Goal: Information Seeking & Learning: Compare options

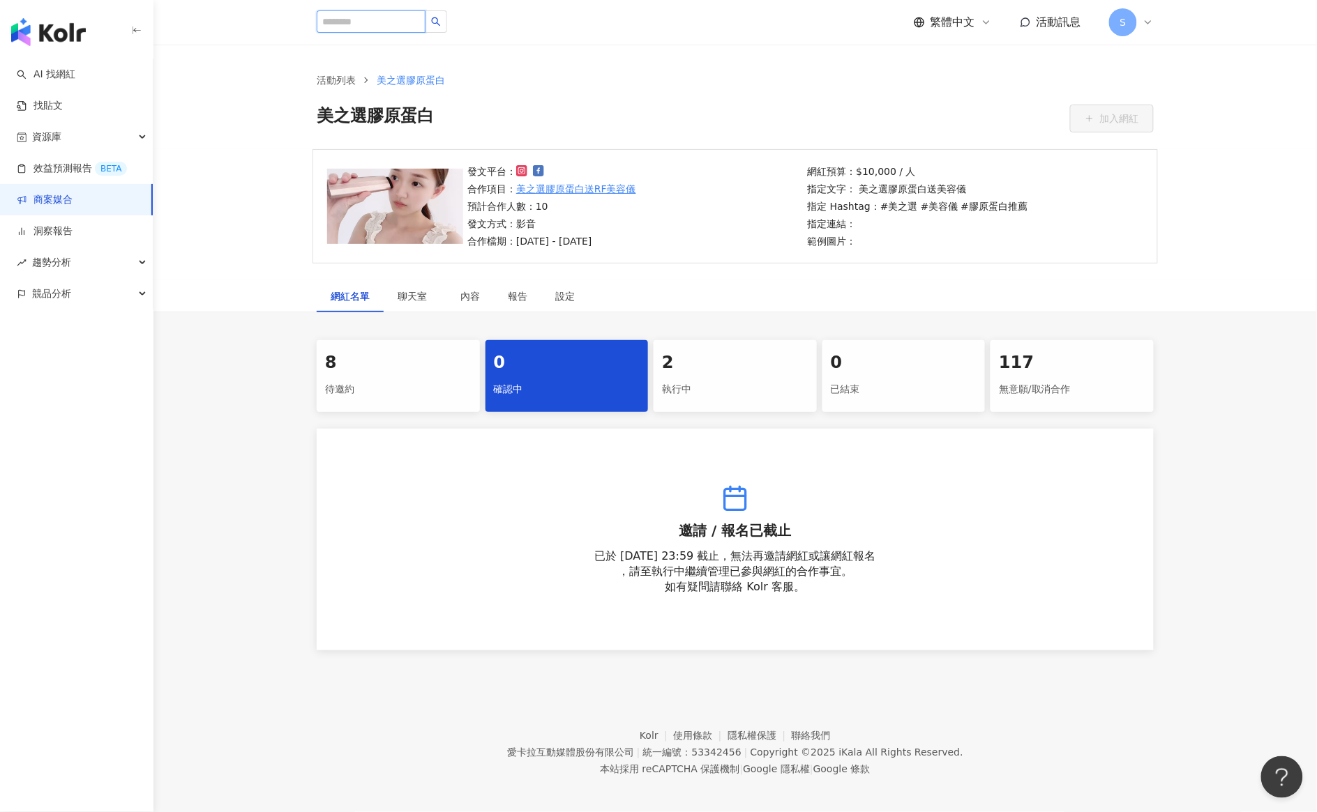
click at [403, 26] on input "search" at bounding box center [371, 21] width 109 height 22
paste input "**********"
type input "**********"
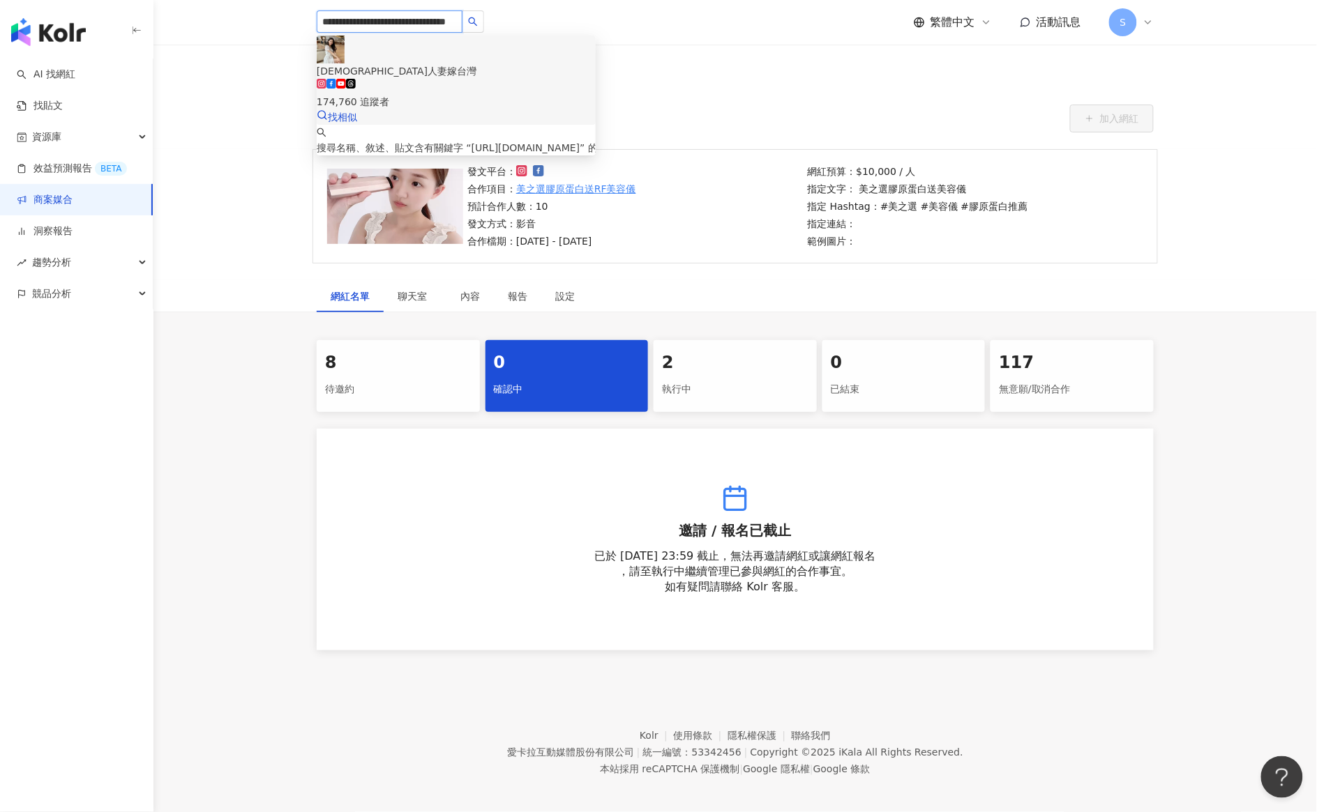
click at [492, 79] on div "174,760 追蹤者" at bounding box center [456, 94] width 279 height 31
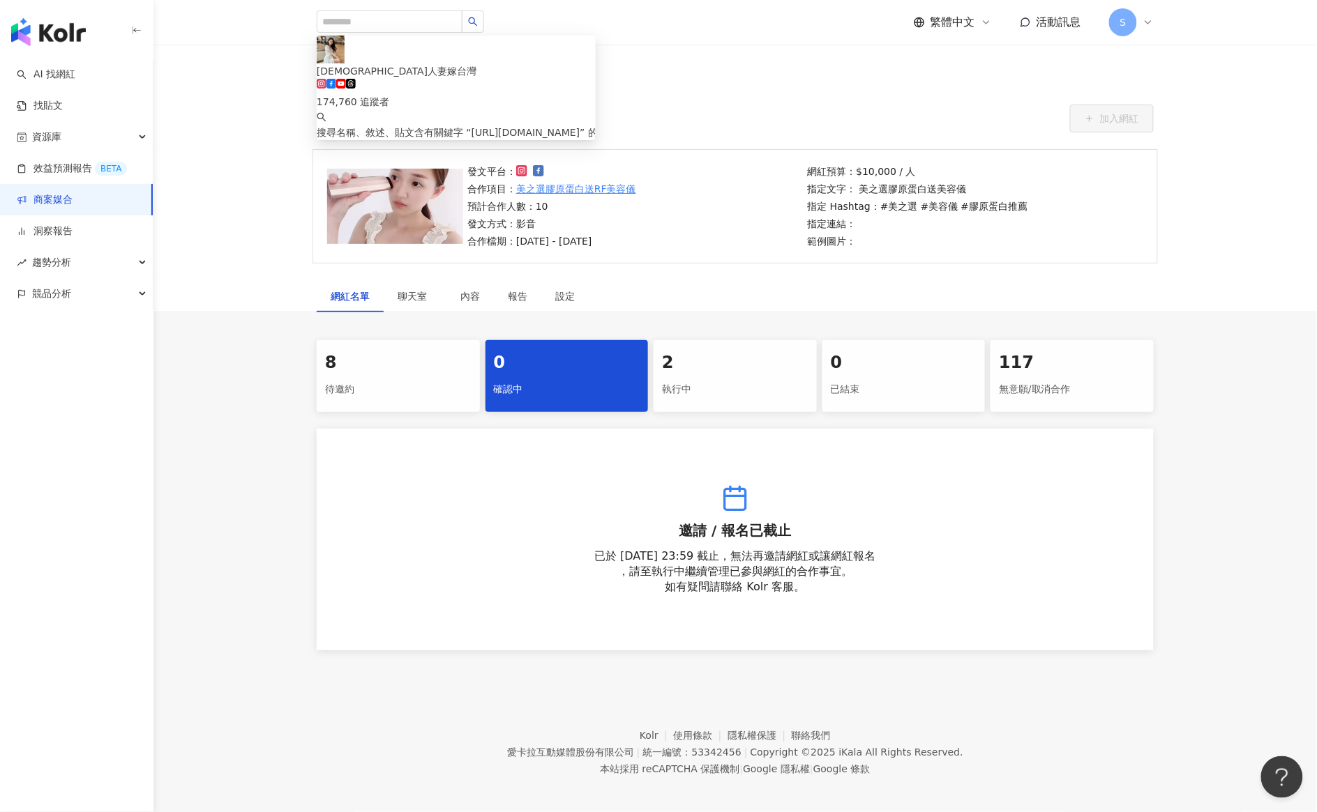
scroll to position [0, 0]
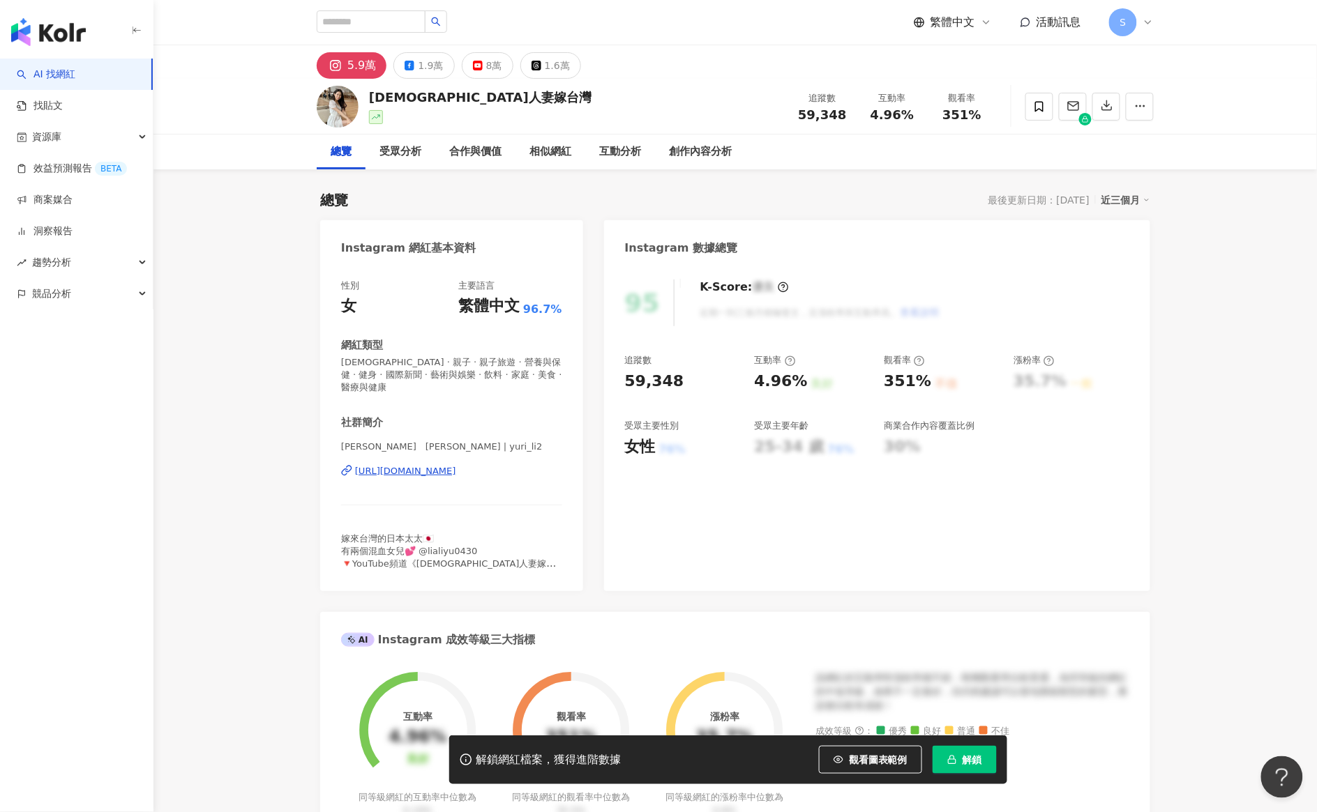
click at [961, 761] on button "解鎖" at bounding box center [964, 760] width 64 height 28
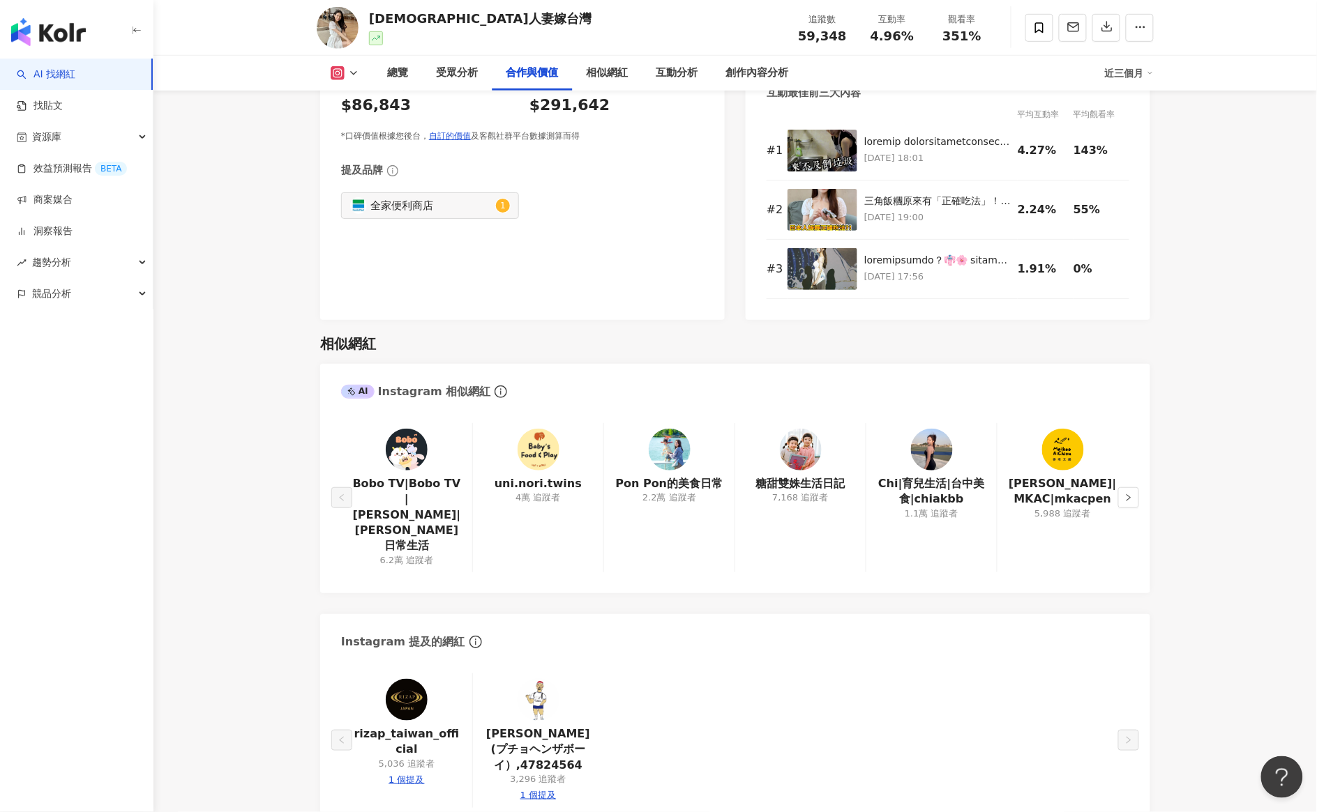
scroll to position [2073, 0]
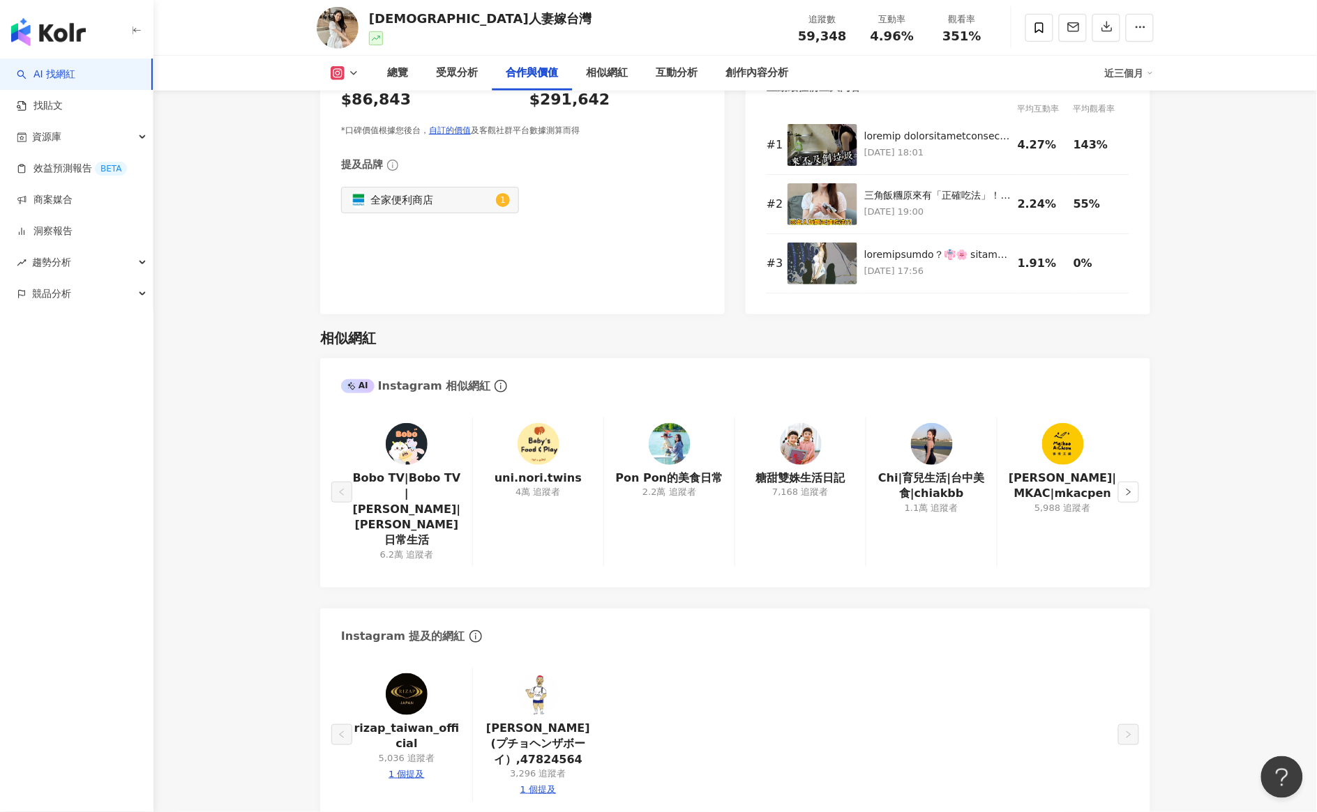
click at [937, 457] on img at bounding box center [932, 444] width 42 height 42
click at [1130, 482] on button "button" at bounding box center [1128, 492] width 21 height 21
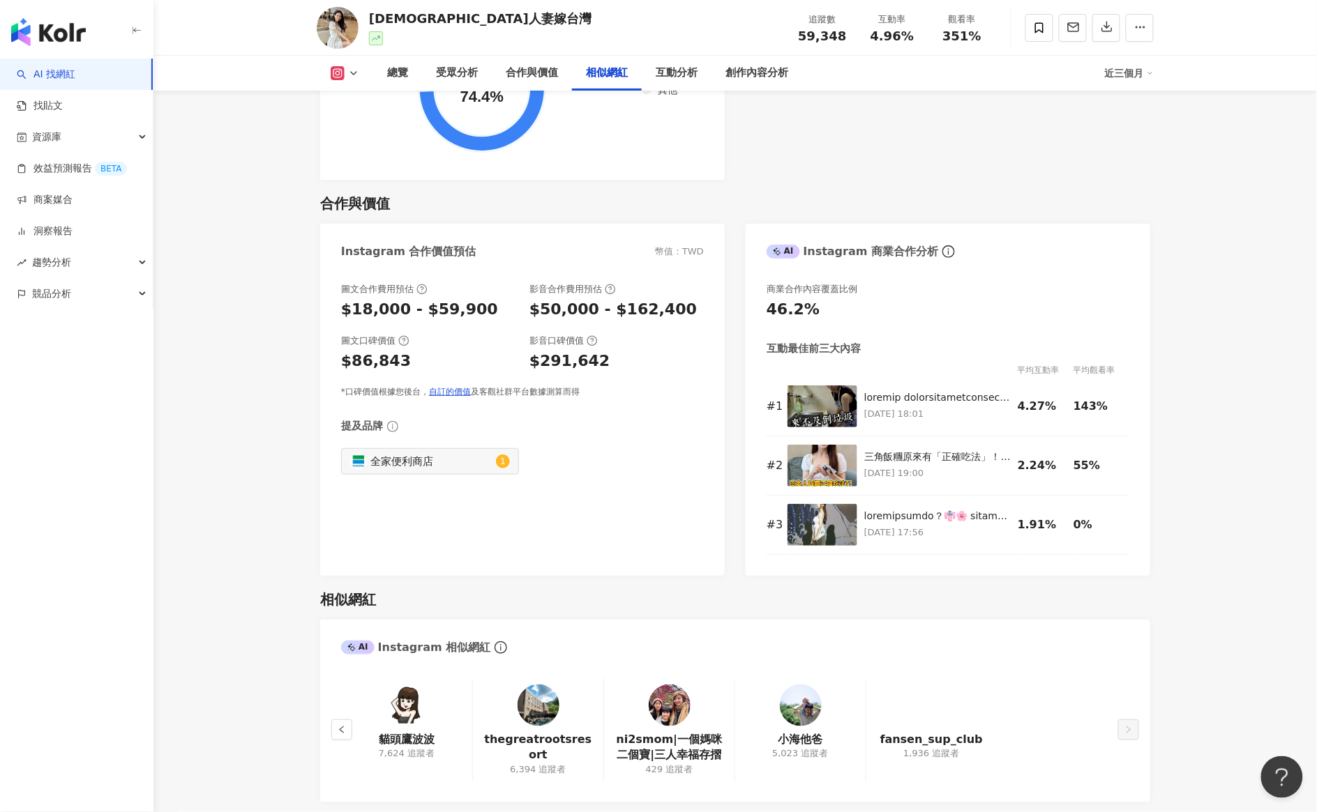
scroll to position [2335, 0]
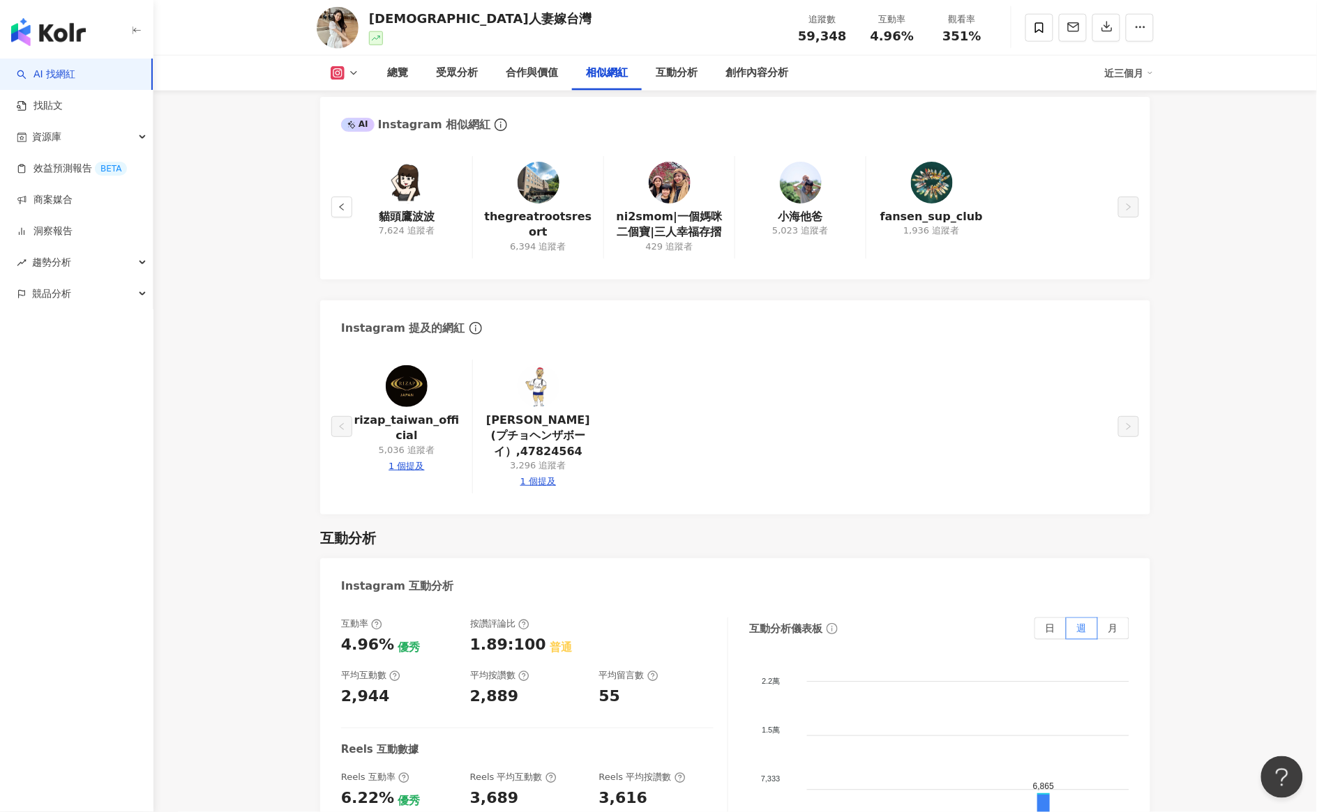
click at [434, 180] on div "貓頭鷹波波 7,624 追蹤者" at bounding box center [406, 207] width 131 height 103
click at [401, 195] on img at bounding box center [407, 183] width 42 height 42
click at [661, 231] on link "ni2smom|一個媽咪二個寶|三人幸福存摺" at bounding box center [669, 224] width 108 height 31
click at [347, 204] on button "button" at bounding box center [341, 207] width 21 height 21
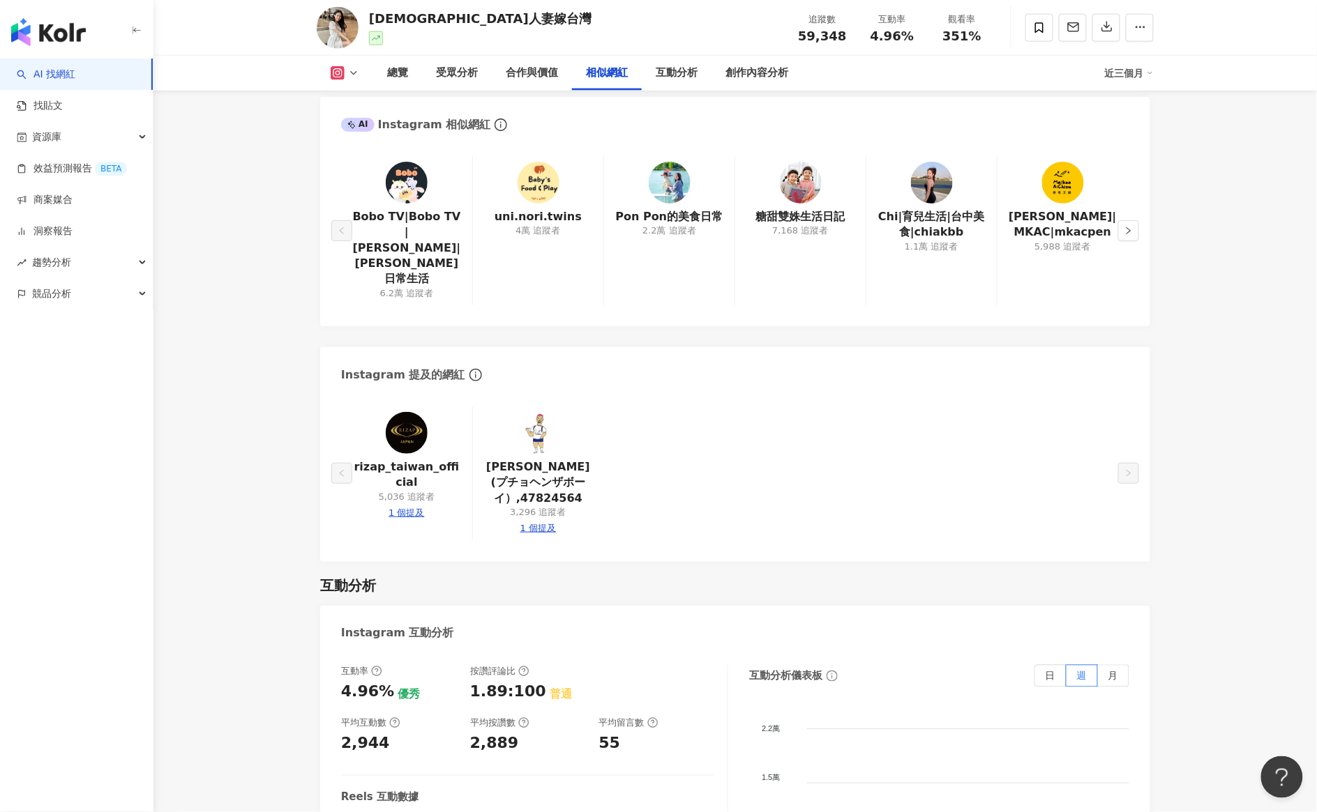
click at [668, 203] on img at bounding box center [670, 183] width 42 height 42
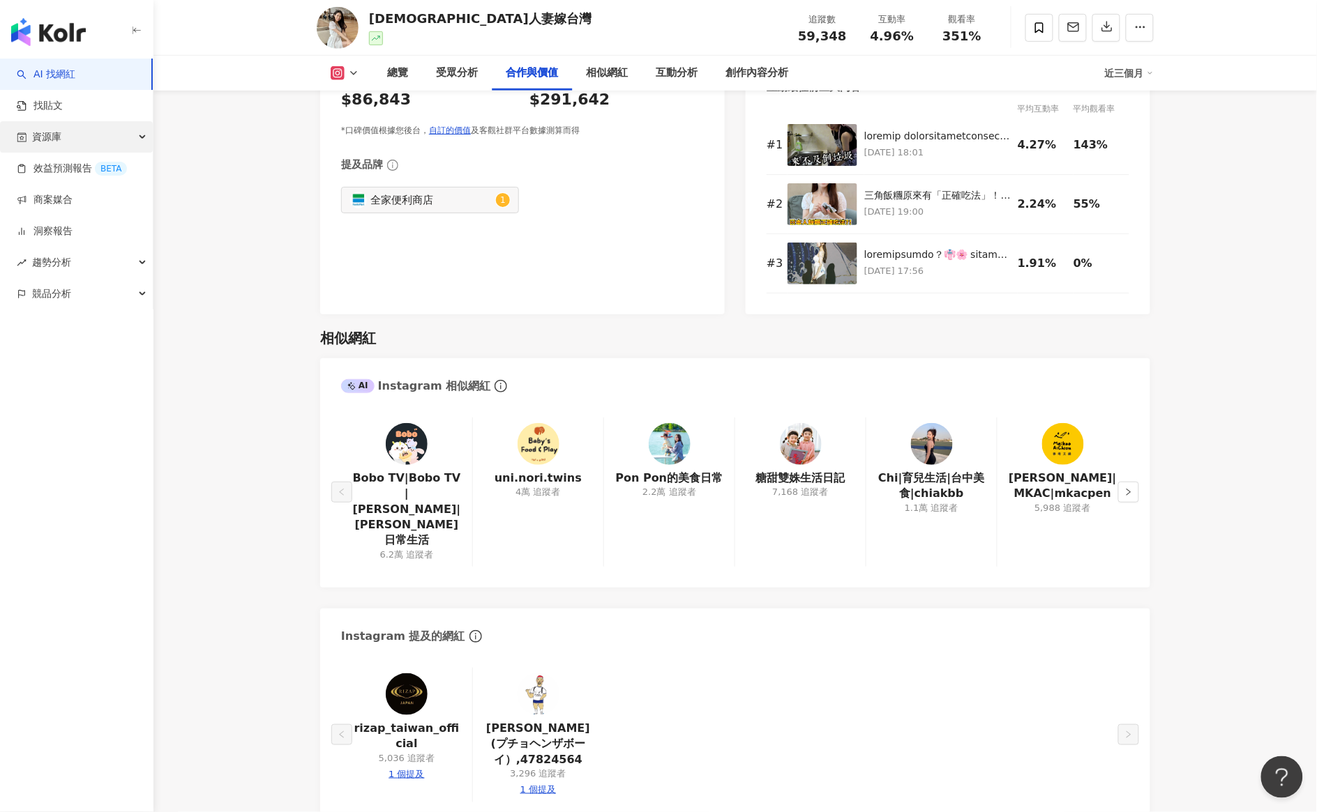
click at [75, 138] on div "資源庫" at bounding box center [76, 136] width 153 height 31
click at [73, 287] on link "商案媒合" at bounding box center [45, 294] width 56 height 14
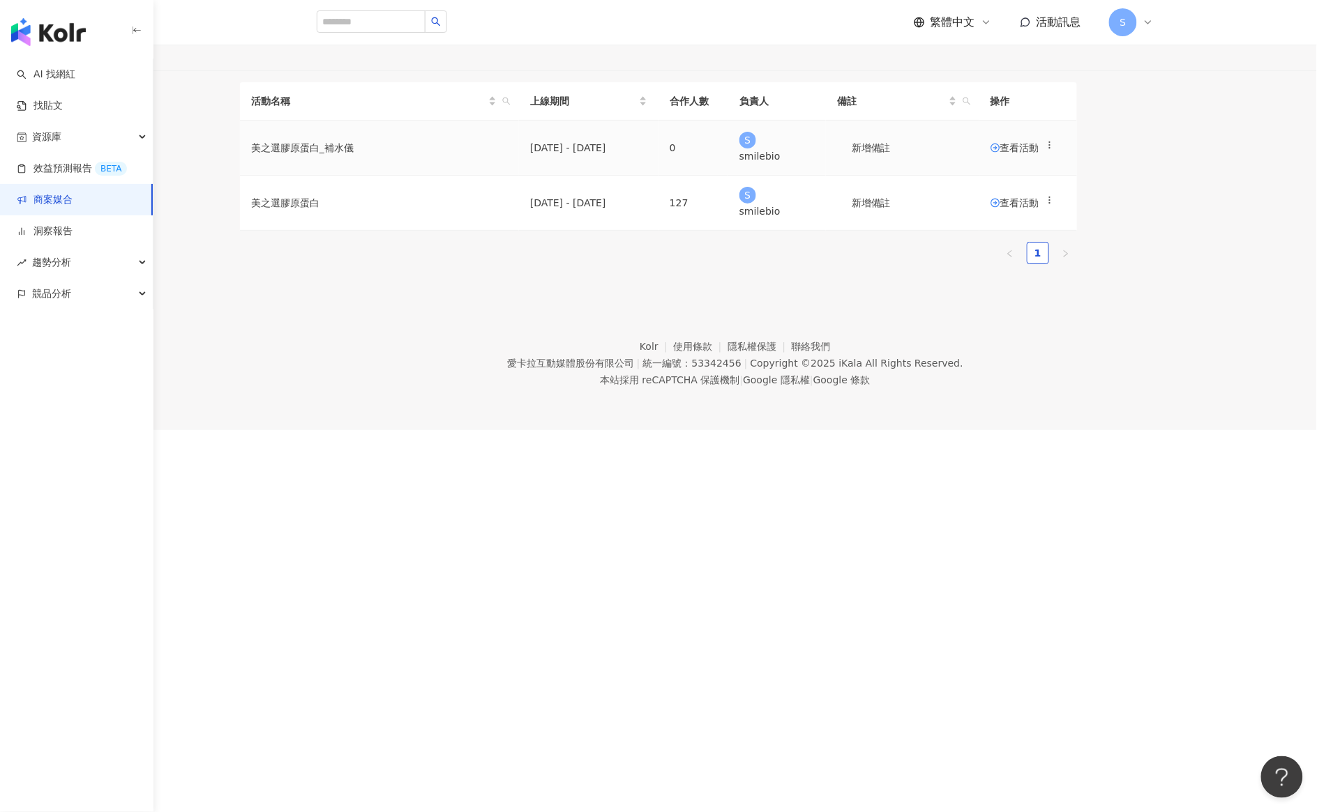
click at [1039, 153] on span "查看活動" at bounding box center [1014, 148] width 49 height 10
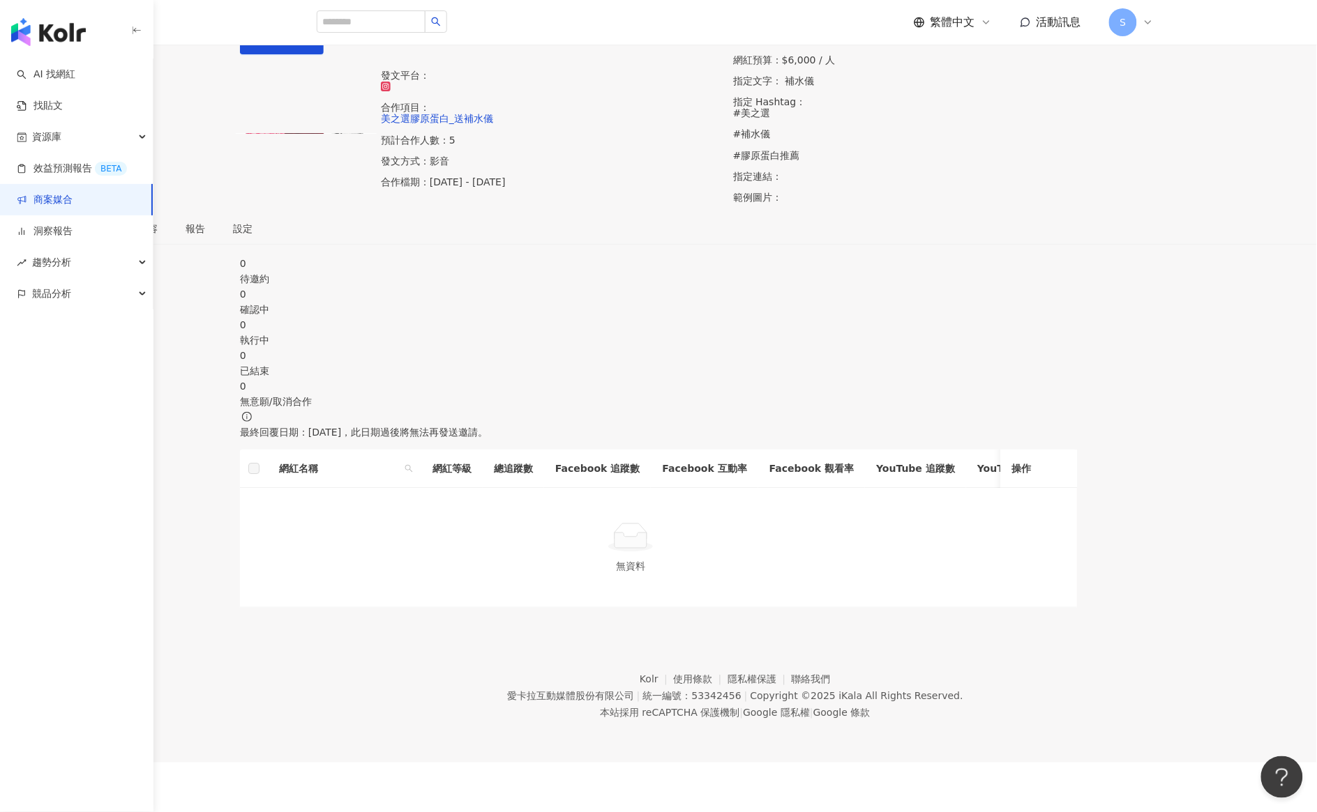
click at [333, 54] on div "活動列表 美之選膠原蛋白_補水儀 美之選膠原蛋白_補水儀 加入網紅" at bounding box center [658, 27] width 893 height 54
click at [282, 15] on link "活動列表" at bounding box center [259, 7] width 45 height 15
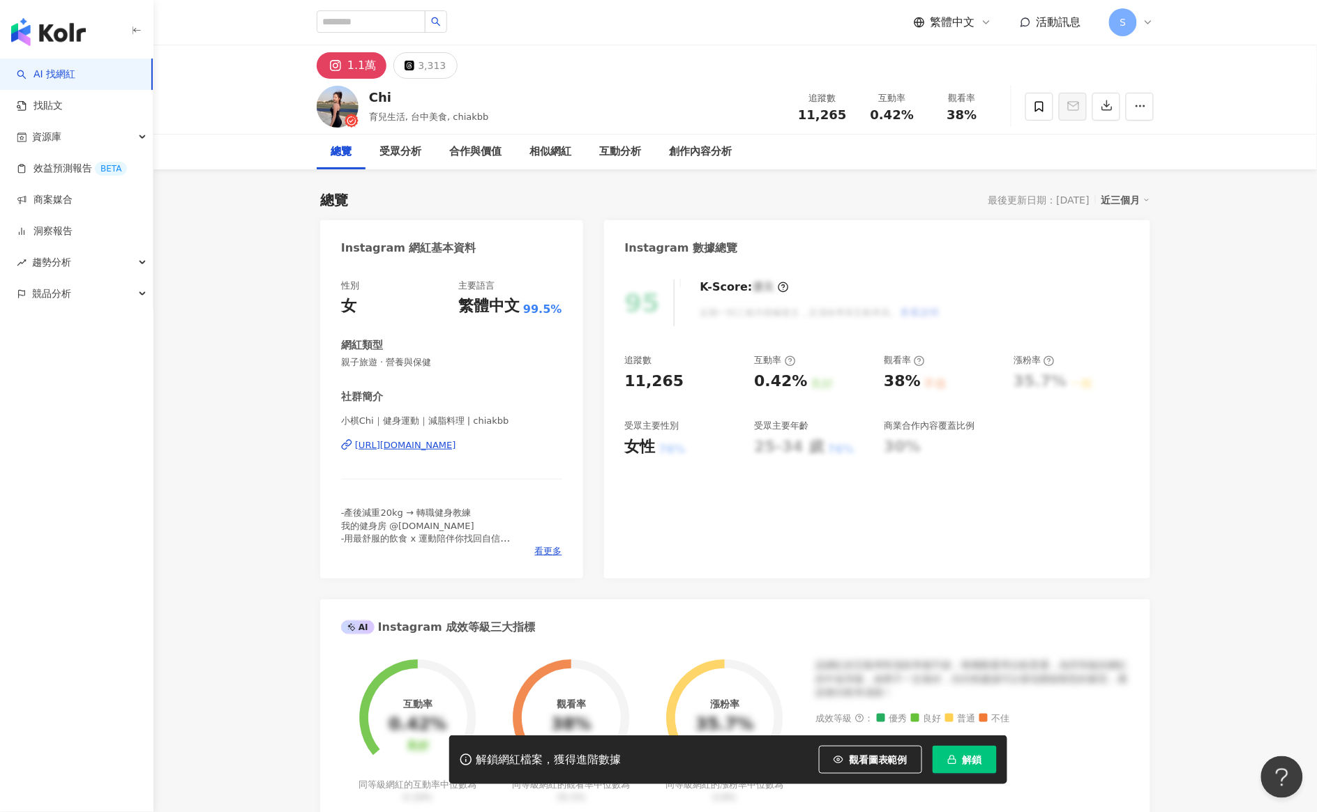
click at [964, 752] on button "解鎖" at bounding box center [964, 760] width 64 height 28
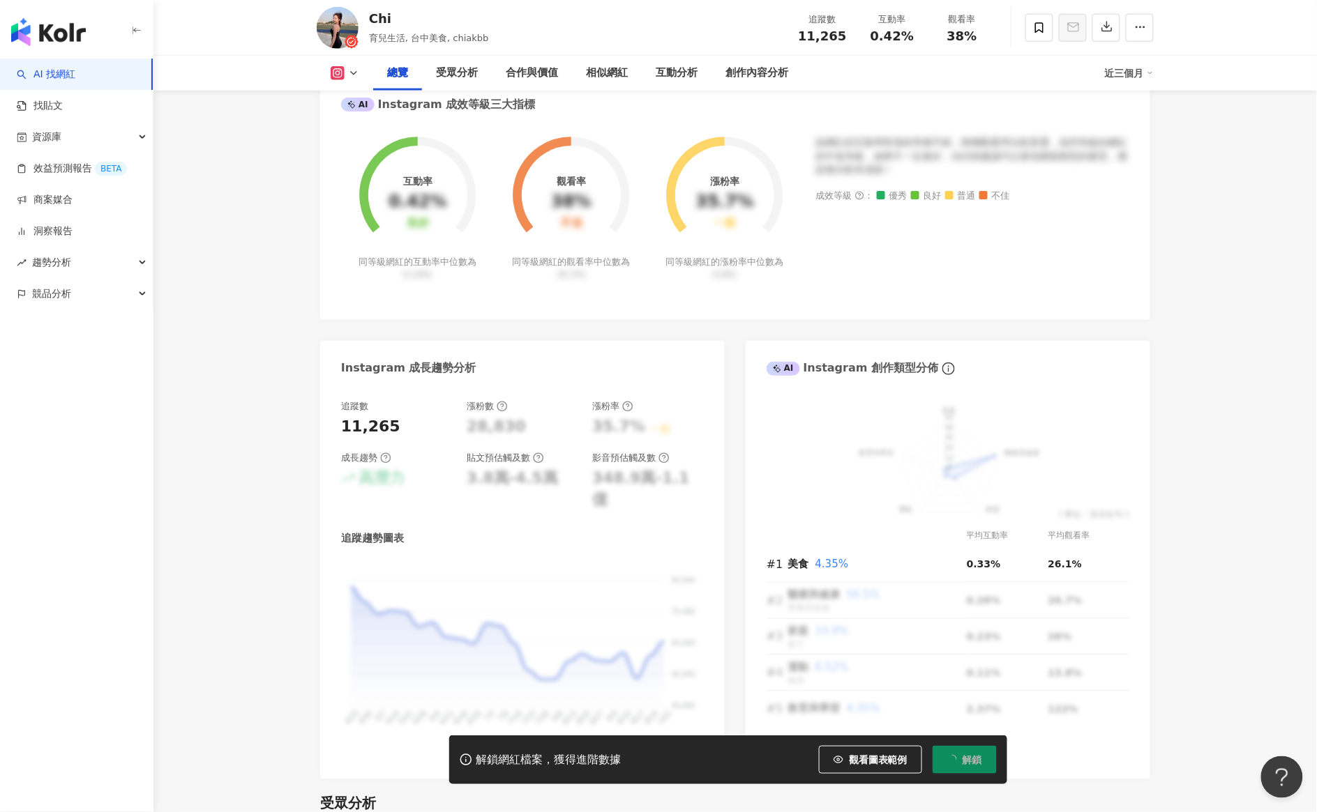
scroll to position [262, 0]
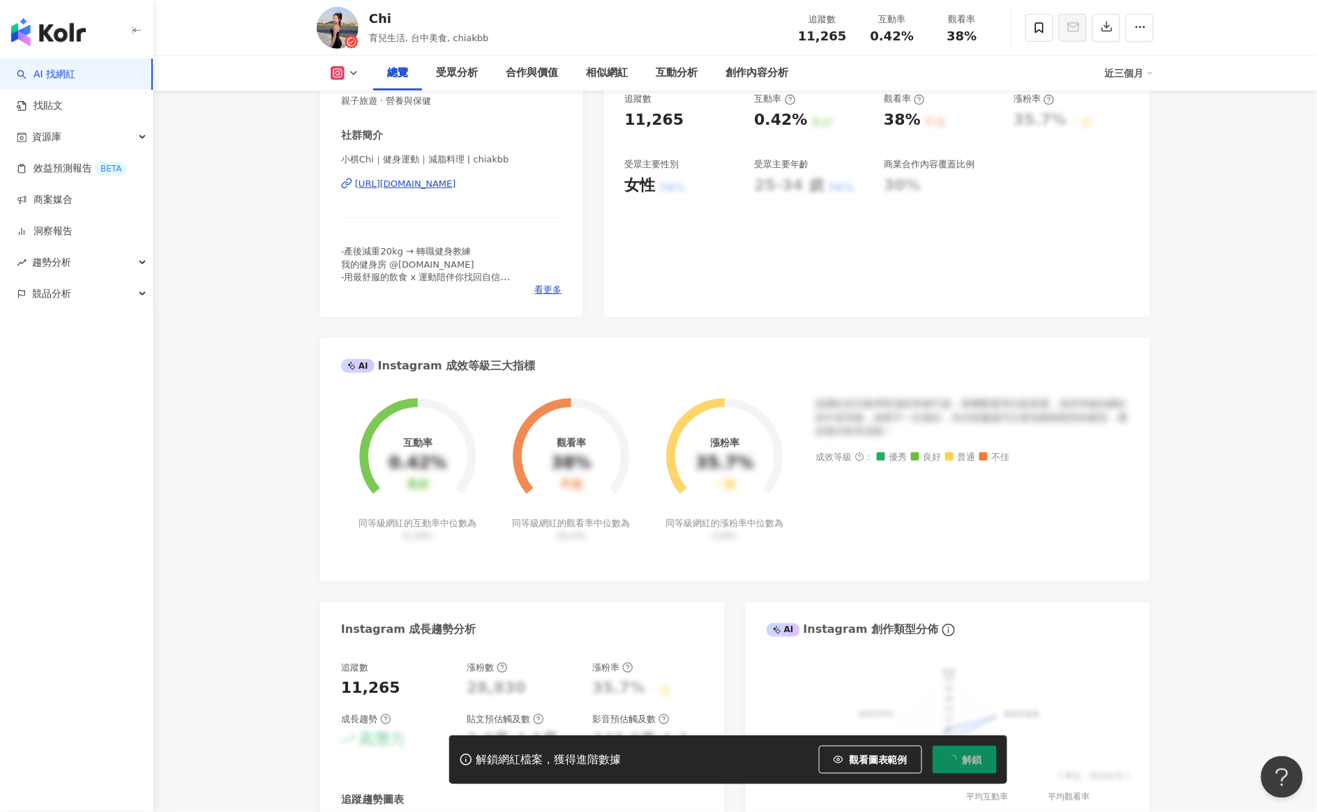
click at [440, 183] on div "https://www.instagram.com/chiakbb/" at bounding box center [405, 184] width 101 height 13
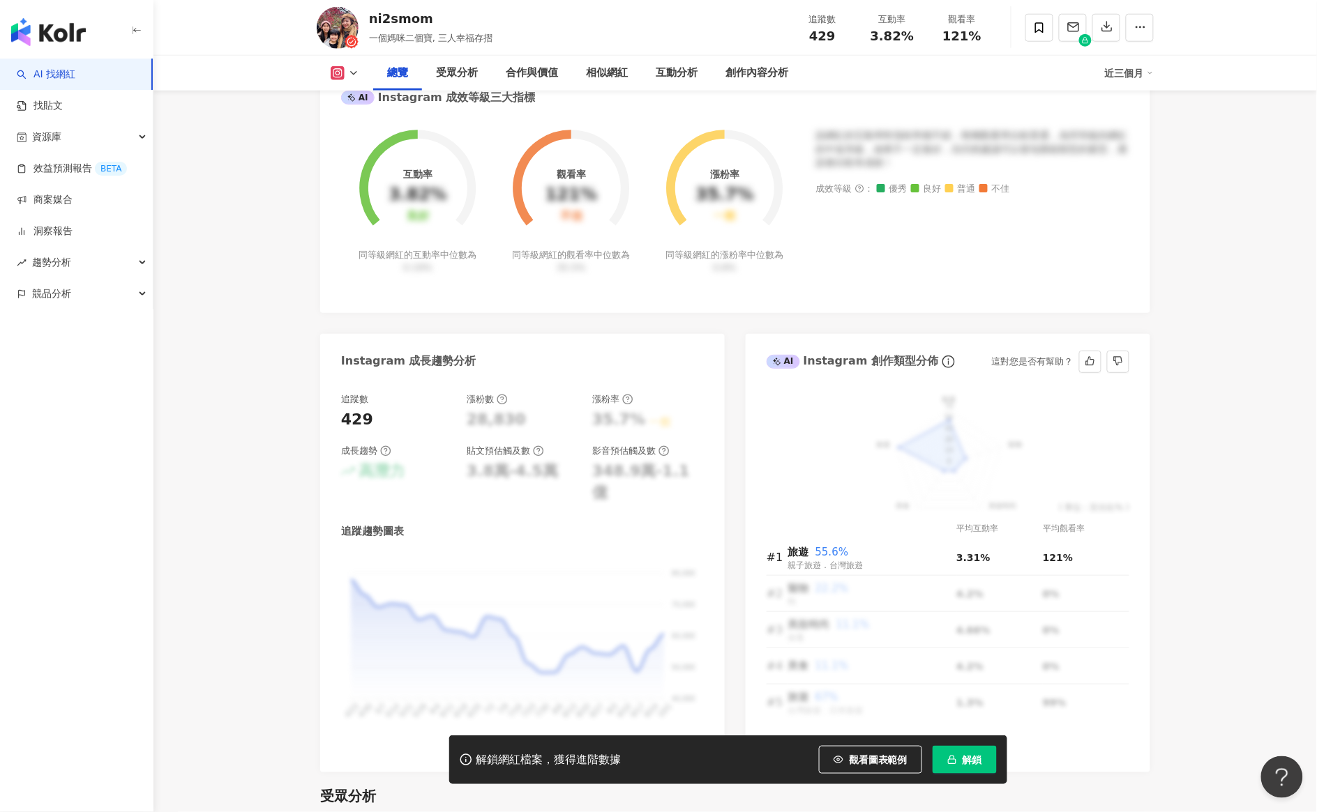
scroll to position [2092, 0]
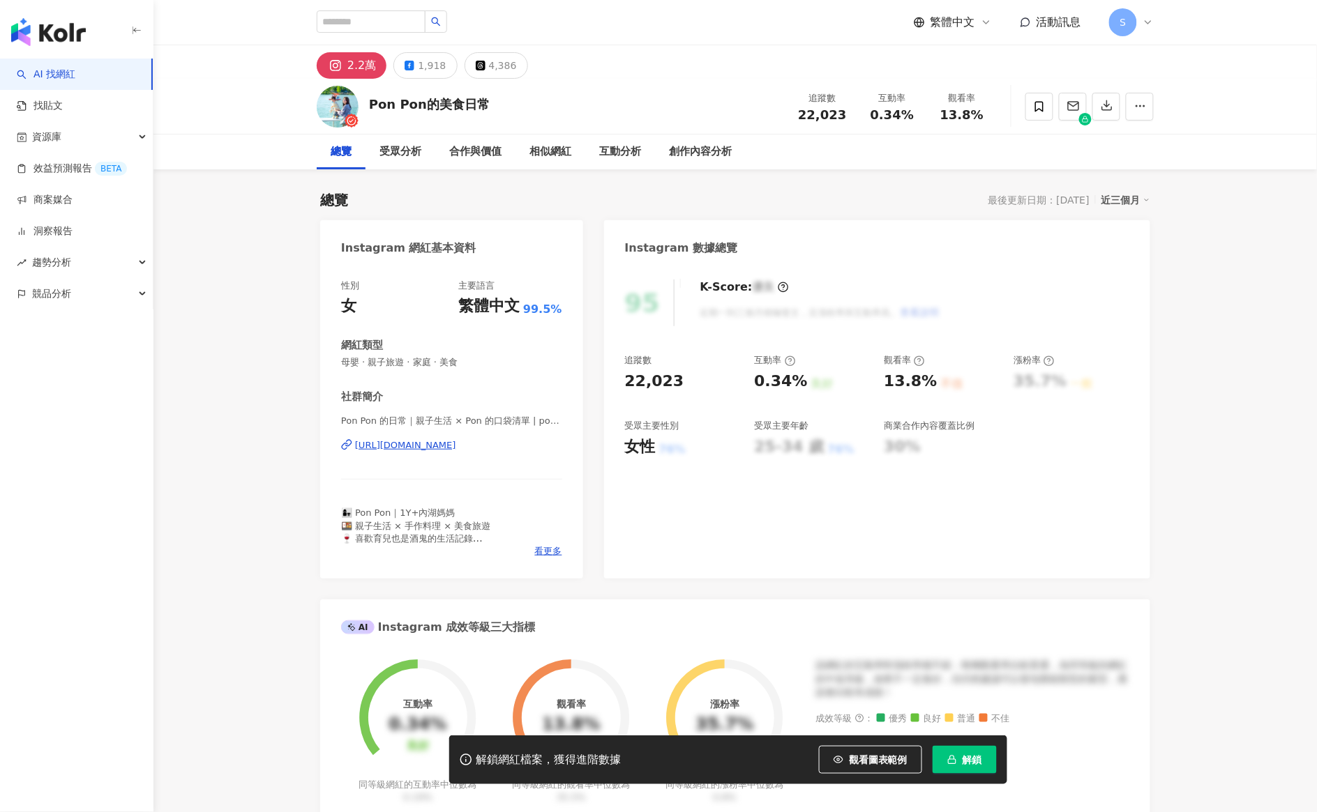
click at [429, 439] on div "https://www.instagram.com/ponponboxbox/" at bounding box center [405, 445] width 101 height 13
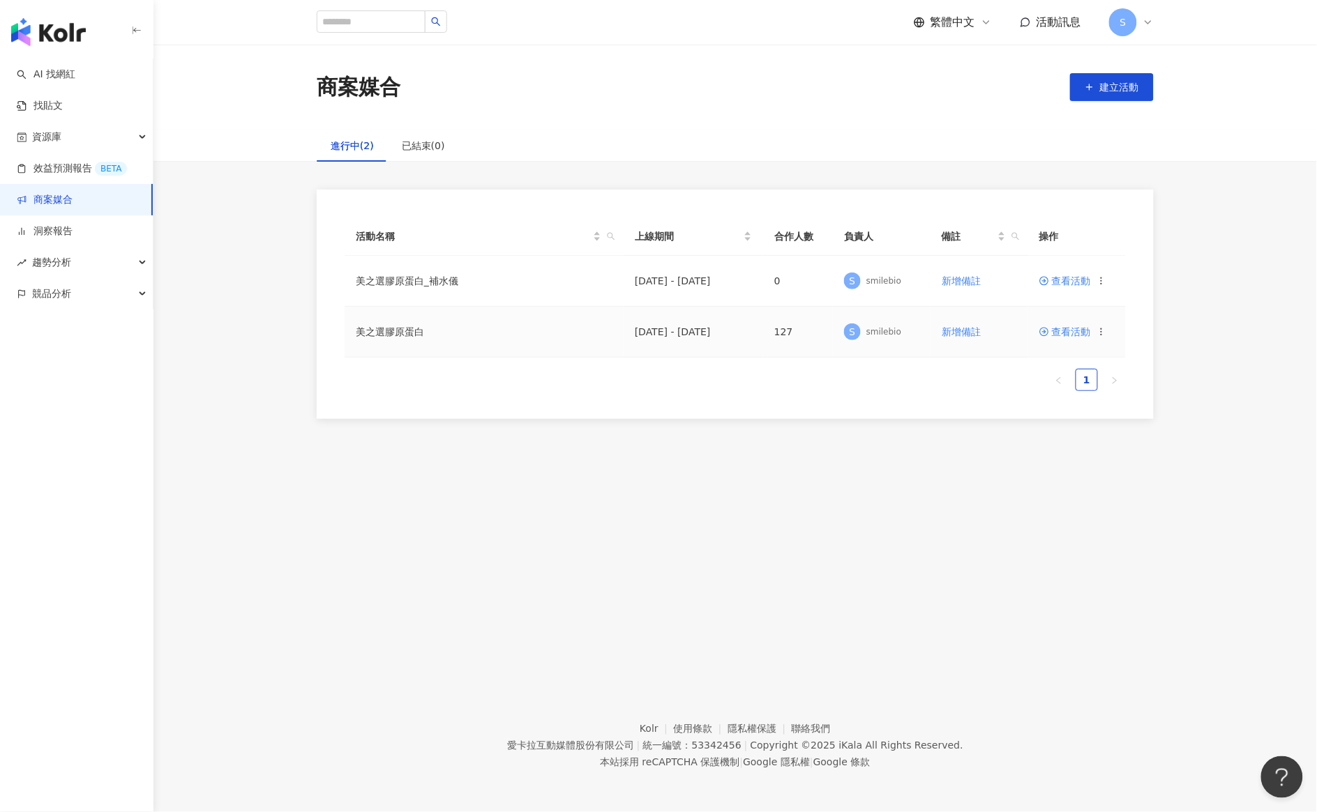
click at [1069, 335] on span "查看活動" at bounding box center [1065, 332] width 52 height 10
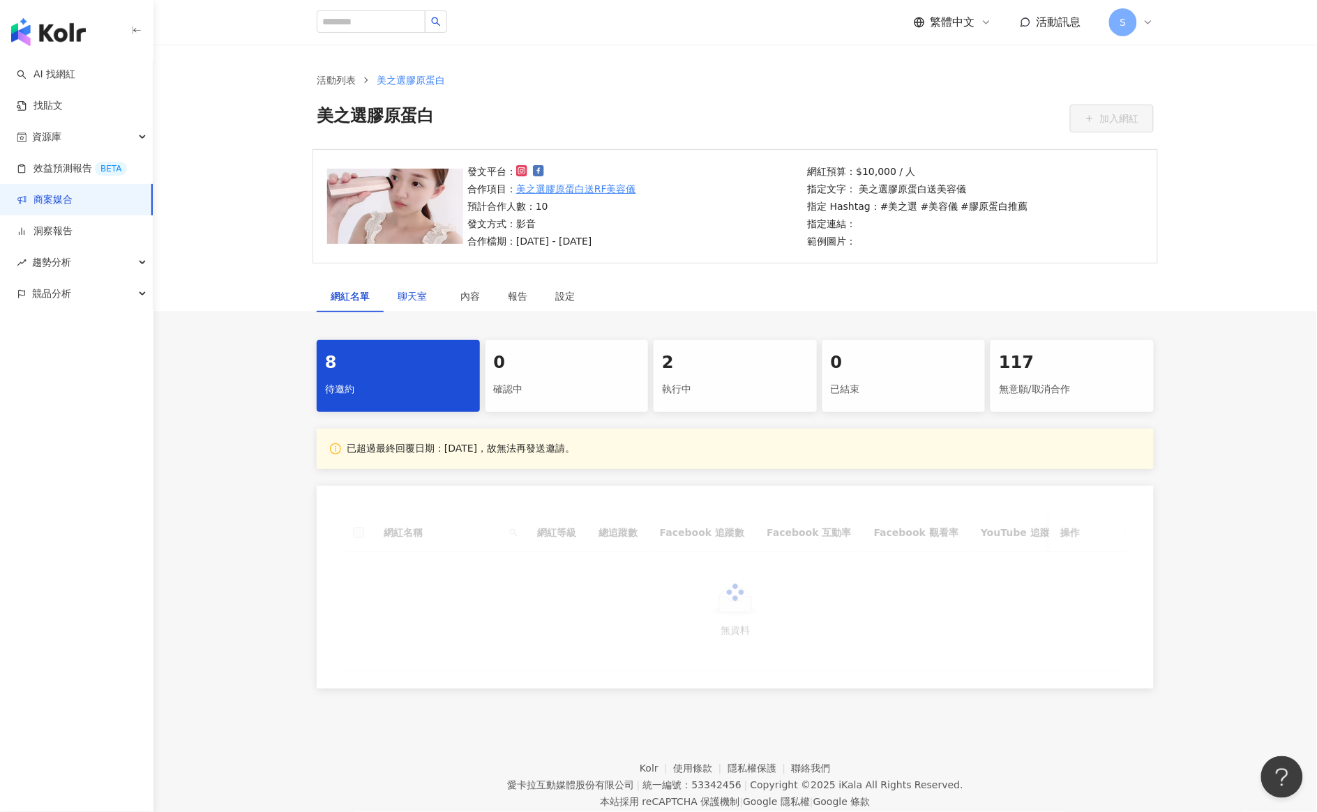
click at [413, 294] on span "聊天室" at bounding box center [414, 296] width 35 height 10
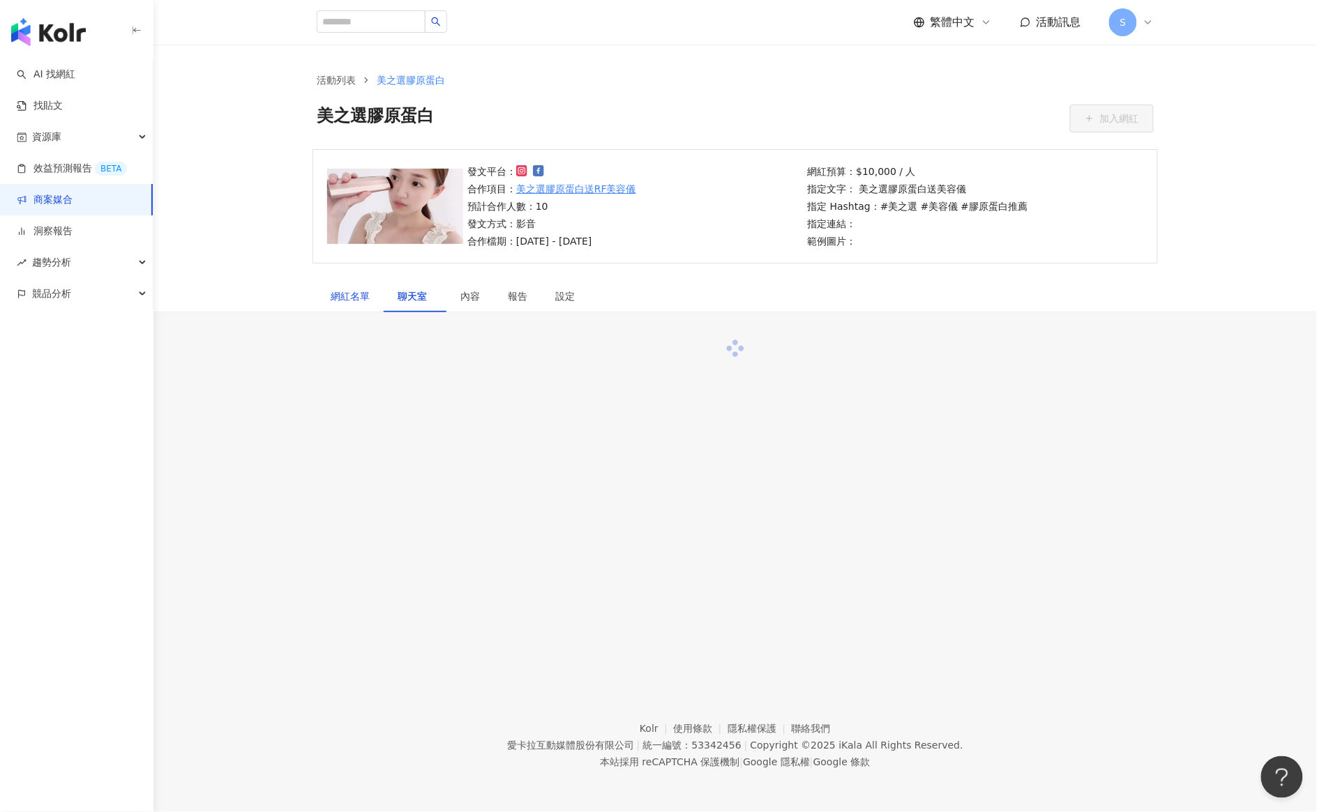
click at [340, 295] on div "網紅名單" at bounding box center [350, 296] width 39 height 15
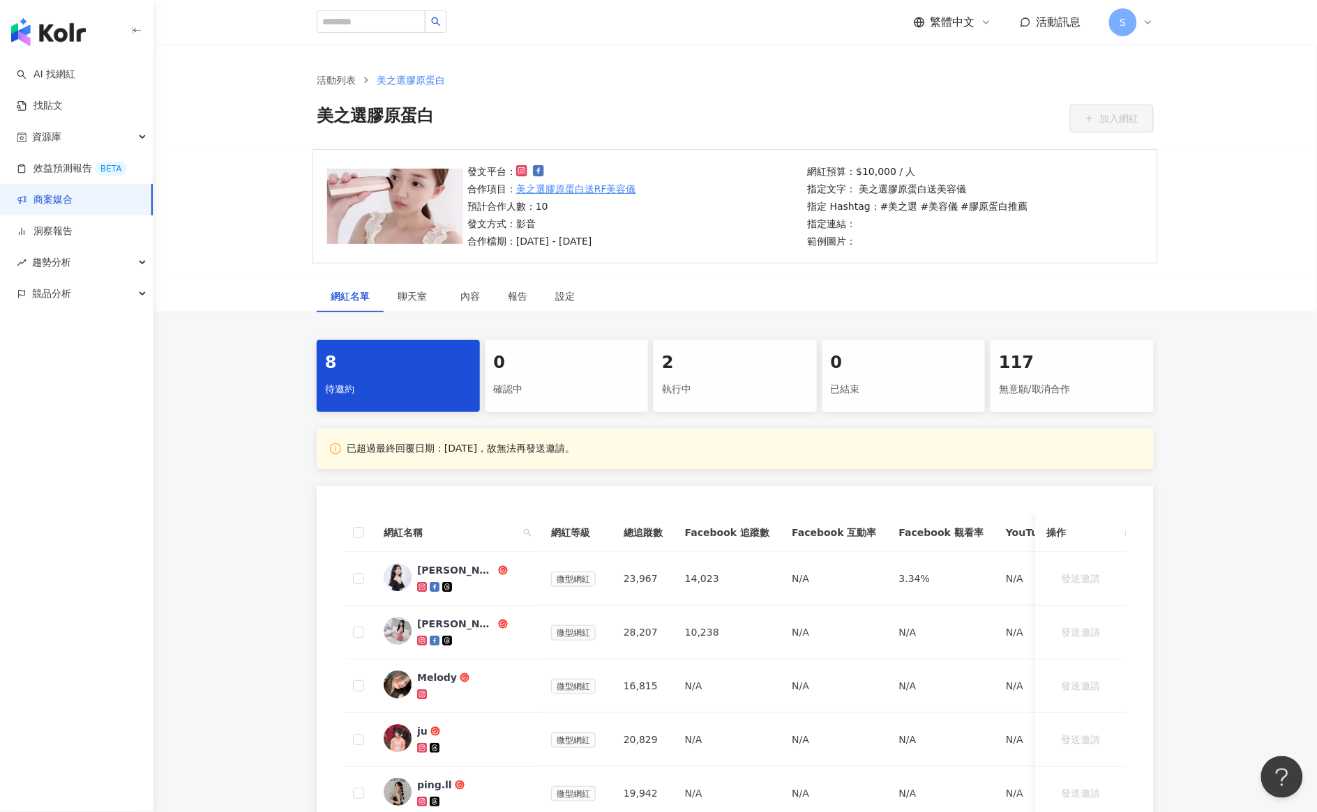
click at [1127, 26] on span "S" at bounding box center [1123, 22] width 28 height 28
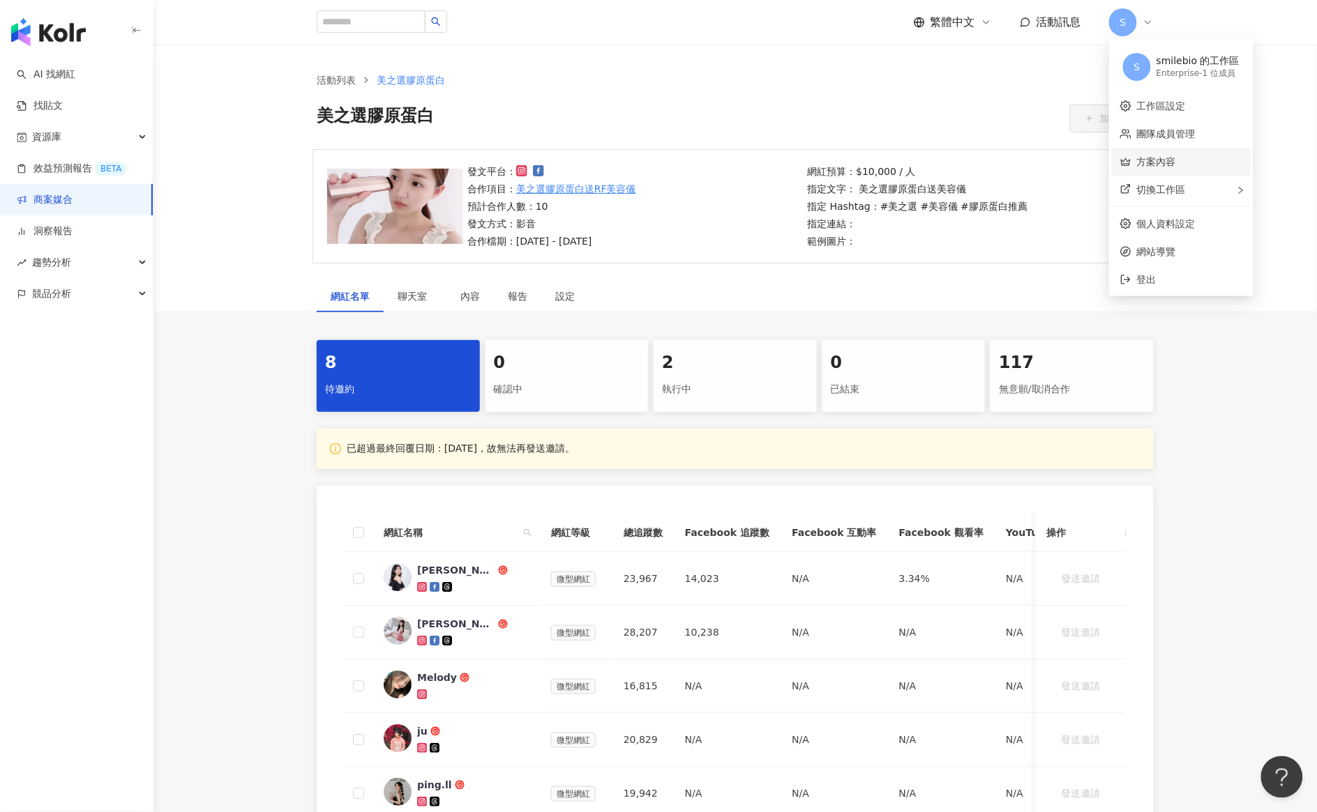
click at [1153, 158] on link "方案內容" at bounding box center [1156, 161] width 39 height 11
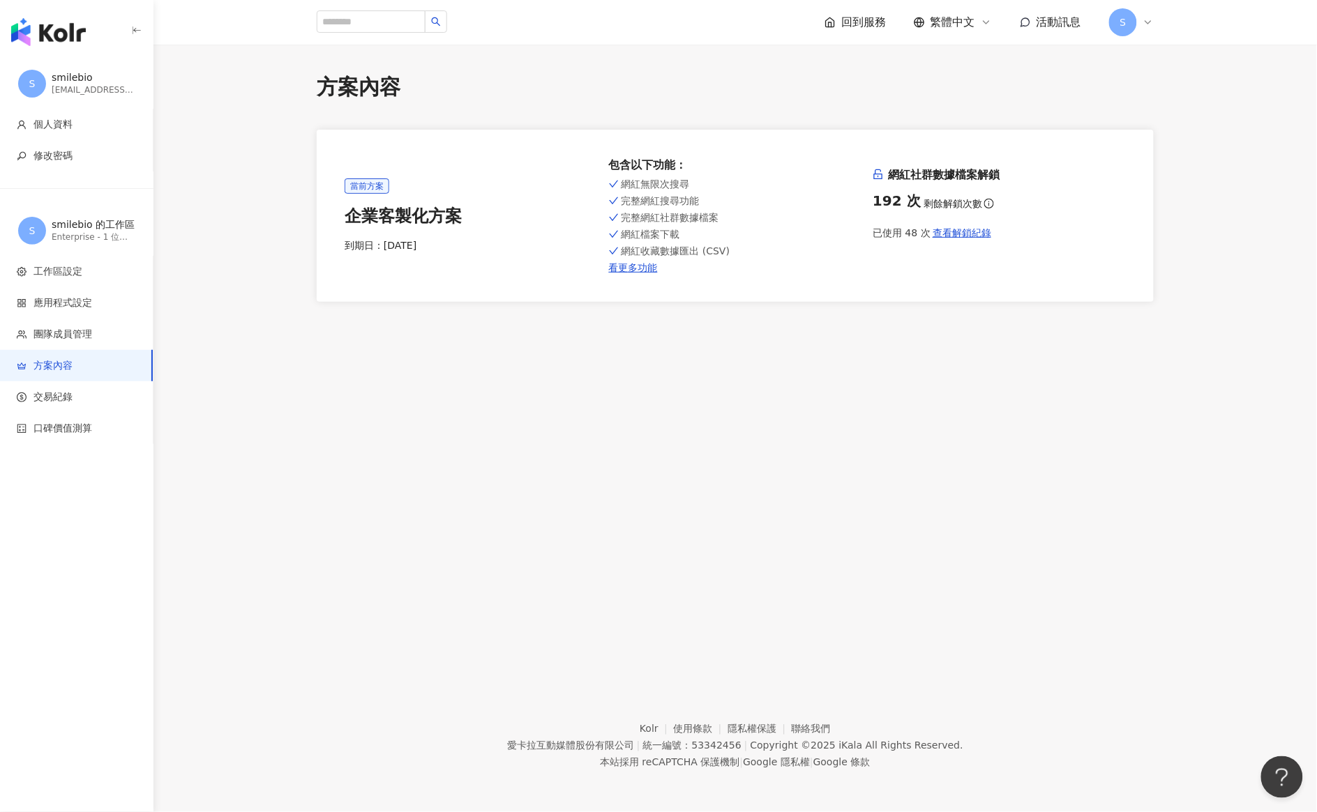
drag, startPoint x: 342, startPoint y: 248, endPoint x: 467, endPoint y: 248, distance: 124.8
click at [467, 248] on div "當前方案 企業客製化方案 到期日： 2025/11/15 包含以下功能 ： 網紅無限次搜尋 完整網紅搜尋功能 完整網紅社群數據檔案 網紅檔案下載 網紅收藏數據…" at bounding box center [735, 216] width 837 height 172
drag, startPoint x: 467, startPoint y: 248, endPoint x: 402, endPoint y: 280, distance: 72.4
click at [402, 280] on div "當前方案 企業客製化方案 到期日： 2025/11/15 包含以下功能 ： 網紅無限次搜尋 完整網紅搜尋功能 完整網紅社群數據檔案 網紅檔案下載 網紅收藏數據…" at bounding box center [735, 216] width 837 height 172
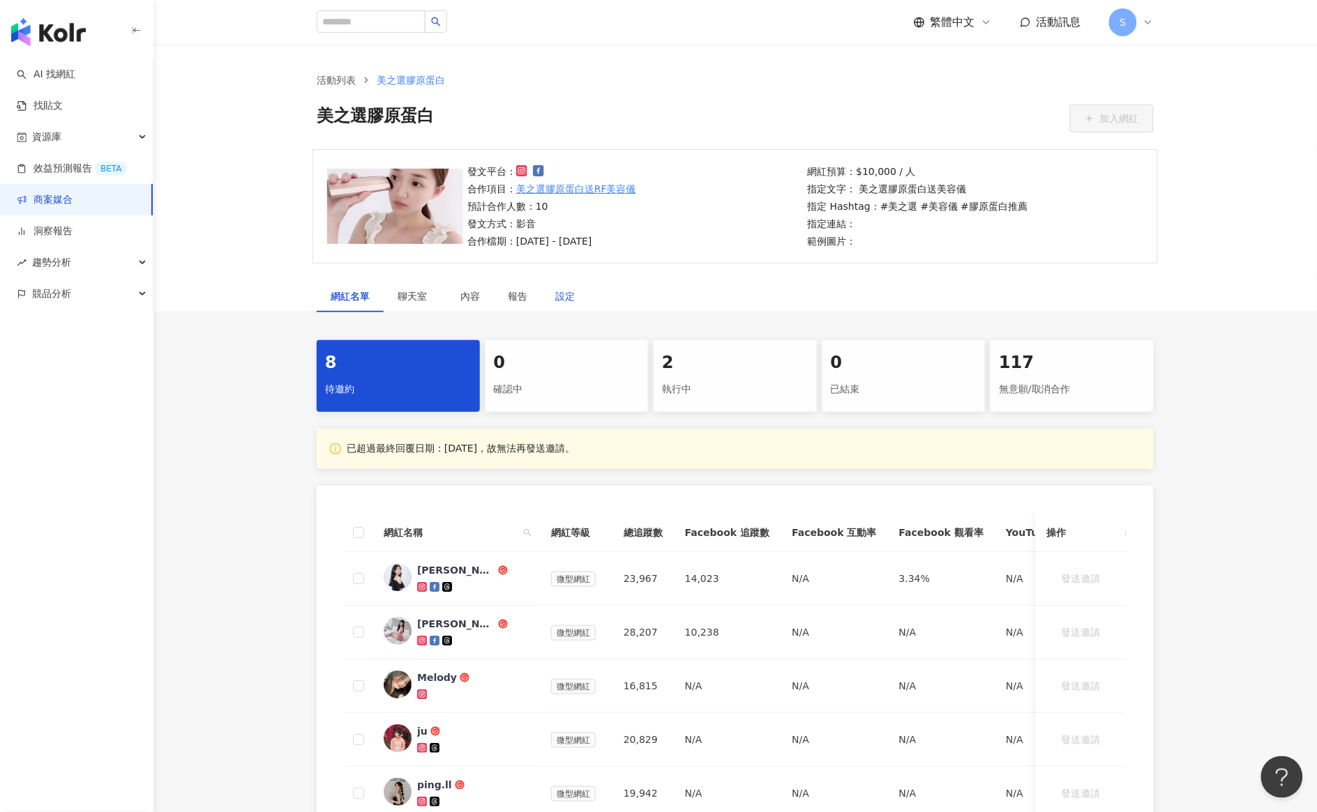
click at [572, 296] on div "設定" at bounding box center [565, 296] width 20 height 15
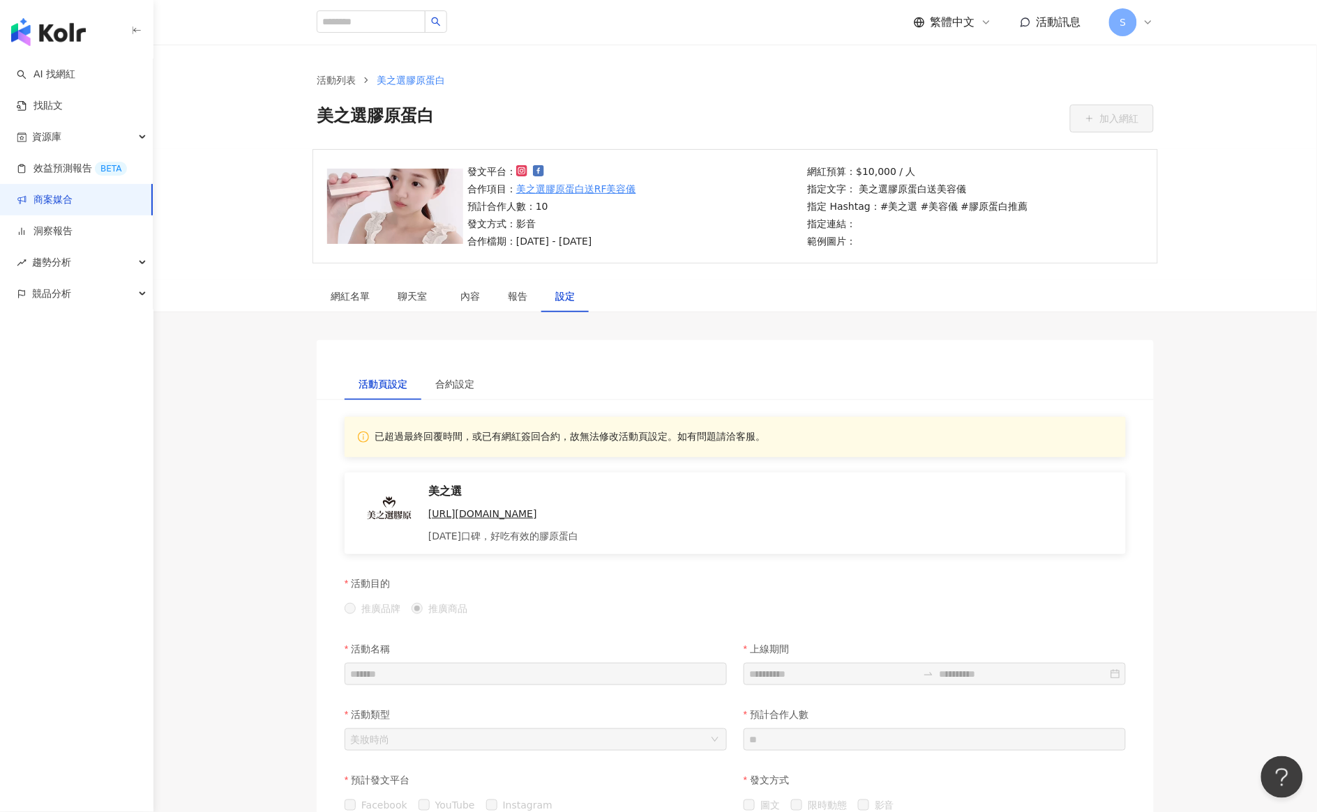
click at [610, 241] on p "合作檔期：2025/6/15 - 2025/9/30" at bounding box center [551, 241] width 169 height 15
click at [340, 300] on div "網紅名單" at bounding box center [350, 296] width 39 height 15
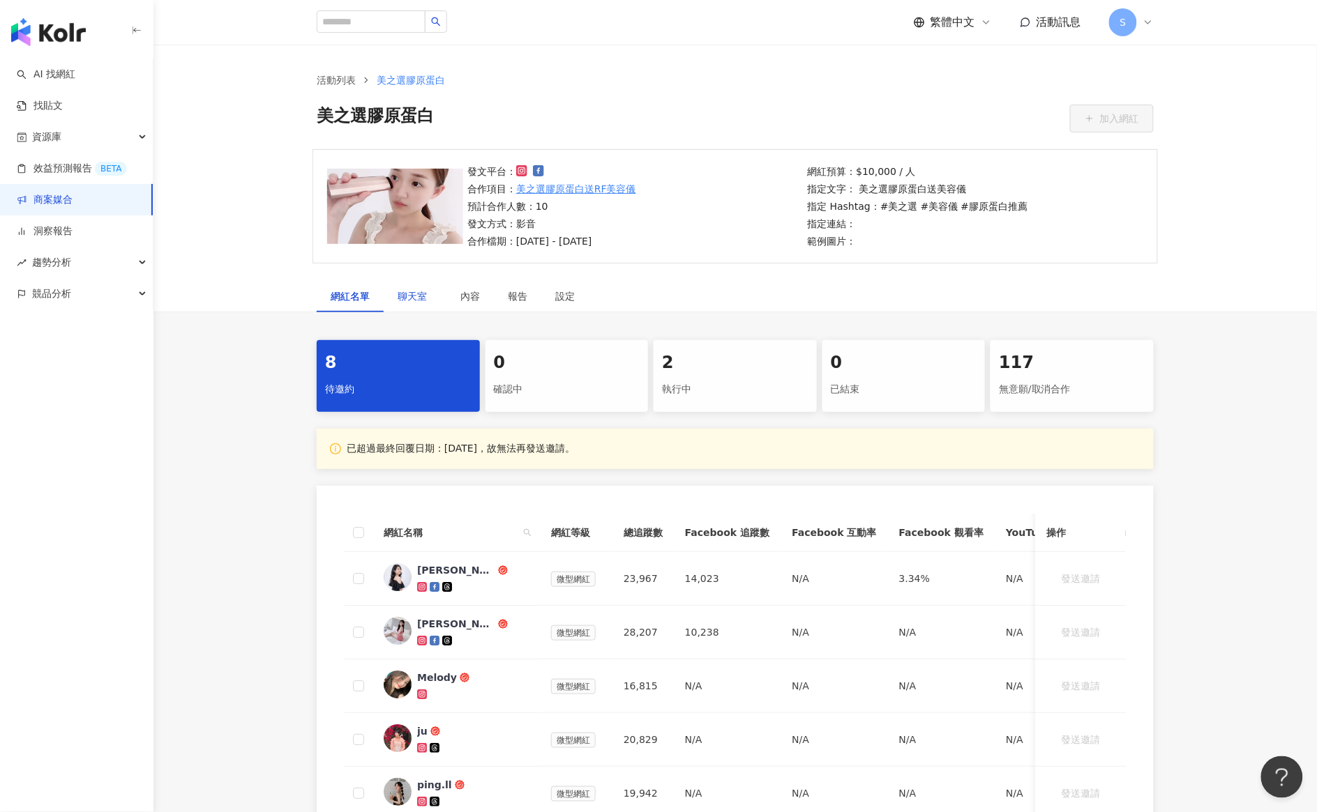
click at [420, 298] on span "聊天室" at bounding box center [414, 296] width 35 height 10
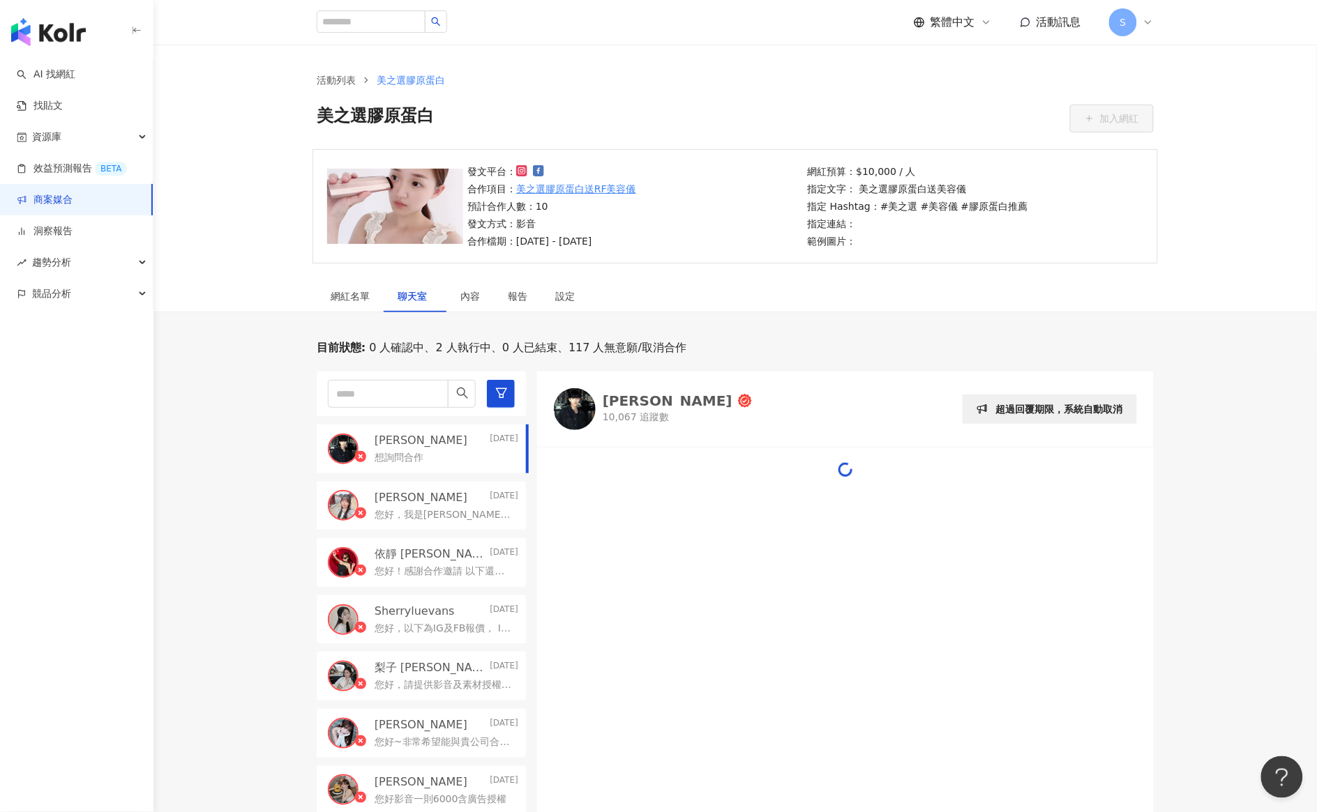
drag, startPoint x: 338, startPoint y: 79, endPoint x: 335, endPoint y: 91, distance: 13.0
click at [338, 79] on link "活動列表" at bounding box center [336, 80] width 45 height 15
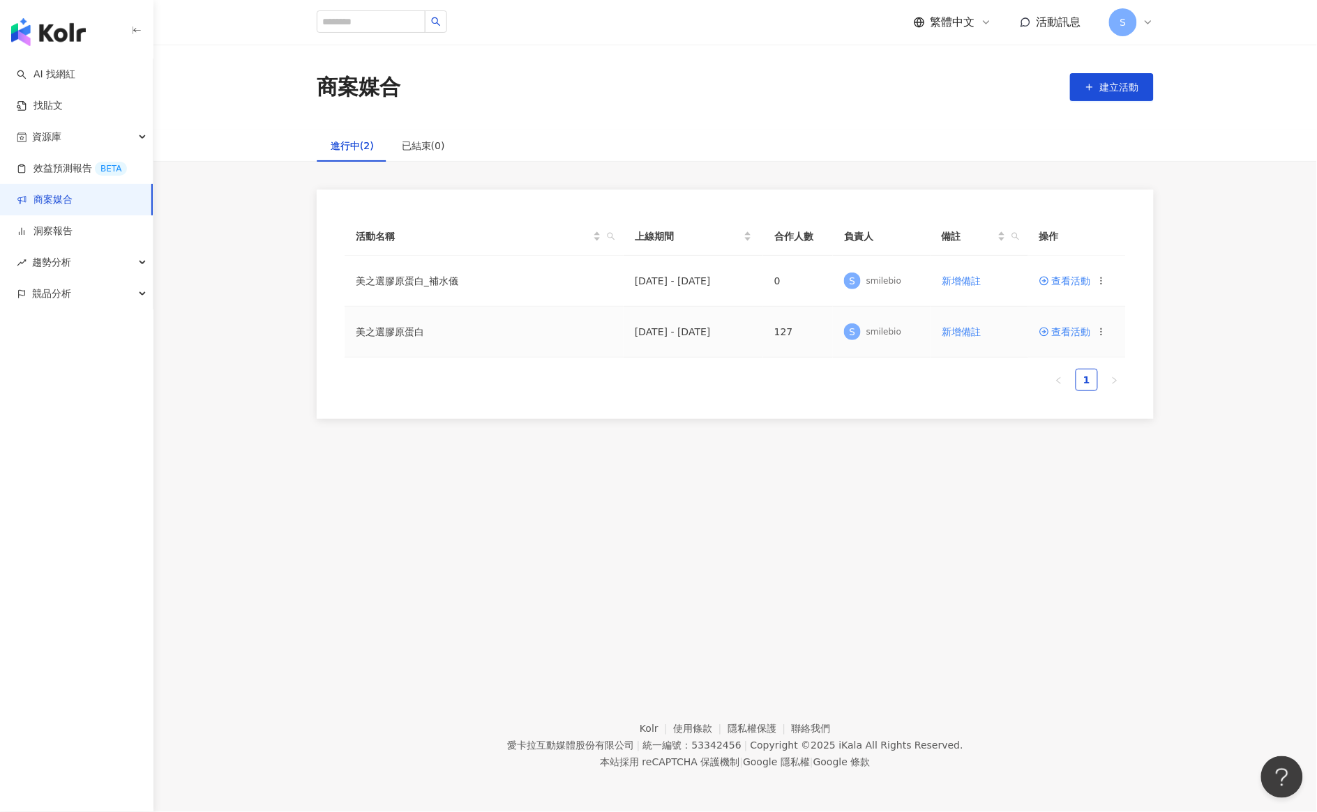
click at [1100, 330] on icon at bounding box center [1101, 332] width 10 height 10
click at [1133, 356] on span "複製活動" at bounding box center [1143, 356] width 39 height 15
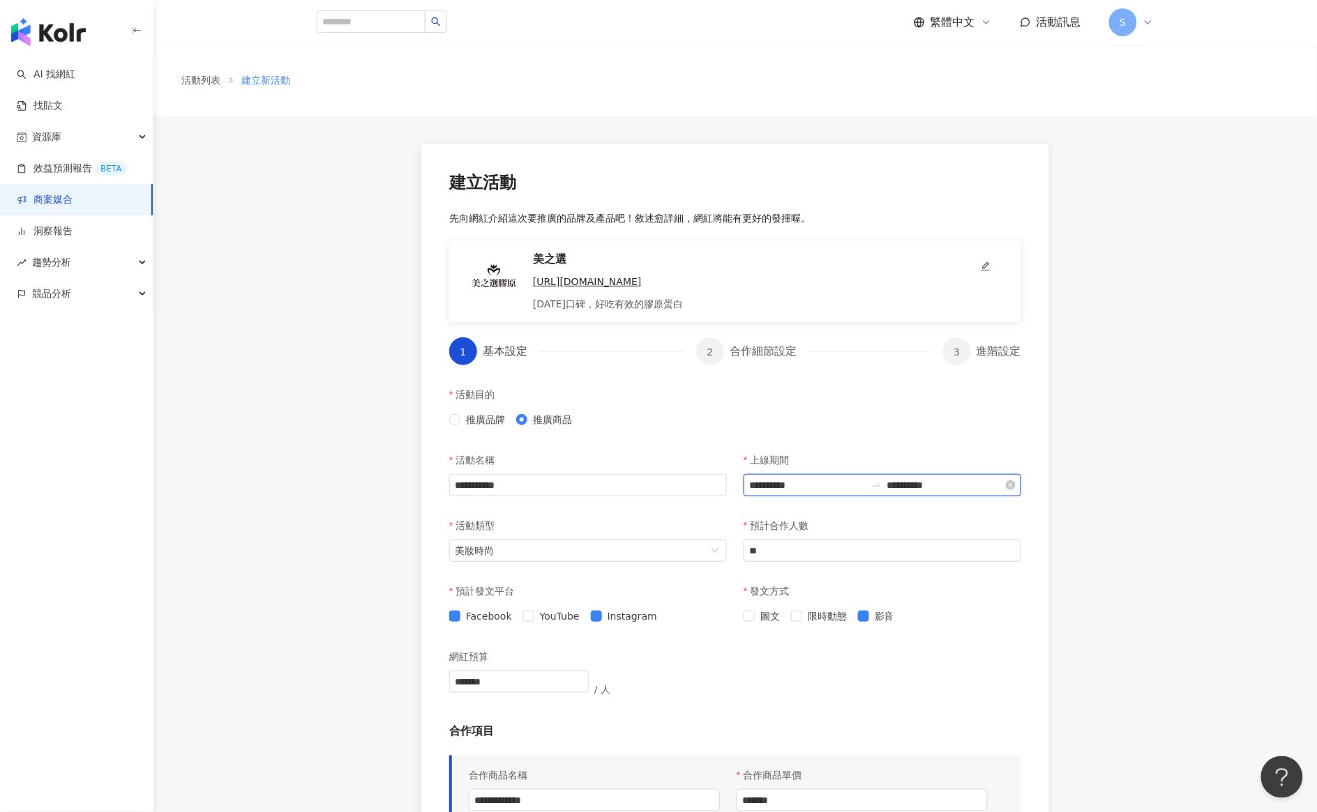
click at [825, 486] on input "**********" at bounding box center [807, 485] width 116 height 15
click at [895, 409] on div "活動目的 推廣品牌 推廣商品" at bounding box center [735, 414] width 589 height 66
click at [980, 483] on input "**********" at bounding box center [945, 485] width 116 height 15
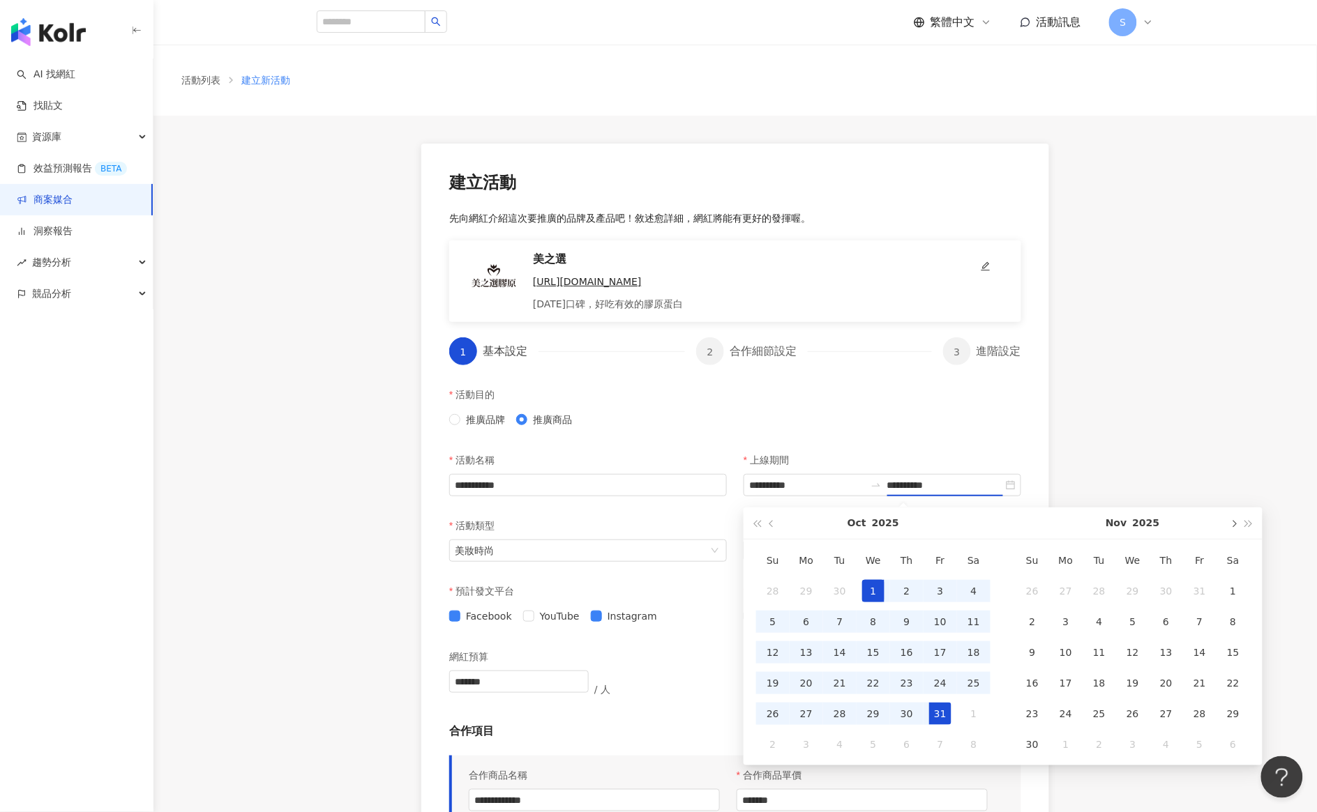
click at [1235, 521] on button "button" at bounding box center [1232, 523] width 15 height 31
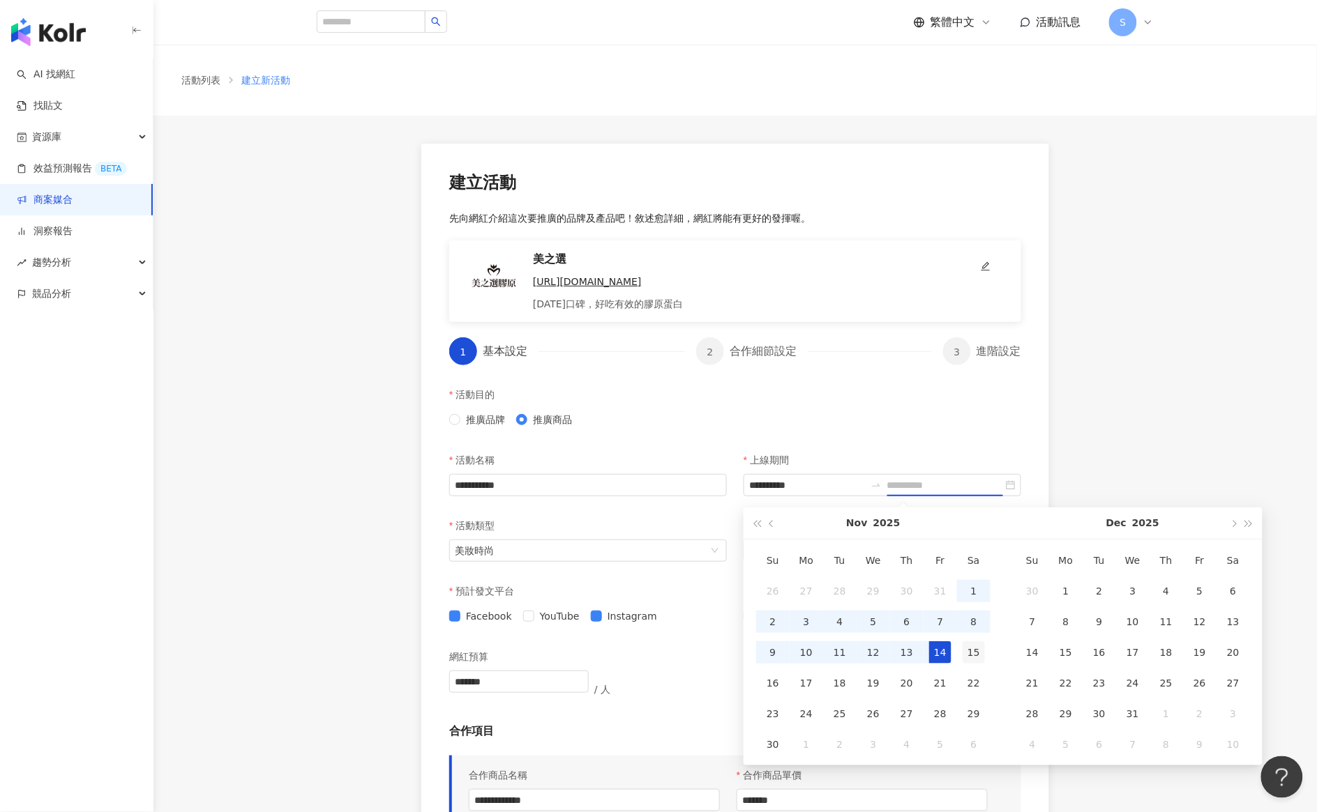
type input "**********"
click at [975, 656] on div "15" at bounding box center [973, 653] width 22 height 22
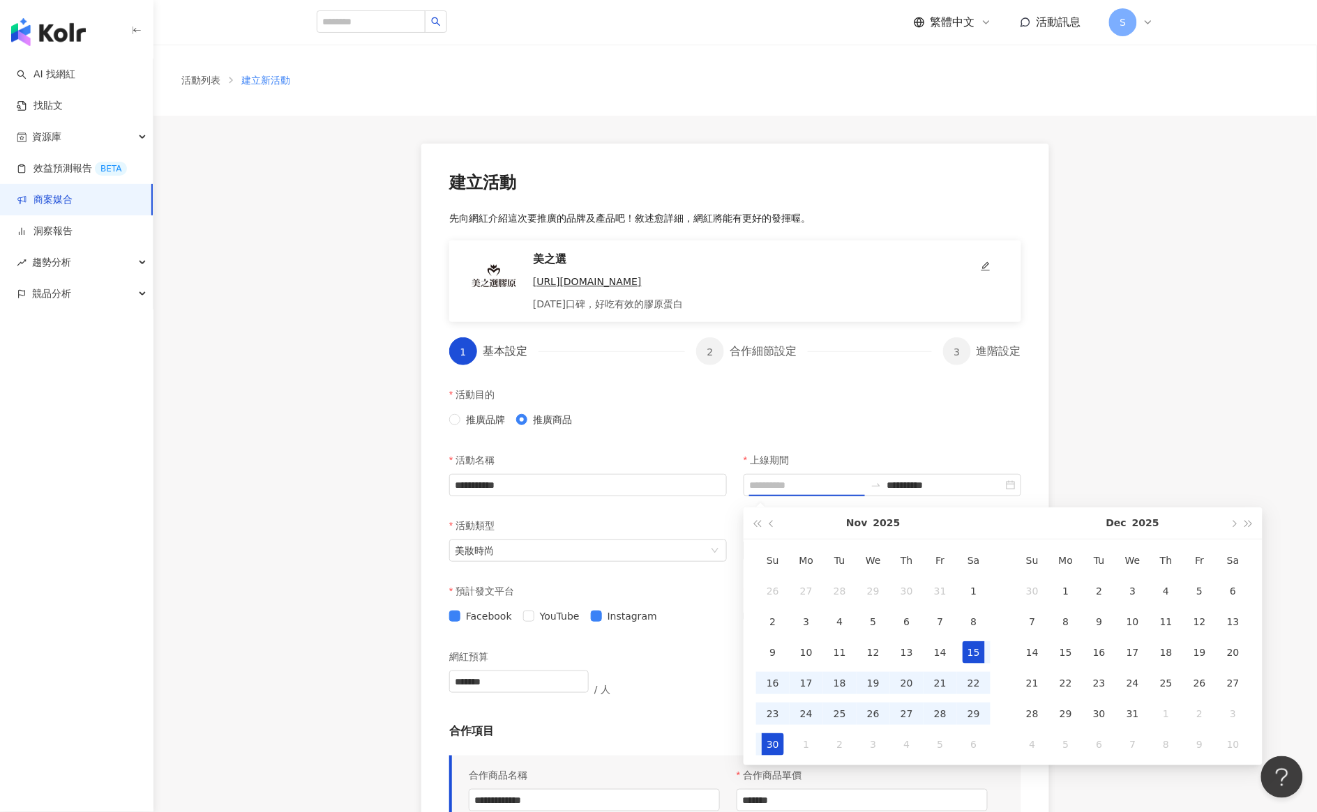
click at [775, 739] on div "30" at bounding box center [772, 745] width 22 height 22
type input "**********"
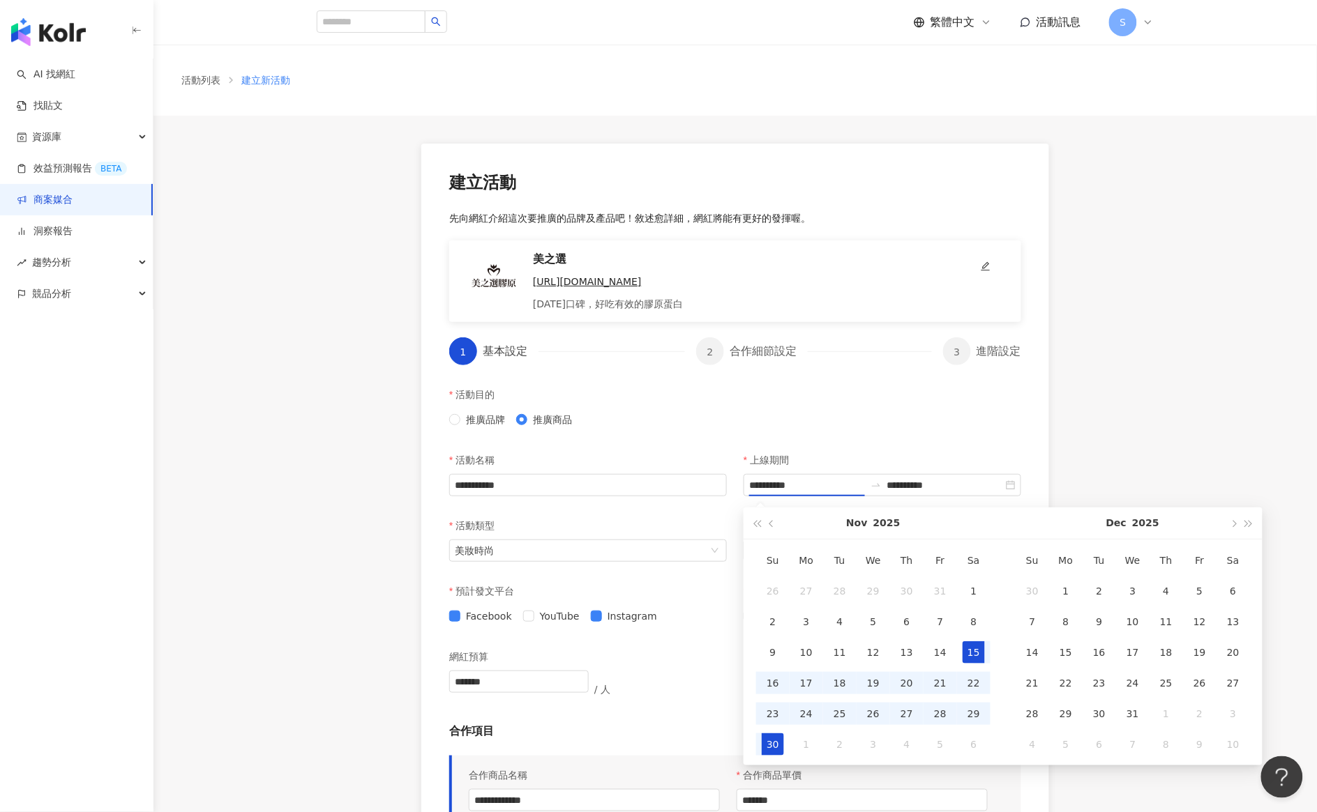
type input "**********"
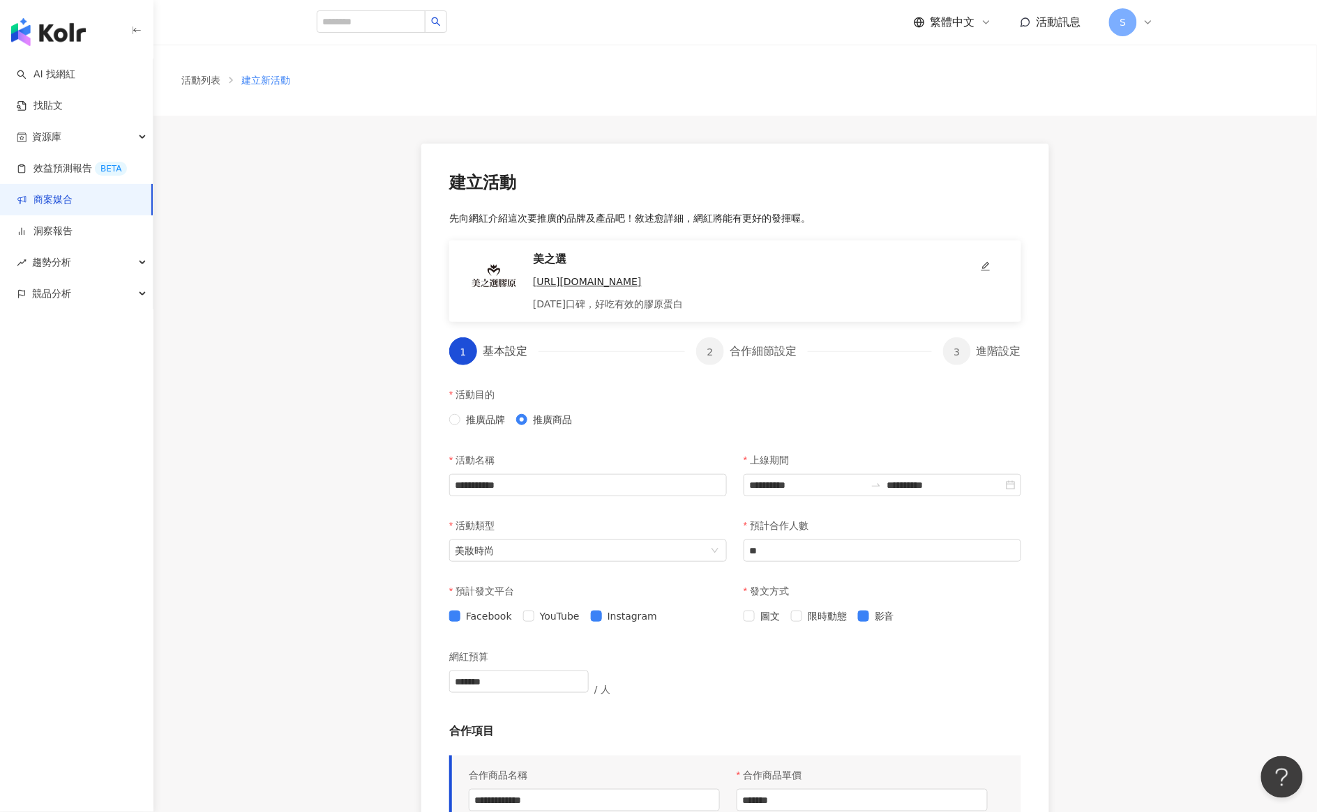
click at [1137, 520] on div "**********" at bounding box center [734, 624] width 1163 height 1016
drag, startPoint x: 813, startPoint y: 474, endPoint x: 816, endPoint y: 481, distance: 7.5
click at [814, 476] on div "**********" at bounding box center [882, 485] width 278 height 22
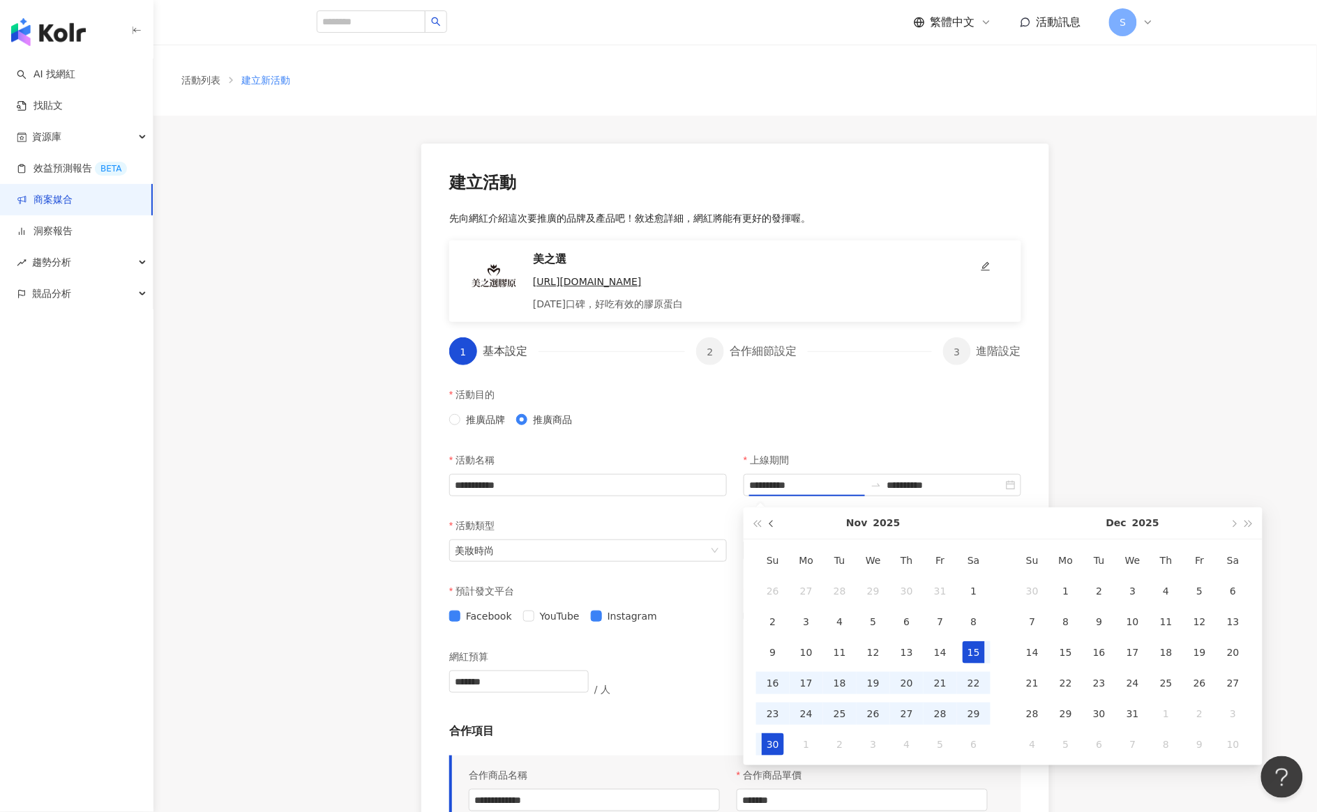
click at [768, 524] on button "button" at bounding box center [771, 523] width 15 height 31
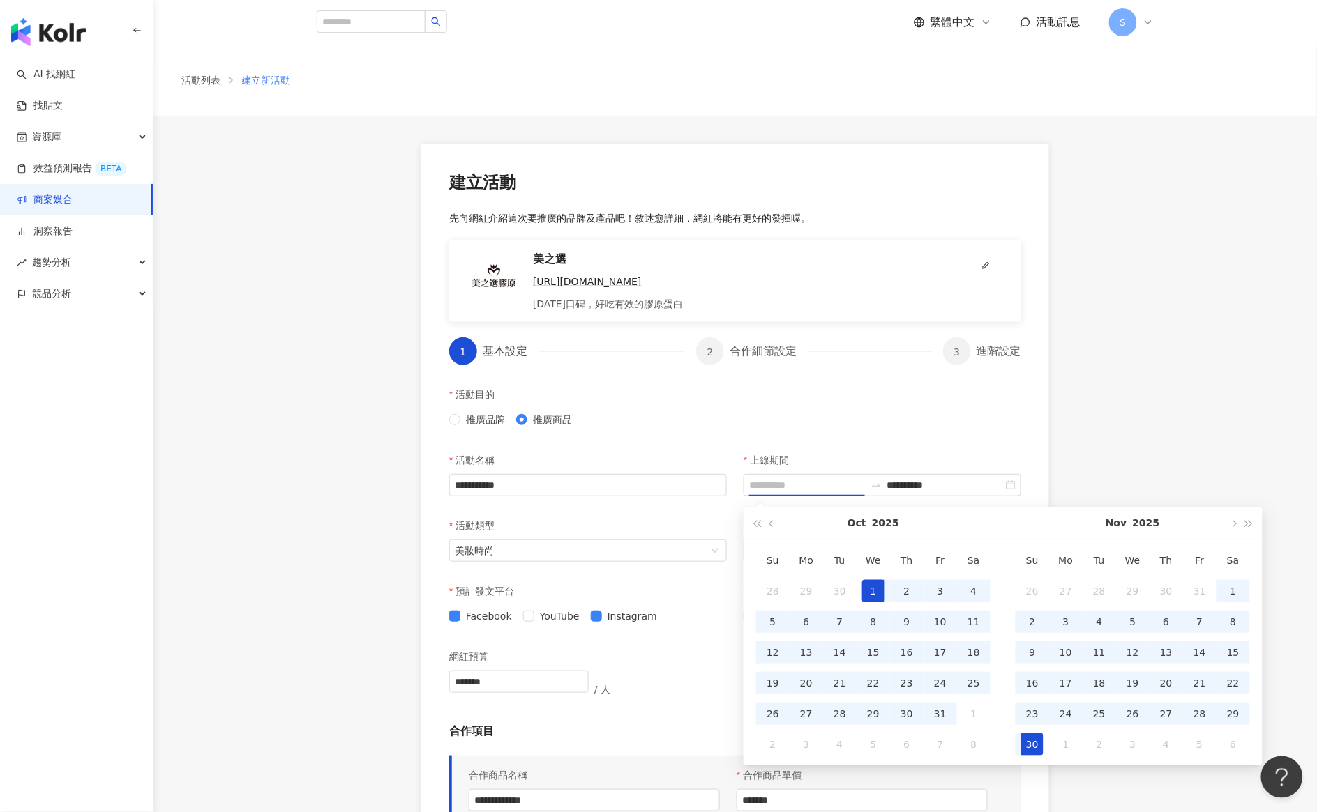
click at [874, 591] on div "1" at bounding box center [873, 591] width 22 height 22
type input "**********"
click at [1062, 441] on div "**********" at bounding box center [734, 624] width 1163 height 1016
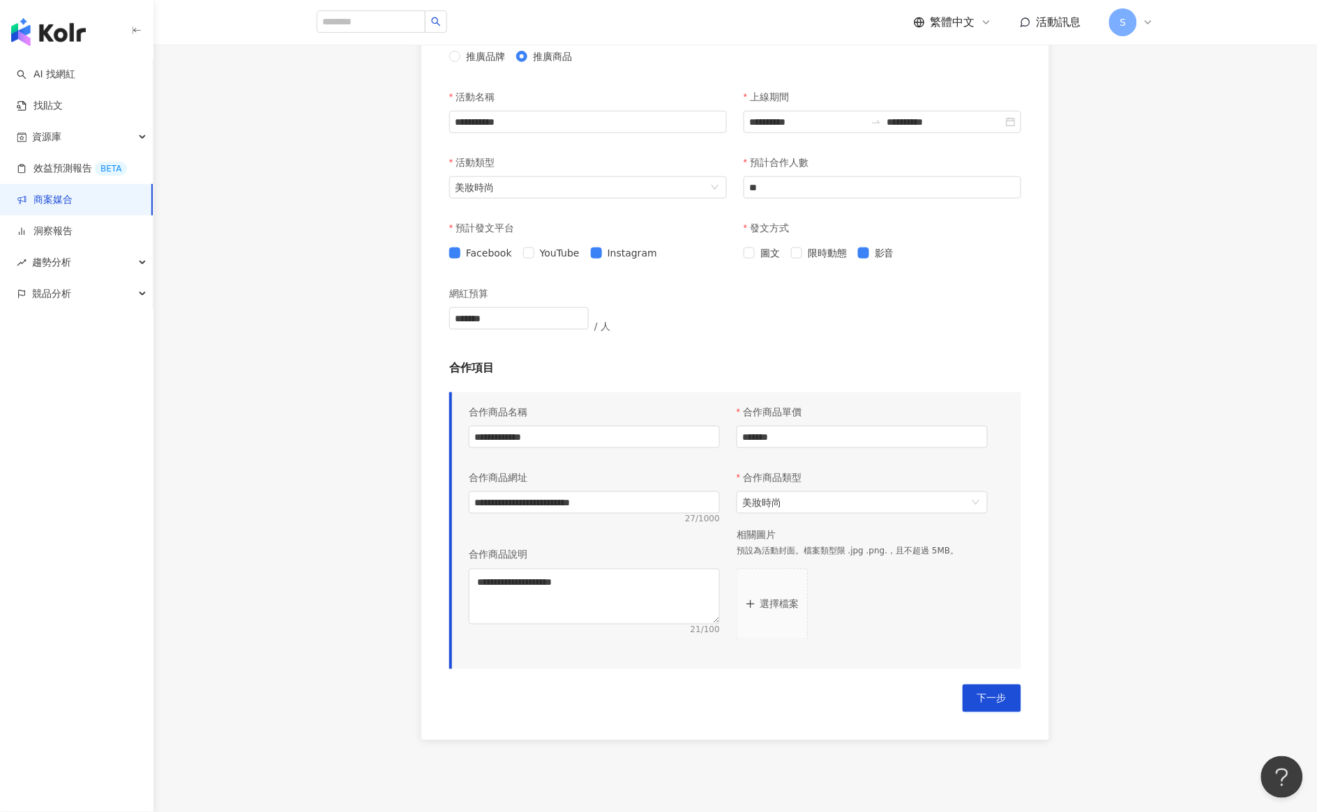
scroll to position [475, 0]
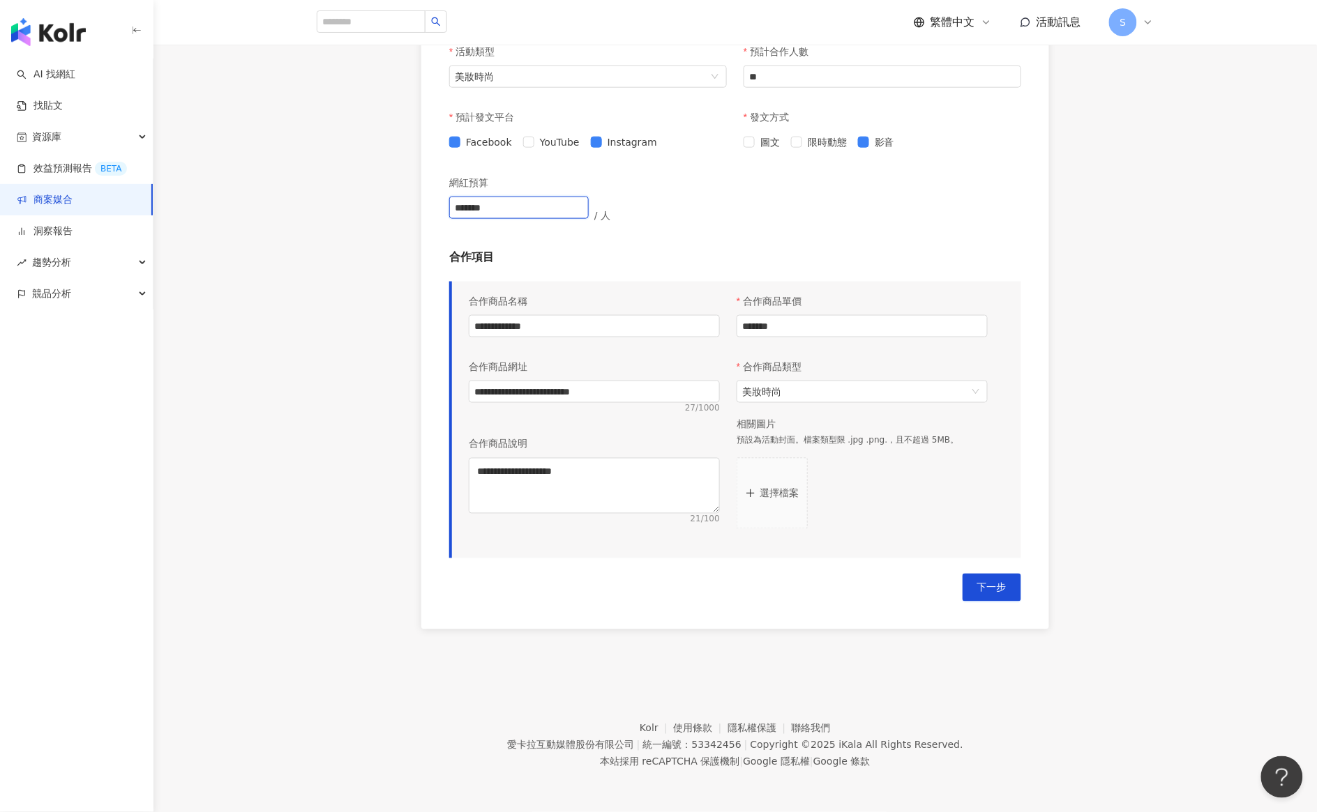
drag, startPoint x: 511, startPoint y: 210, endPoint x: 399, endPoint y: 211, distance: 112.3
click at [399, 211] on div "**********" at bounding box center [734, 150] width 1163 height 1016
type input "******"
click at [342, 328] on div "**********" at bounding box center [734, 150] width 1163 height 1016
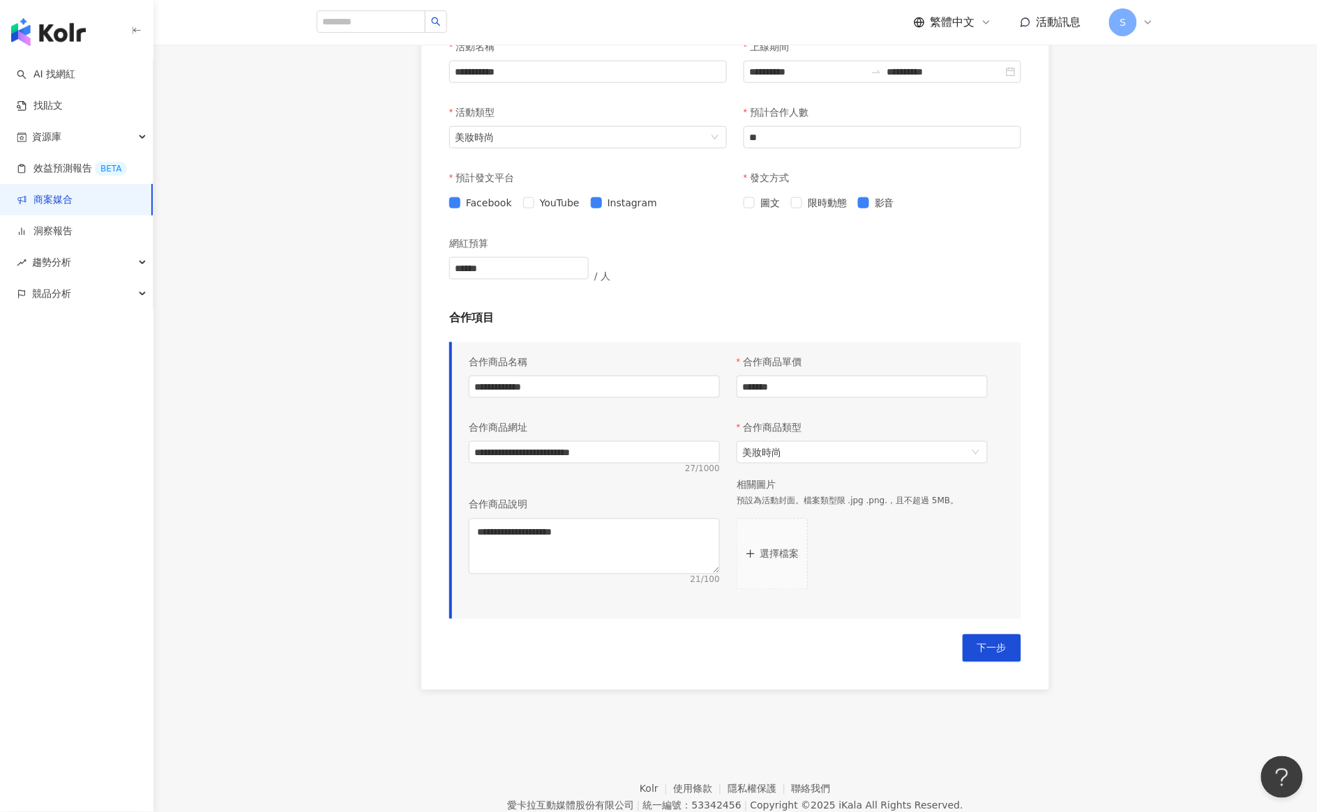
scroll to position [0, 0]
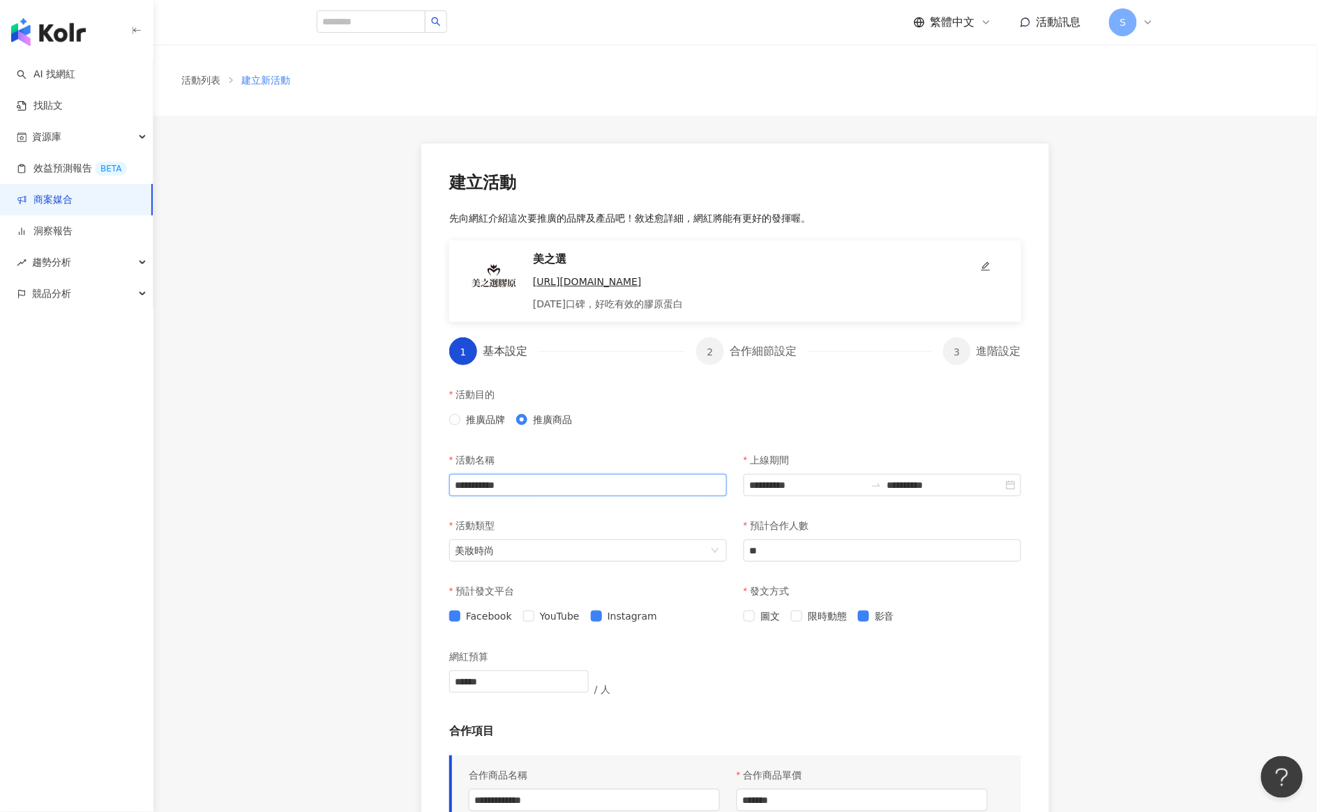
click at [583, 489] on input "**********" at bounding box center [588, 485] width 278 height 22
type input "**********"
click at [337, 478] on div "**********" at bounding box center [734, 624] width 1163 height 1016
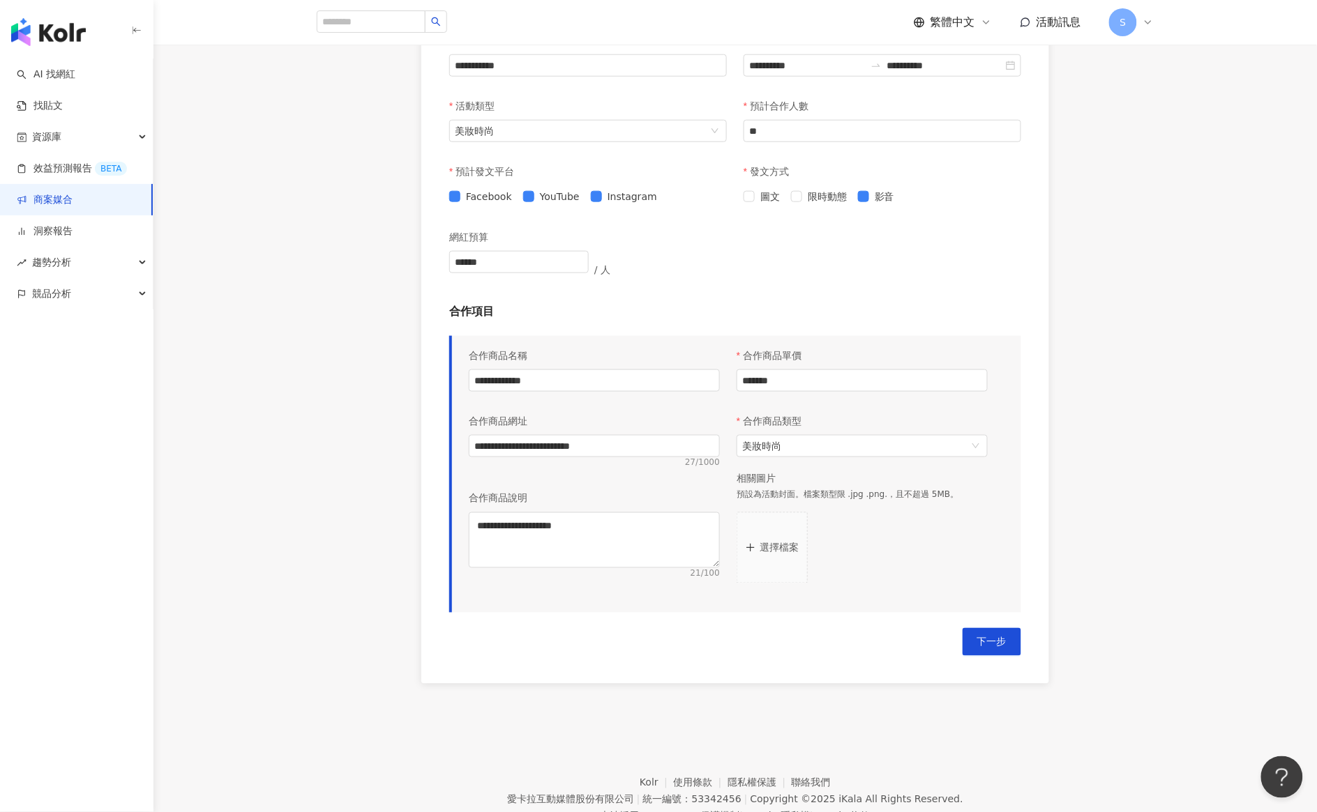
scroll to position [475, 0]
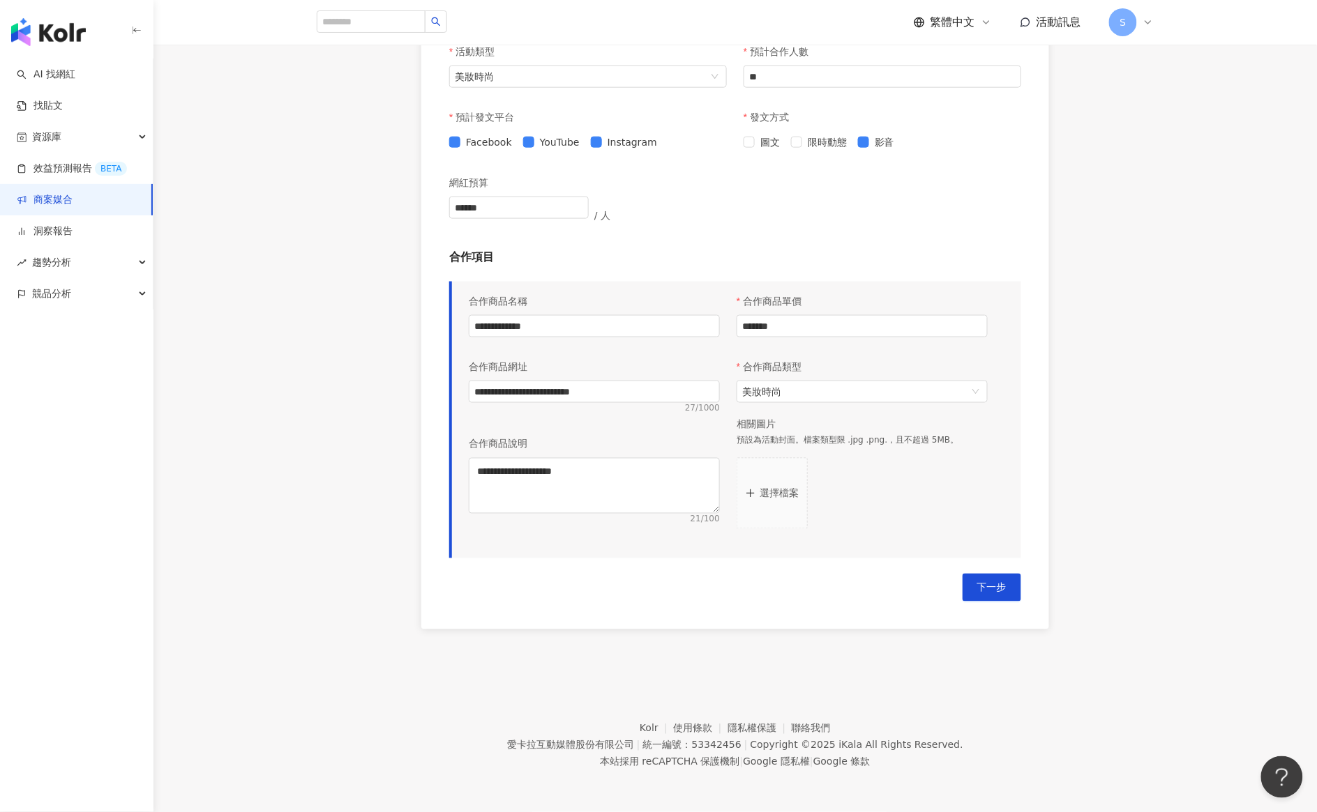
click at [771, 493] on p "選擇檔案" at bounding box center [778, 493] width 39 height 11
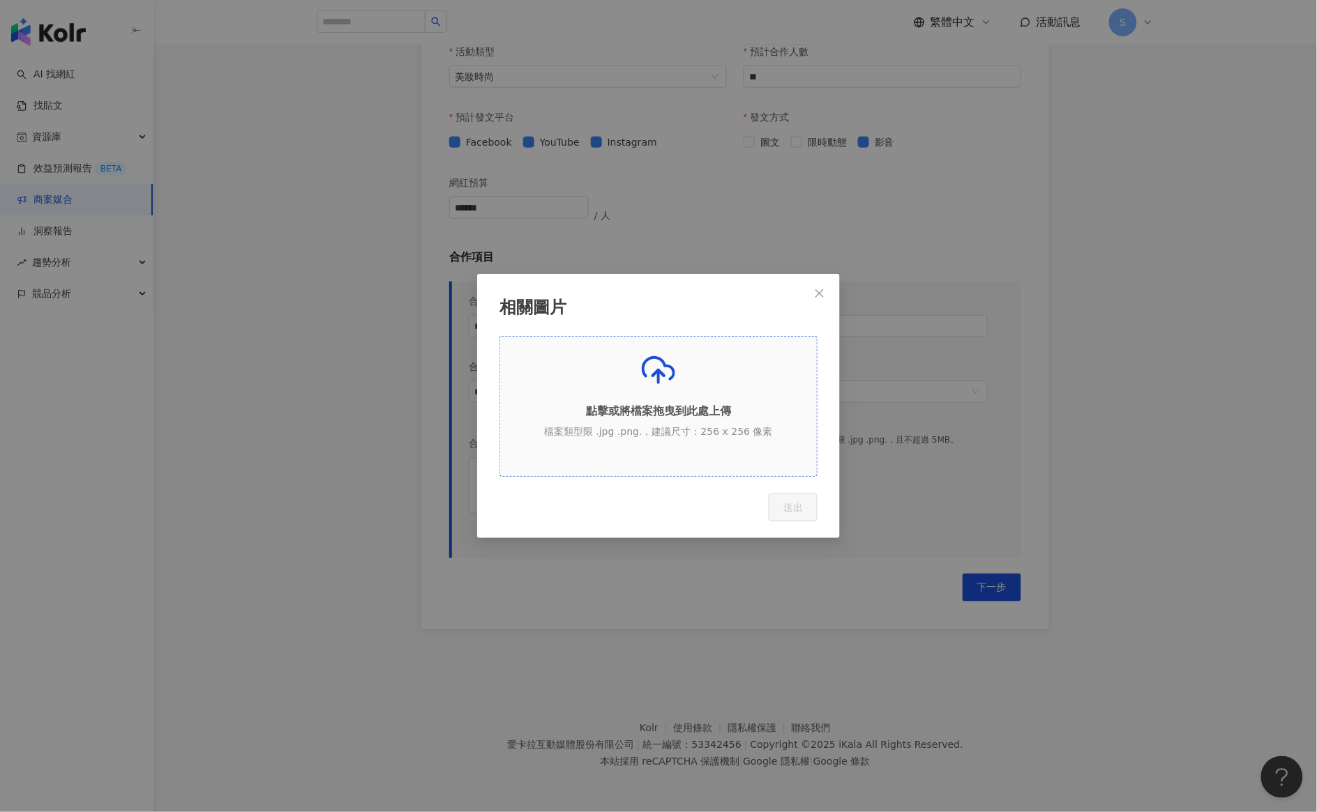
click at [663, 375] on polyline at bounding box center [658, 373] width 11 height 6
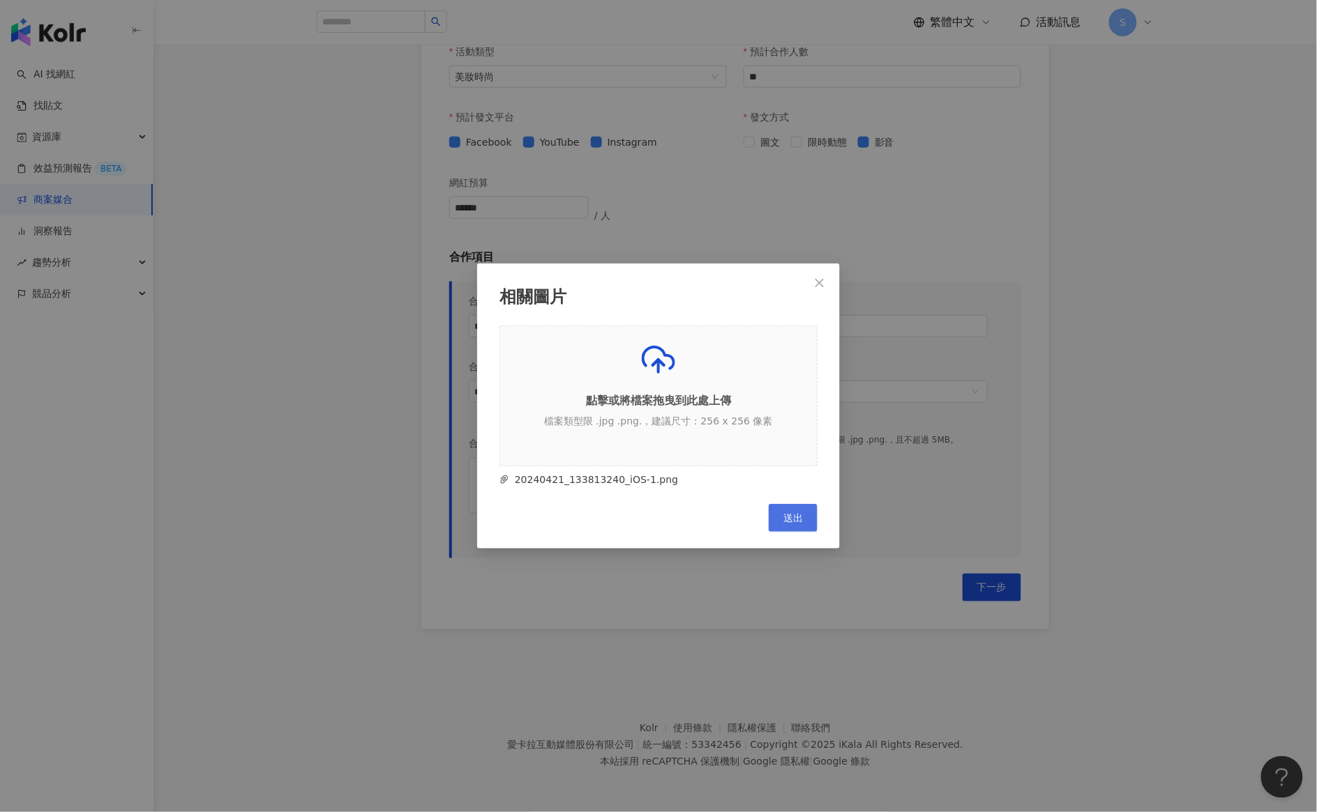
click at [795, 520] on span "送出" at bounding box center [793, 518] width 20 height 11
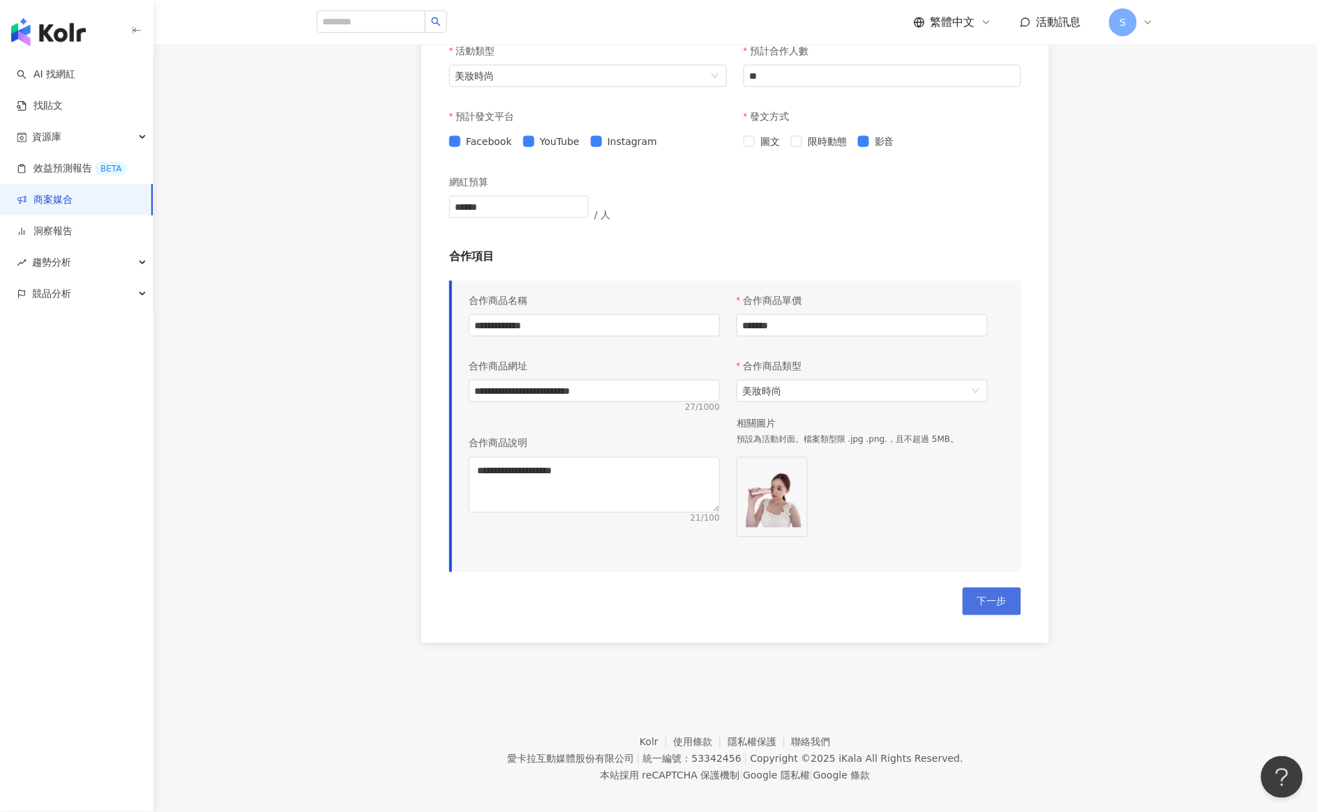
click at [987, 597] on span "下一步" at bounding box center [991, 601] width 29 height 11
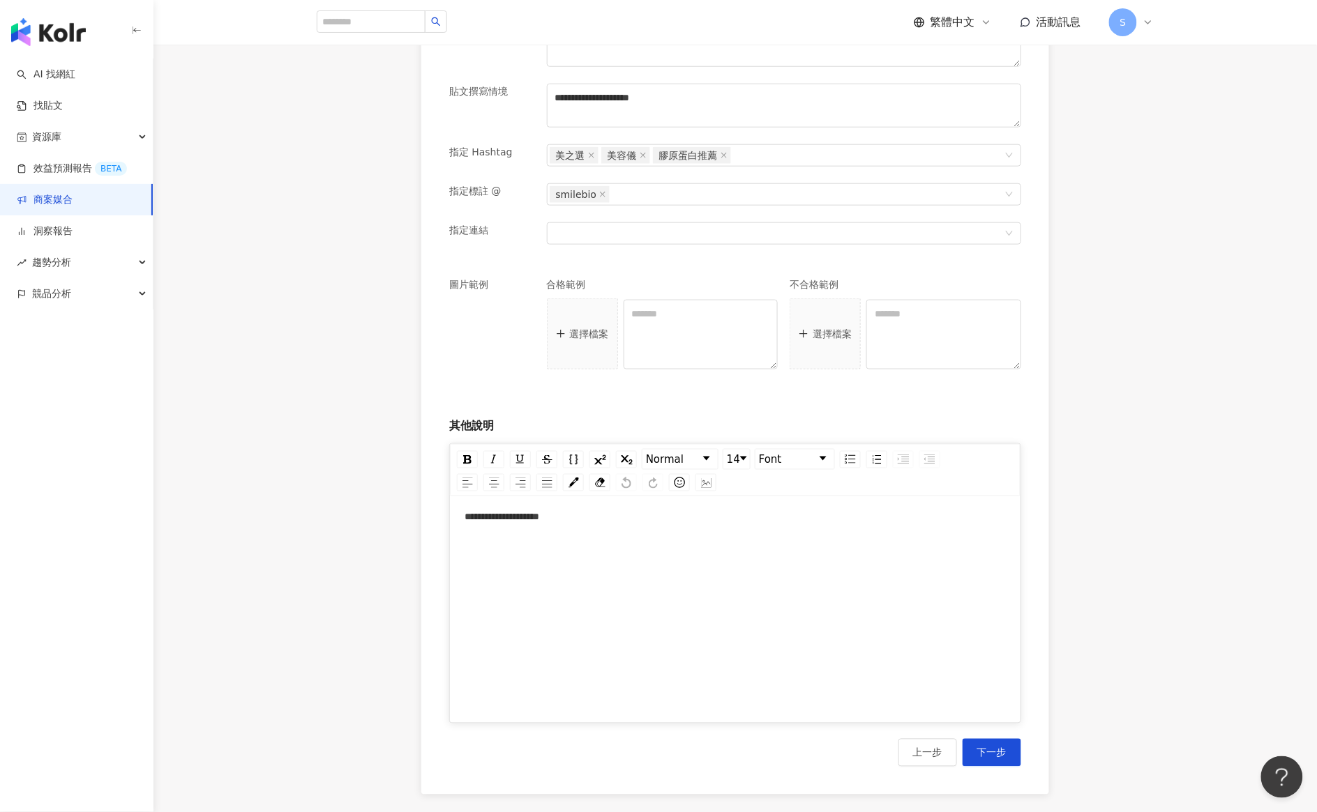
scroll to position [414, 0]
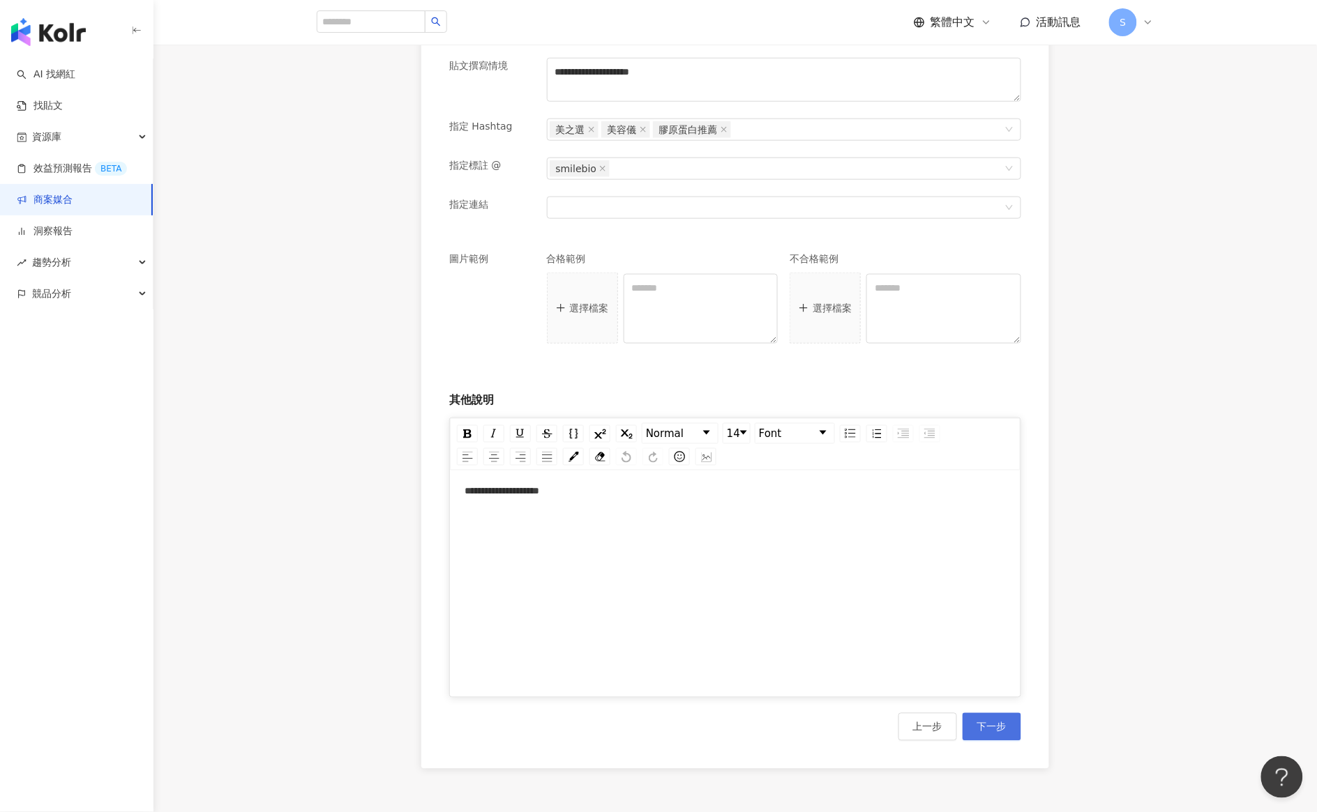
click at [990, 729] on span "下一步" at bounding box center [991, 727] width 29 height 11
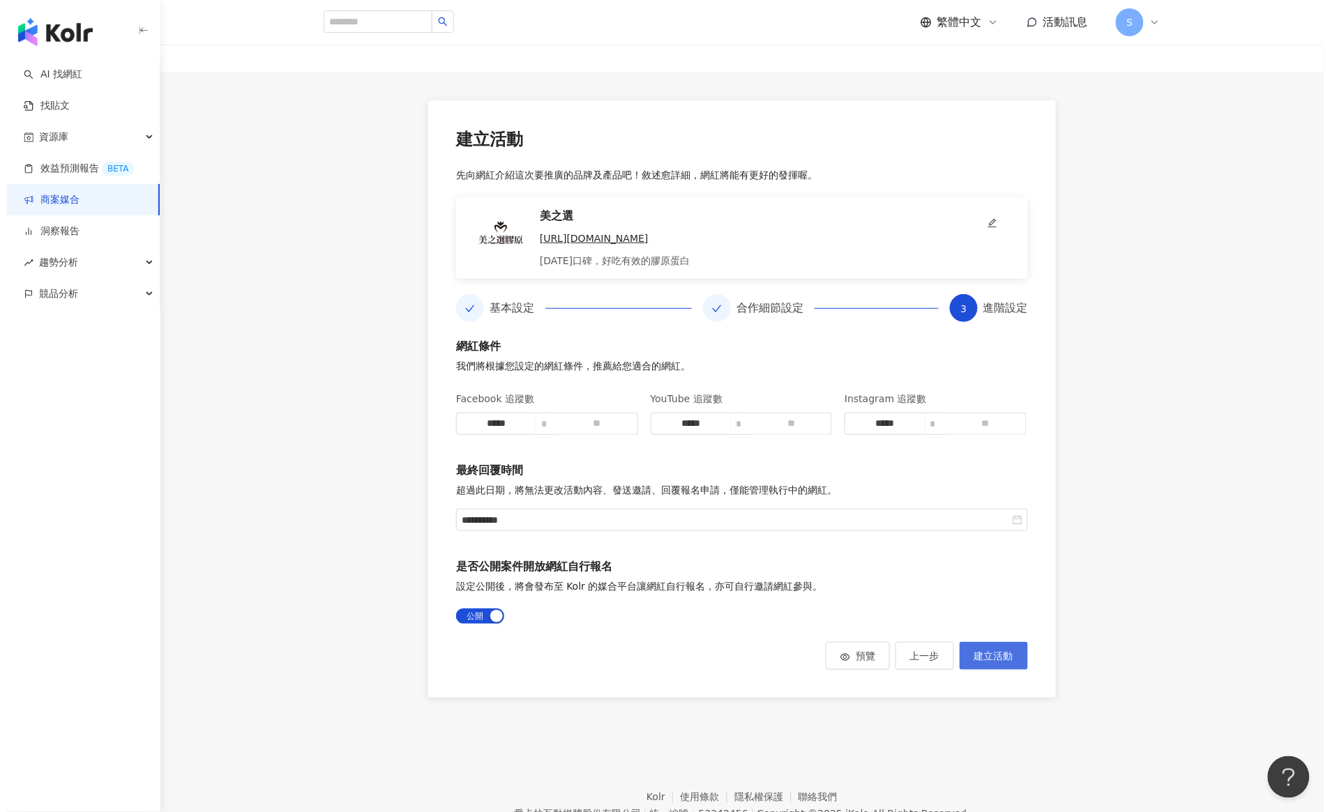
scroll to position [91, 0]
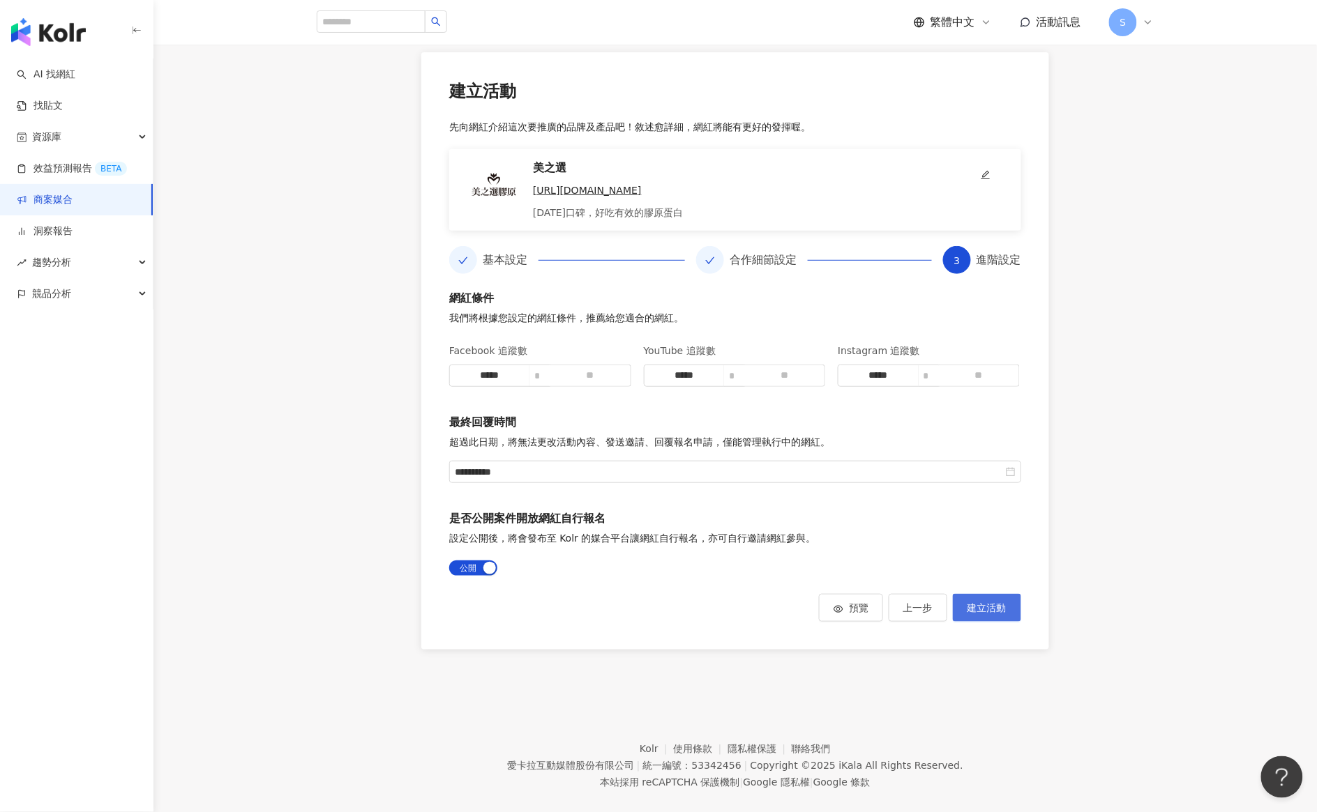
click at [995, 614] on span "建立活動" at bounding box center [986, 607] width 39 height 11
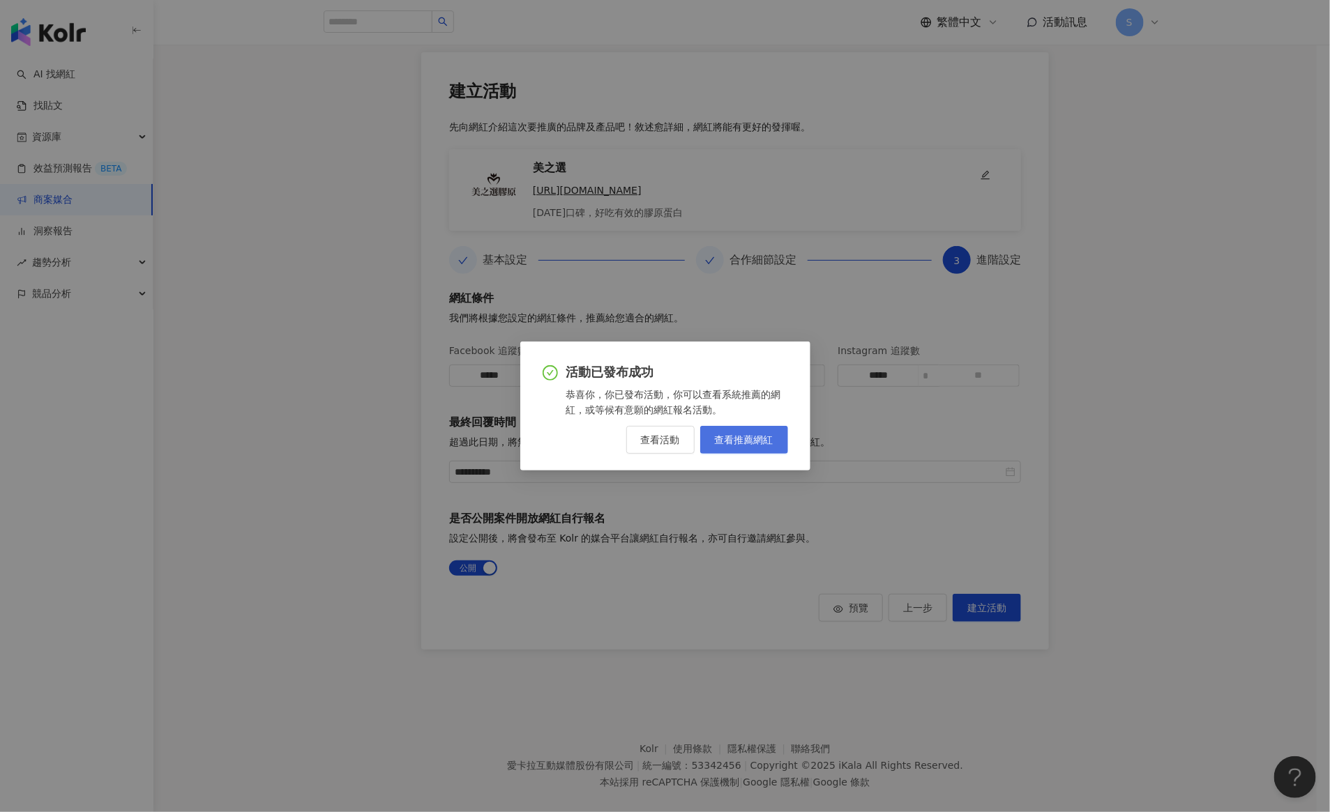
click at [743, 444] on span "查看推薦網紅" at bounding box center [744, 439] width 59 height 11
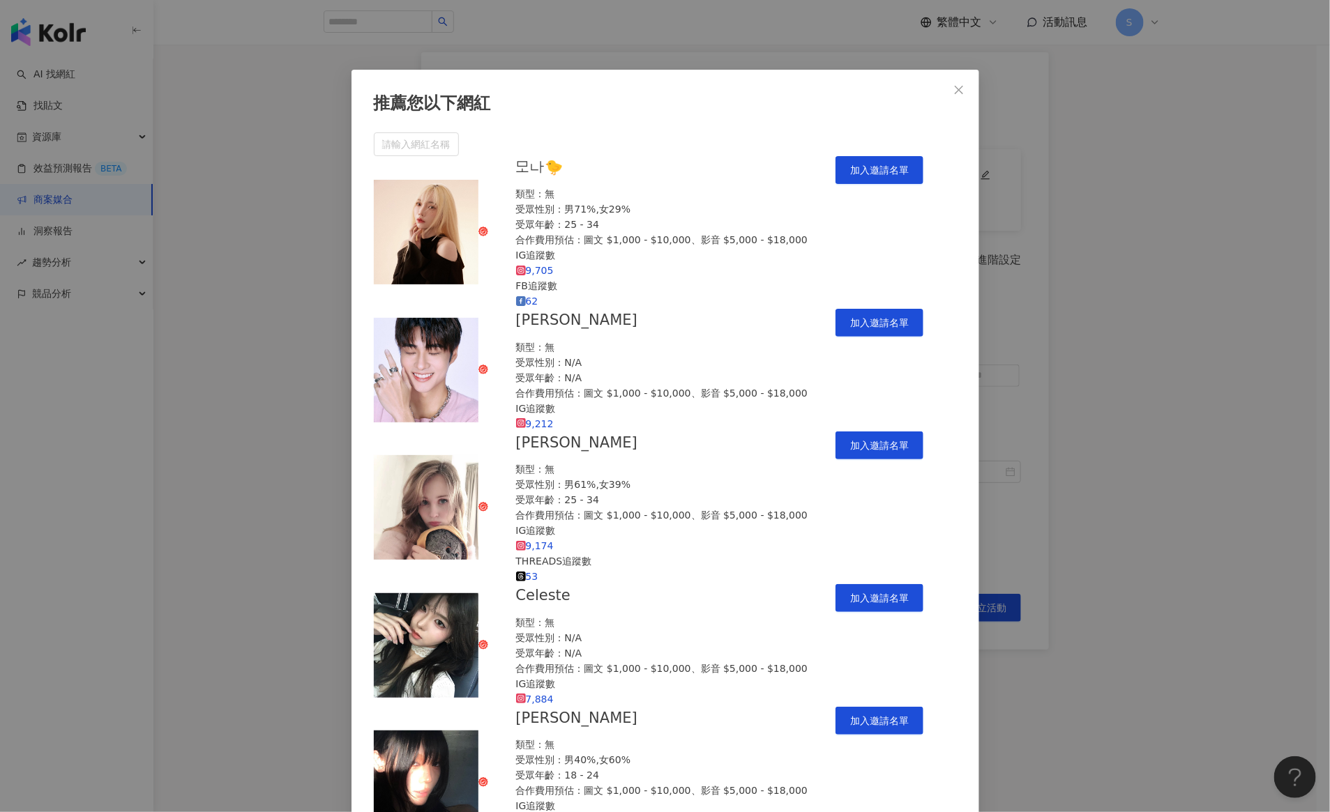
scroll to position [2092, 0]
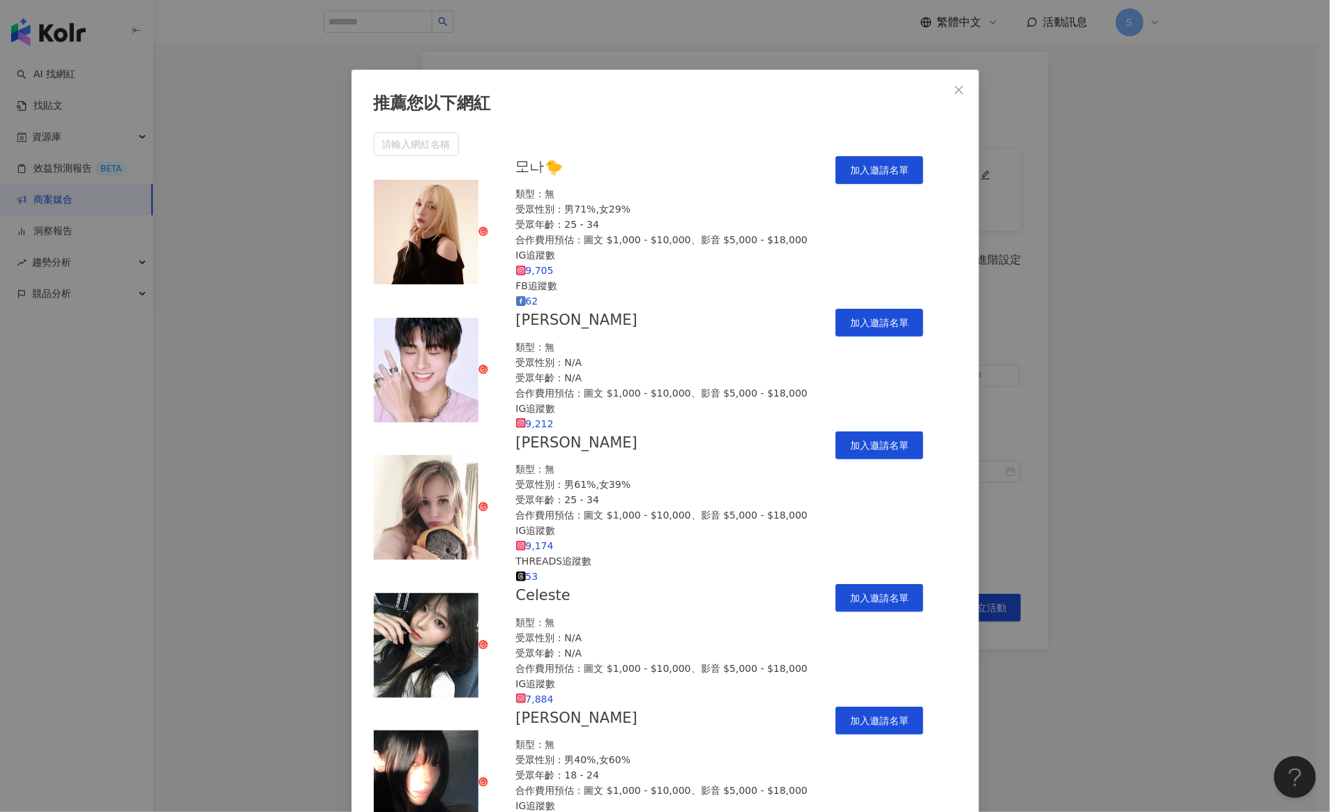
scroll to position [6072, 0]
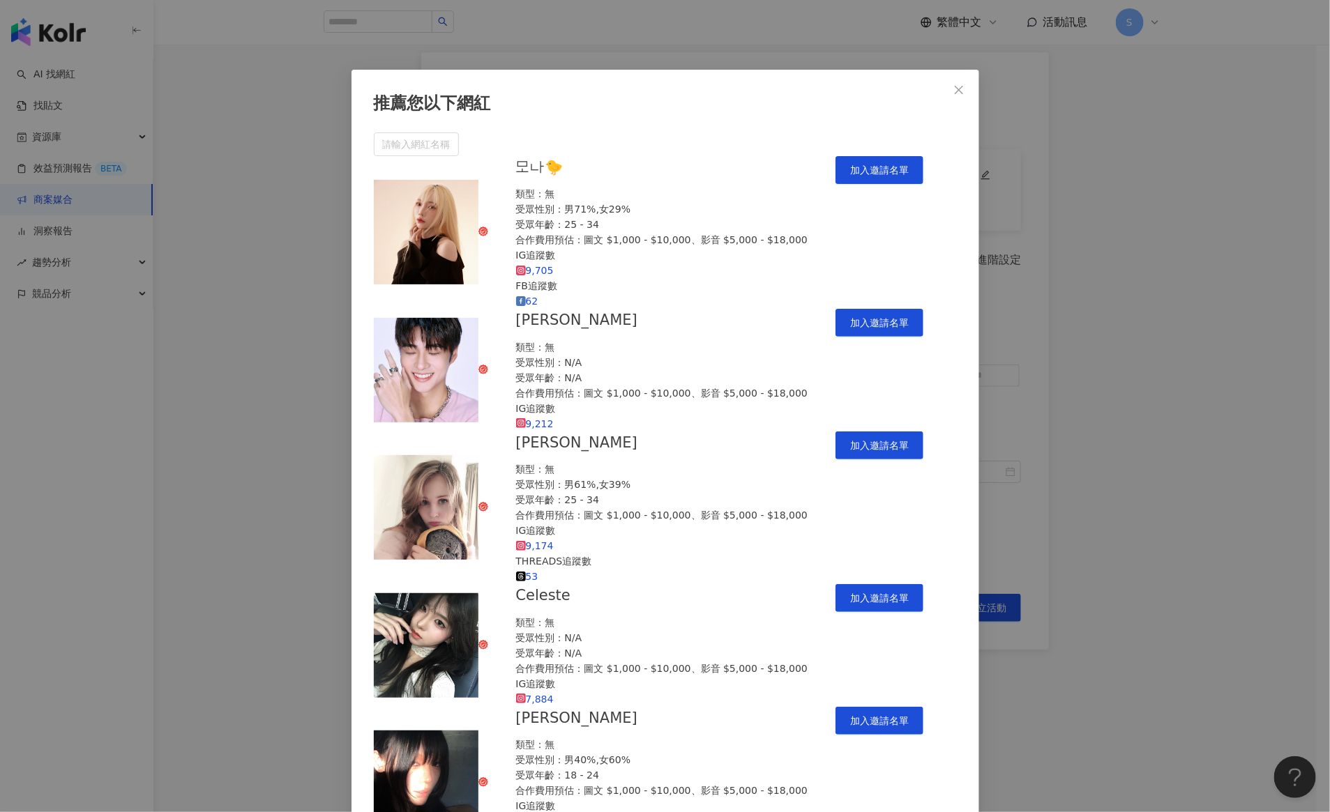
scroll to position [31135, 0]
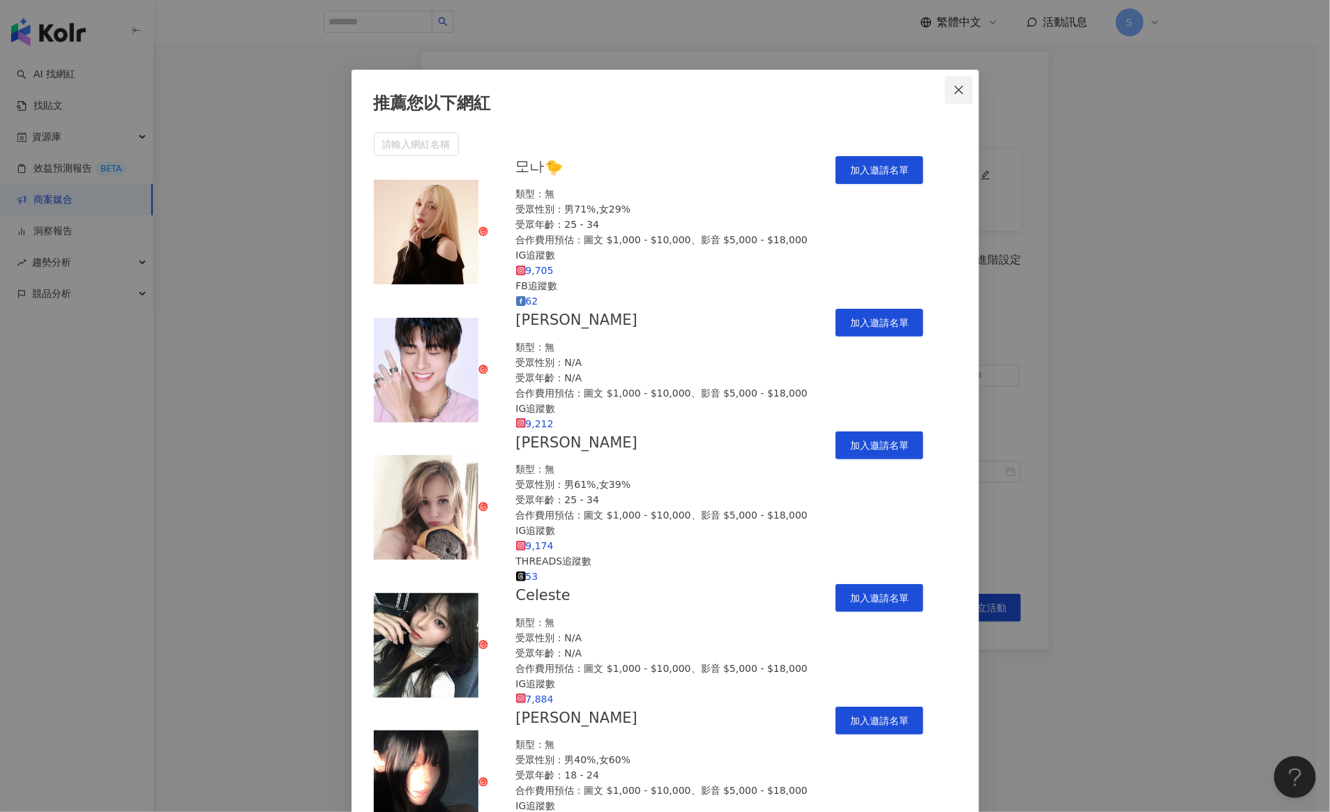
click at [971, 86] on span "Close" at bounding box center [959, 89] width 28 height 11
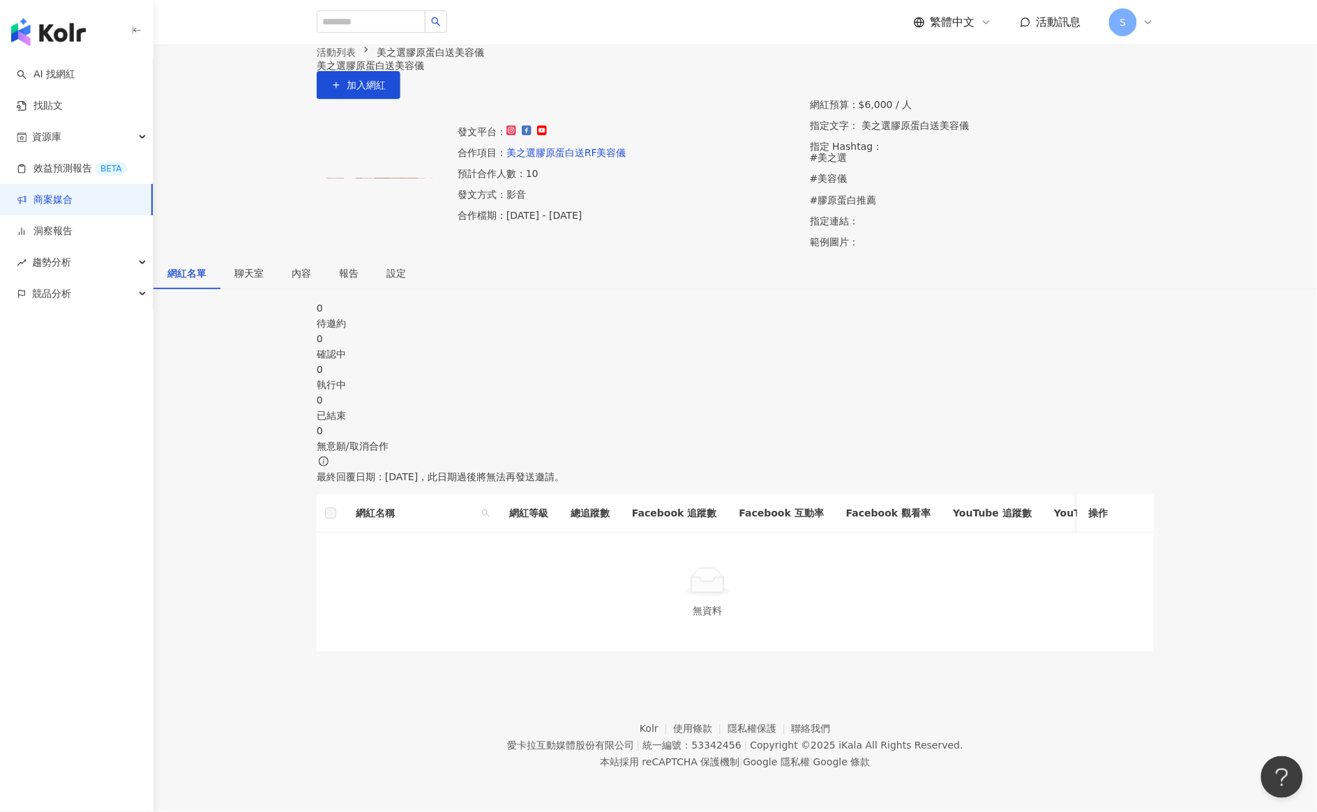
click at [218, 424] on div "0 待邀約 0 確認中 0 執行中 0 已結束 0 無意願/取消合作 最終回覆日期：2025/10/16，此日期過後將無法再發送邀請。 網紅名稱 網紅等級 總…" at bounding box center [734, 477] width 1163 height 352
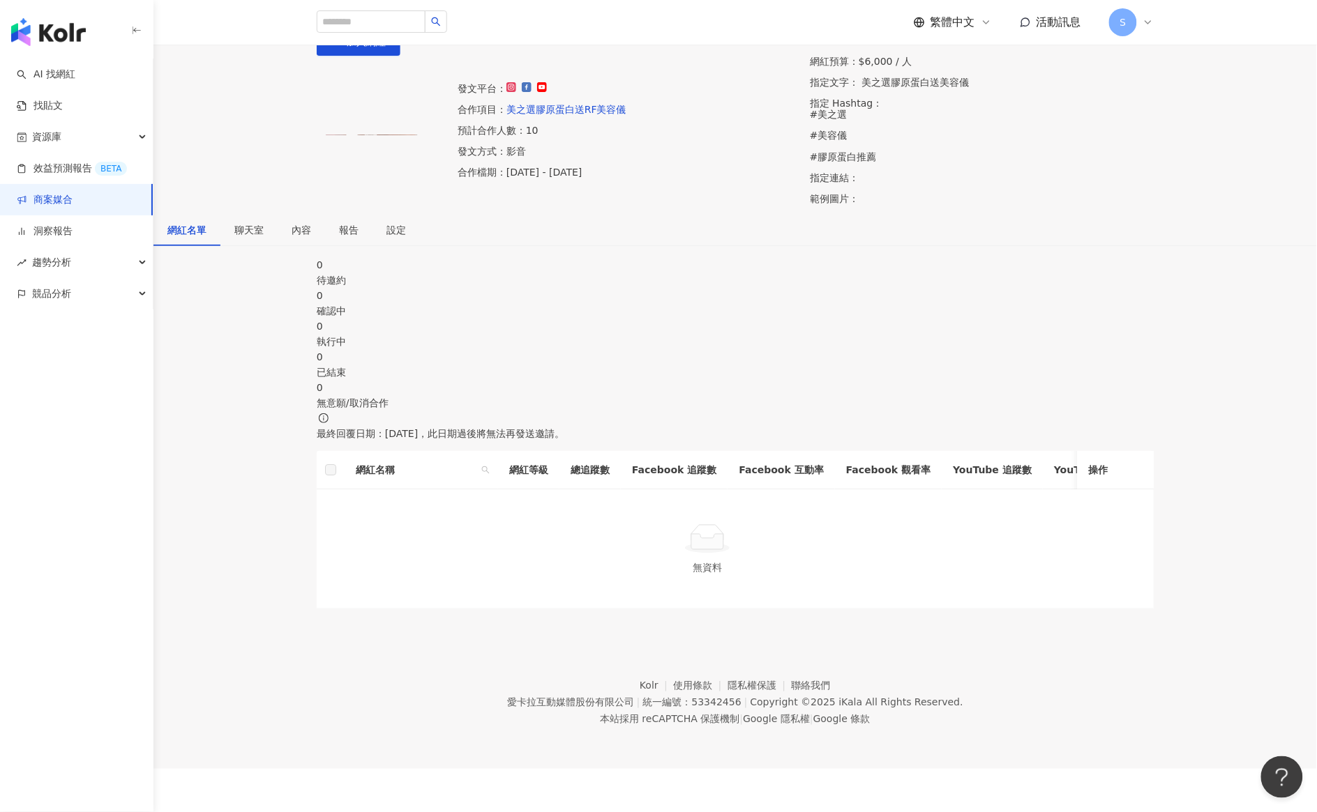
scroll to position [64, 0]
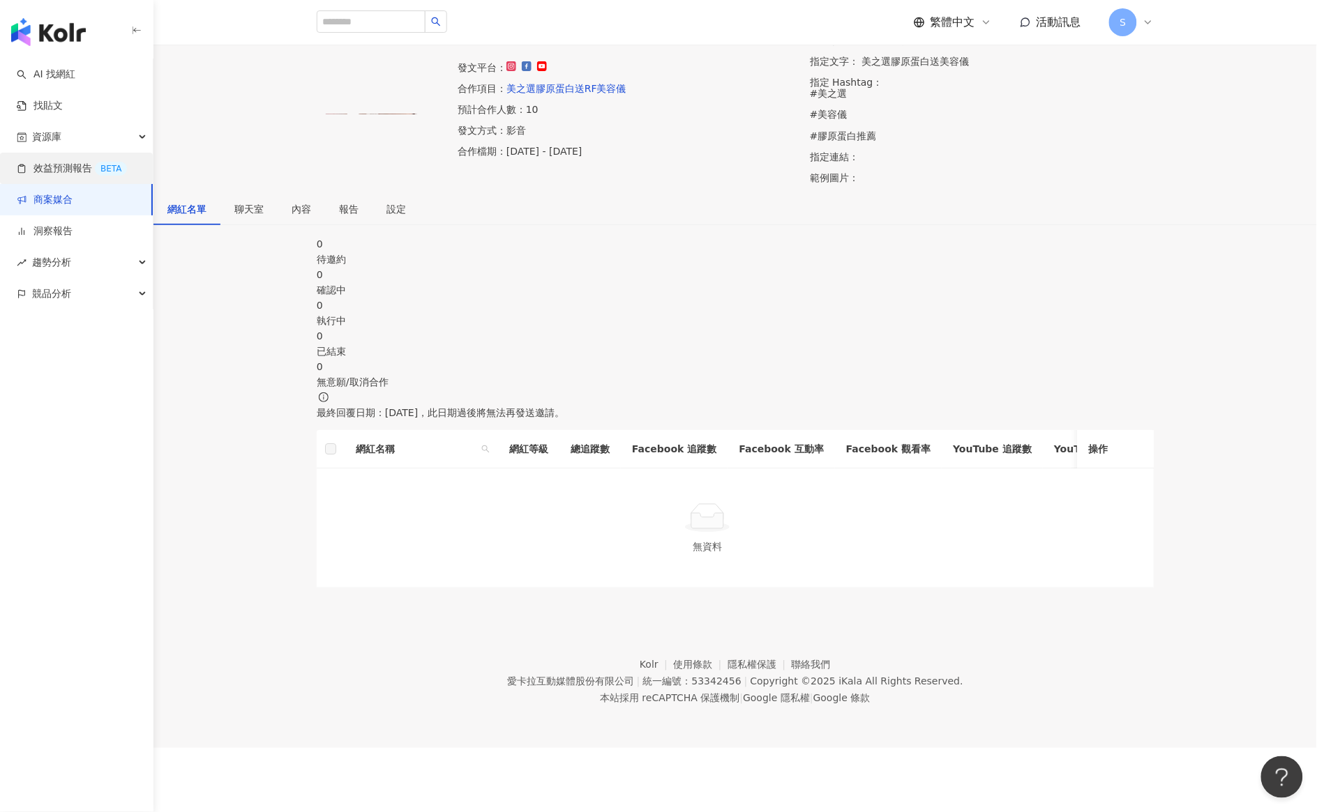
click at [75, 162] on link "效益預測報告 BETA" at bounding box center [72, 169] width 110 height 14
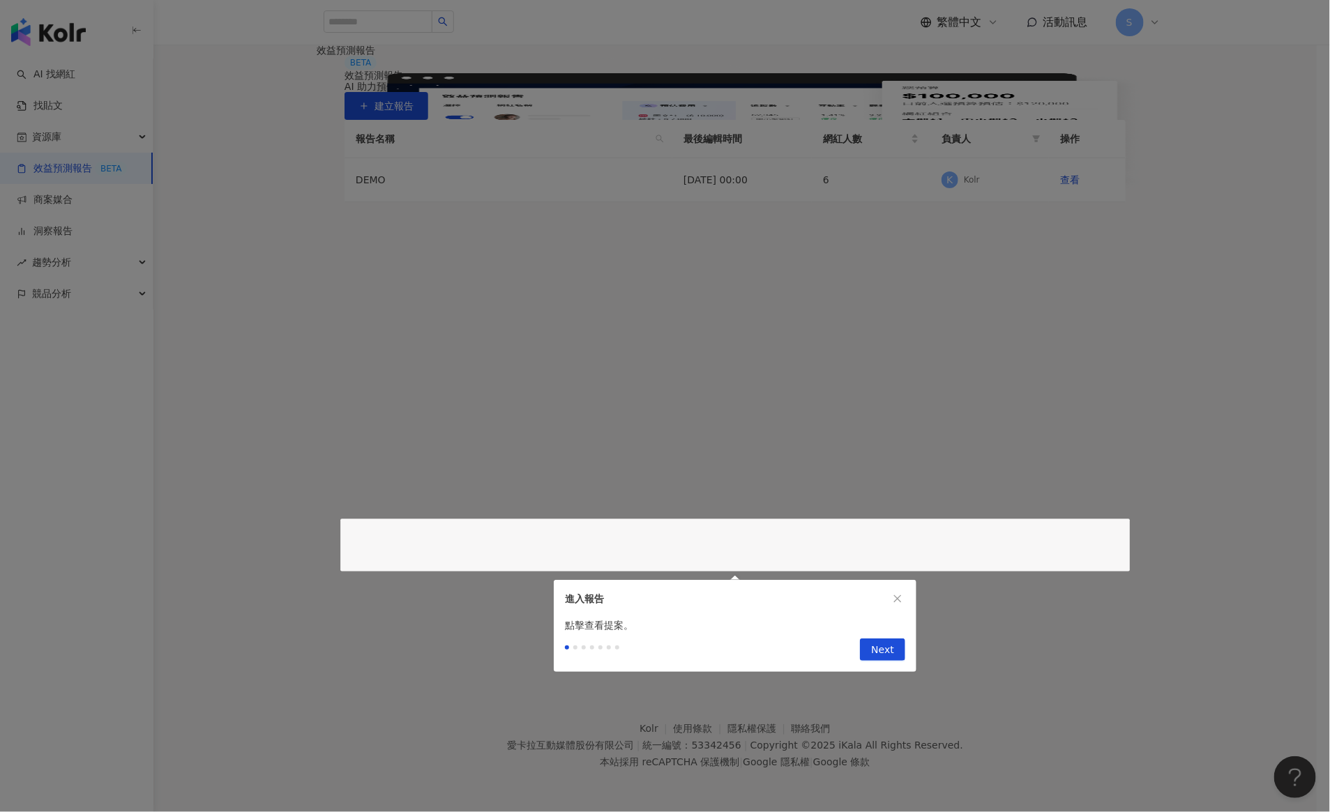
click at [949, 812] on div at bounding box center [658, 812] width 1317 height 0
click at [884, 659] on span "Next" at bounding box center [882, 650] width 23 height 22
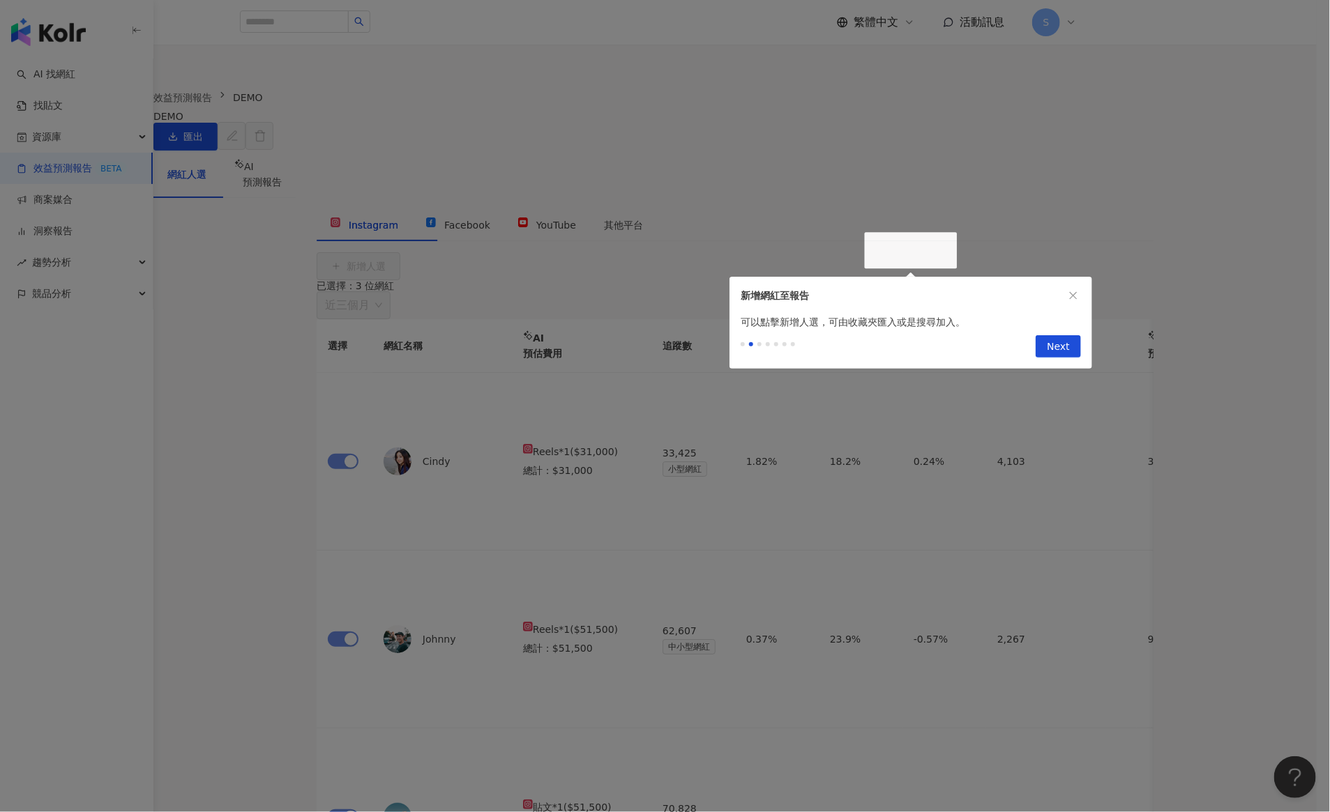
click at [1044, 342] on button "Next" at bounding box center [1058, 346] width 45 height 22
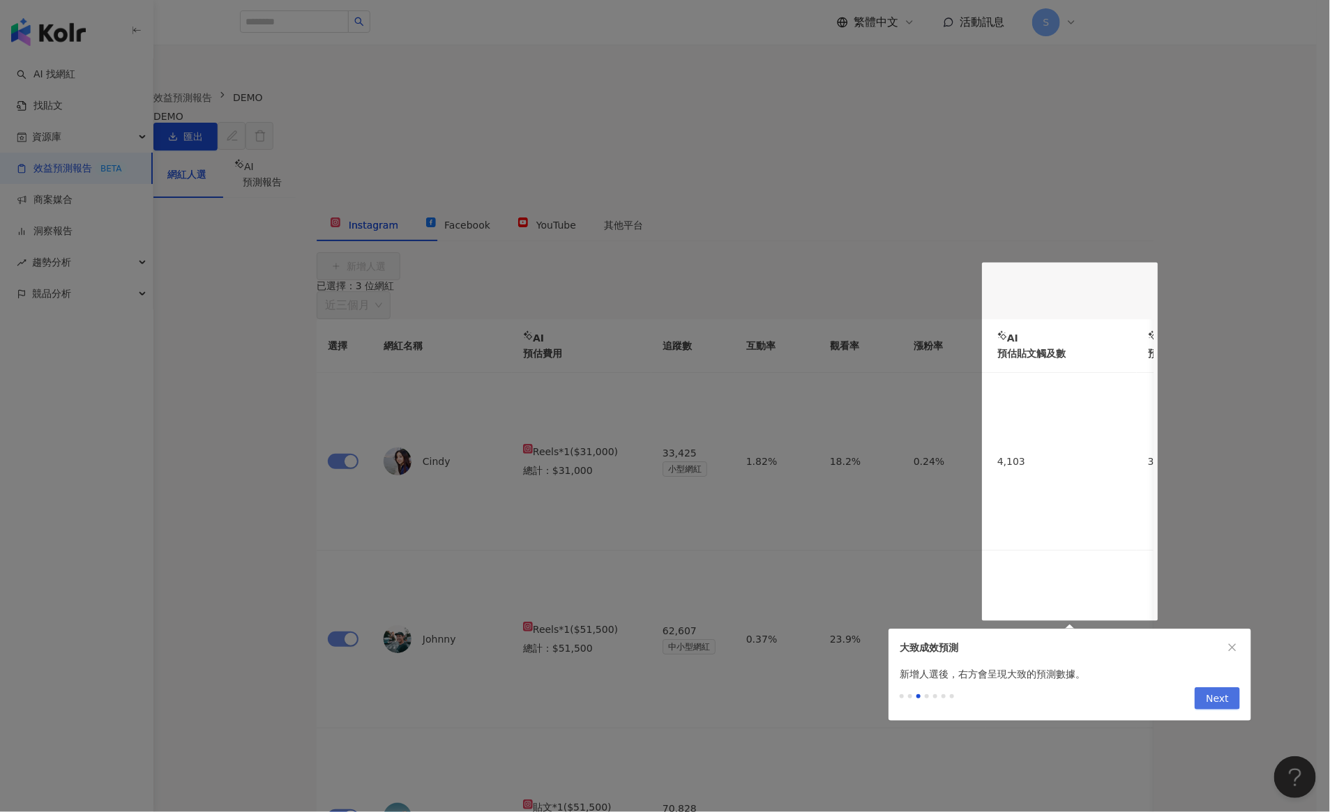
click at [1210, 705] on span "Next" at bounding box center [1217, 699] width 23 height 22
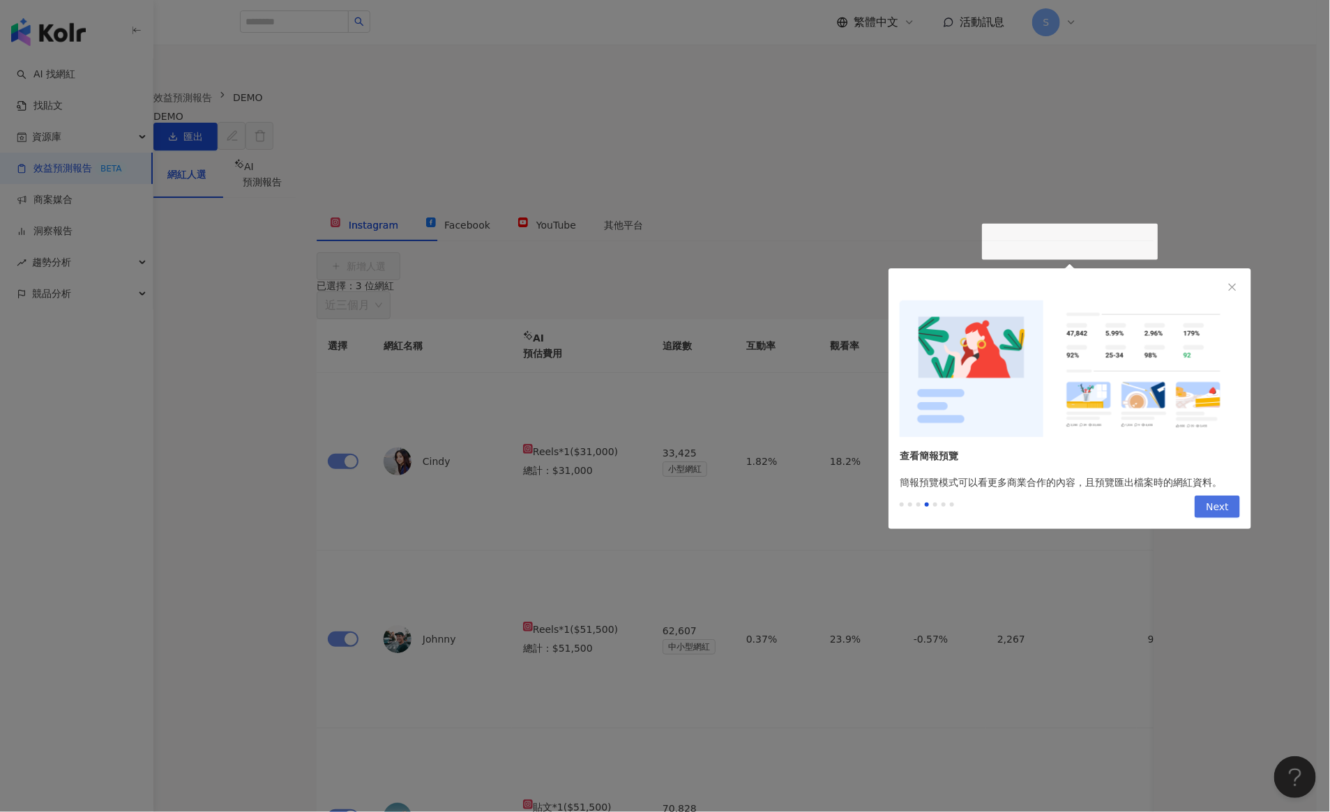
click at [1215, 499] on span "Next" at bounding box center [1217, 508] width 23 height 22
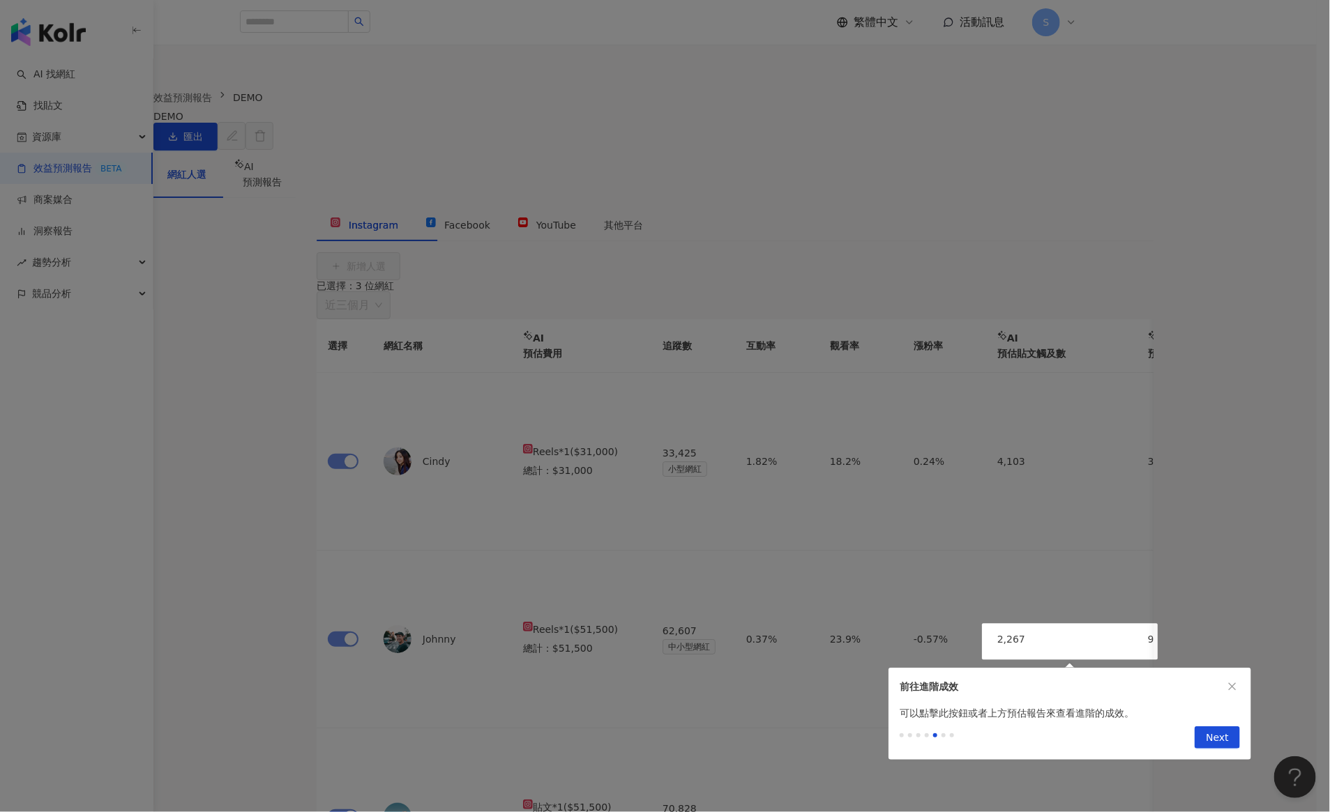
click at [1229, 692] on button "button" at bounding box center [1232, 686] width 15 height 15
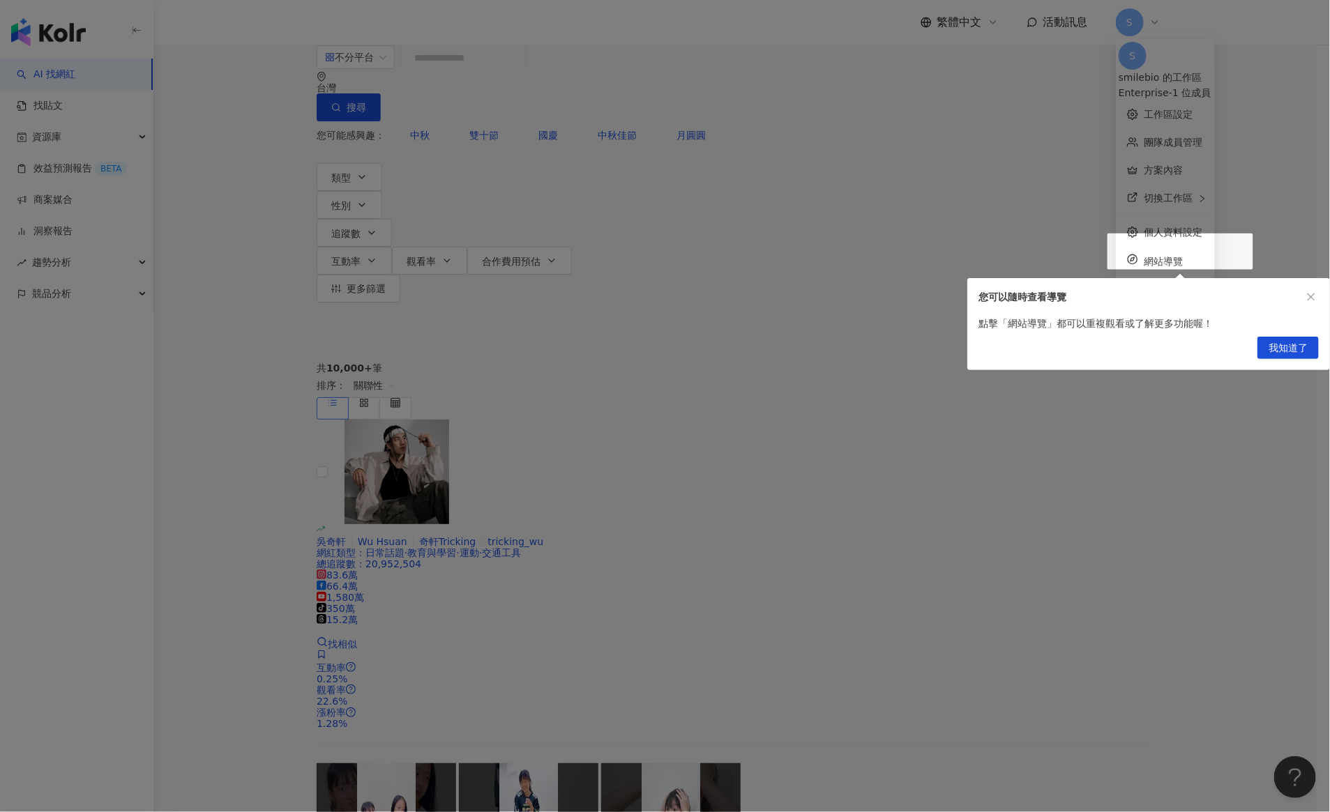
click at [1316, 298] on div "您可以隨時查看導覽" at bounding box center [1148, 297] width 363 height 38
click at [1310, 298] on icon "close" at bounding box center [1311, 297] width 10 height 10
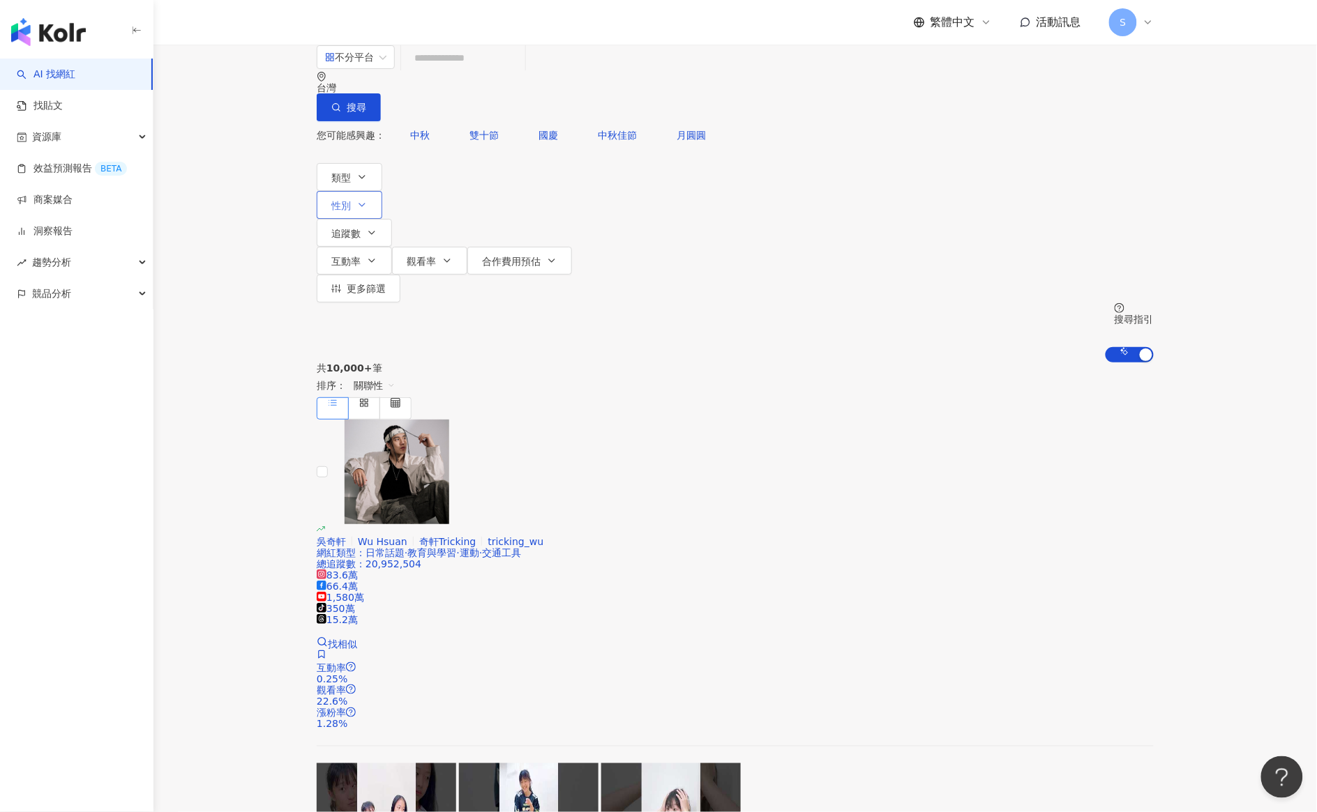
click at [382, 191] on button "性別" at bounding box center [350, 205] width 66 height 28
click at [457, 184] on span "女" at bounding box center [467, 176] width 21 height 15
click at [351, 163] on button "類型" at bounding box center [350, 177] width 66 height 28
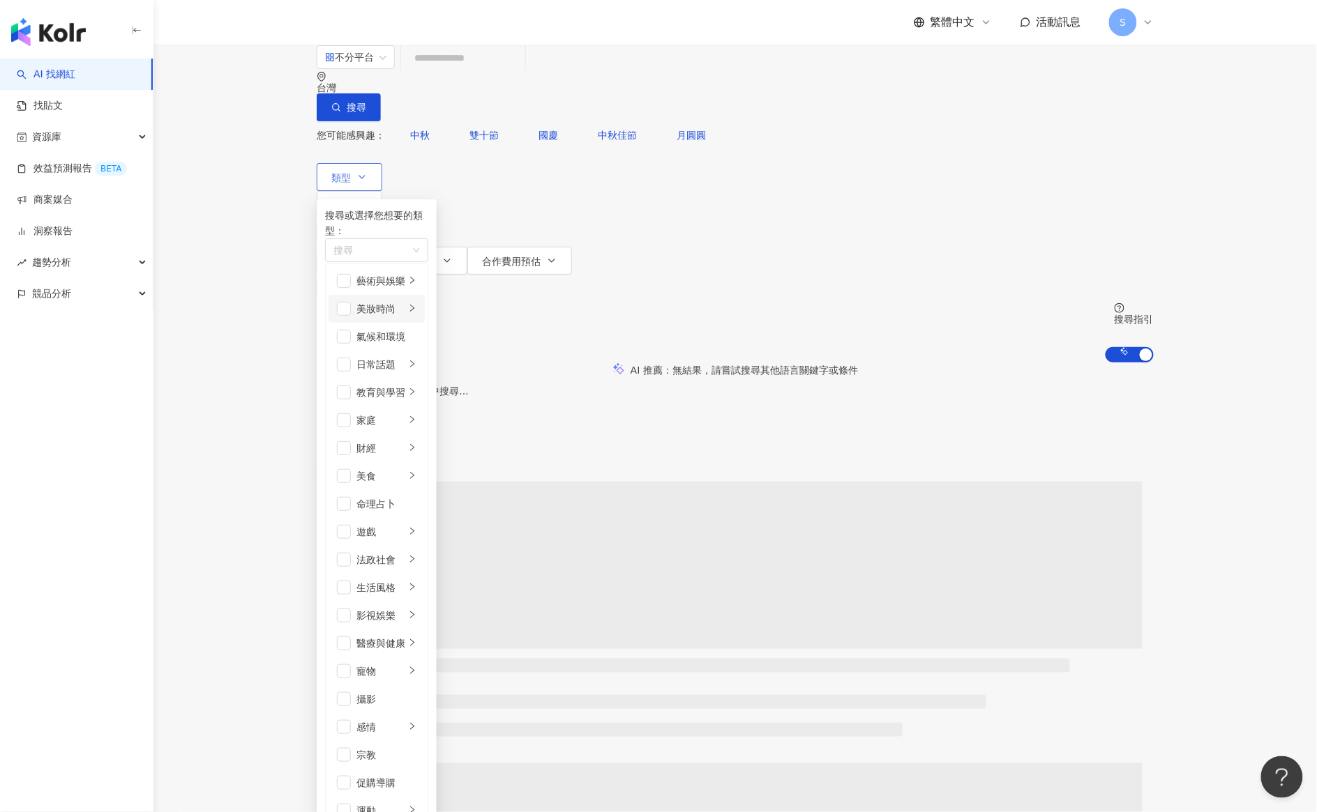
click at [363, 307] on div "美妝時尚" at bounding box center [380, 308] width 49 height 15
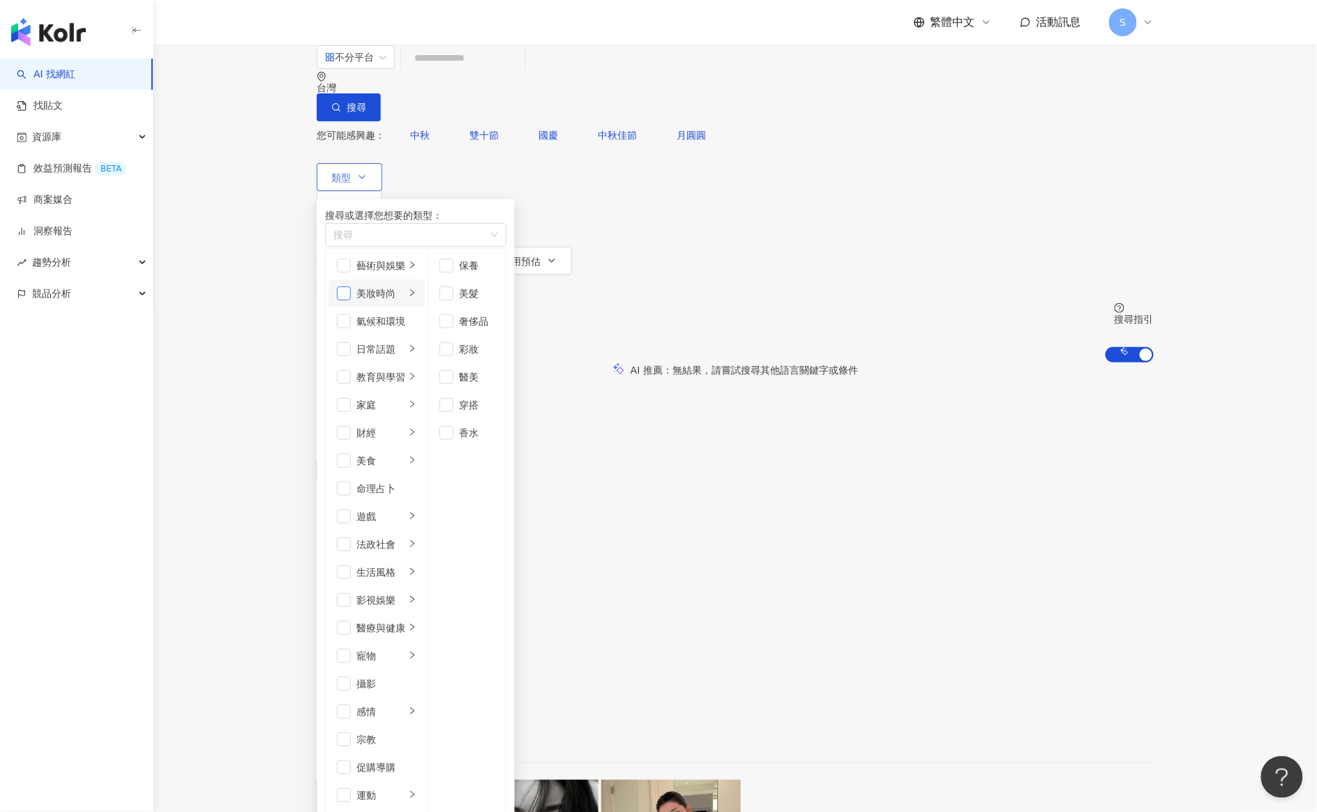
click at [344, 301] on span "button" at bounding box center [344, 294] width 14 height 14
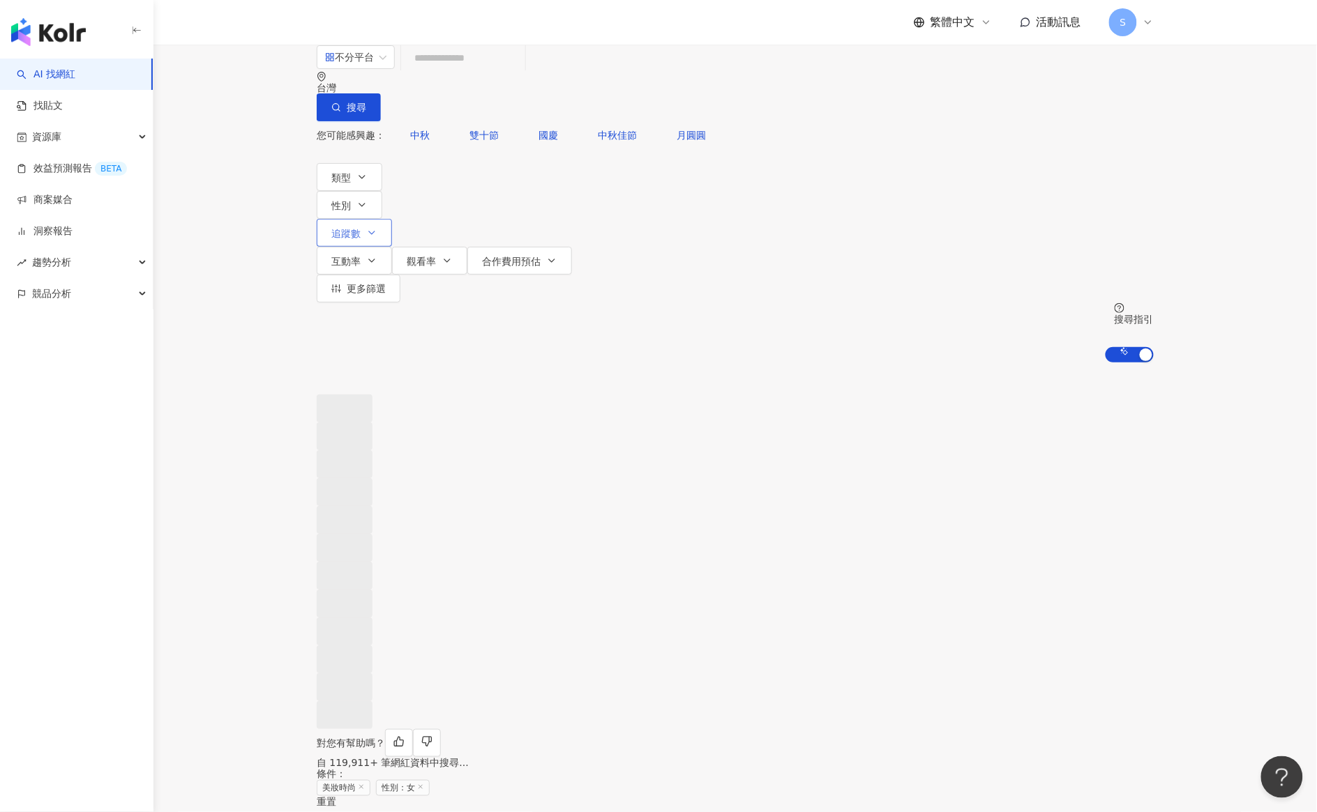
click at [377, 227] on icon "button" at bounding box center [371, 232] width 11 height 11
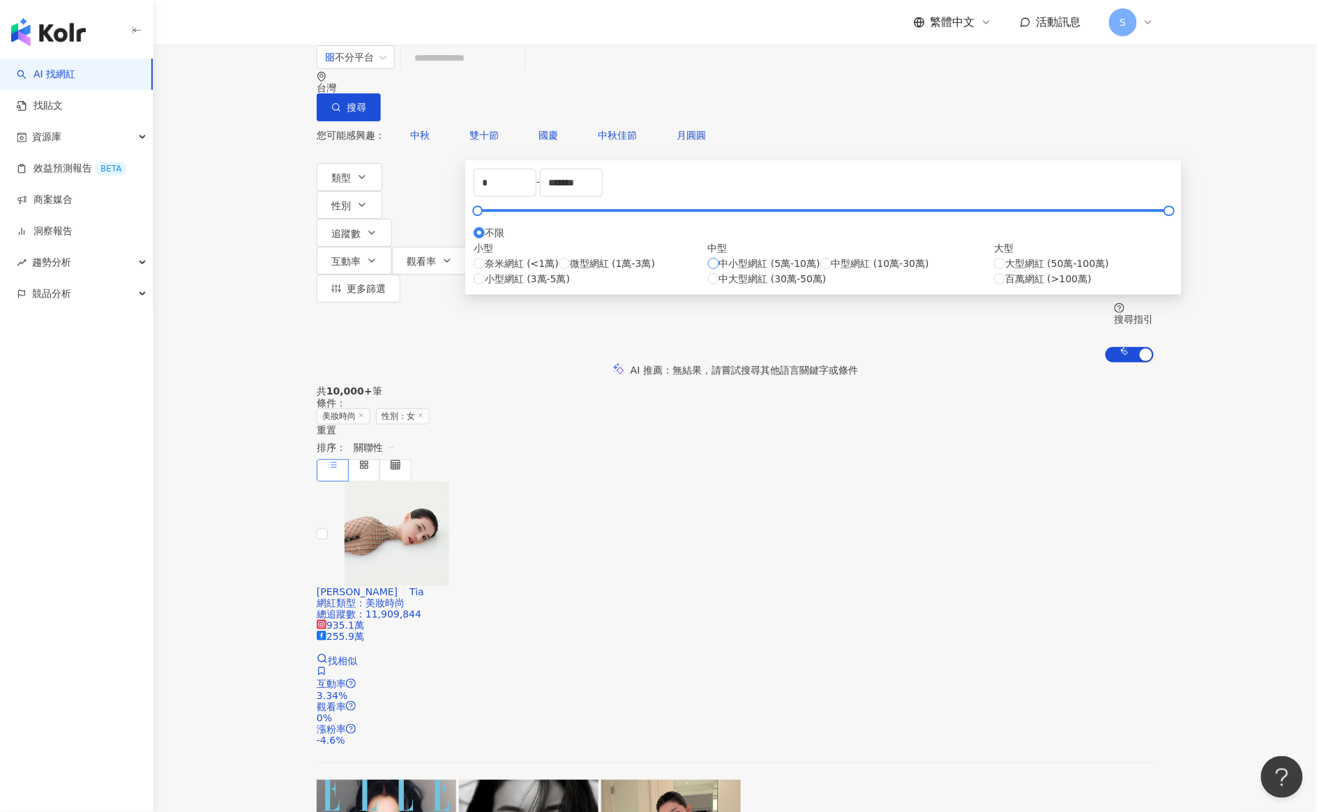
click at [719, 271] on span "中小型網紅 (5萬-10萬)" at bounding box center [769, 263] width 101 height 15
type input "*****"
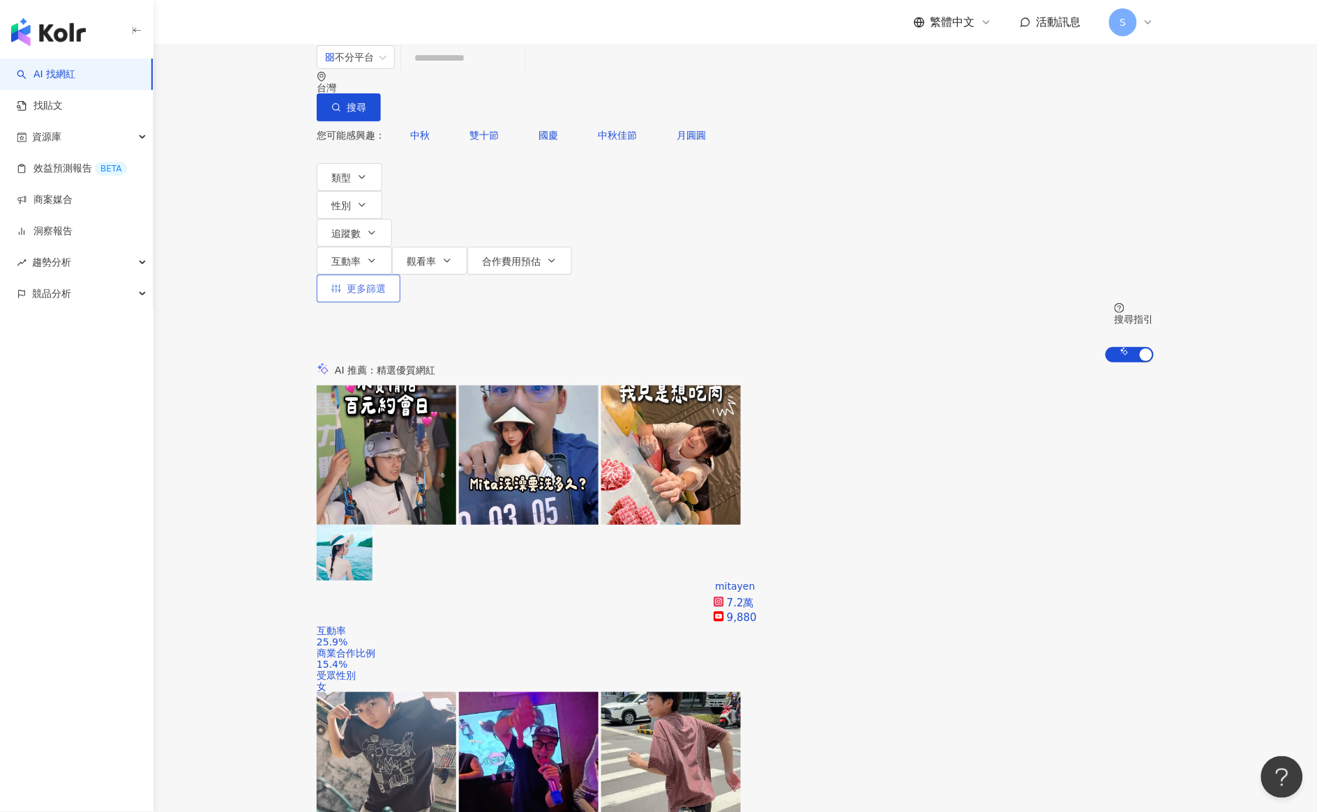
click at [400, 275] on button "更多篩選" at bounding box center [359, 289] width 84 height 28
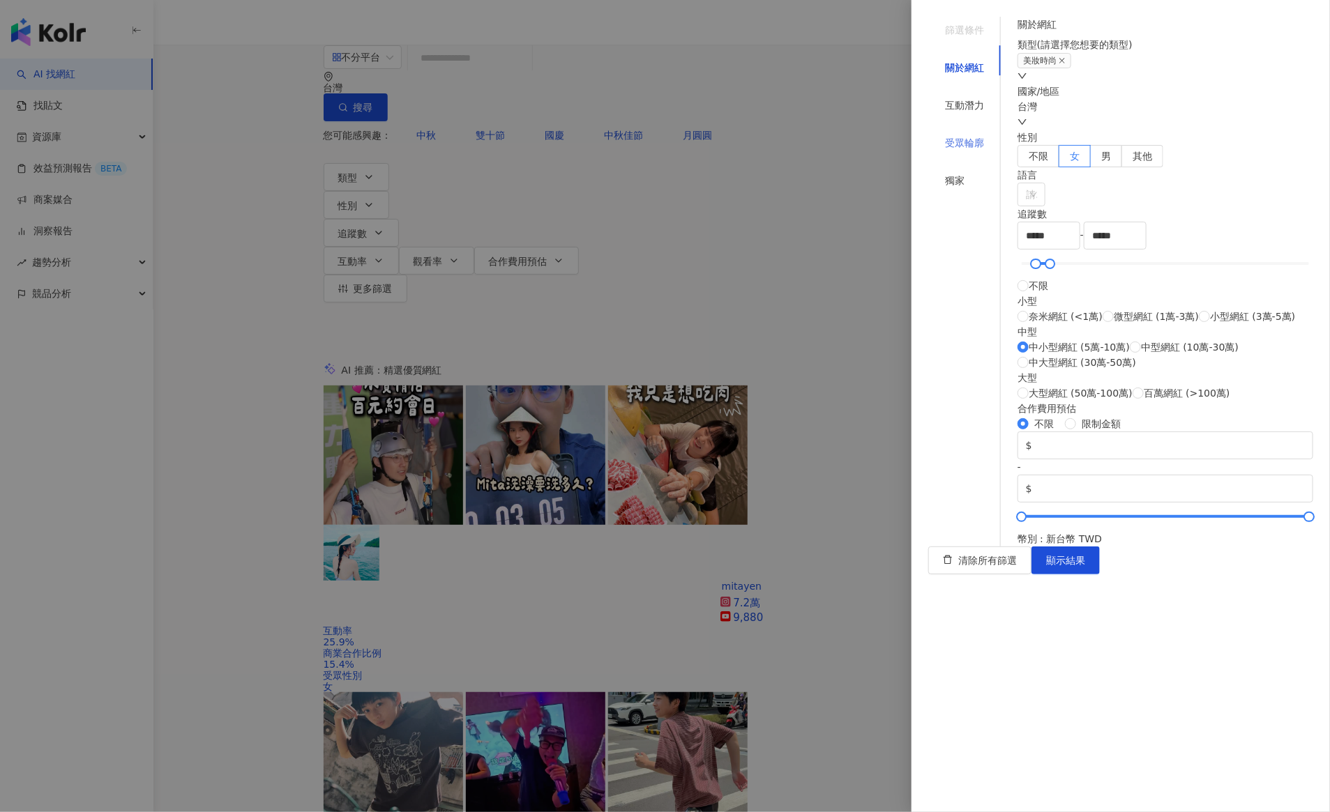
scroll to position [242, 0]
click at [964, 135] on div "受眾輪廓" at bounding box center [964, 142] width 39 height 15
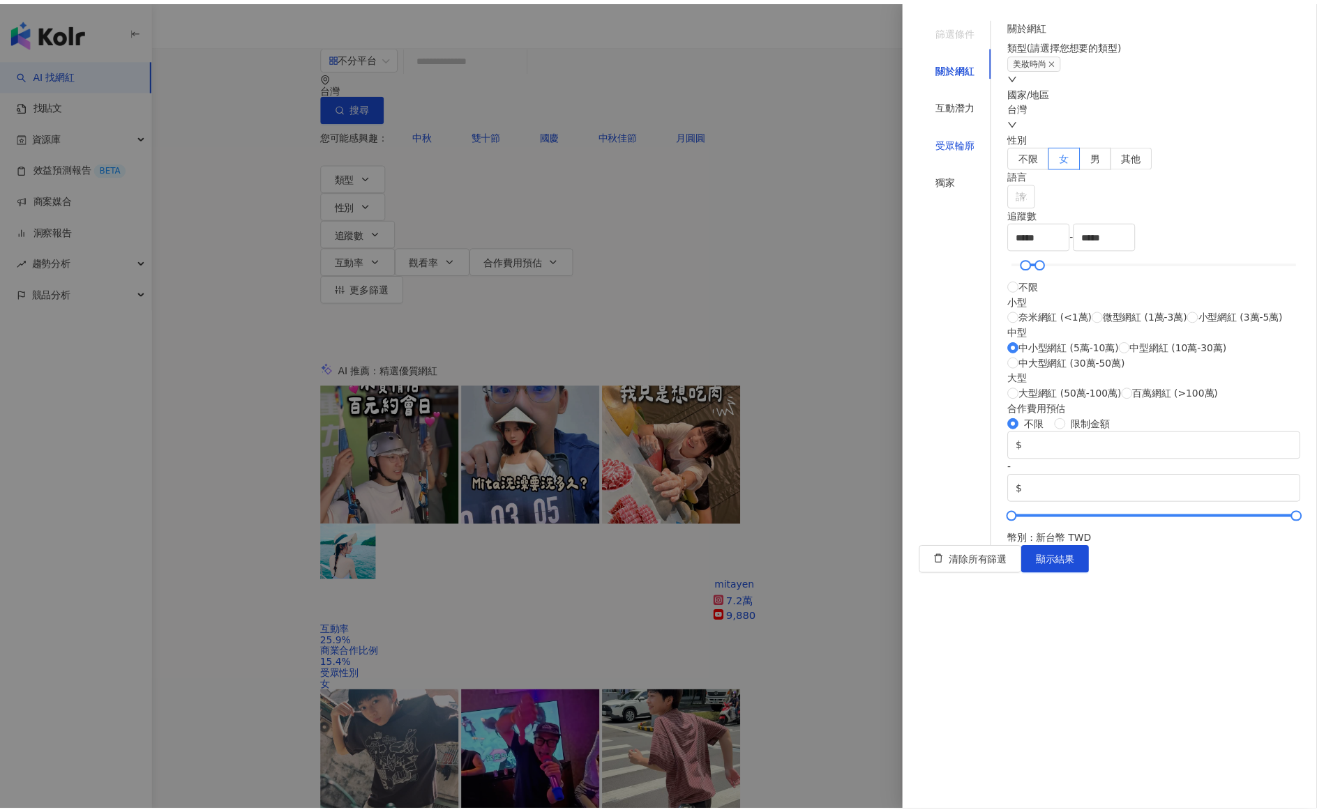
scroll to position [0, 0]
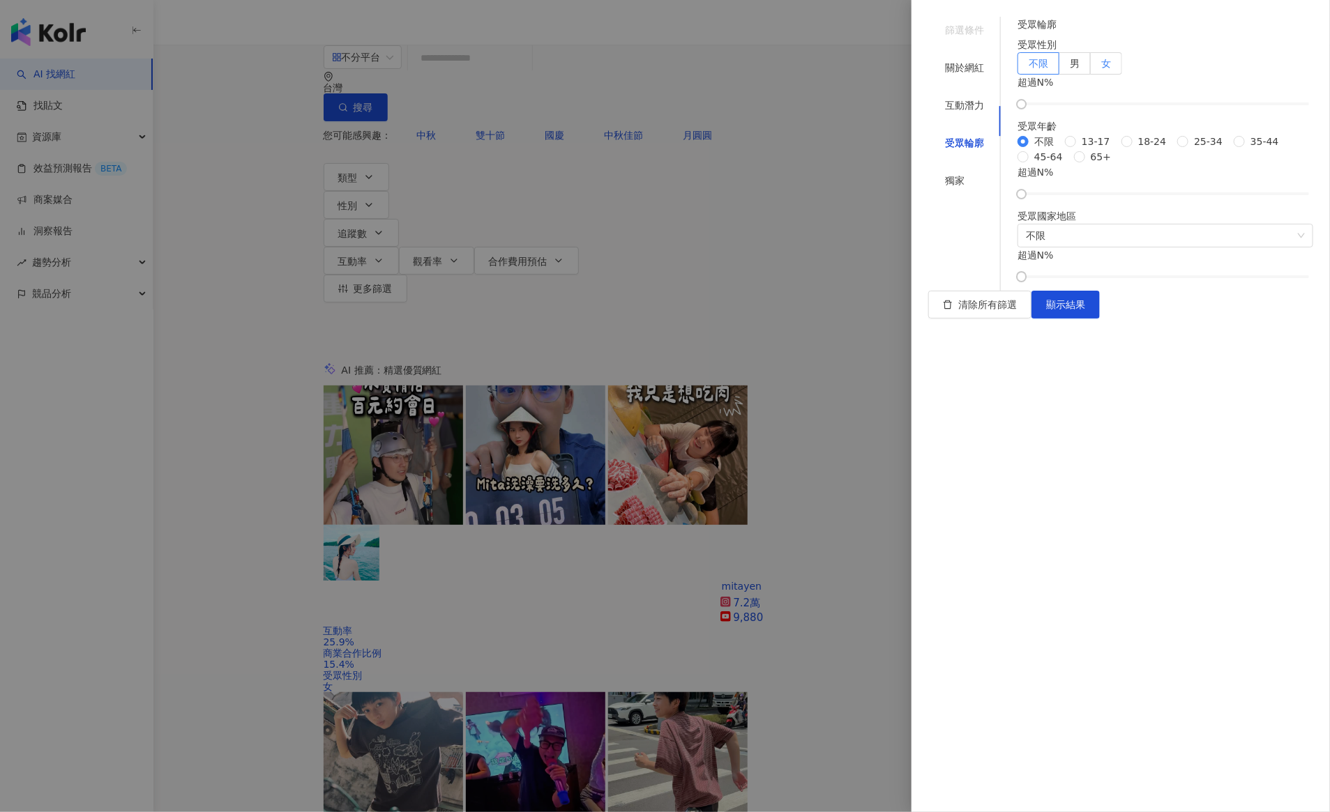
click at [1122, 75] on label "女" at bounding box center [1106, 63] width 31 height 22
click at [1085, 310] on span "顯示結果" at bounding box center [1065, 304] width 39 height 11
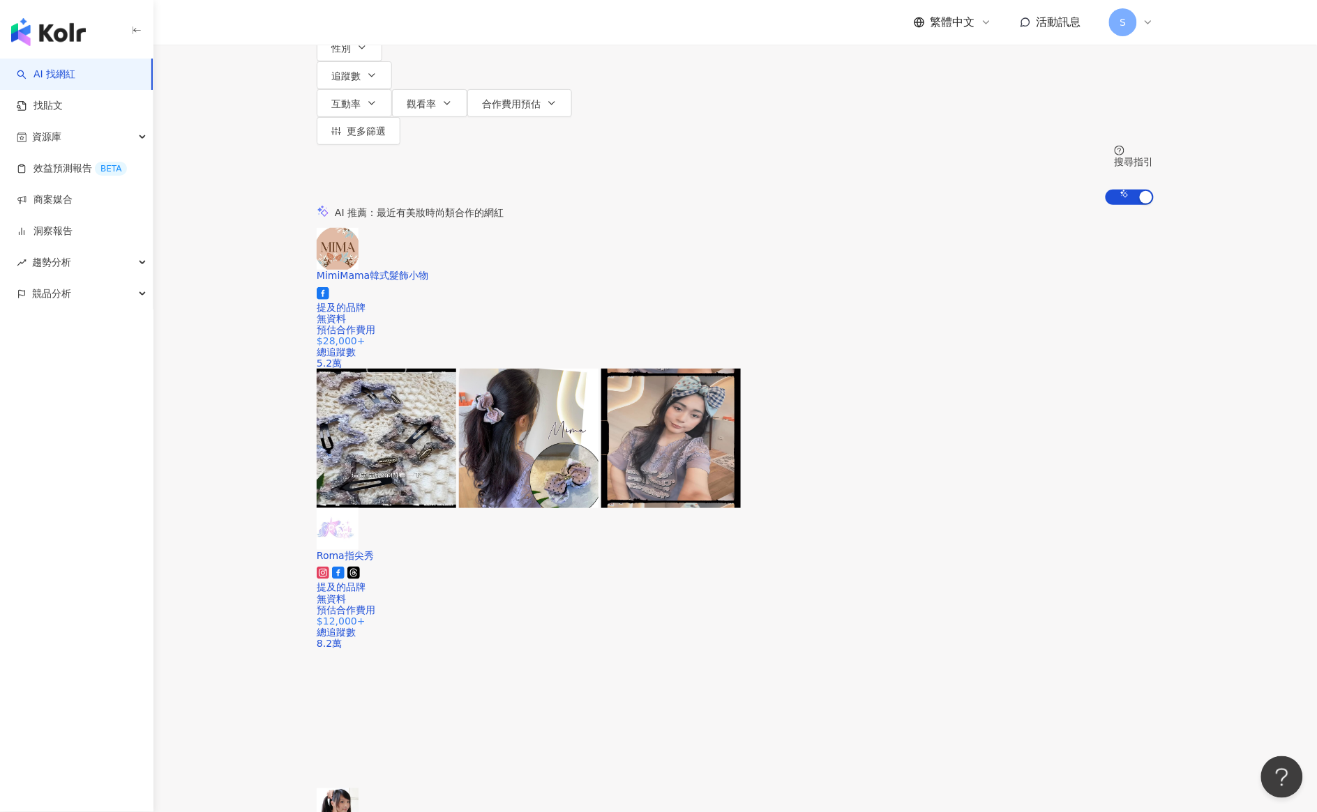
scroll to position [262, 0]
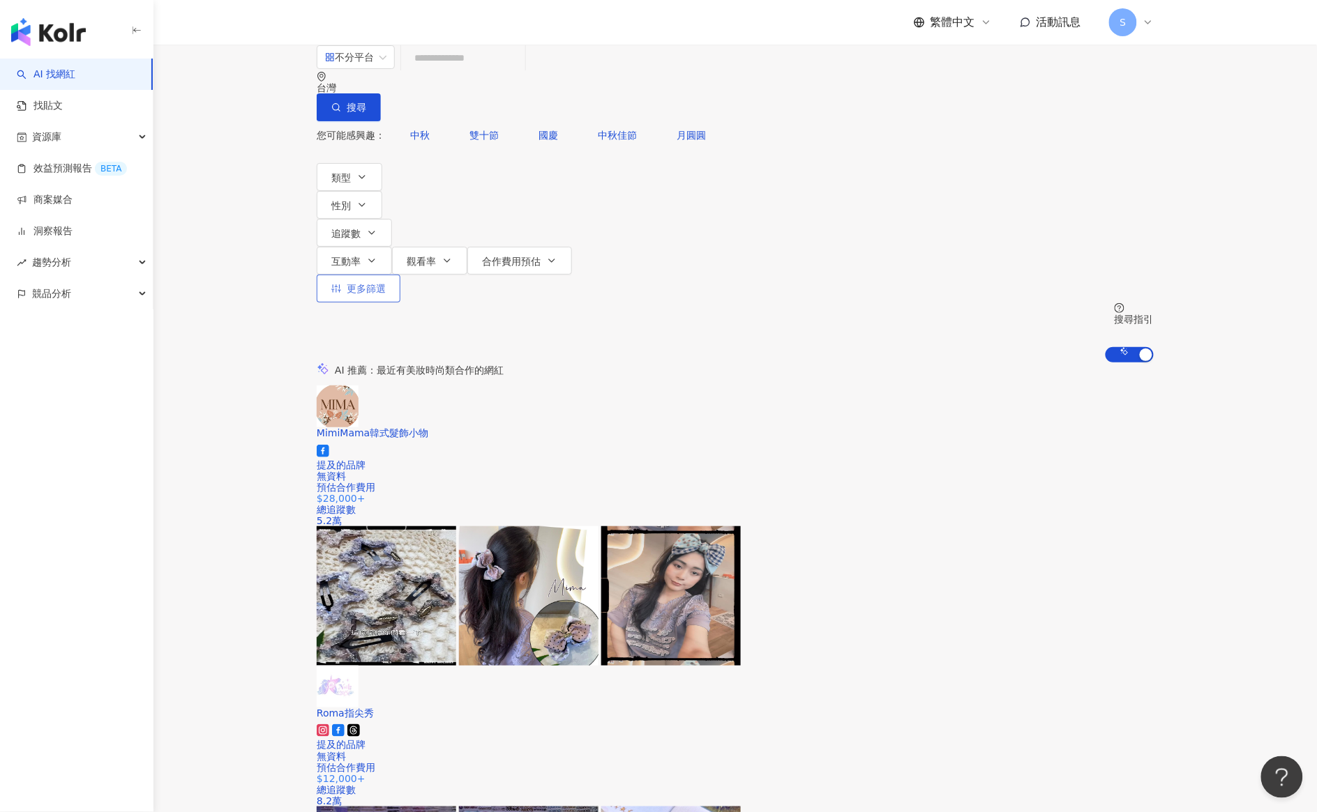
click at [386, 283] on span "更多篩選" at bounding box center [366, 288] width 39 height 11
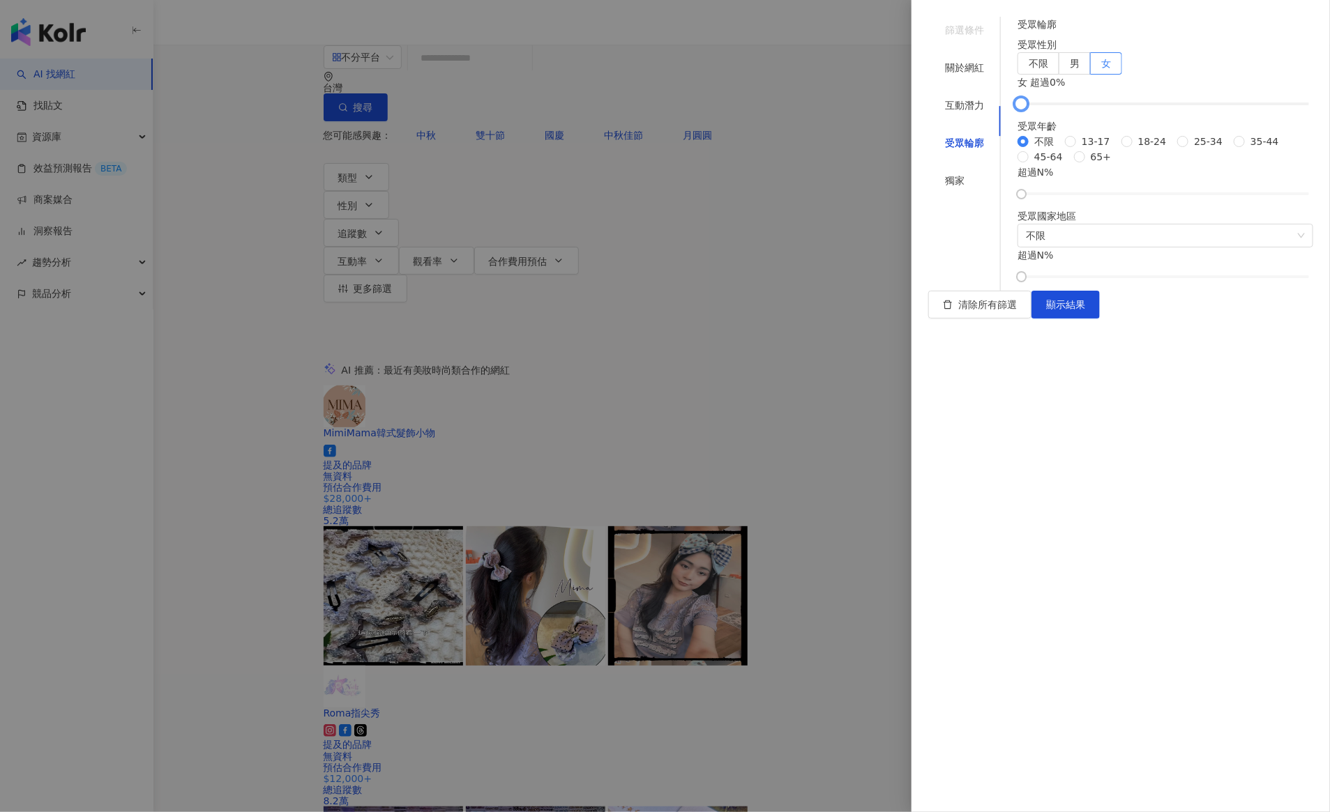
click at [1105, 108] on div at bounding box center [1166, 104] width 288 height 8
click at [1161, 108] on div at bounding box center [1166, 104] width 288 height 8
drag, startPoint x: 1175, startPoint y: 162, endPoint x: 1186, endPoint y: 165, distance: 11.5
click at [1179, 108] on div at bounding box center [1166, 104] width 288 height 8
click at [1085, 310] on span "顯示結果" at bounding box center [1065, 304] width 39 height 11
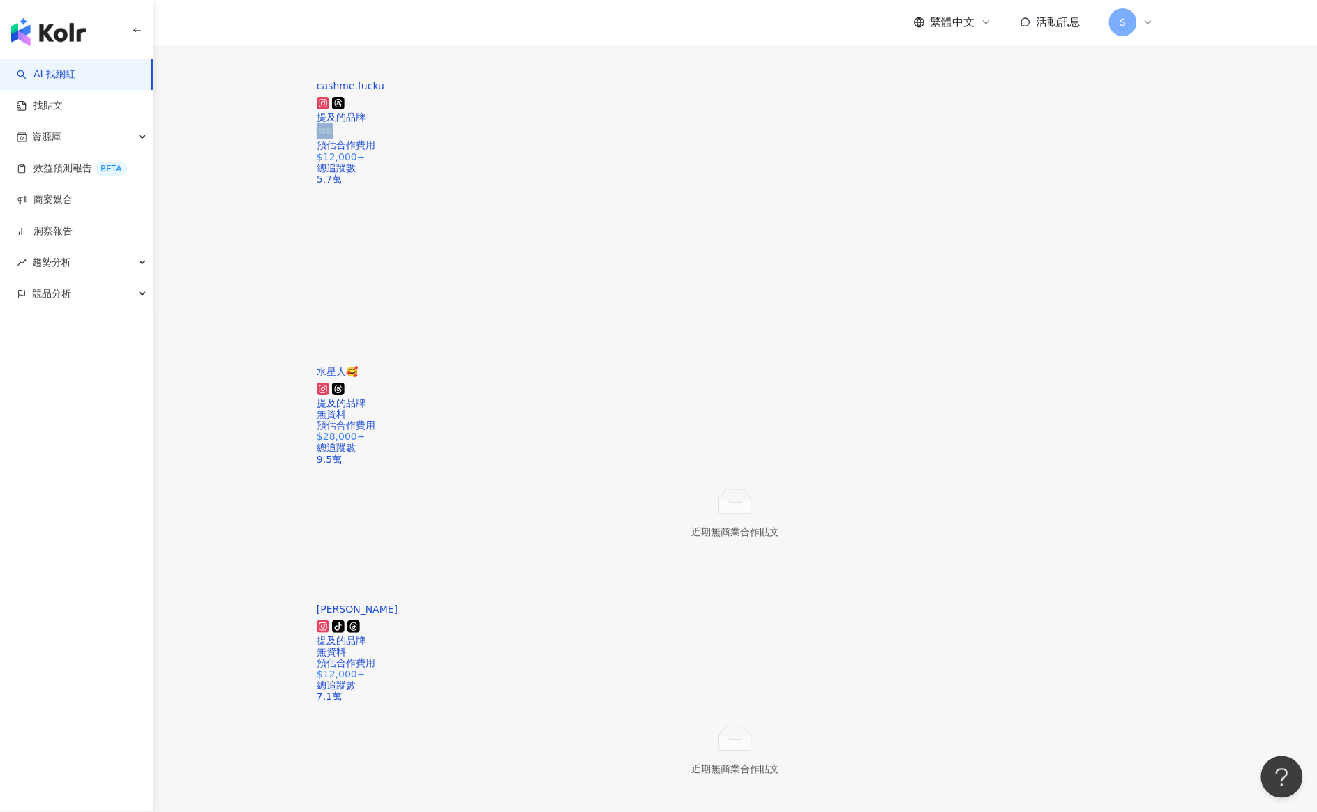
scroll to position [1569, 0]
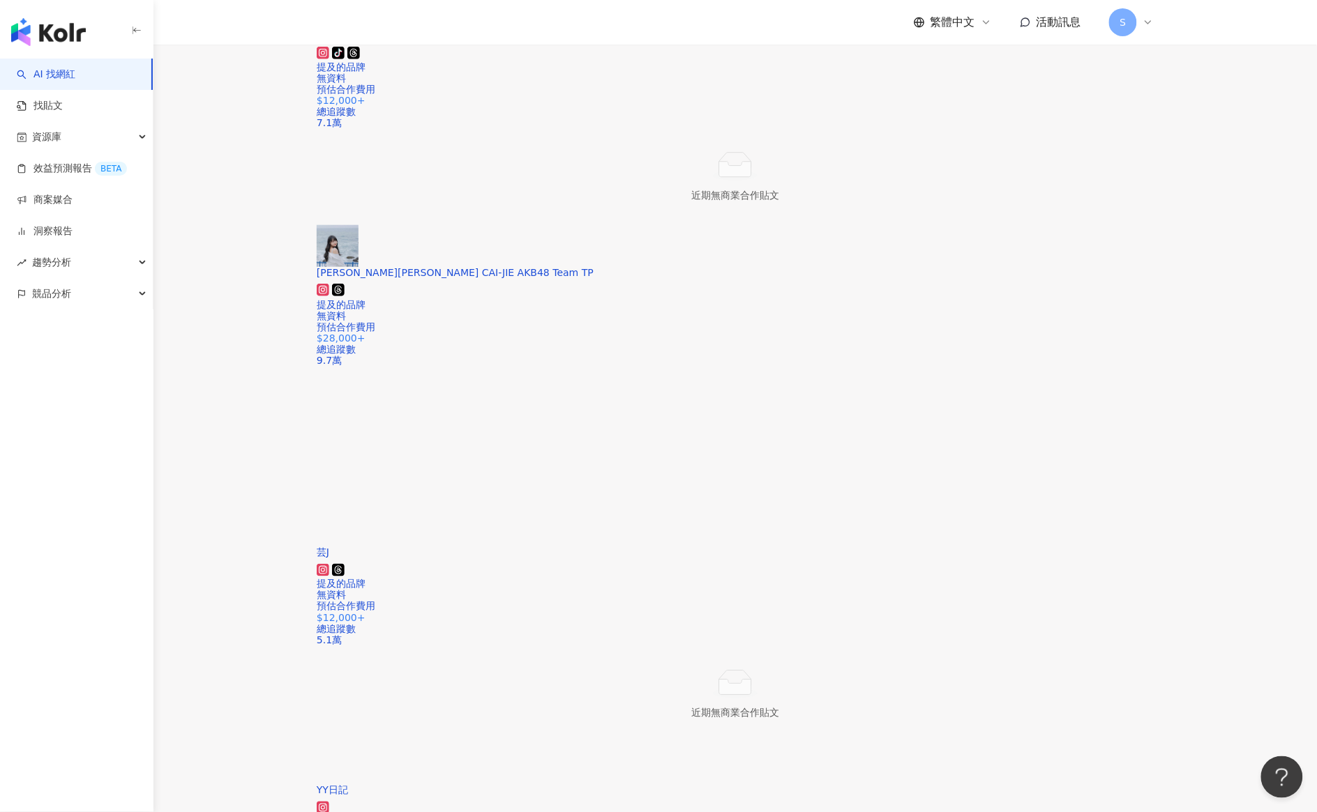
scroll to position [2354, 0]
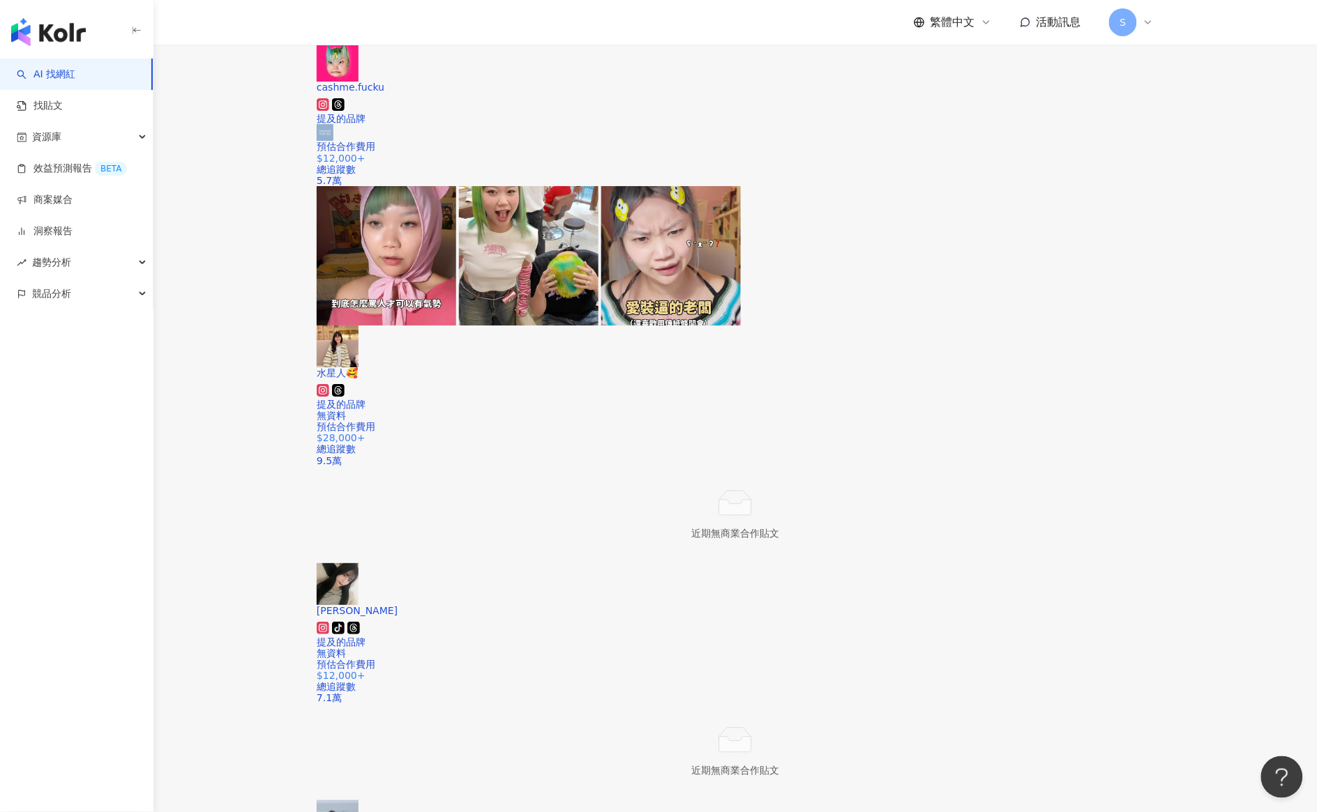
scroll to position [2563, 0]
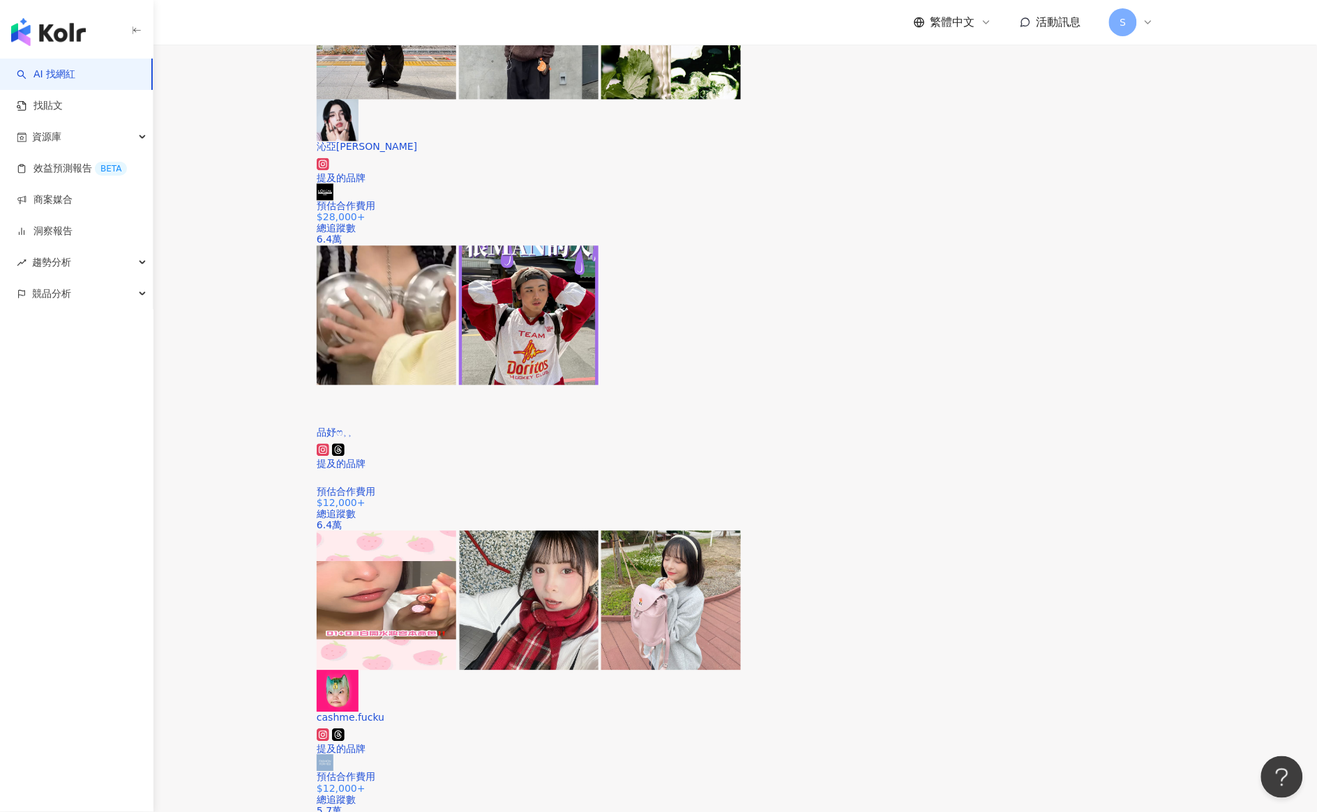
scroll to position [2455, 0]
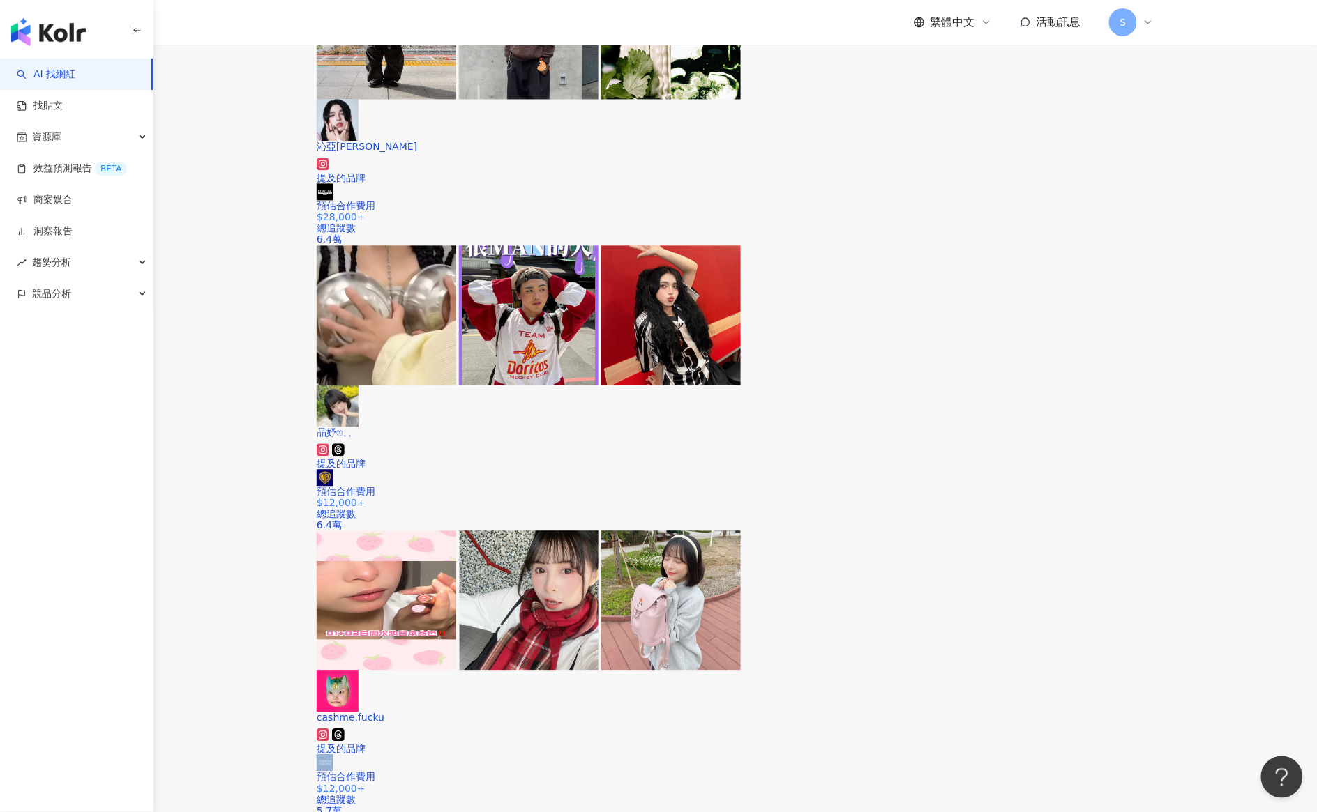
scroll to position [2563, 0]
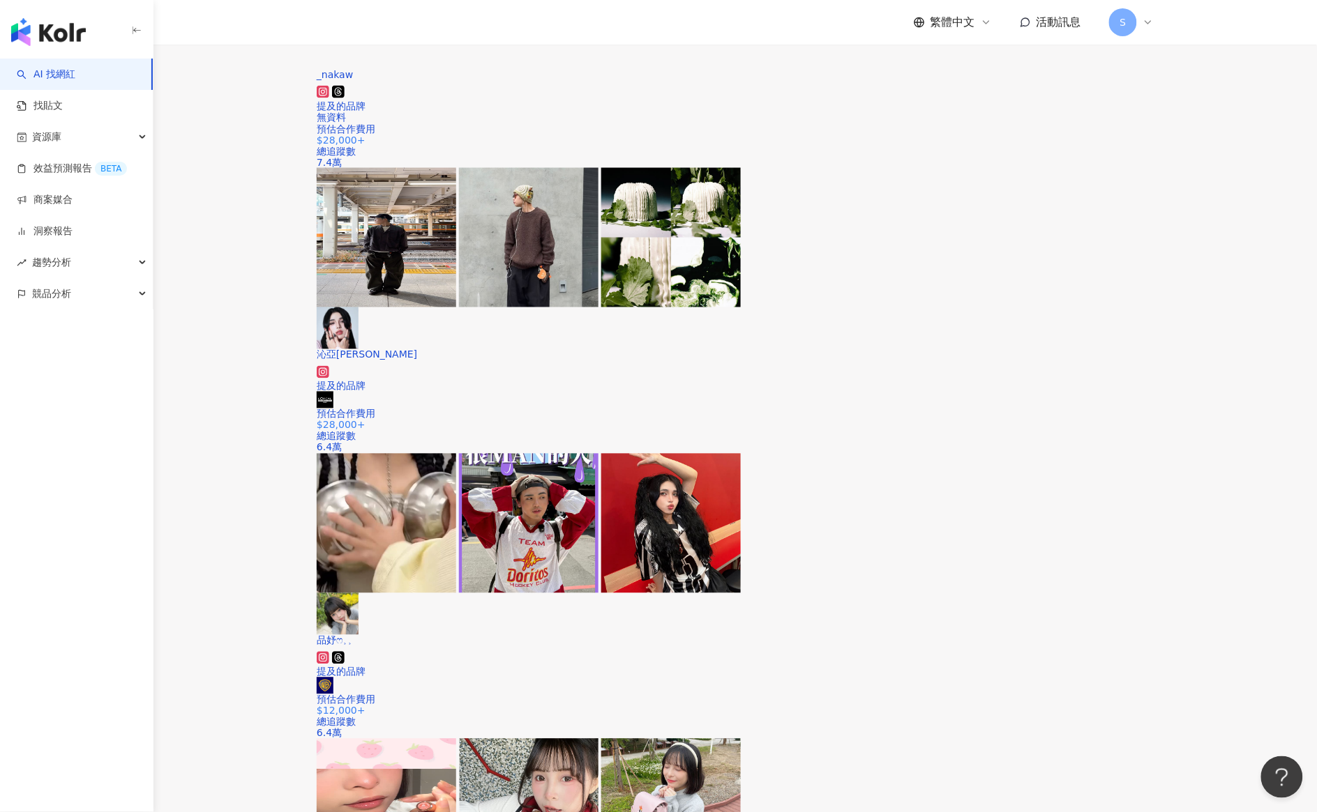
scroll to position [625, 0]
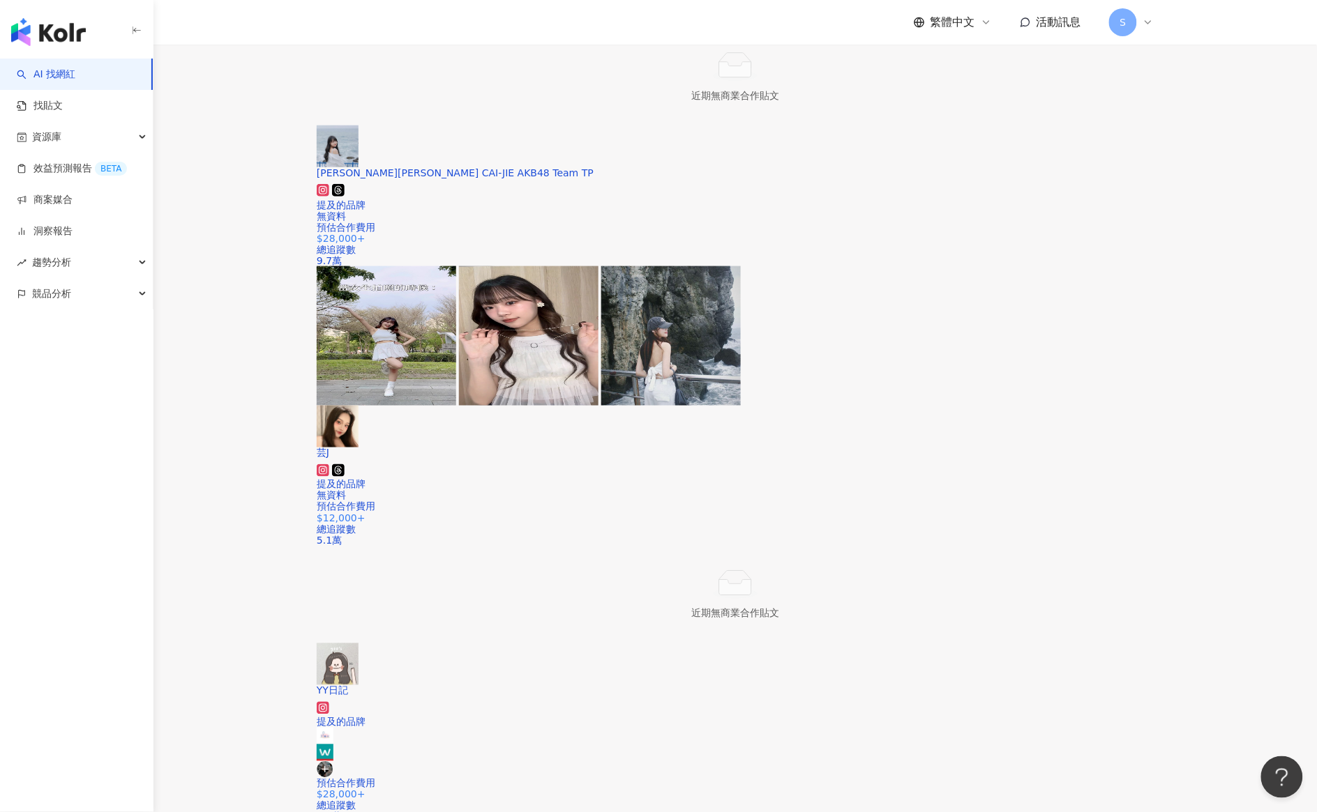
scroll to position [2455, 0]
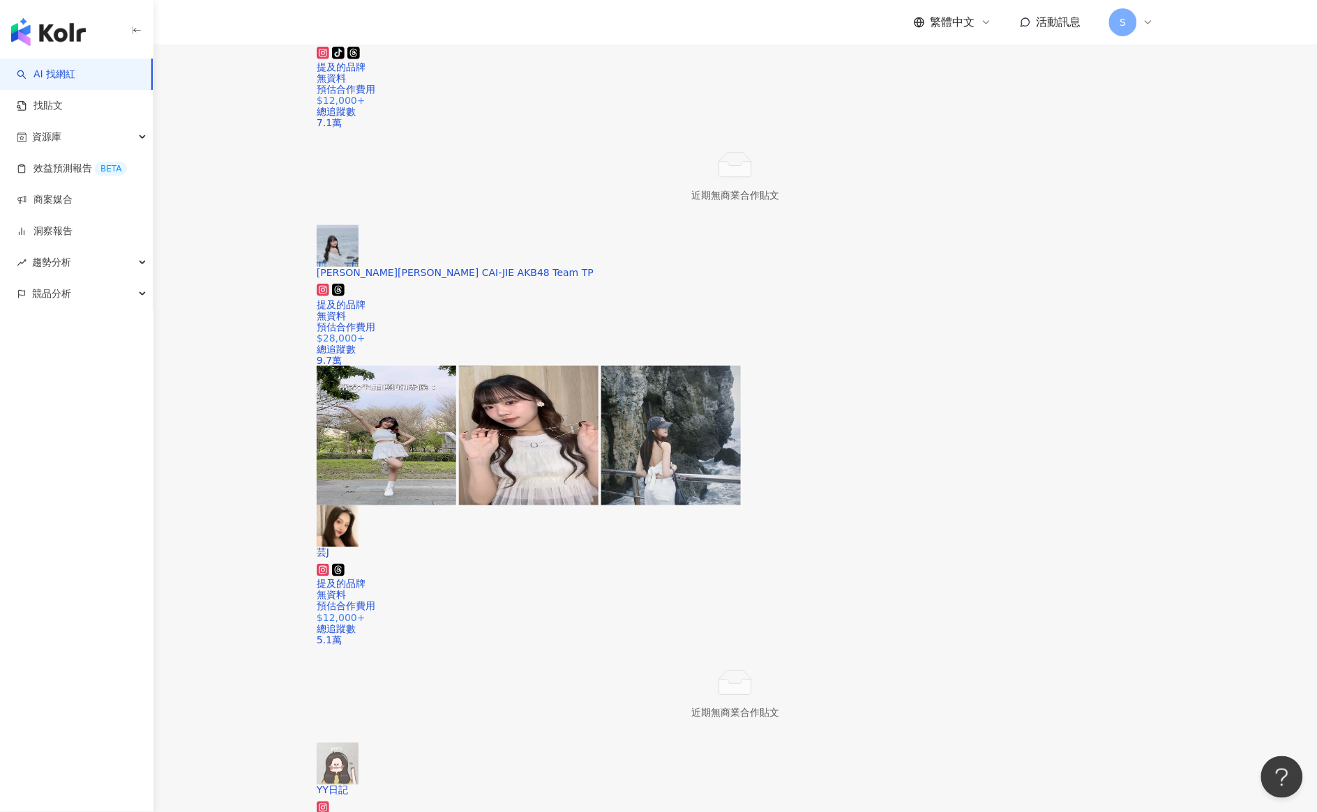
scroll to position [2354, 0]
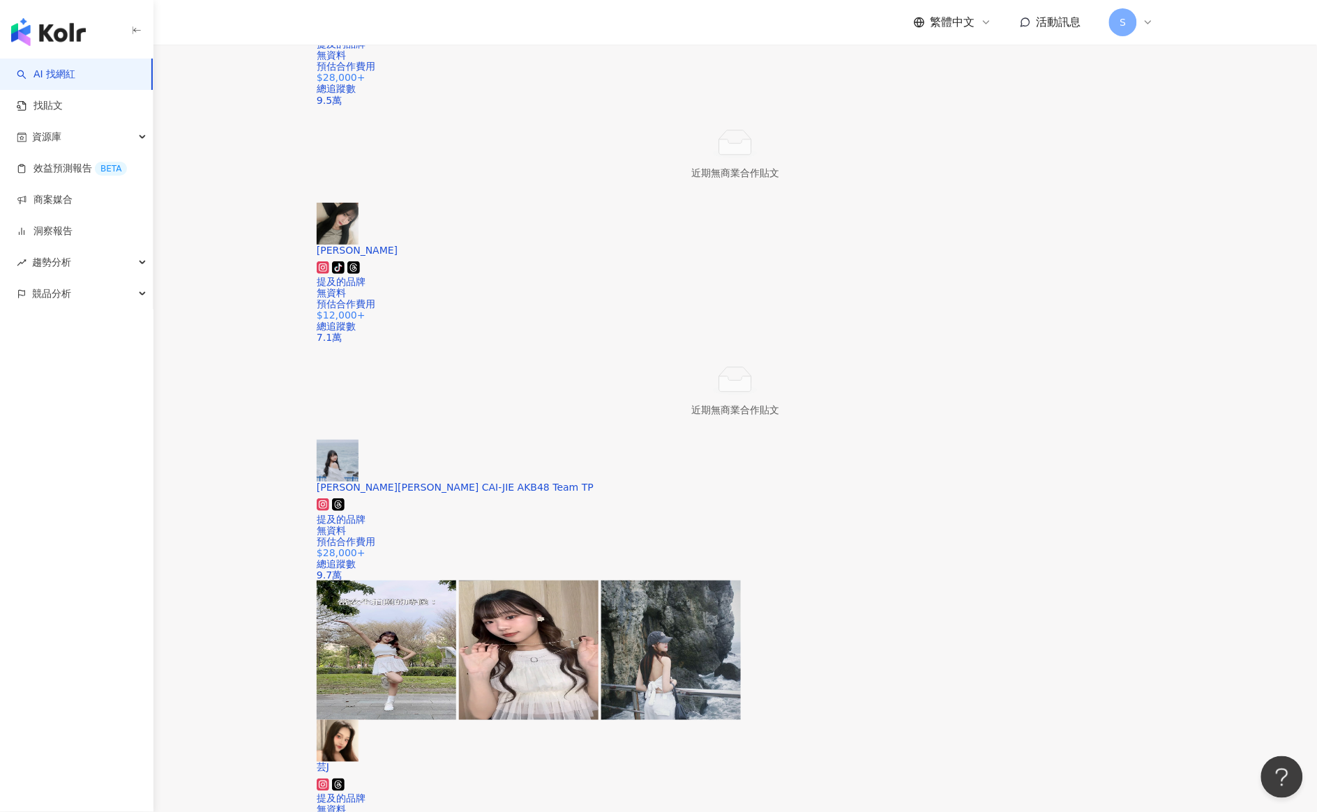
scroll to position [1831, 0]
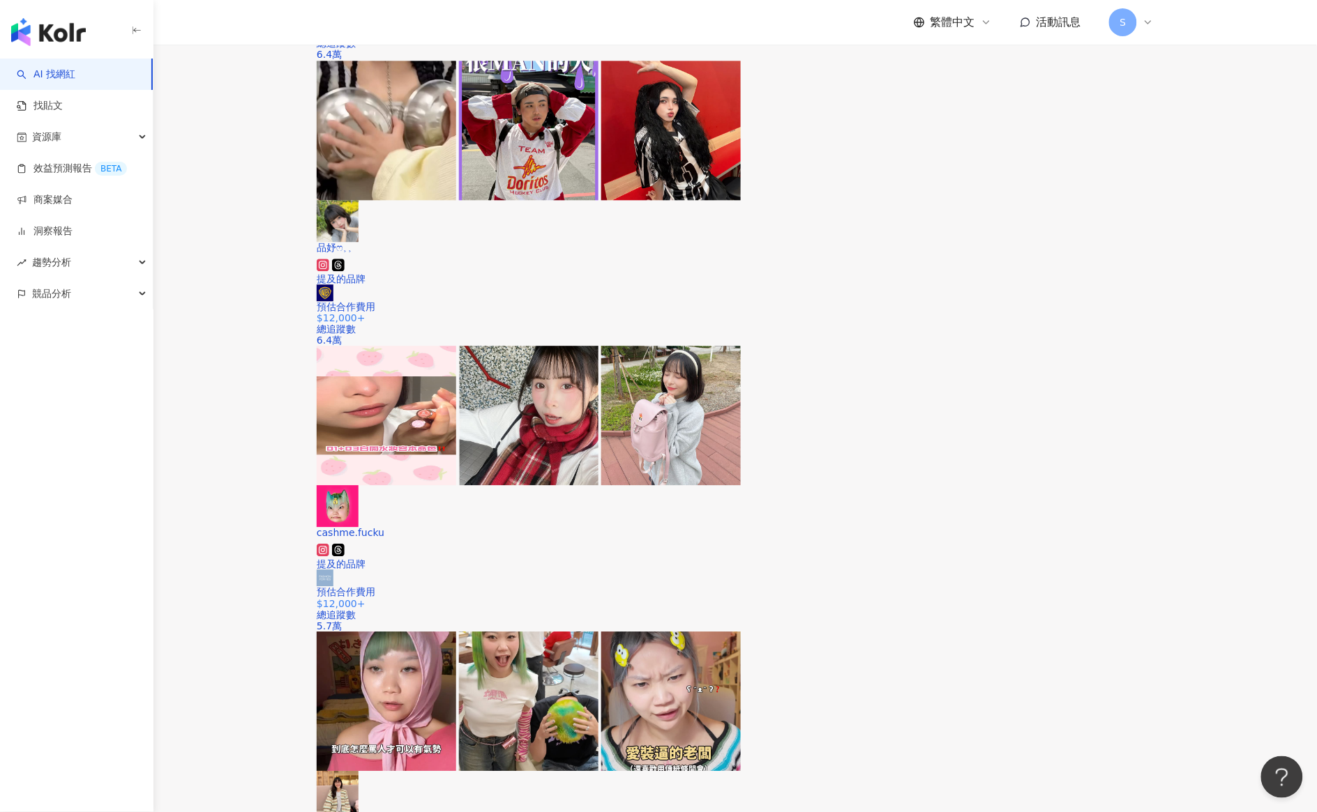
scroll to position [1046, 0]
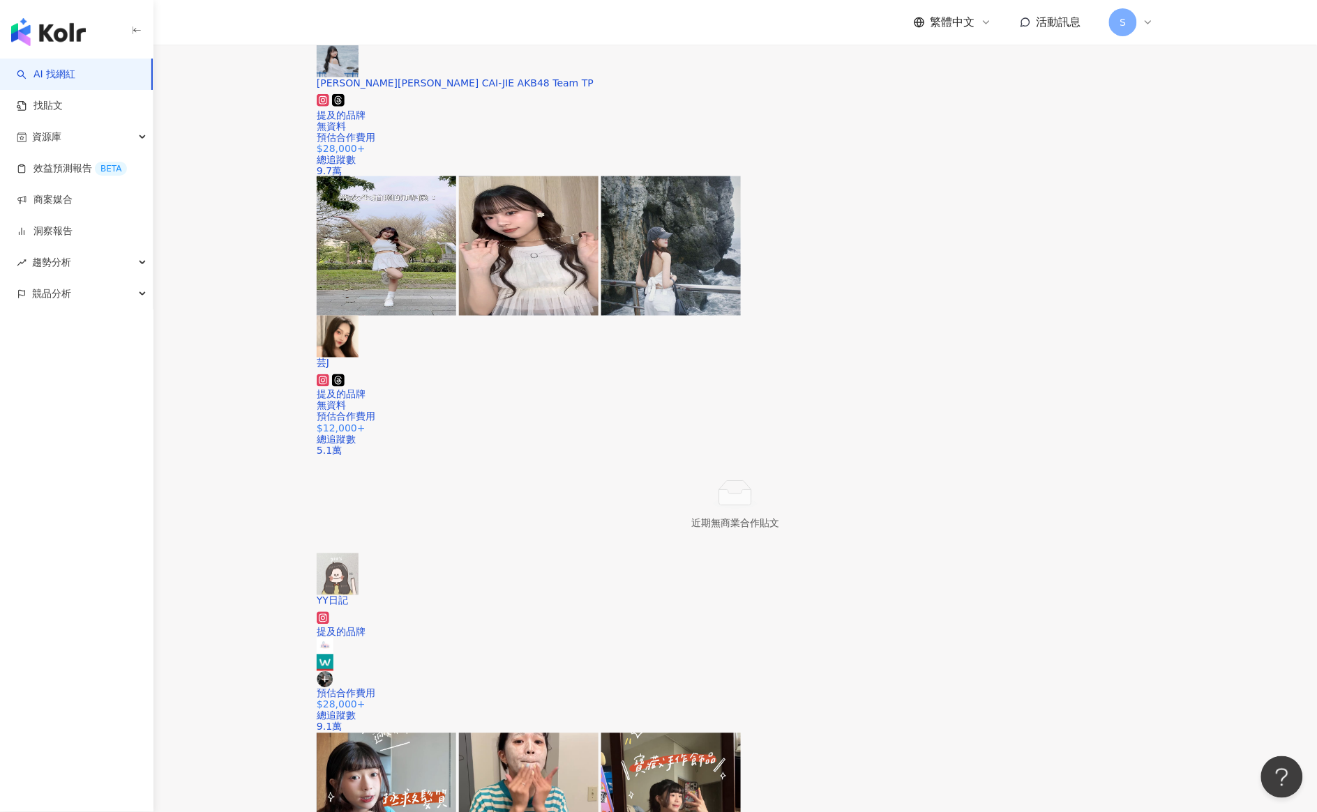
scroll to position [2414, 0]
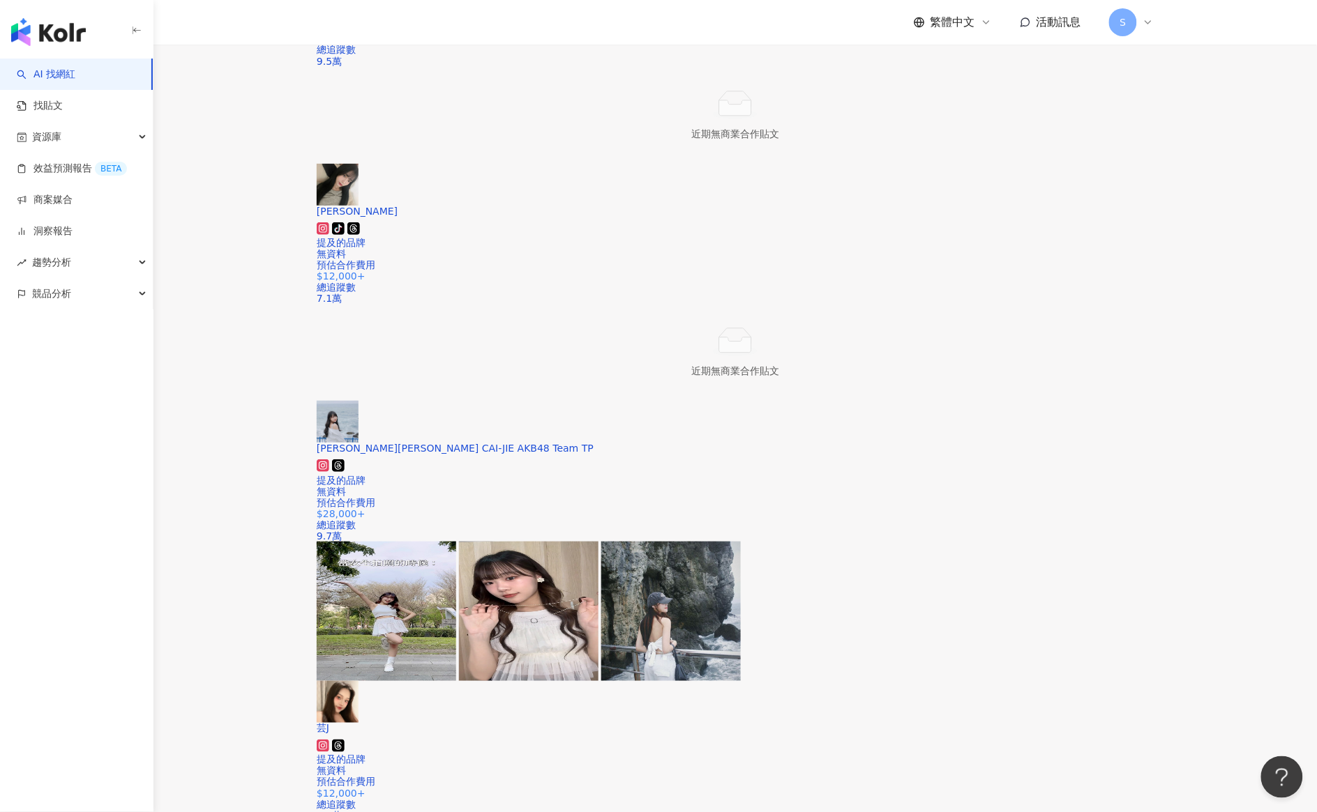
scroll to position [1891, 0]
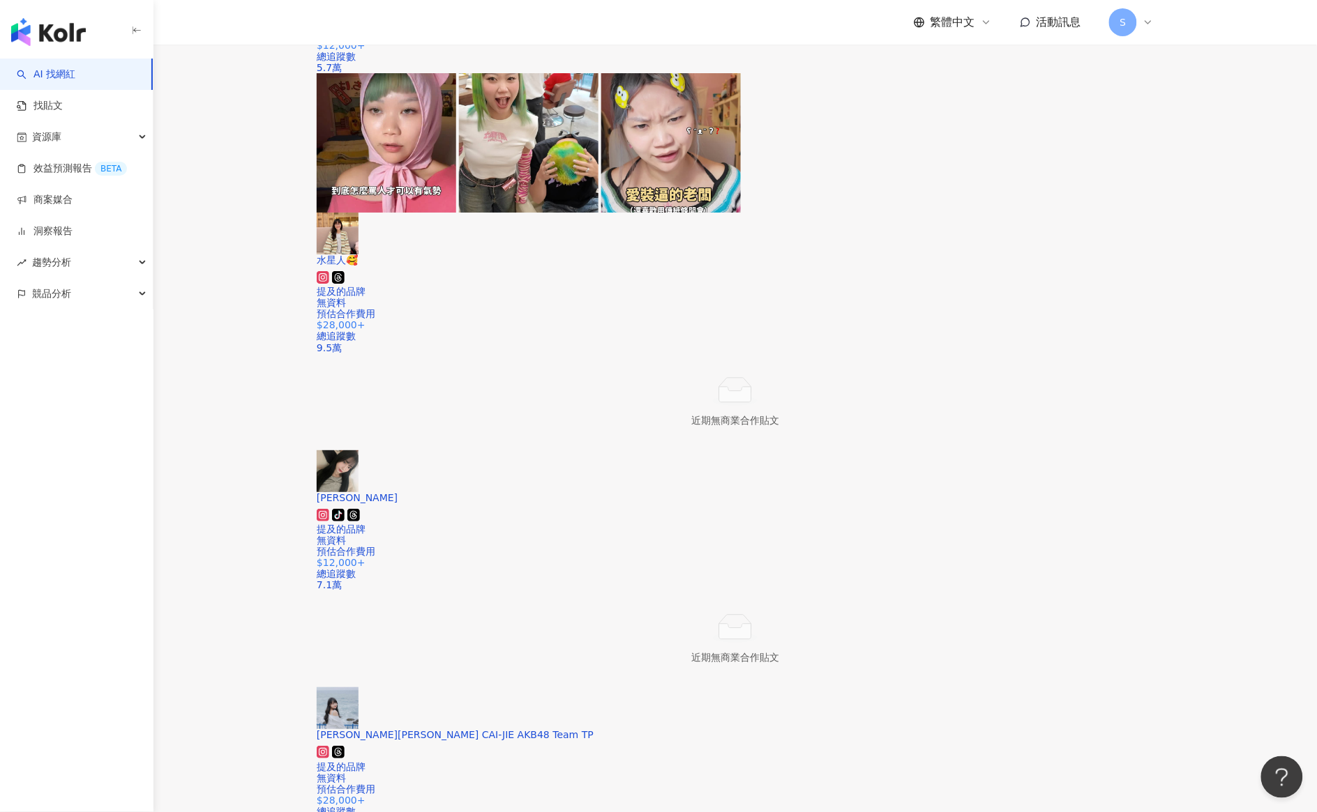
scroll to position [1368, 0]
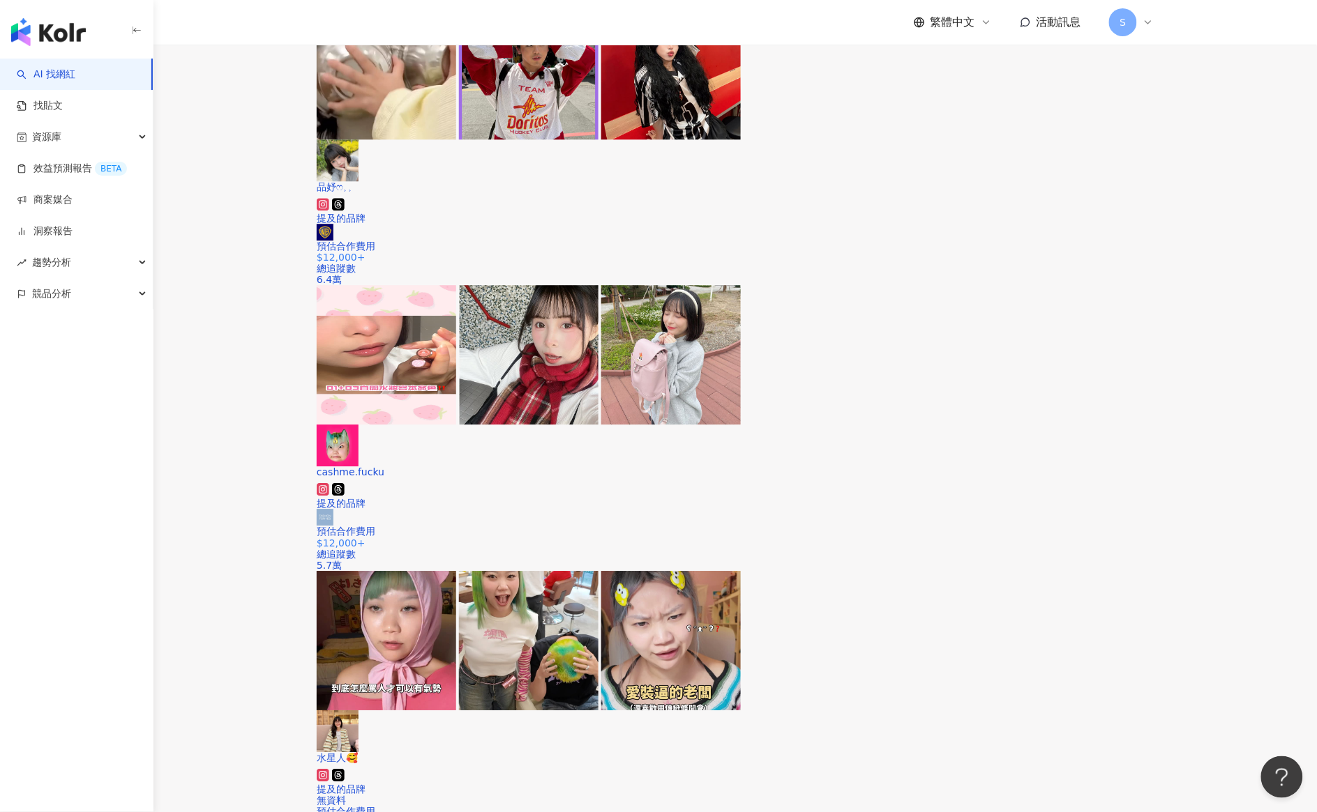
scroll to position [1107, 0]
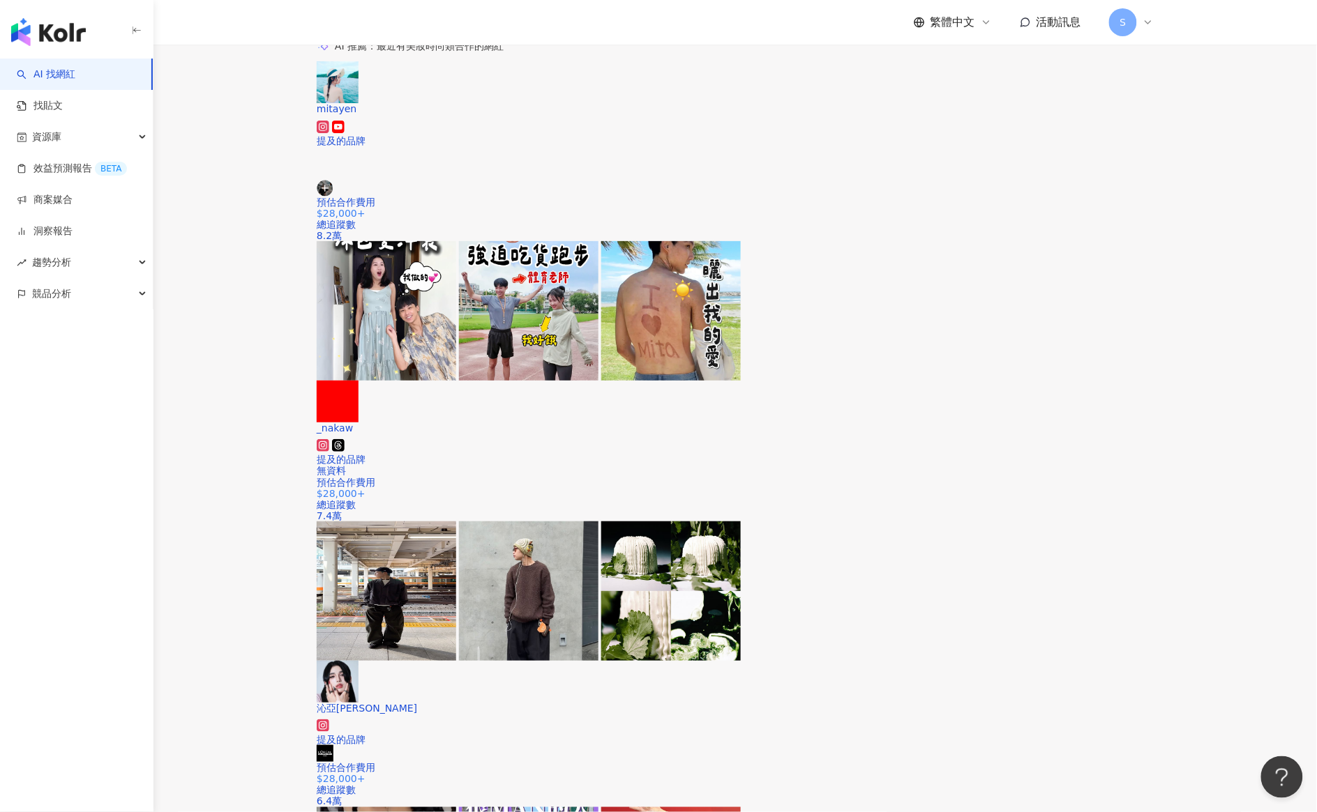
scroll to position [322, 0]
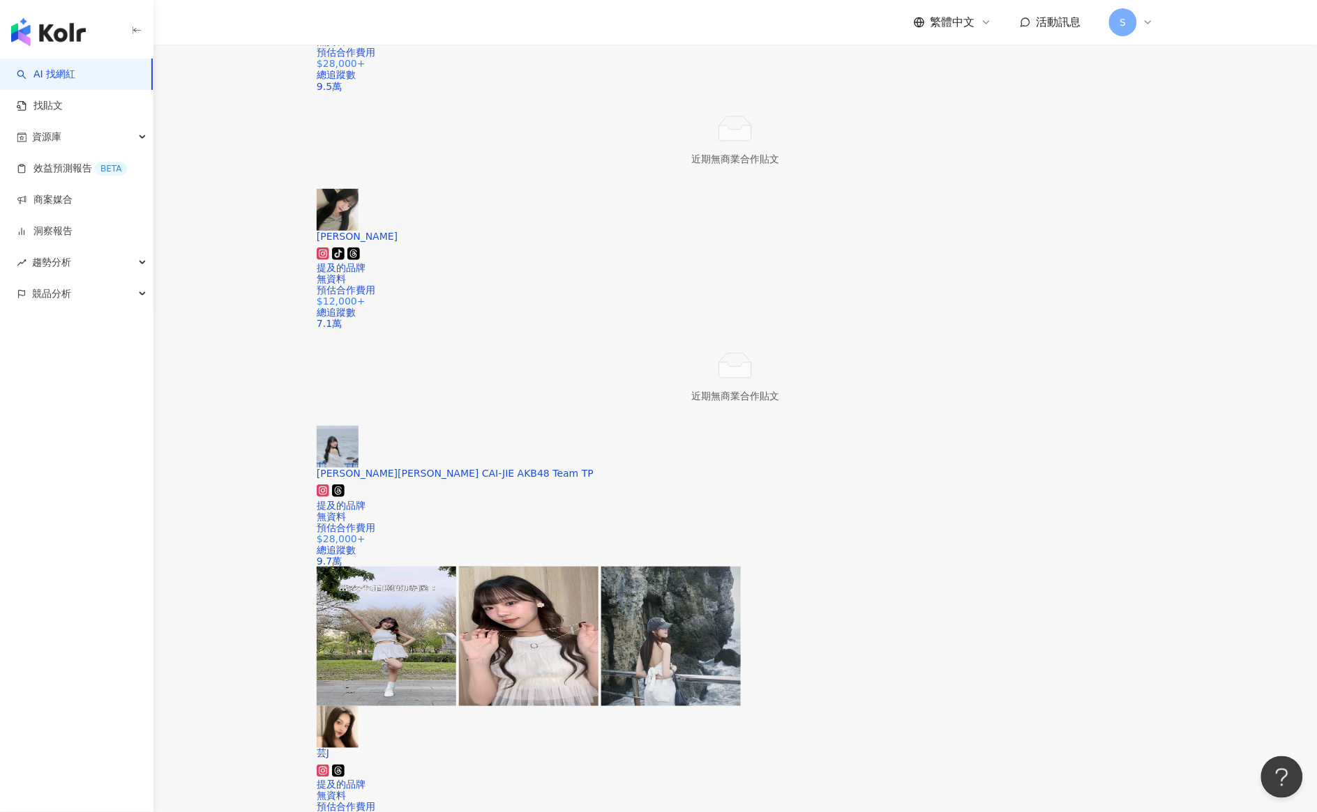
scroll to position [2414, 0]
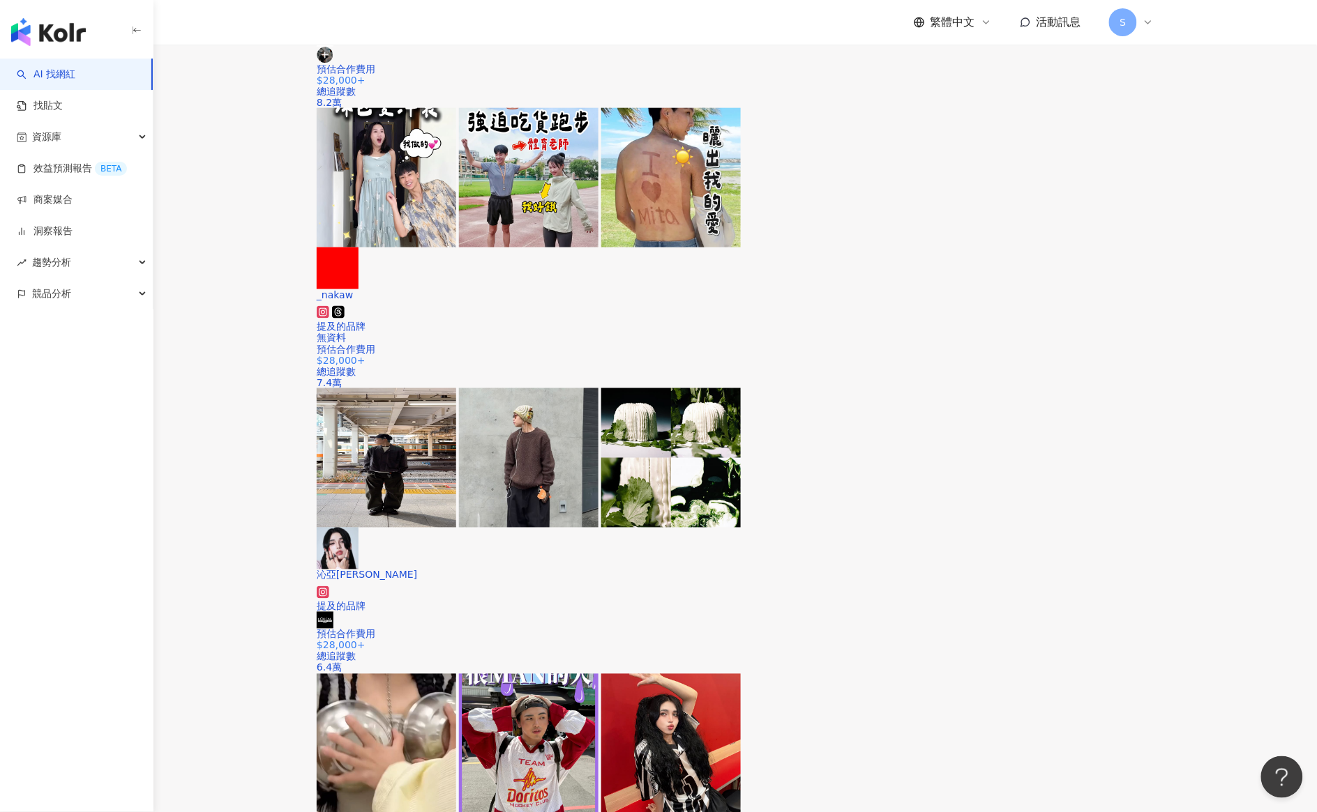
scroll to position [482, 0]
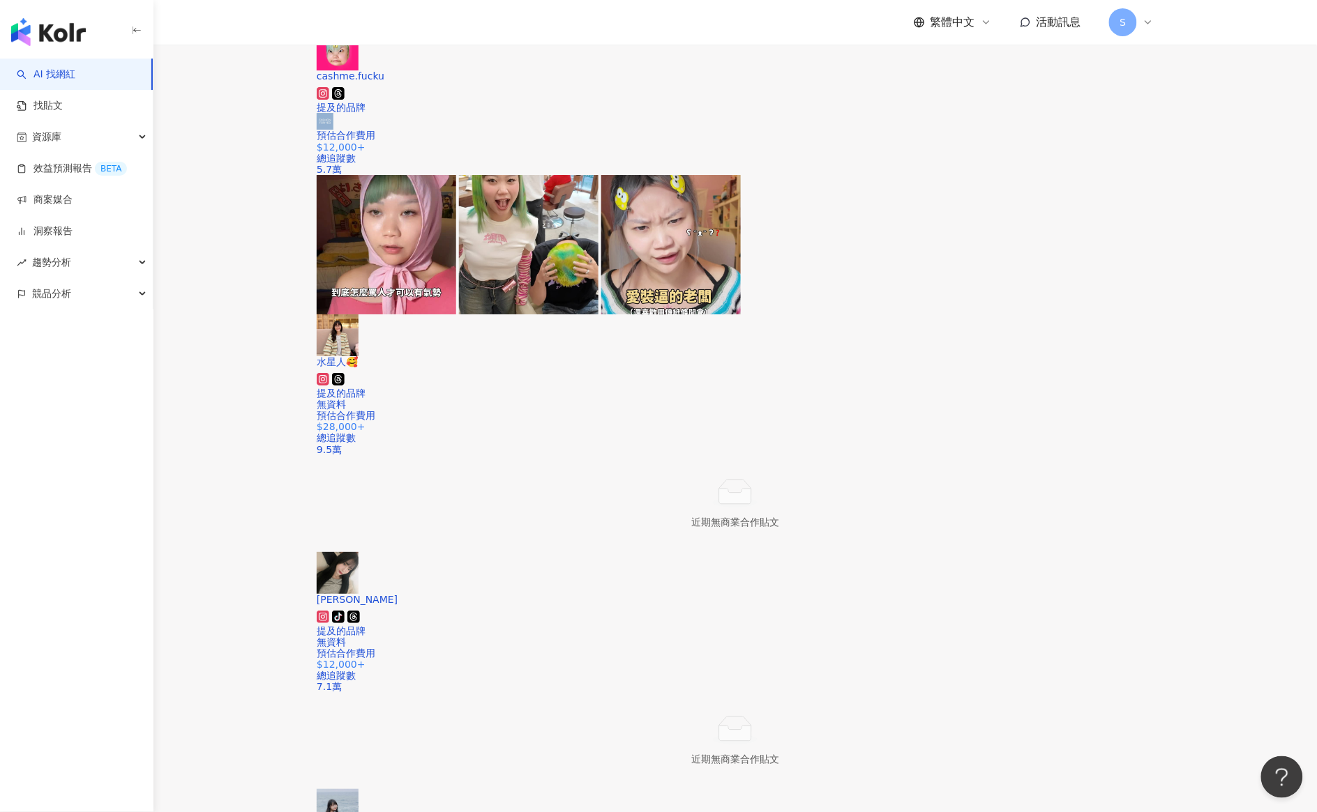
scroll to position [2051, 0]
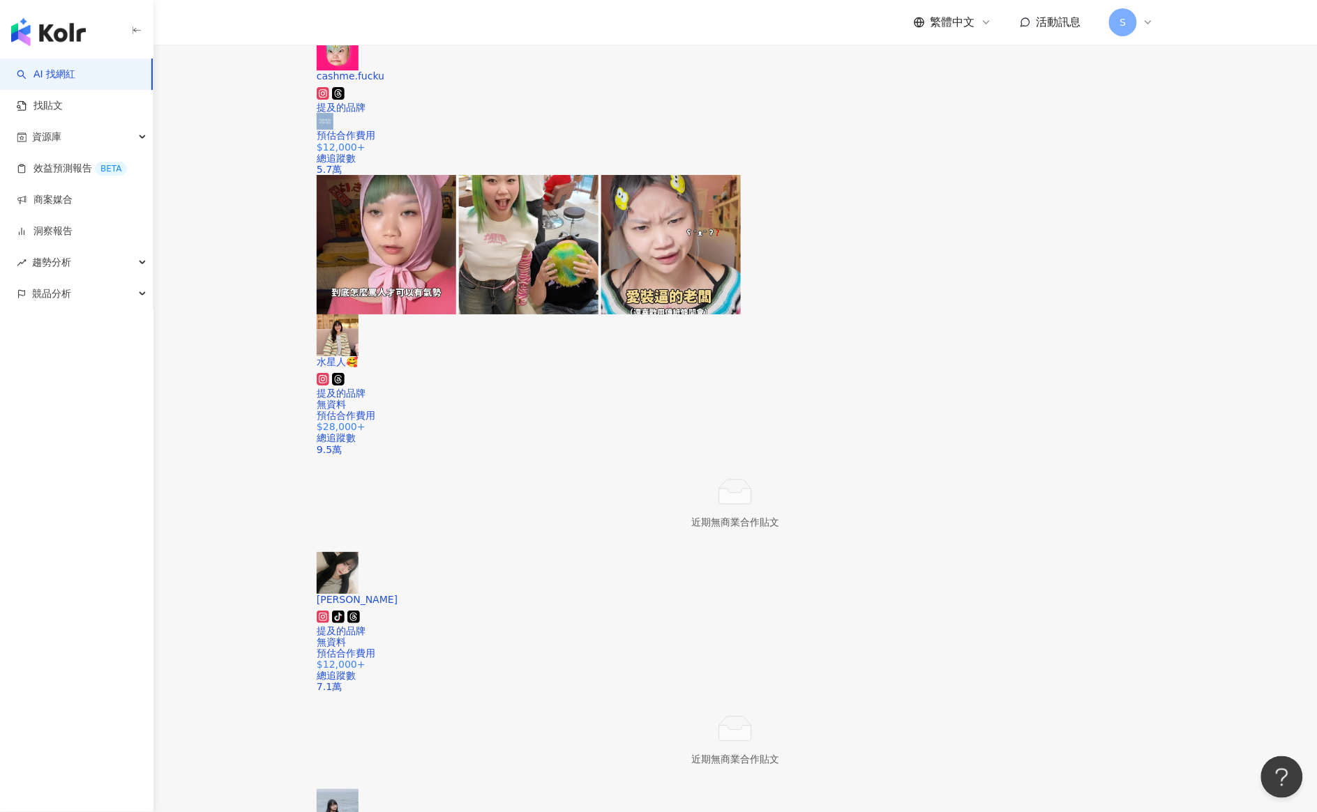
scroll to position [2414, 0]
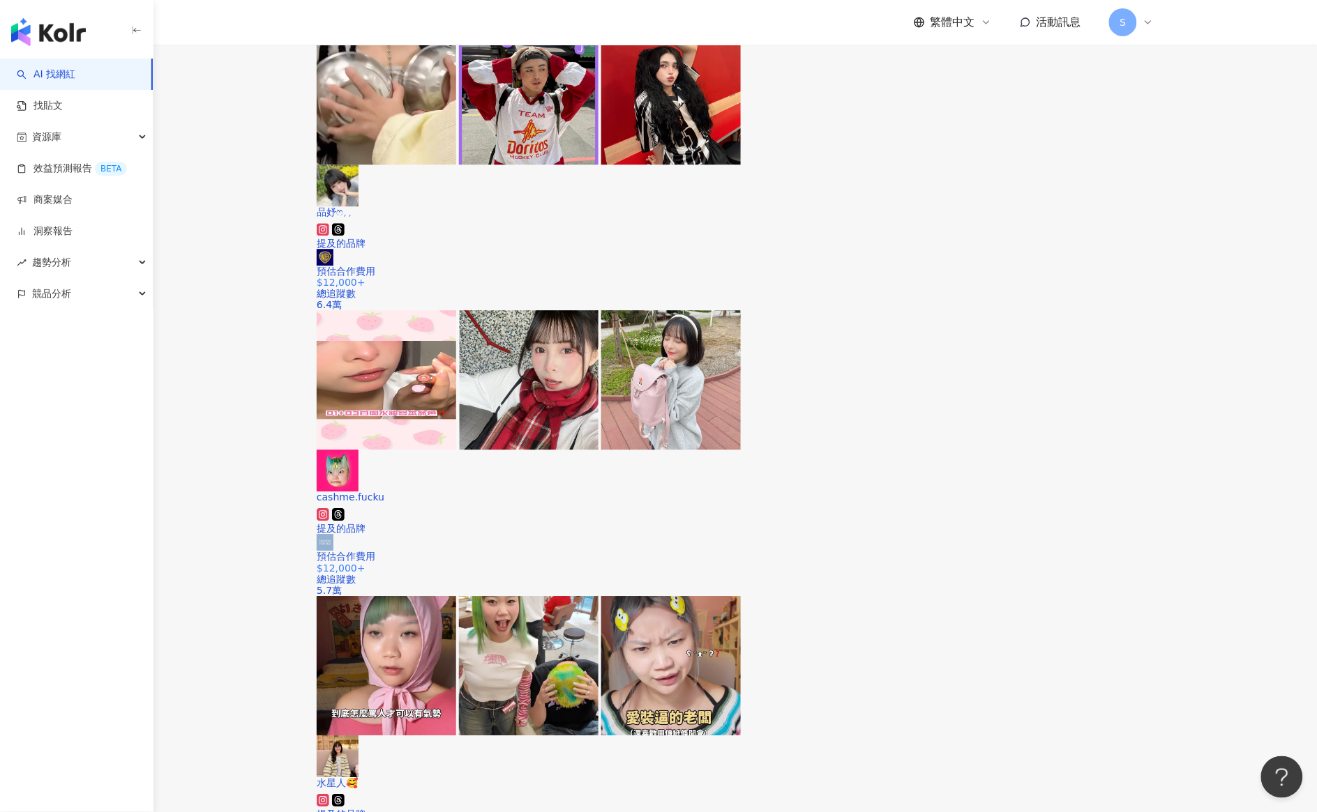
scroll to position [845, 0]
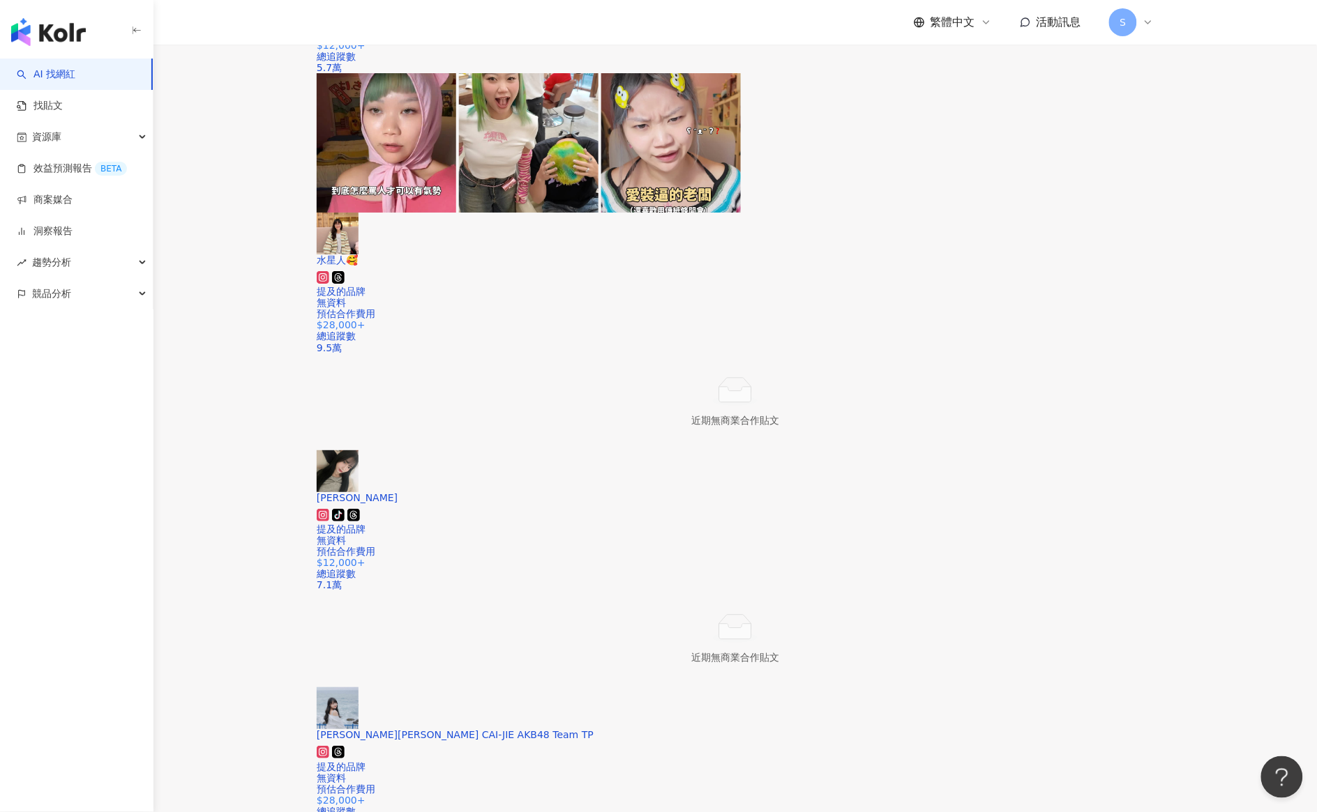
scroll to position [2414, 0]
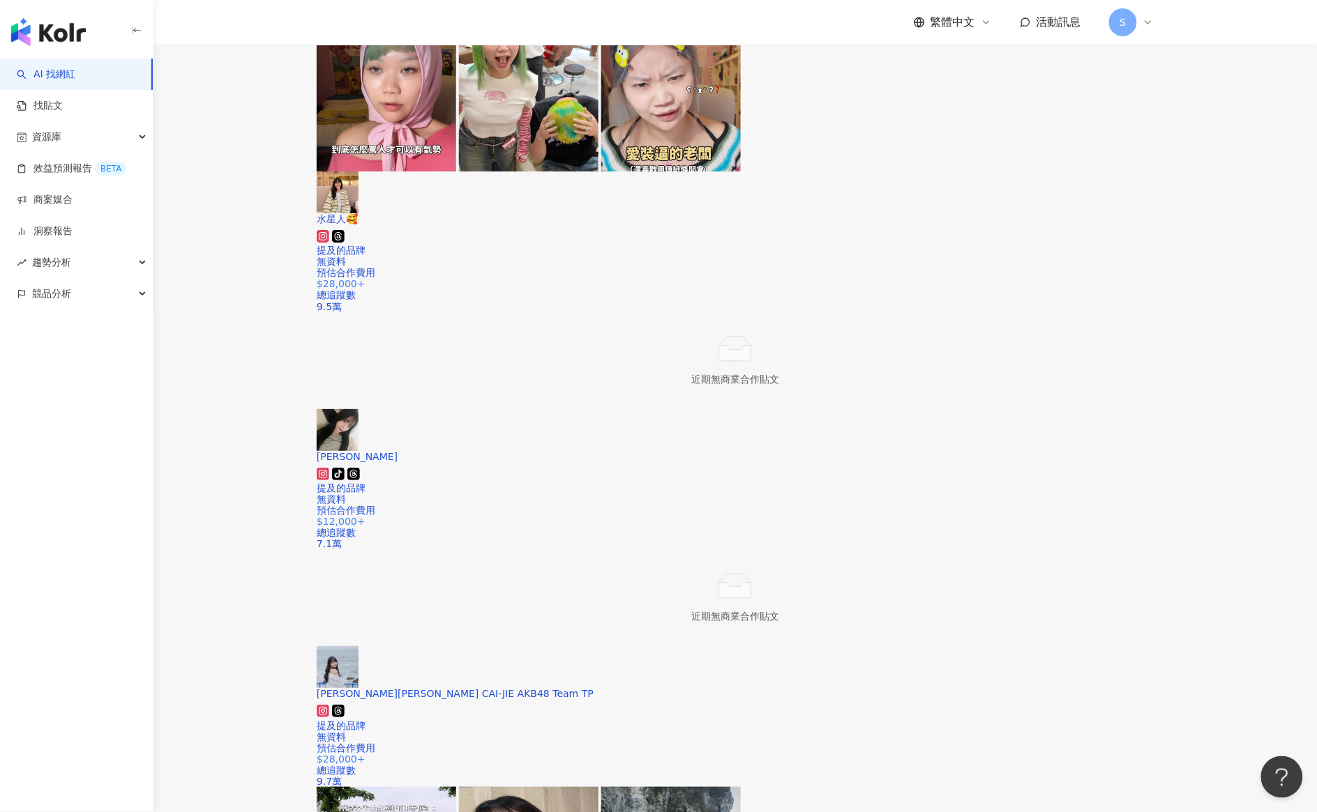
scroll to position [2439, 0]
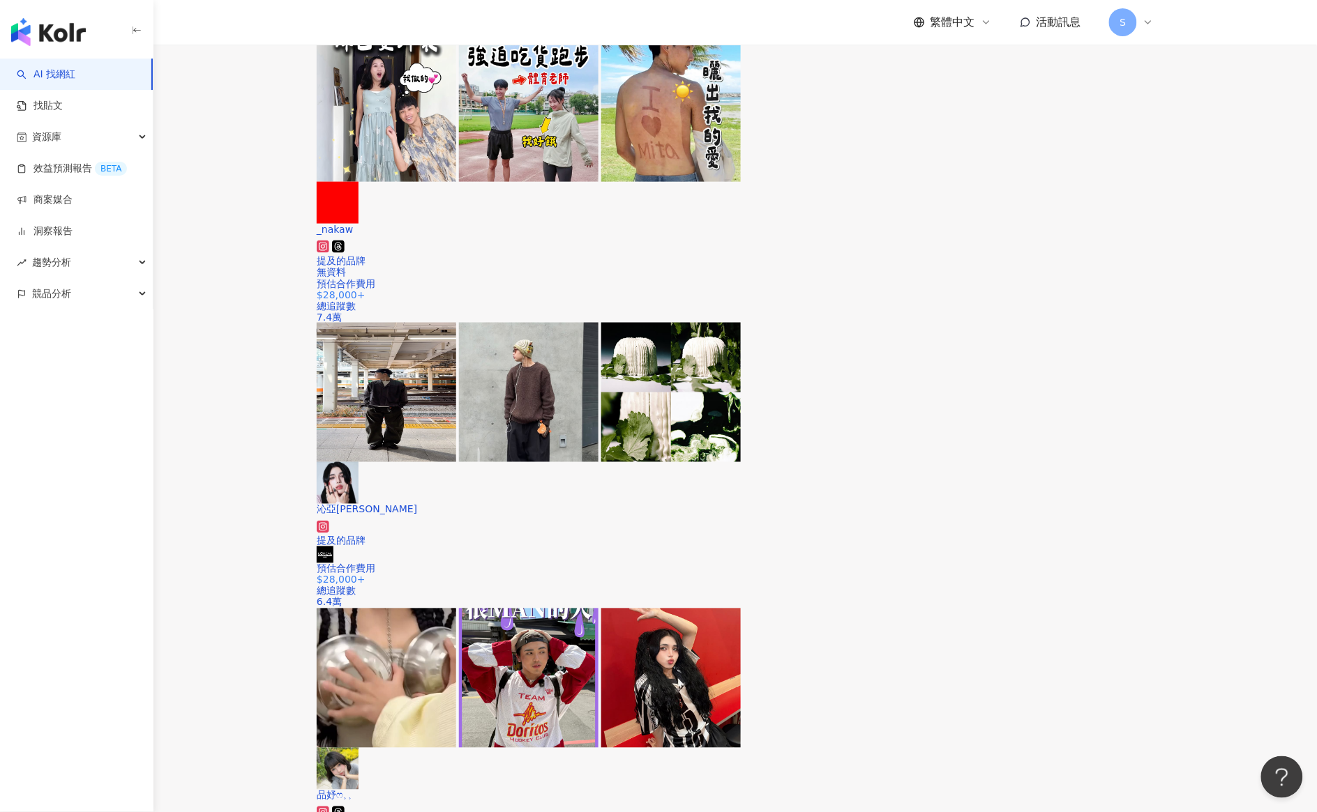
scroll to position [1046, 0]
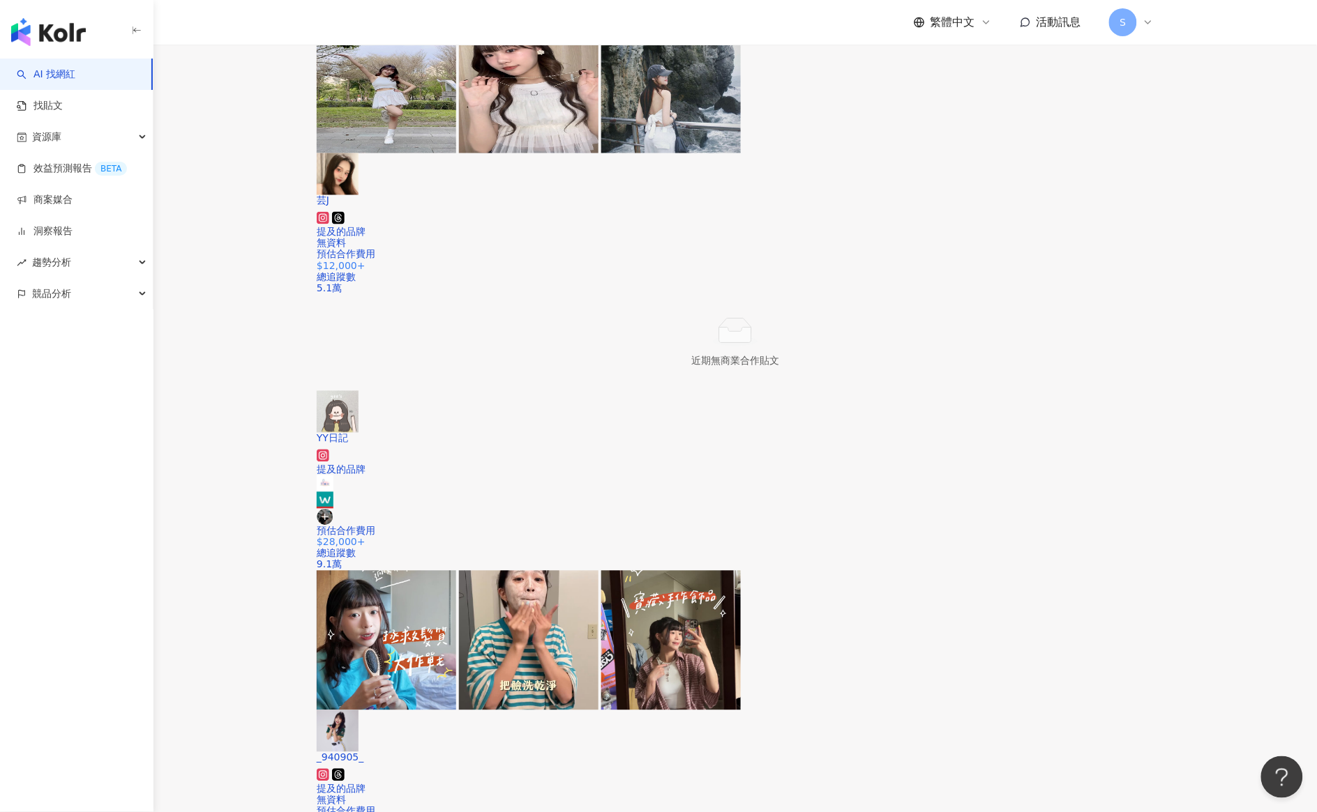
scroll to position [2485, 0]
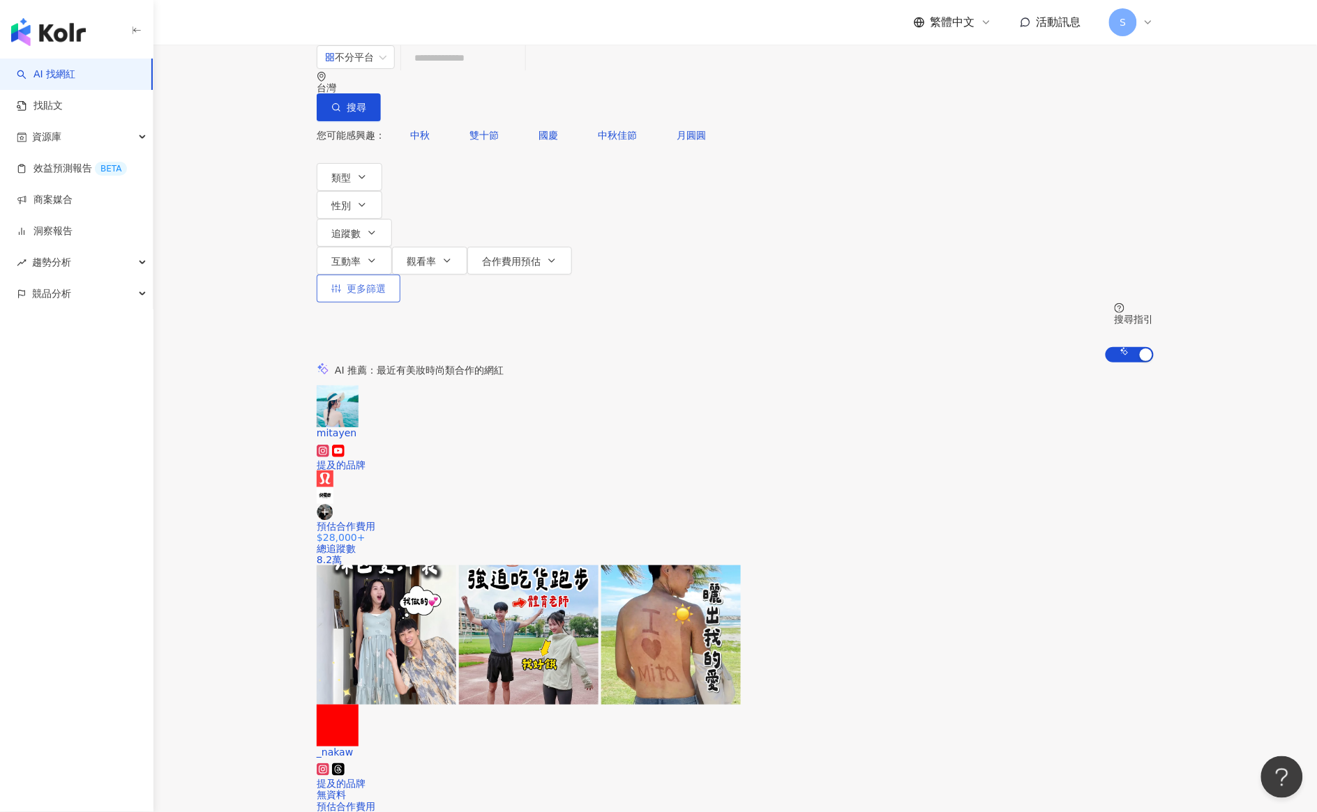
click at [386, 283] on span "更多篩選" at bounding box center [366, 288] width 39 height 11
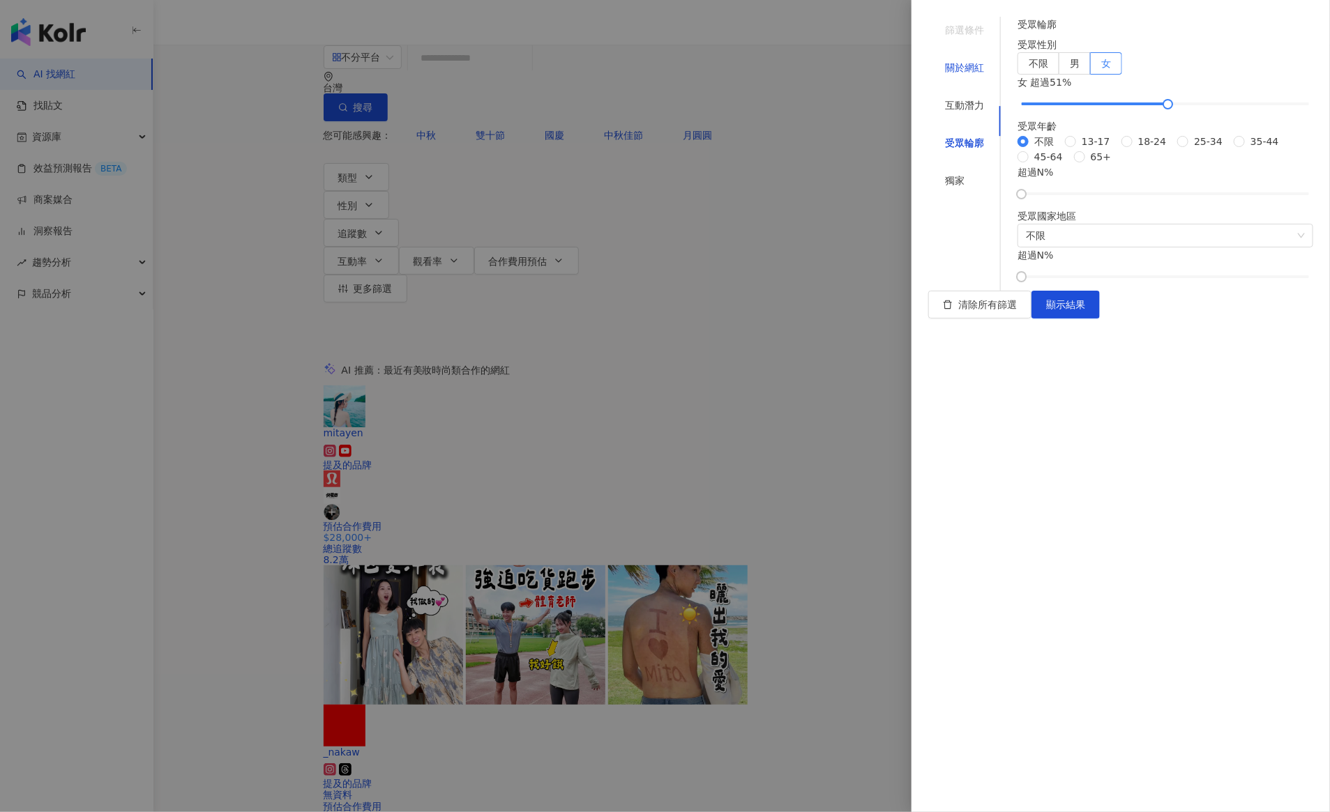
click at [948, 60] on div "關於網紅" at bounding box center [964, 67] width 39 height 15
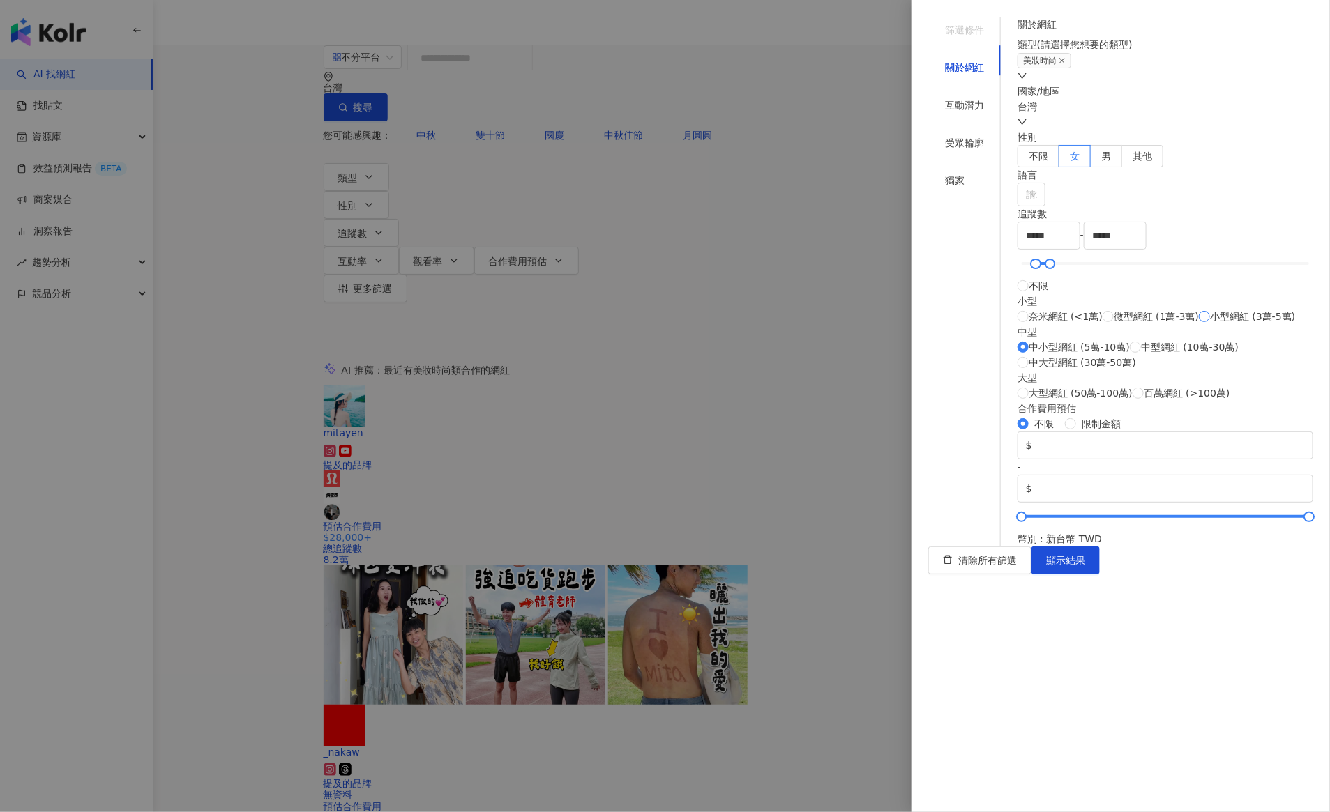
click at [1210, 324] on span "小型網紅 (3萬-5萬)" at bounding box center [1252, 316] width 85 height 15
type input "*****"
click at [1085, 566] on span "顯示結果" at bounding box center [1065, 560] width 39 height 11
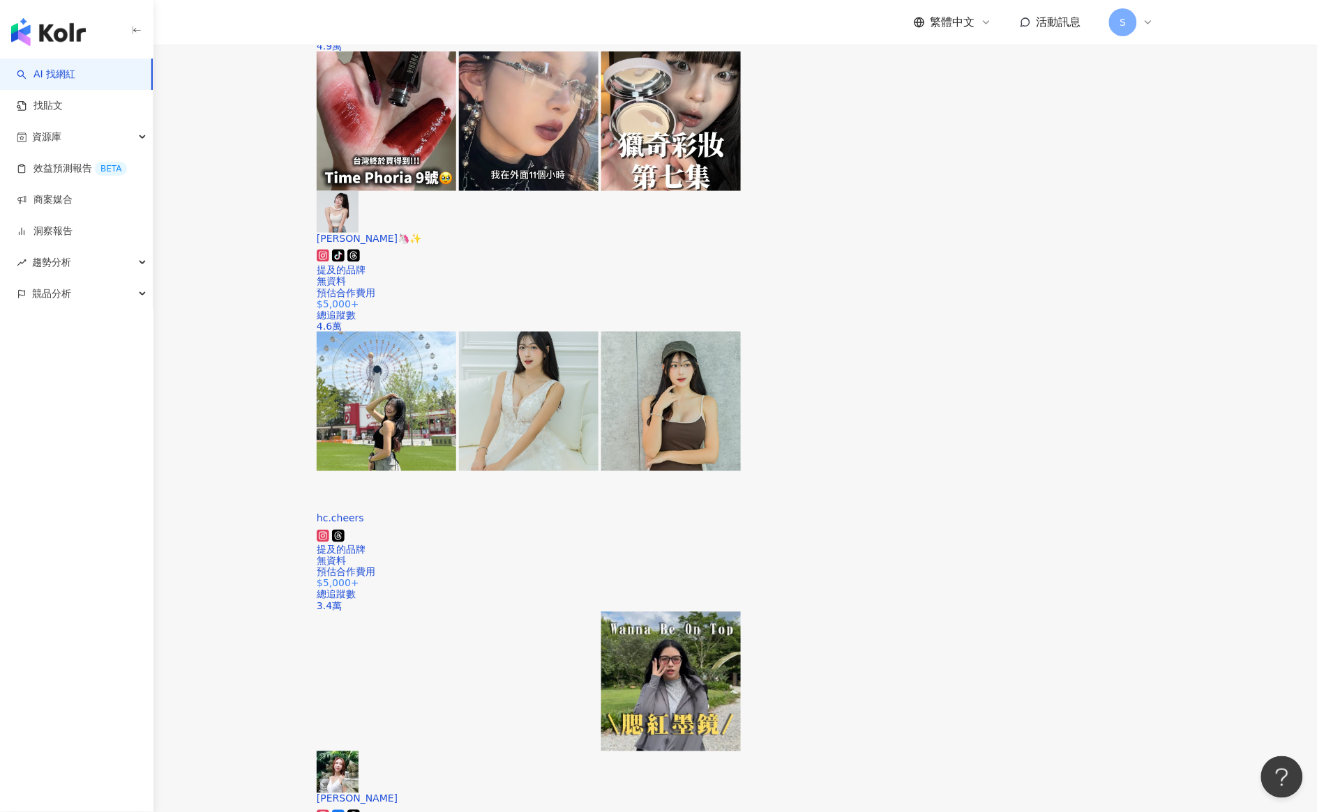
scroll to position [523, 0]
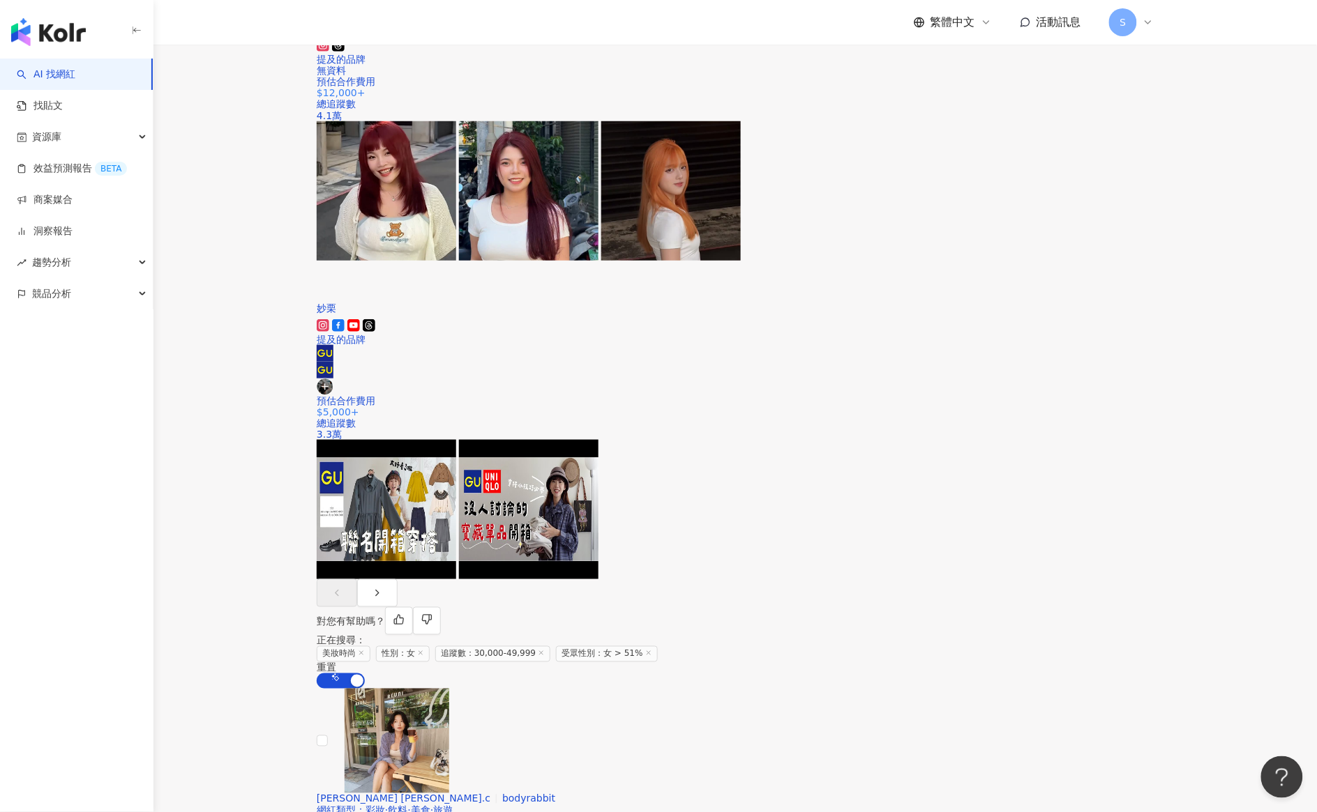
scroll to position [2092, 0]
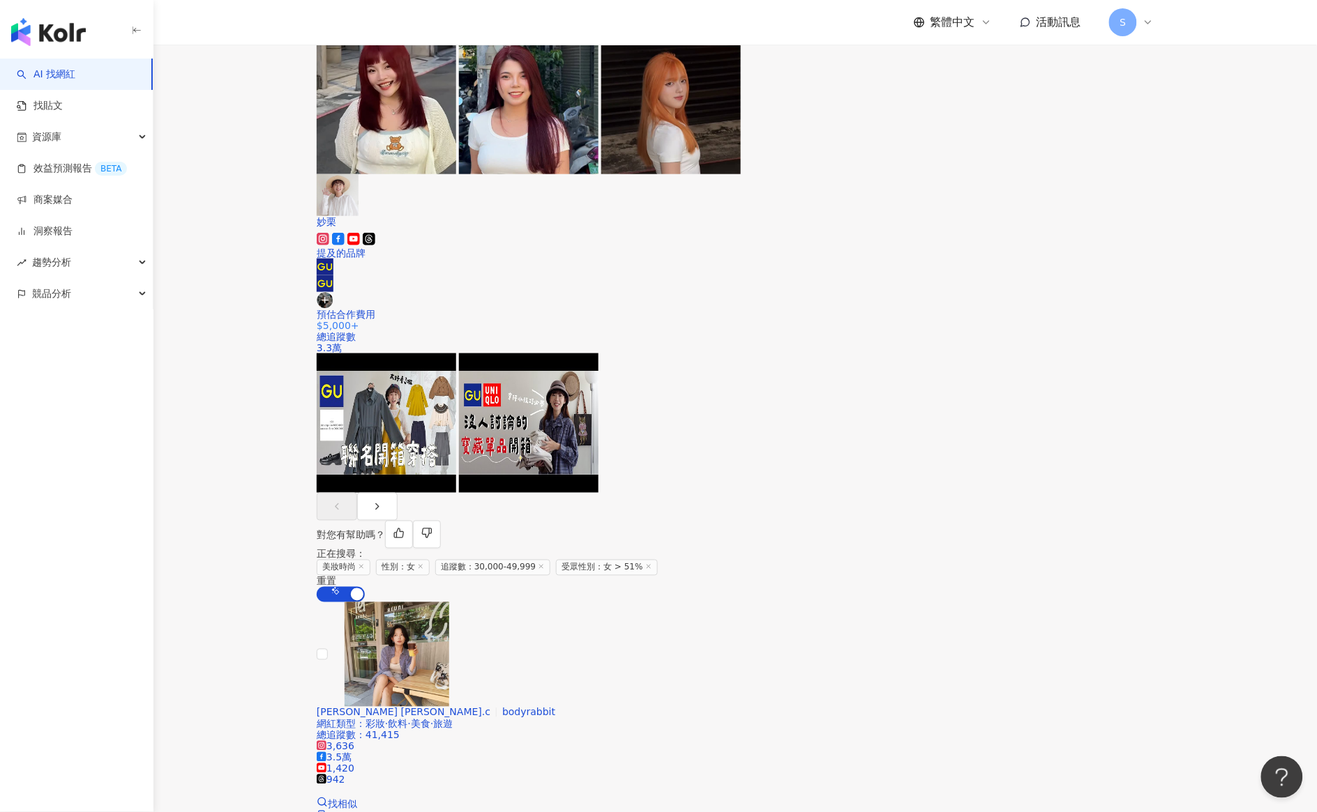
scroll to position [2414, 0]
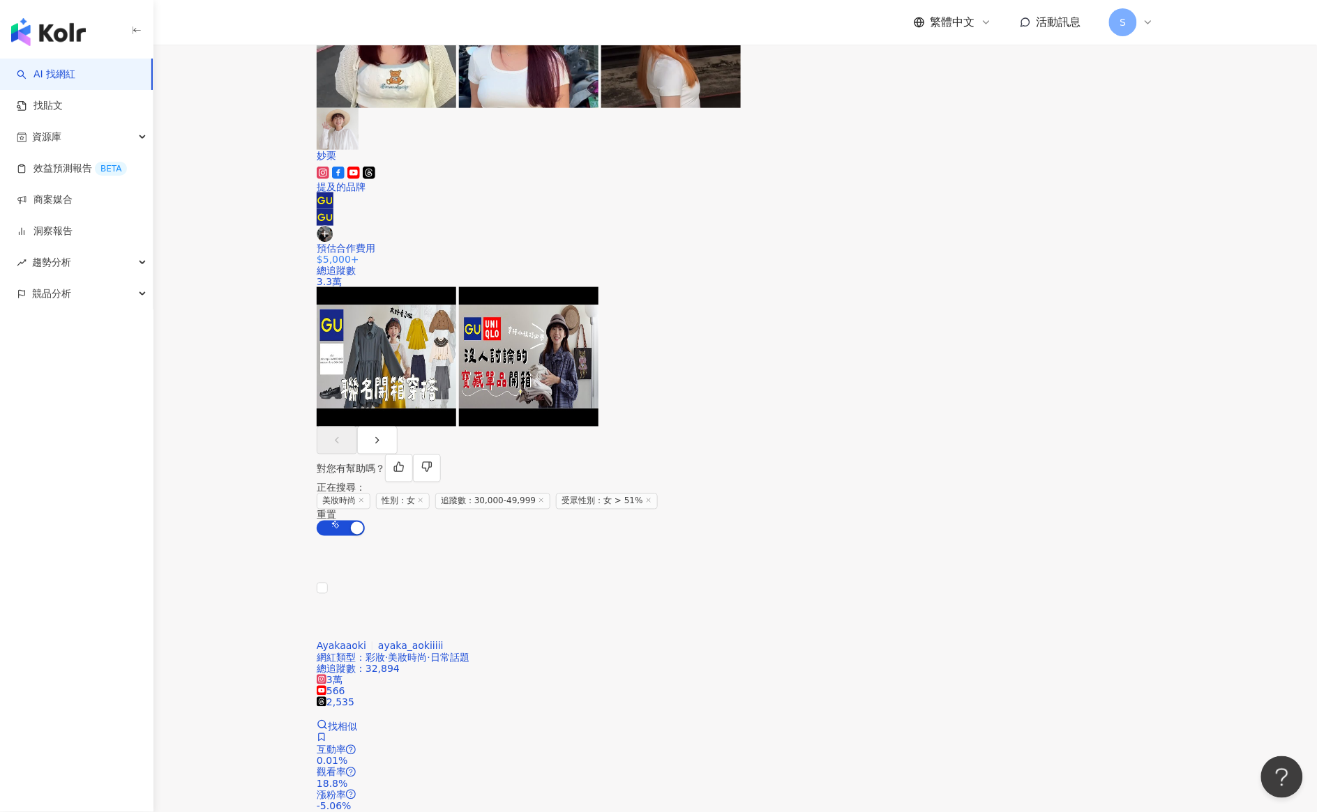
scroll to position [2194, 0]
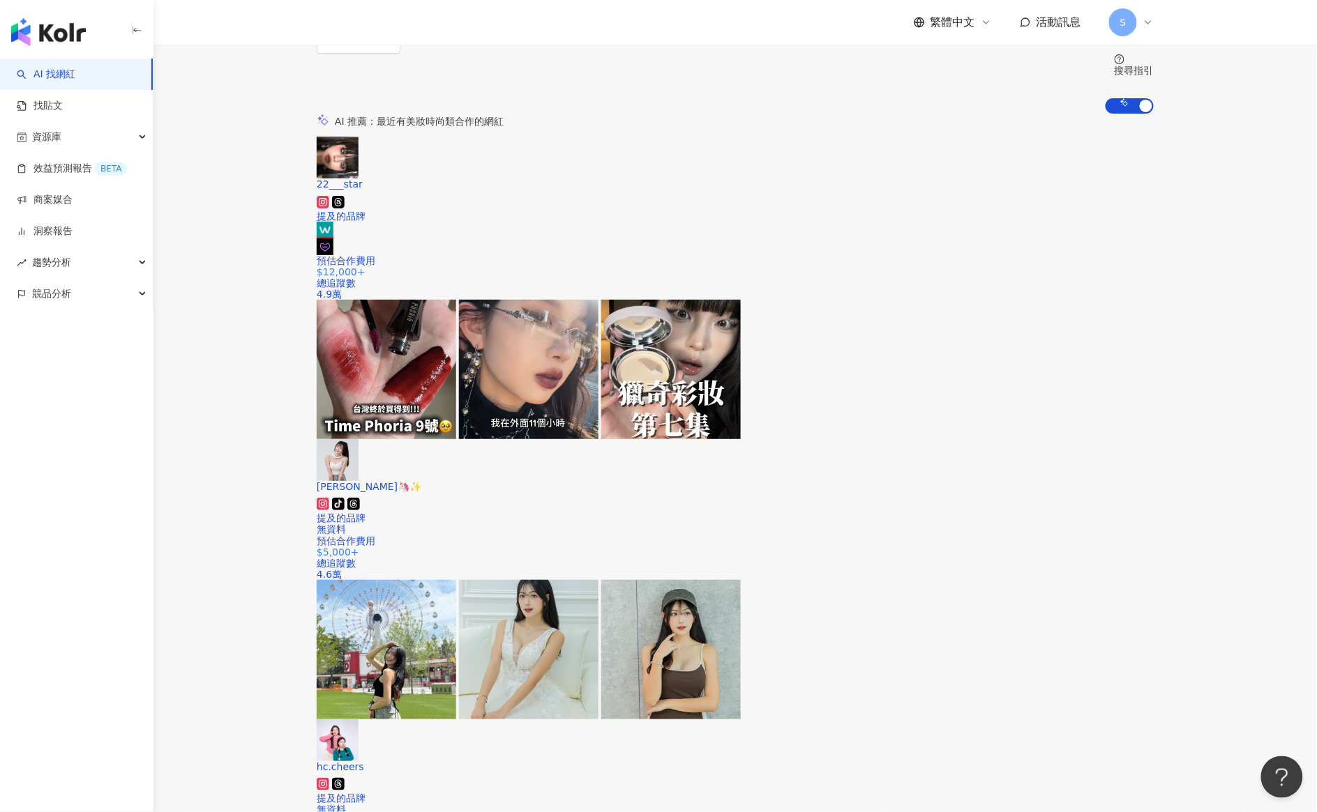
scroll to position [102, 0]
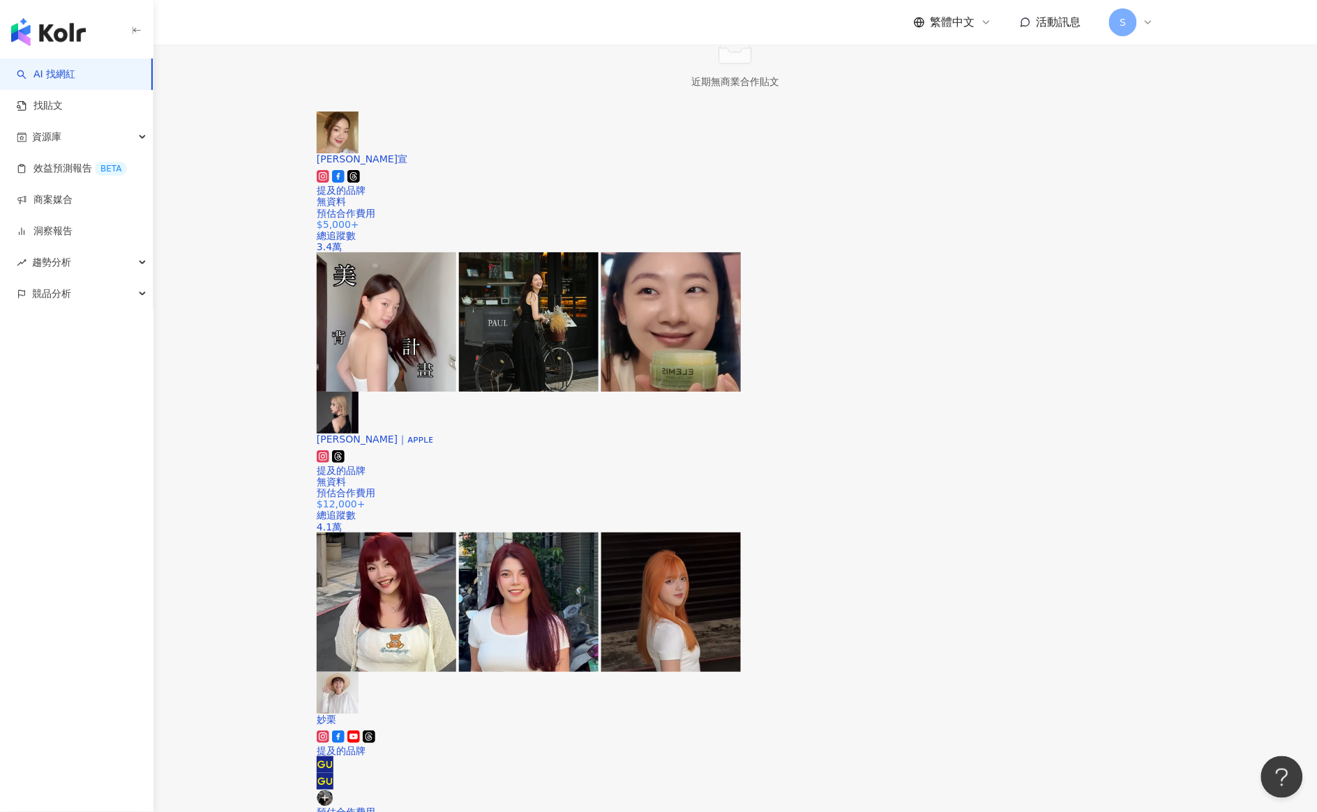
scroll to position [1630, 0]
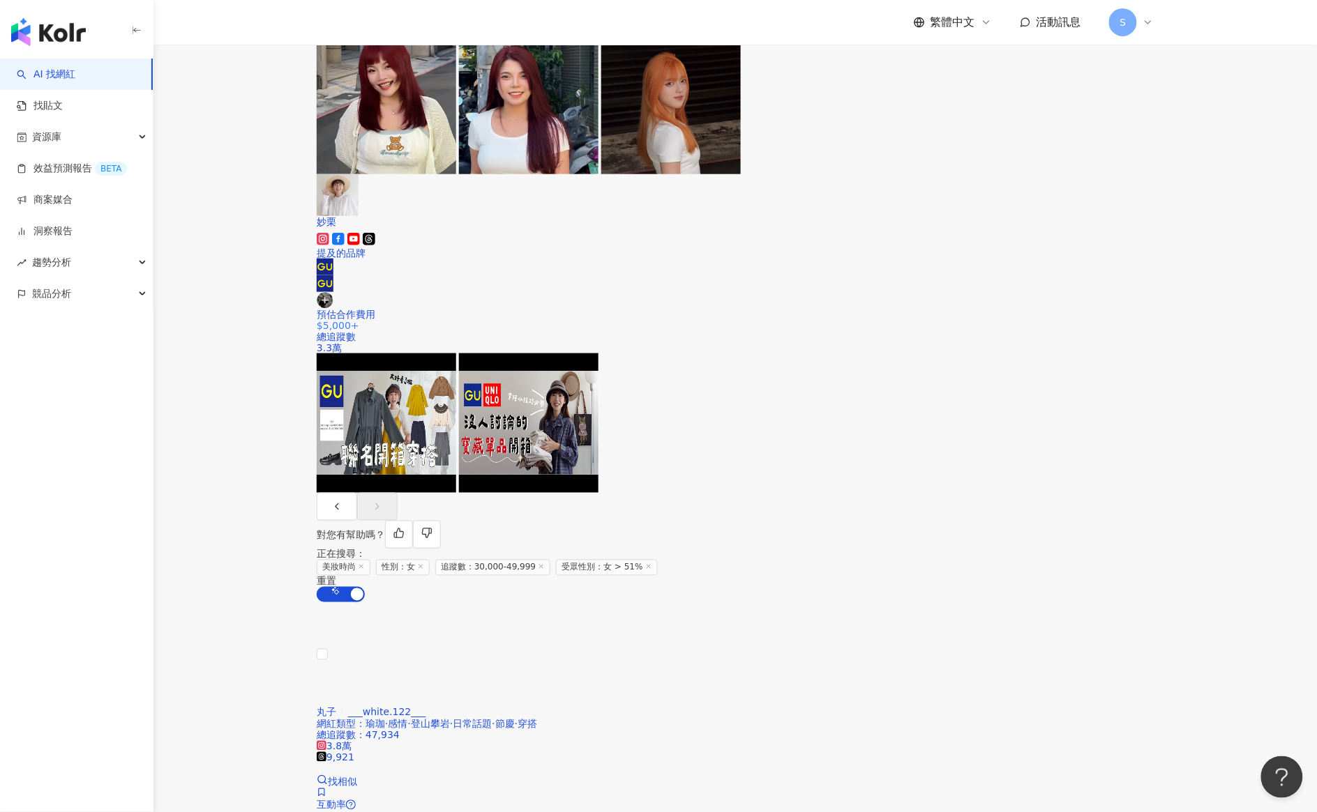
scroll to position [2414, 0]
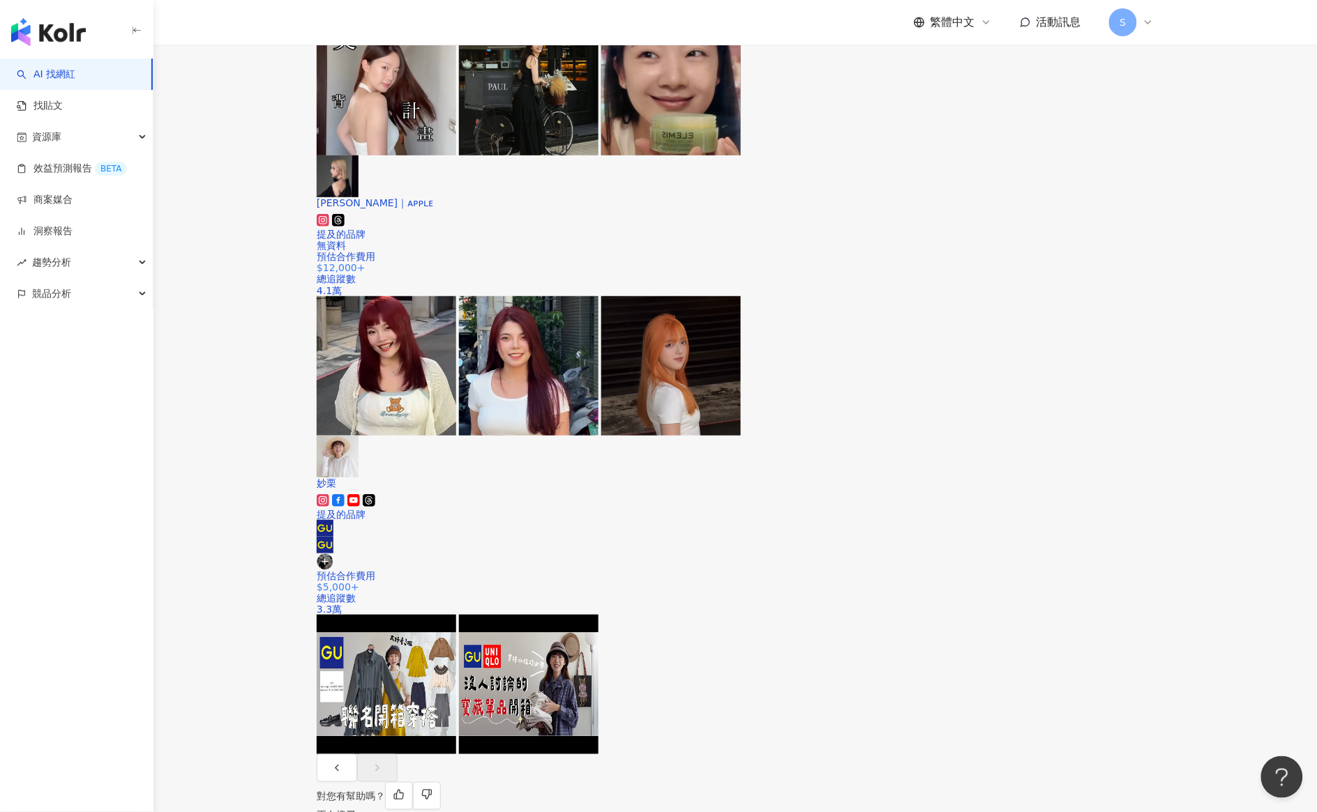
scroll to position [1630, 0]
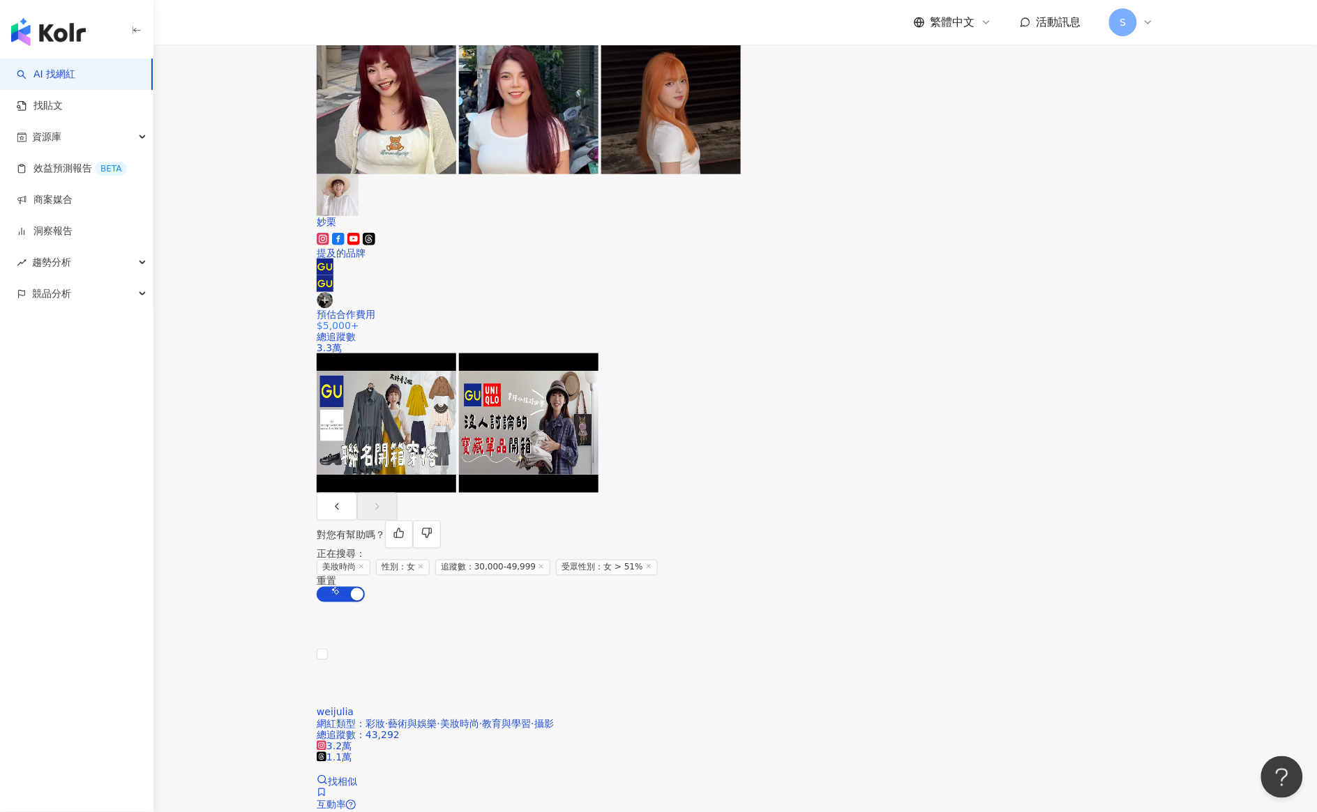
scroll to position [2414, 0]
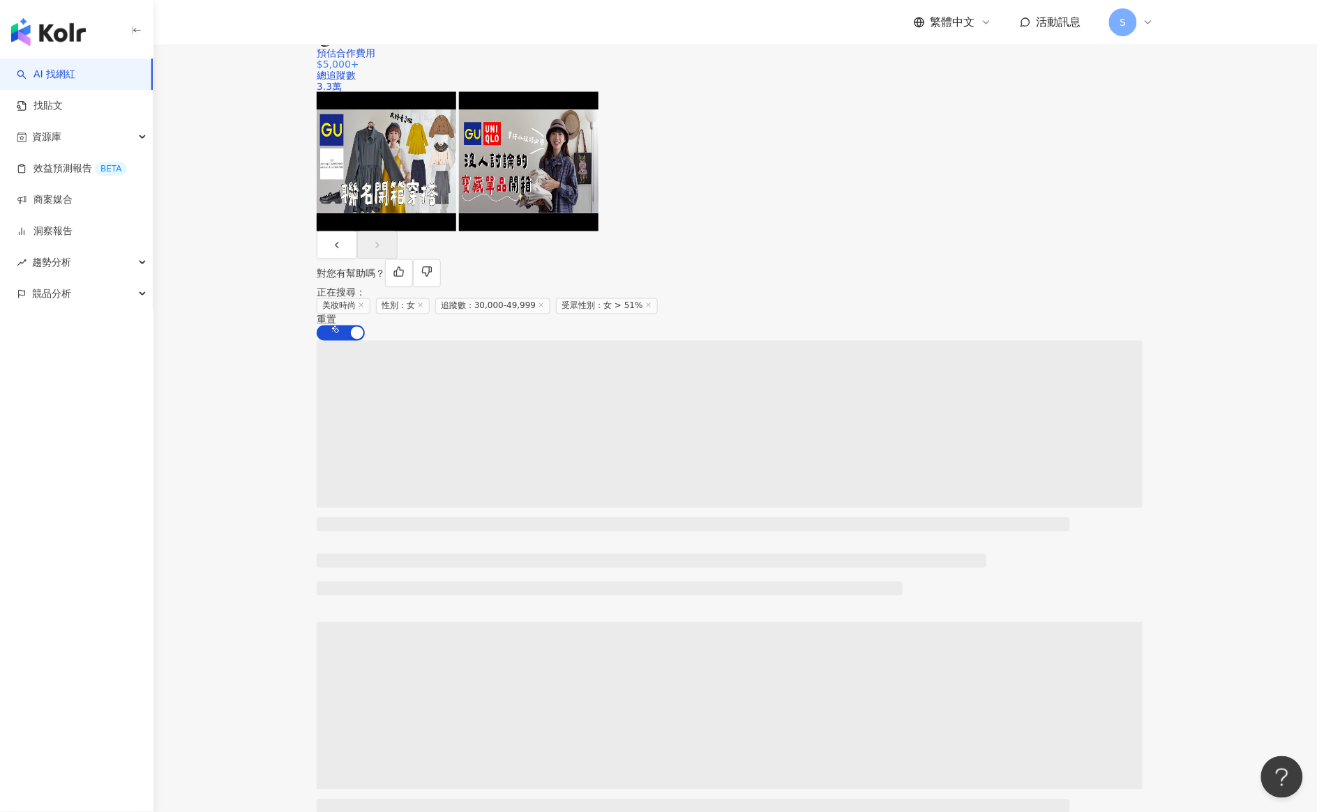
scroll to position [886, 0]
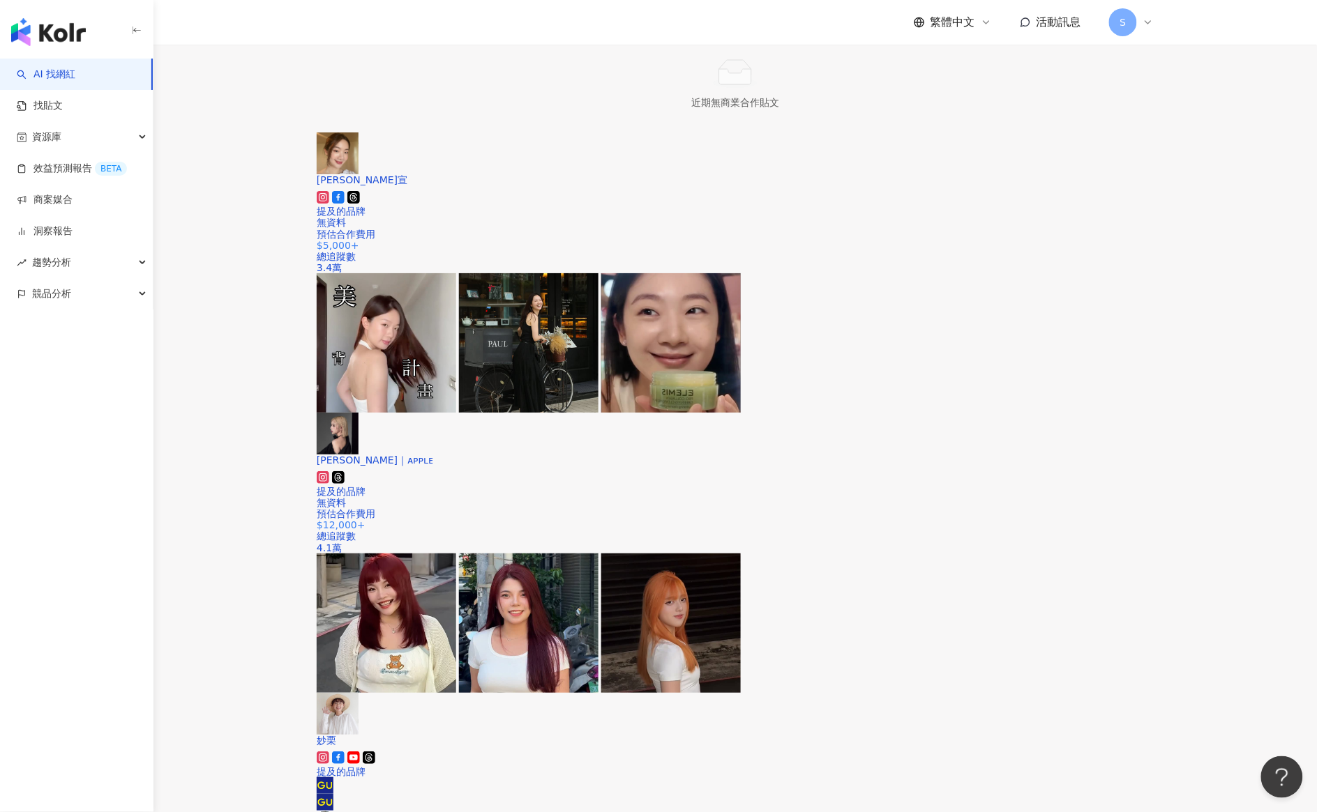
scroll to position [2455, 0]
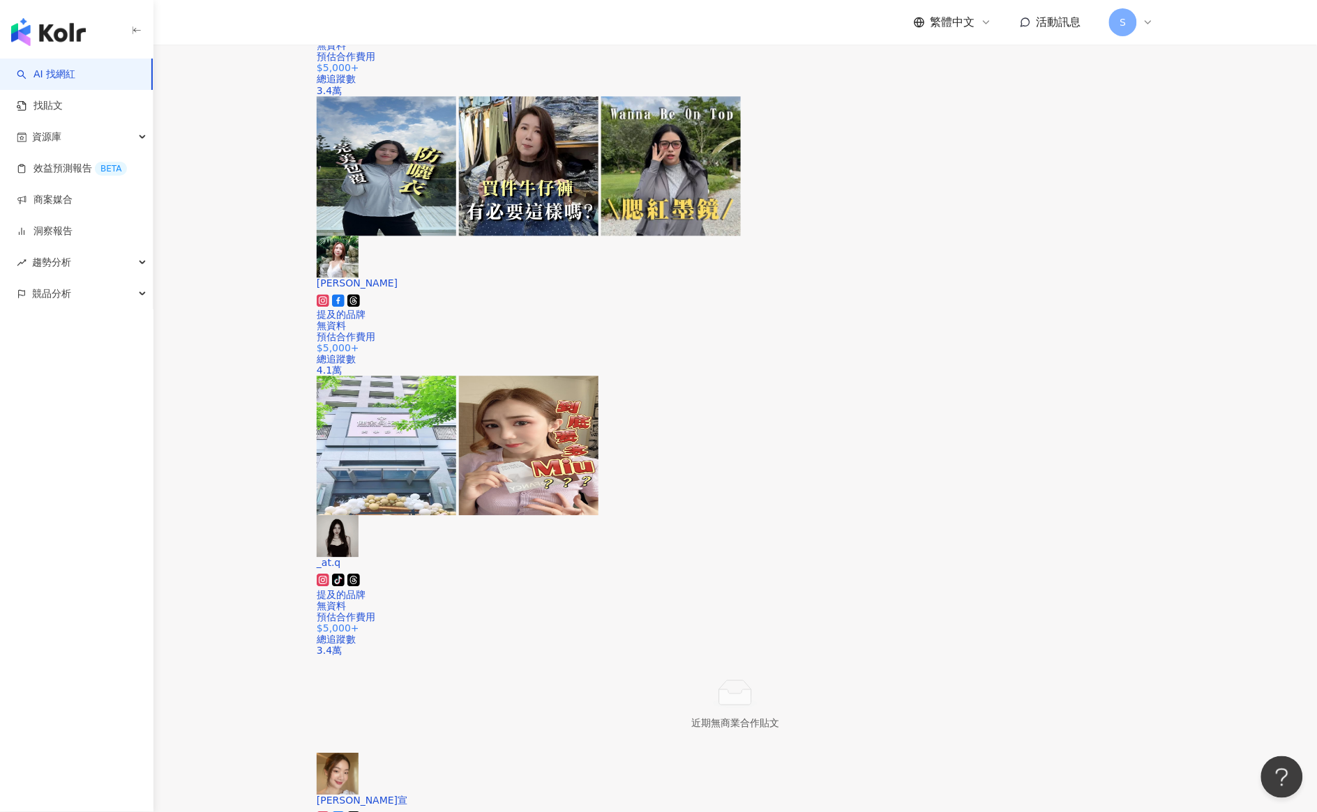
scroll to position [2582, 0]
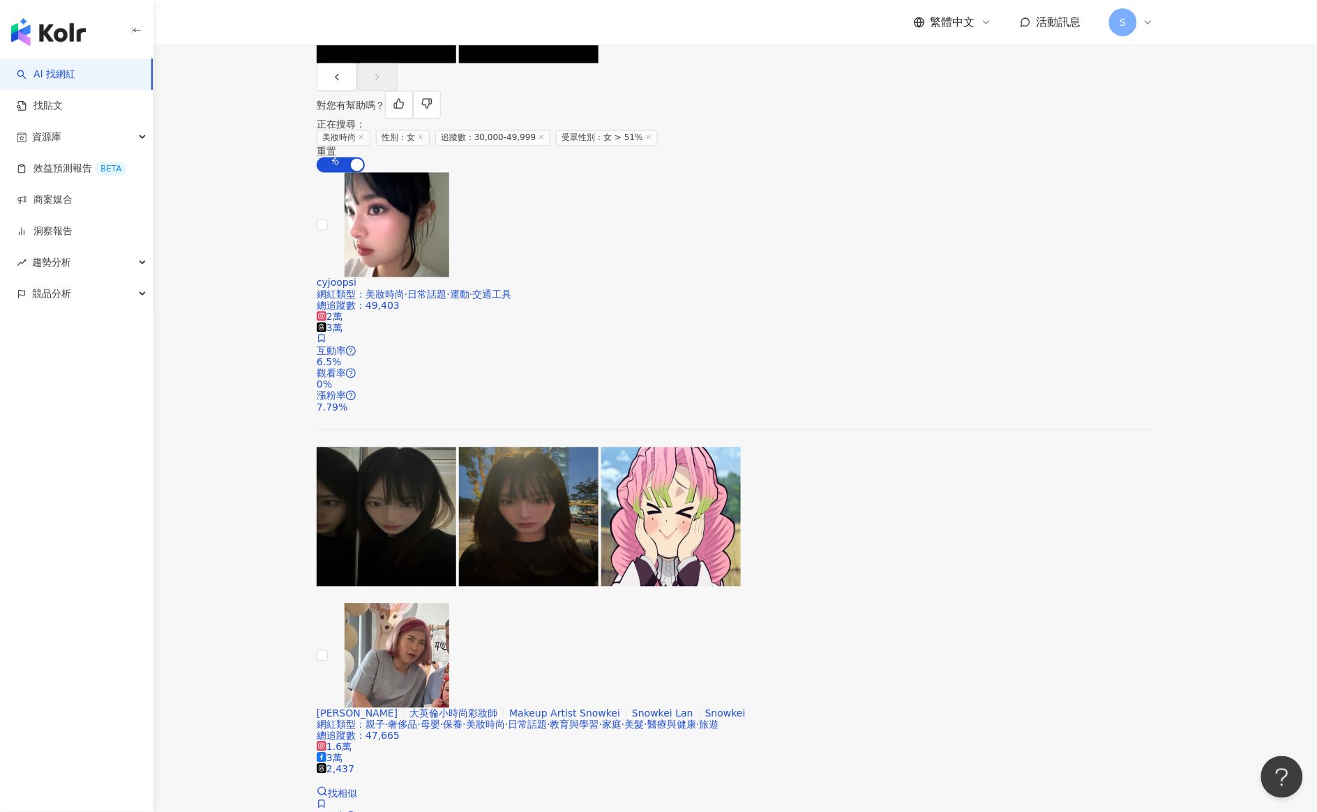
drag, startPoint x: 283, startPoint y: 345, endPoint x: 420, endPoint y: 326, distance: 138.7
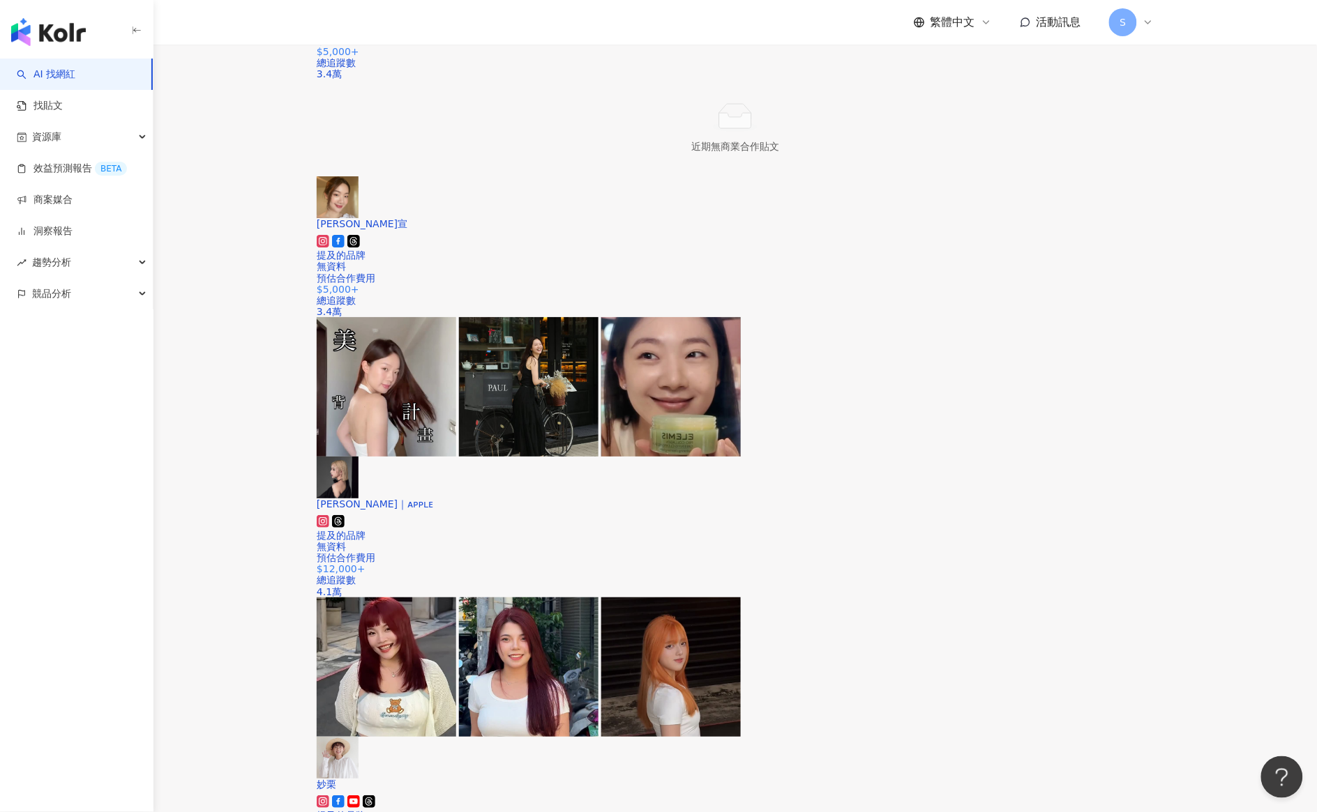
scroll to position [1536, 0]
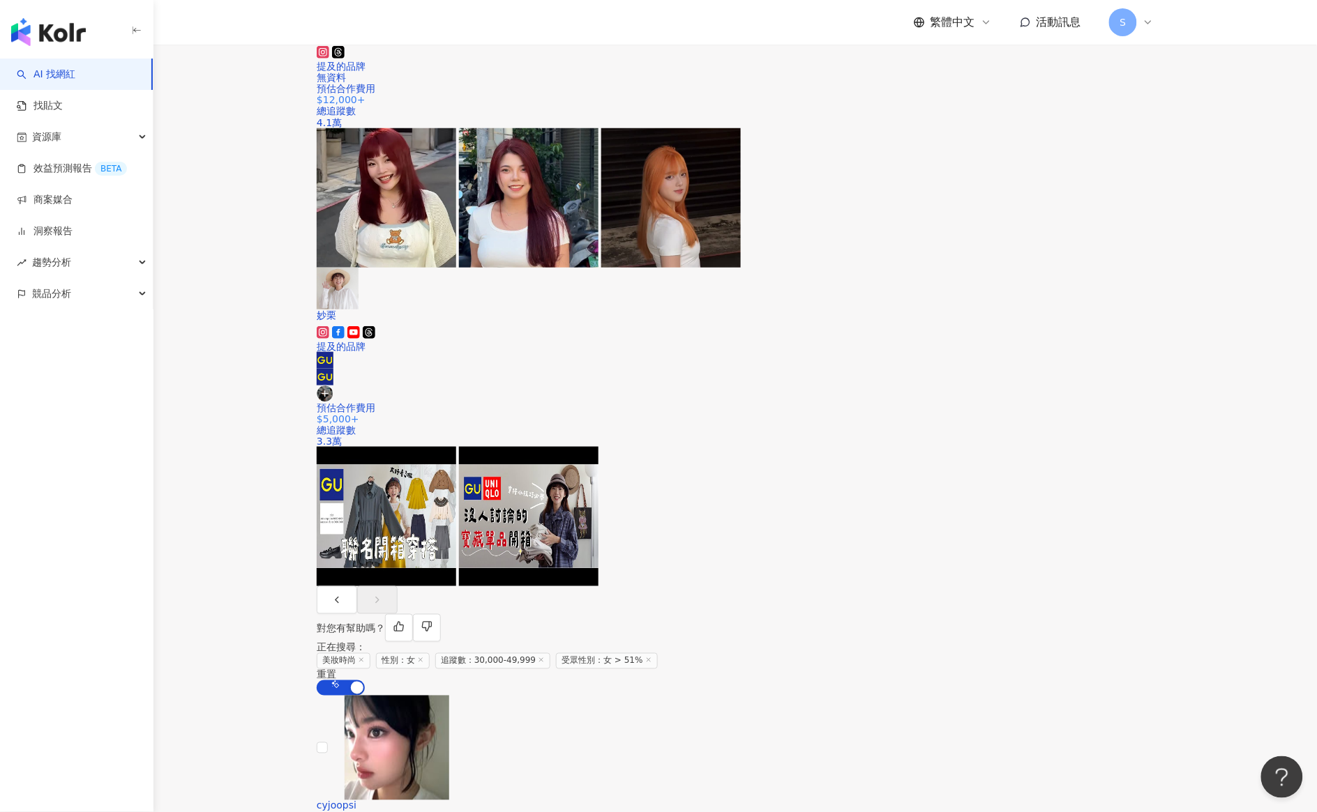
scroll to position [2582, 0]
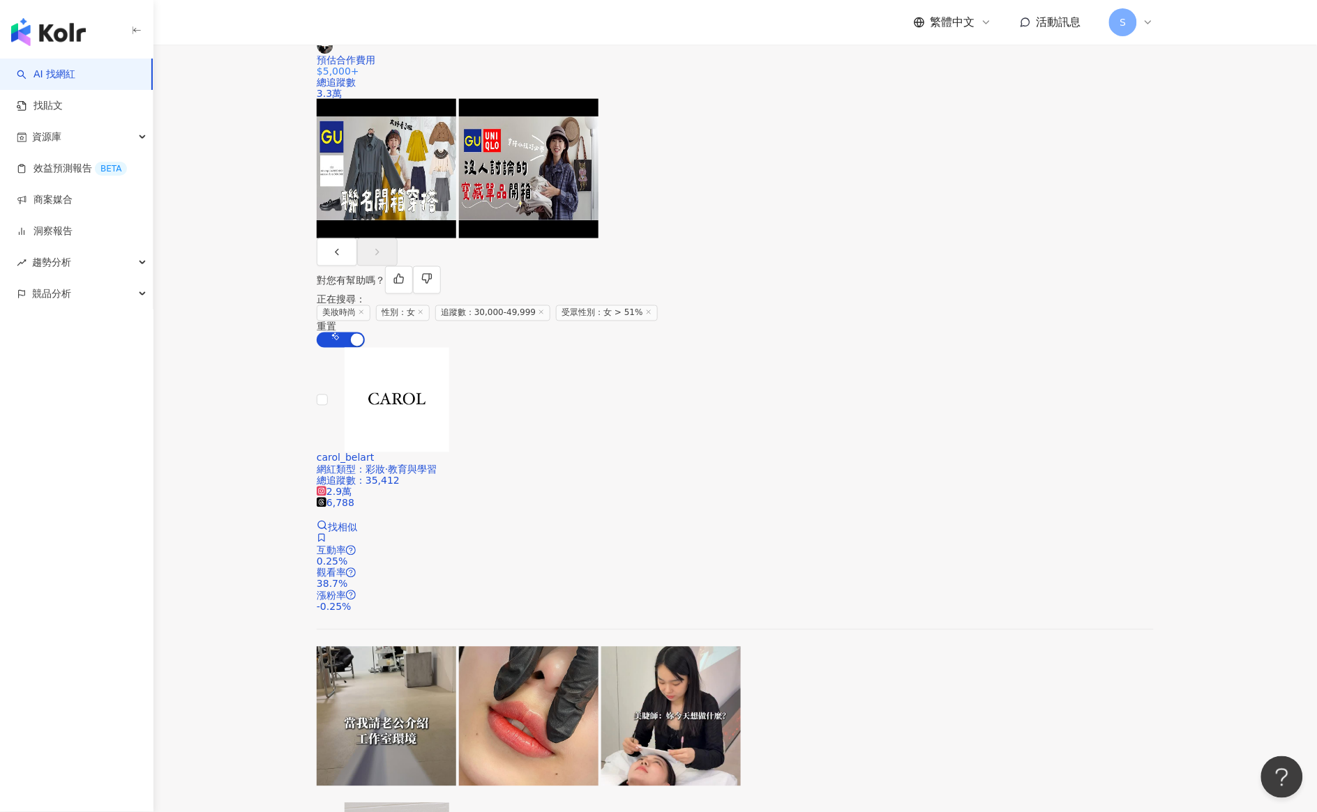
scroll to position [2414, 0]
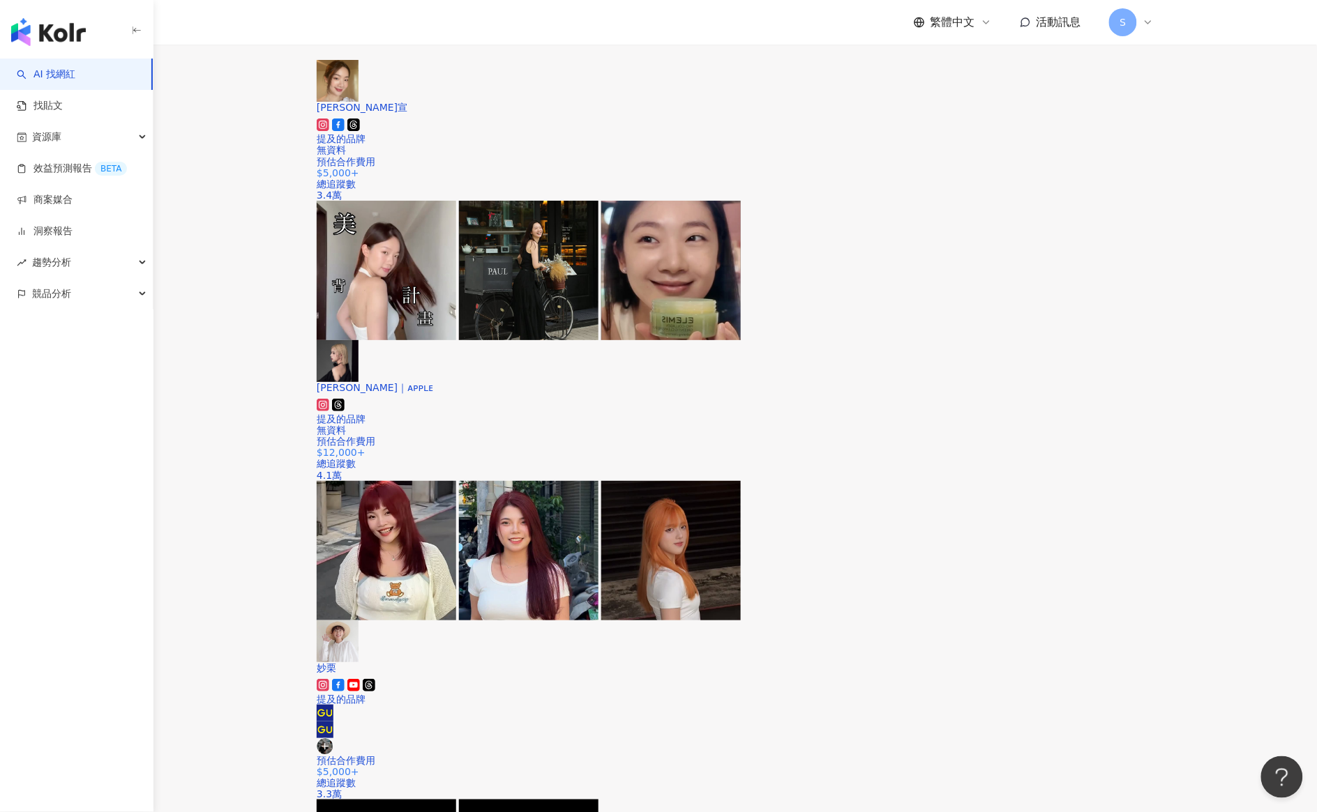
scroll to position [1630, 0]
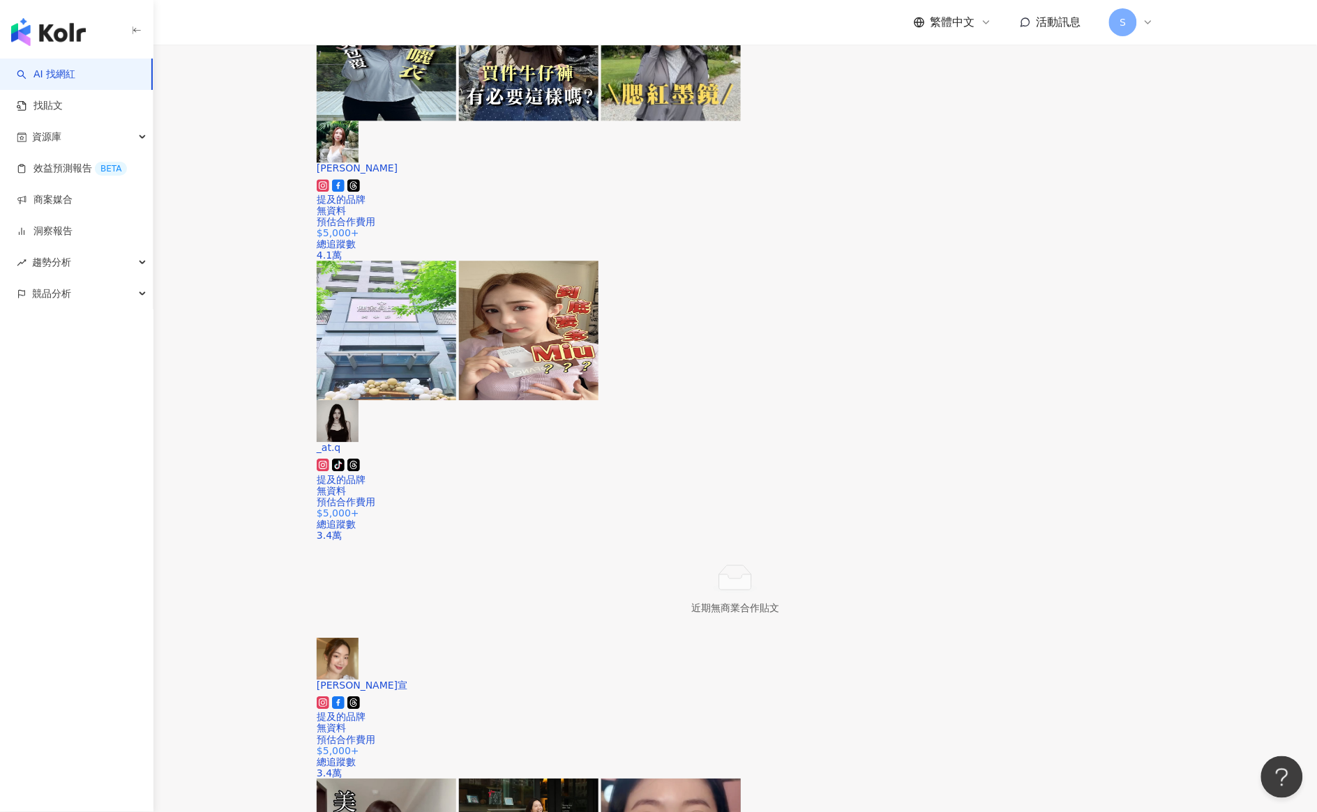
scroll to position [1107, 0]
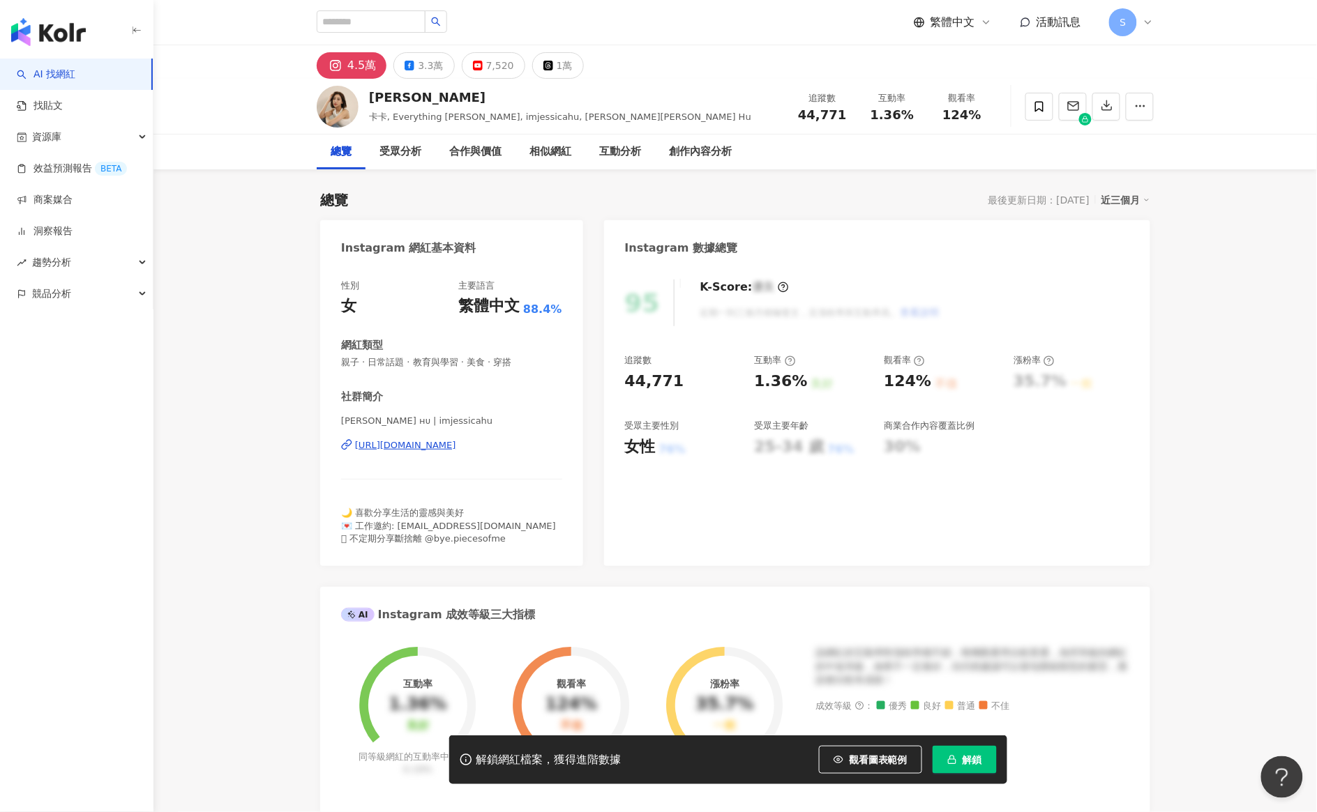
click at [446, 444] on div "https://www.instagram.com/imjessicahu/" at bounding box center [405, 445] width 101 height 13
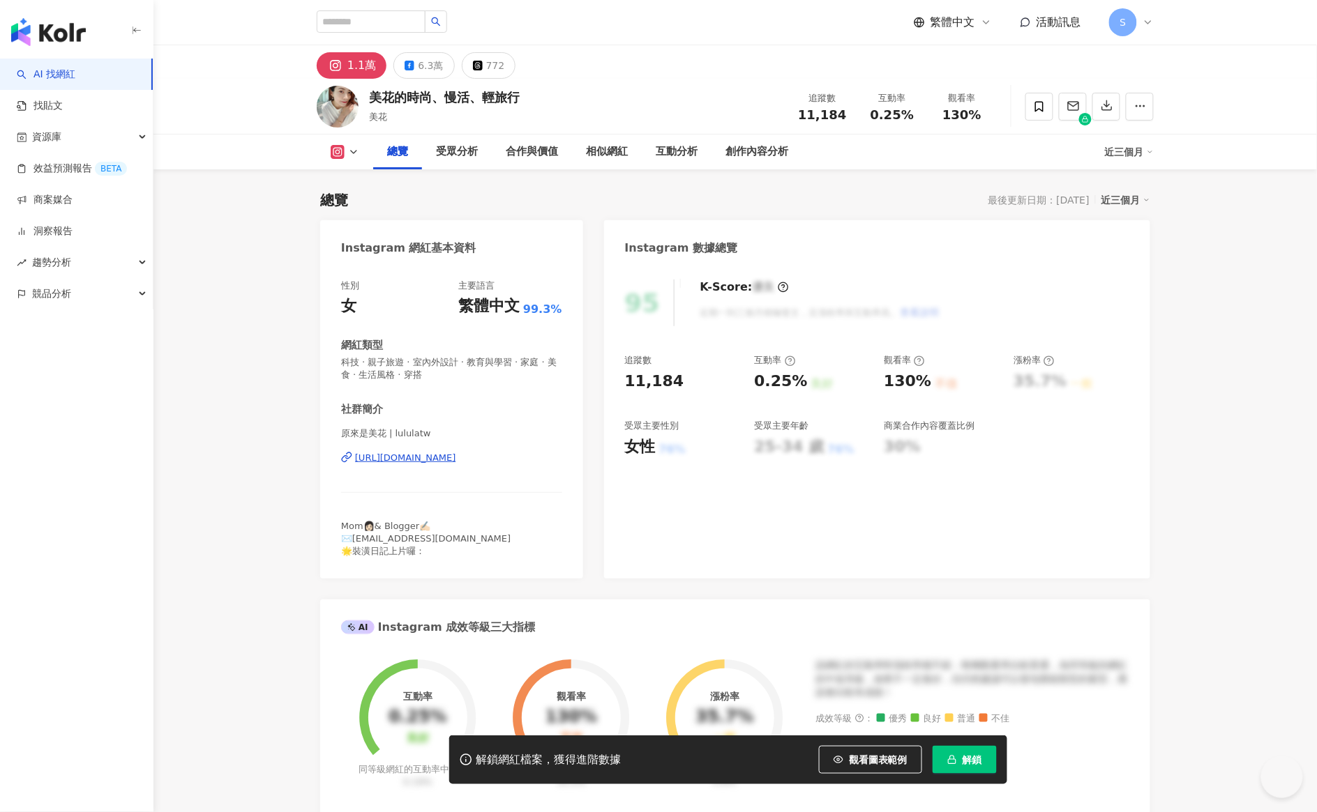
click at [394, 462] on div "[URL][DOMAIN_NAME]" at bounding box center [405, 458] width 101 height 13
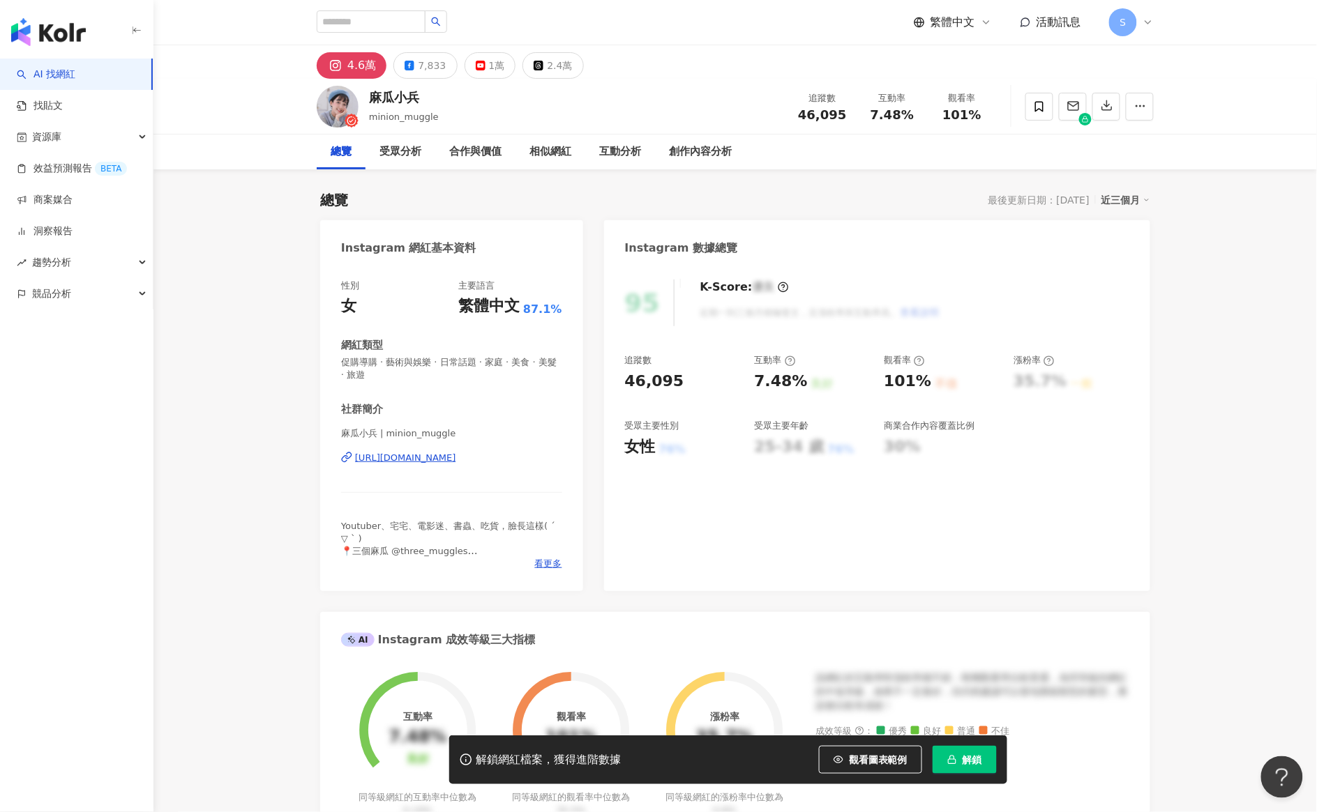
click at [424, 458] on div "https://www.instagram.com/minion_muggle/" at bounding box center [405, 458] width 101 height 13
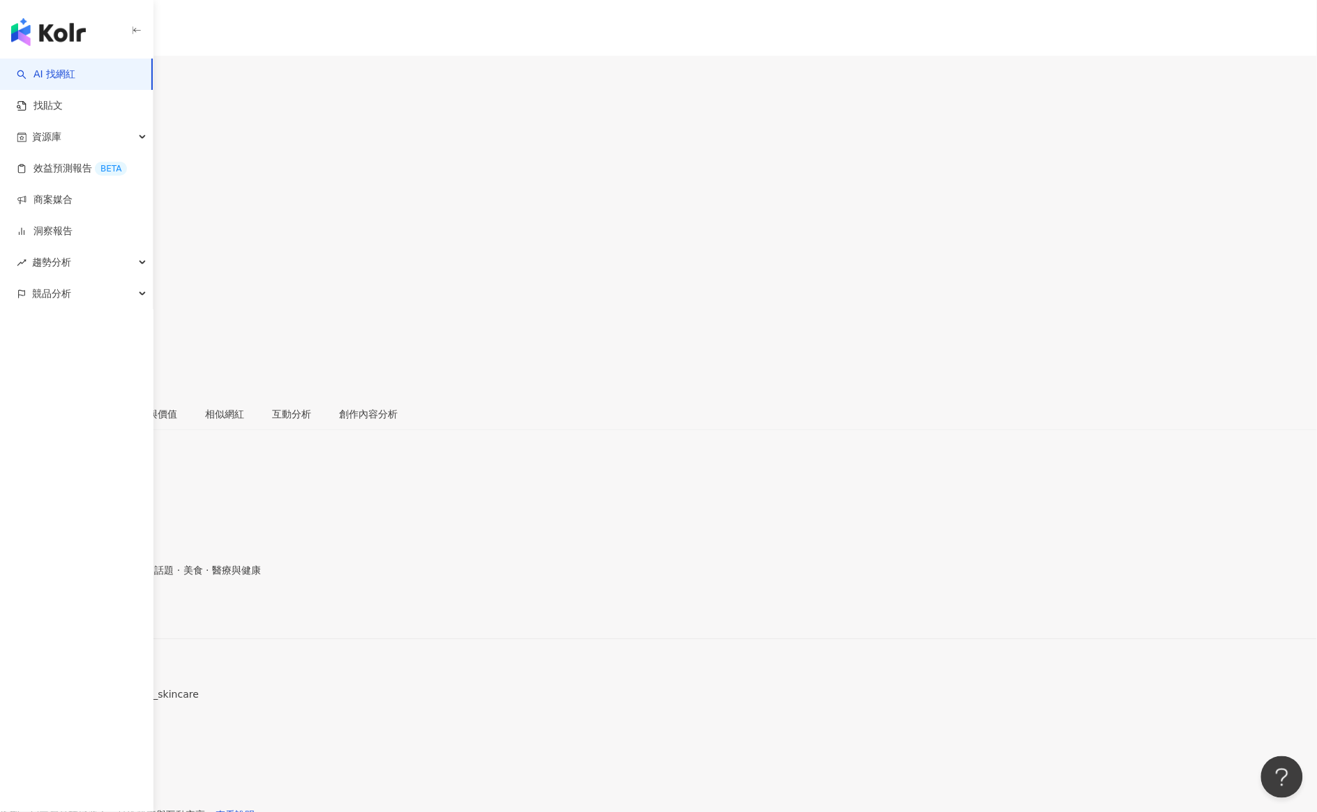
click at [123, 609] on div "https://www.instagram.com/weni829/" at bounding box center [68, 614] width 109 height 11
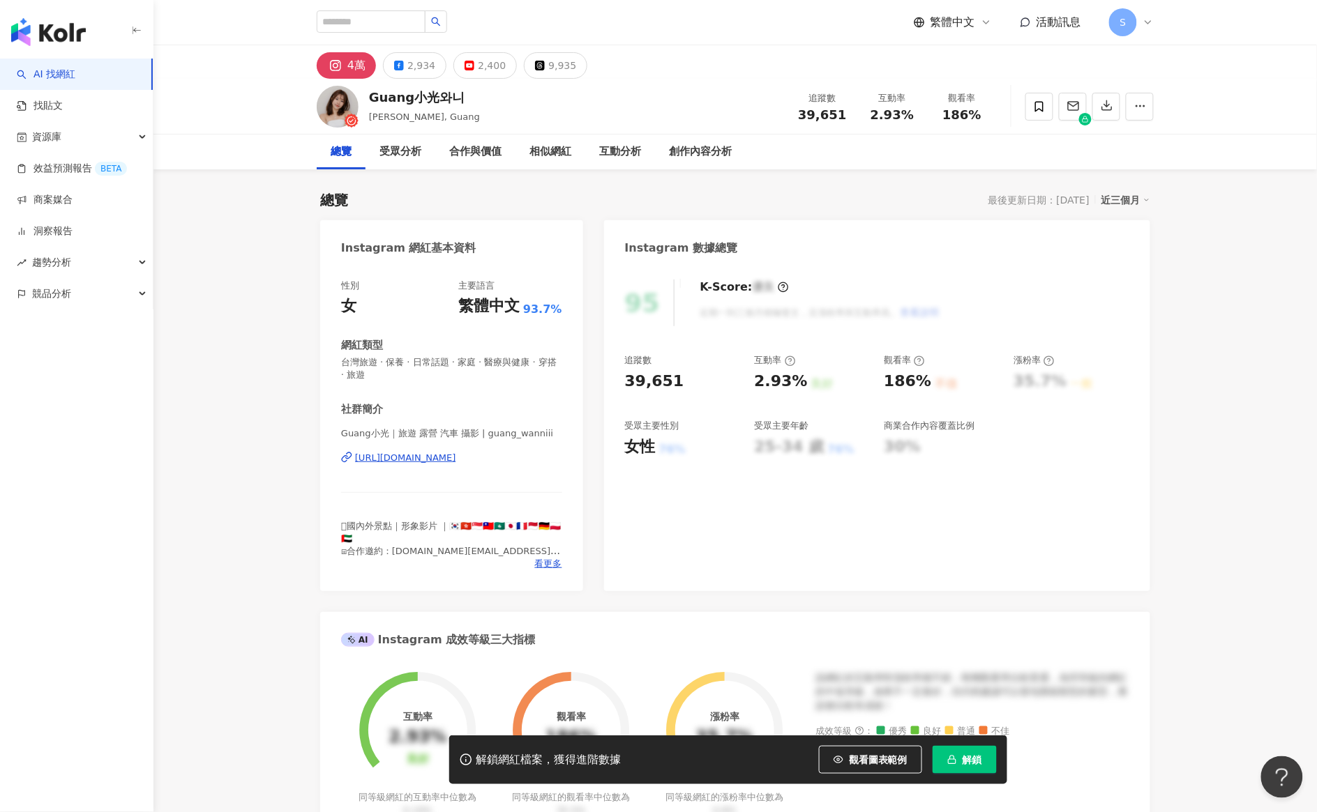
click at [456, 455] on div "https://www.instagram.com/guang_wanniii/" at bounding box center [405, 458] width 101 height 13
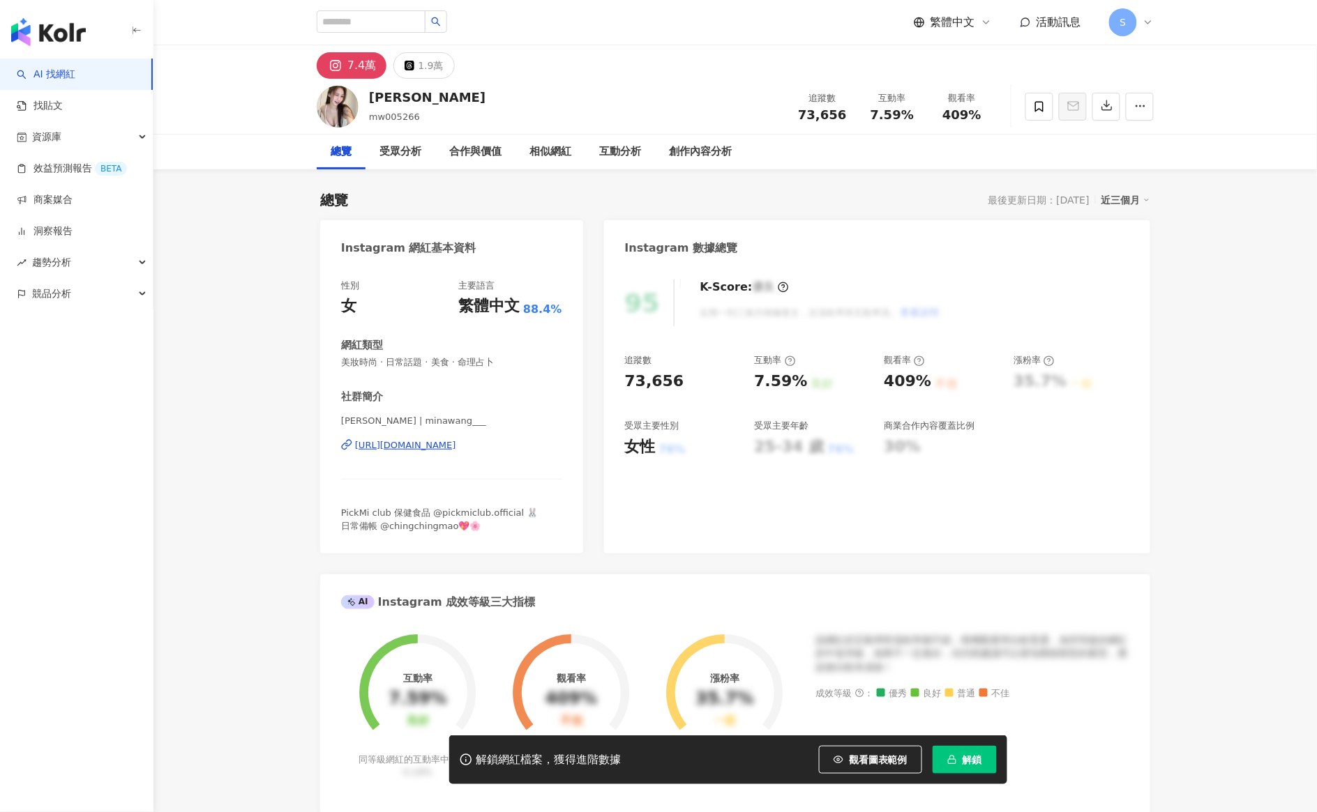
click at [456, 447] on div "https://www.instagram.com/minawang___/" at bounding box center [405, 445] width 101 height 13
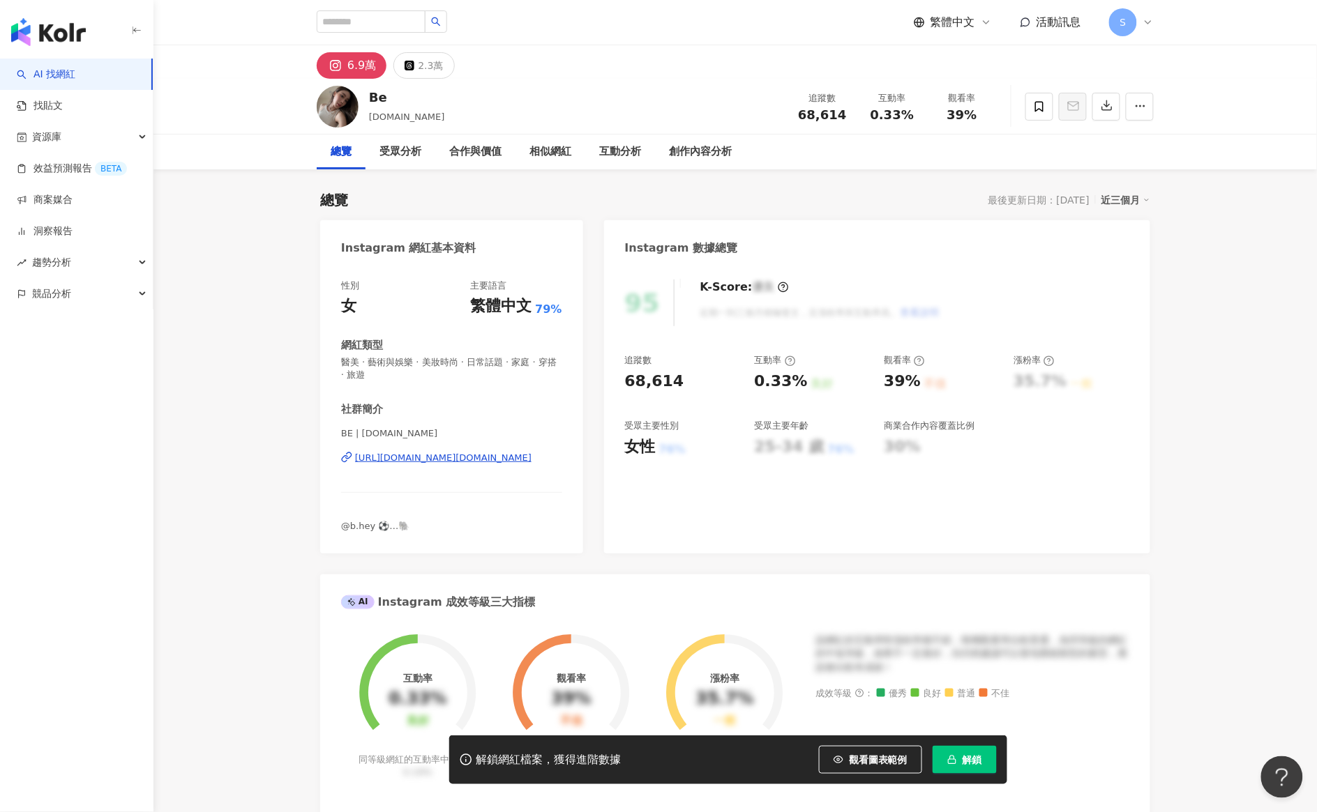
scroll to position [262, 0]
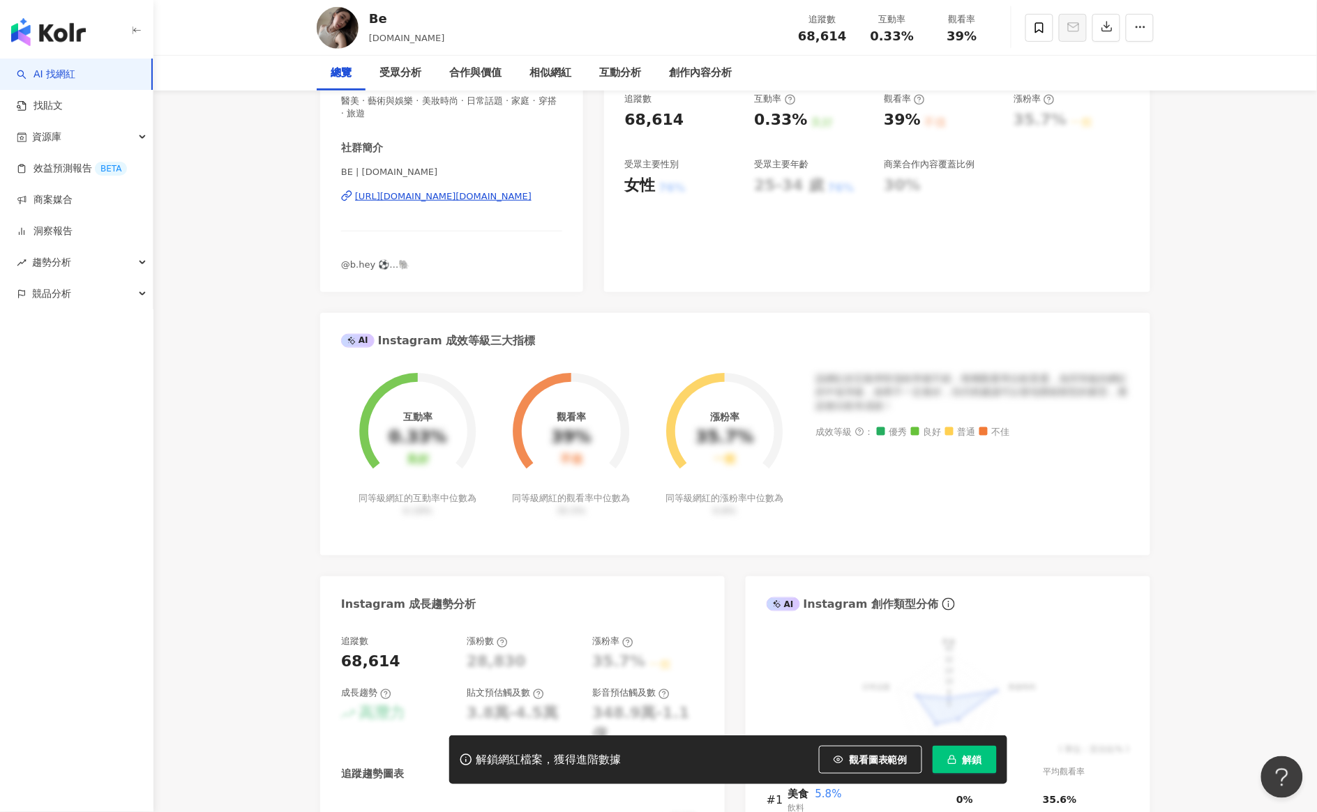
click at [414, 190] on div "https://www.instagram.com/b.be/" at bounding box center [443, 196] width 176 height 13
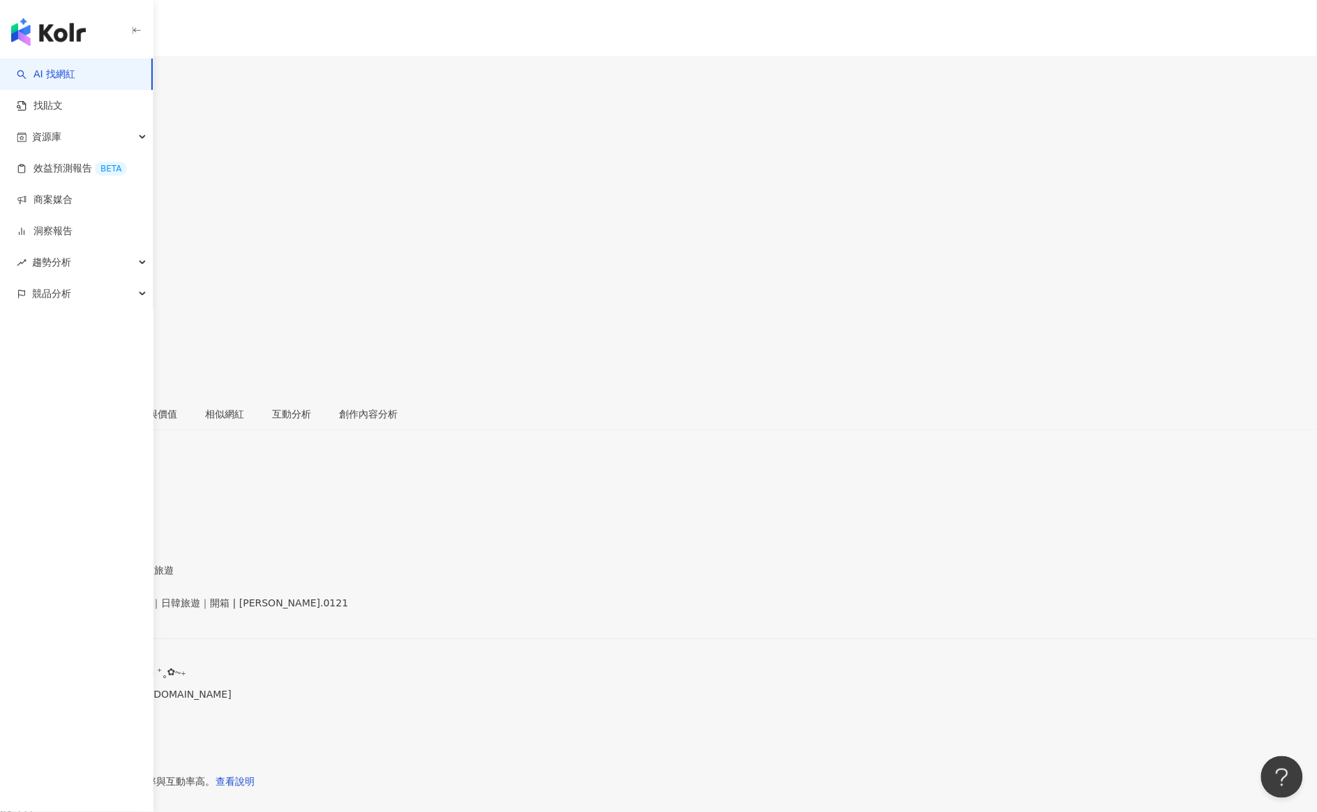
click at [123, 609] on div "[URL][DOMAIN_NAME]" at bounding box center [68, 614] width 109 height 11
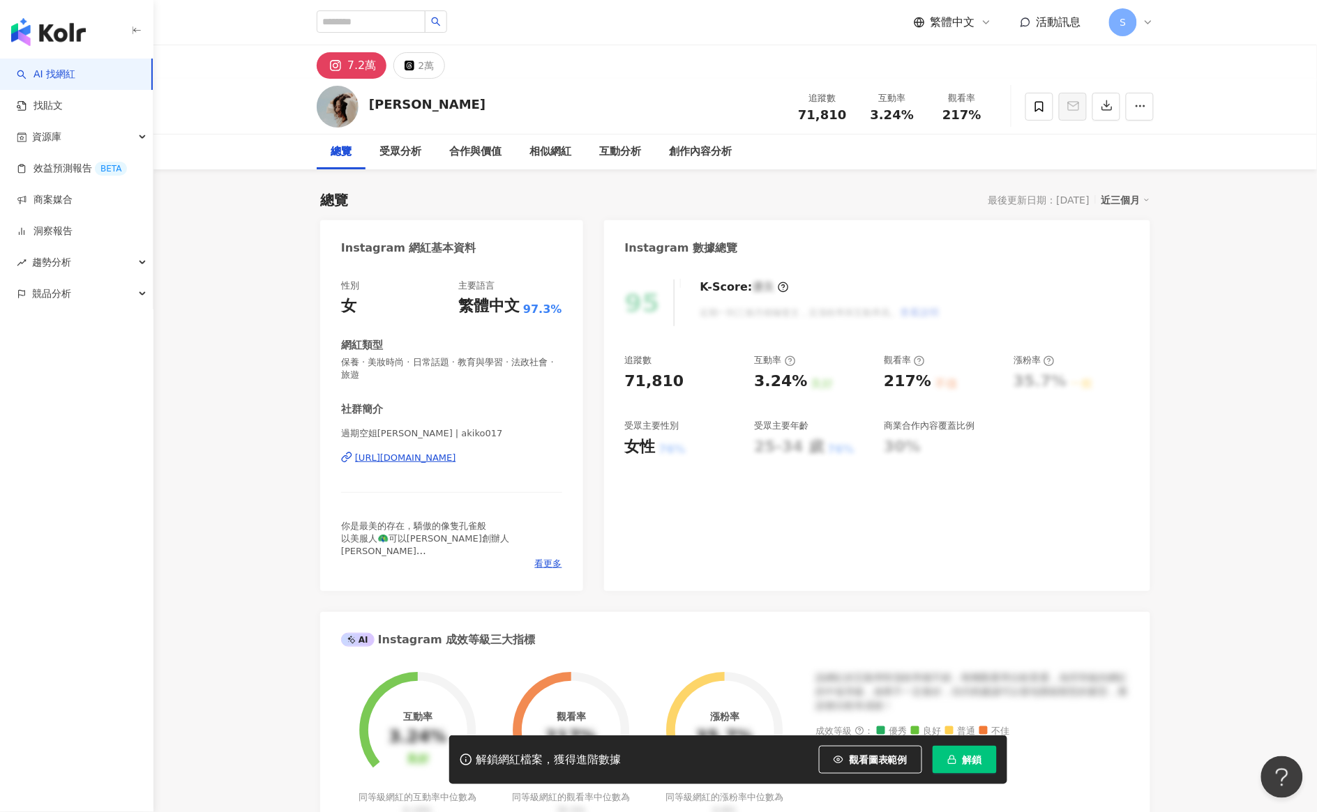
click at [406, 457] on div "https://www.instagram.com/akiko017/" at bounding box center [405, 458] width 101 height 13
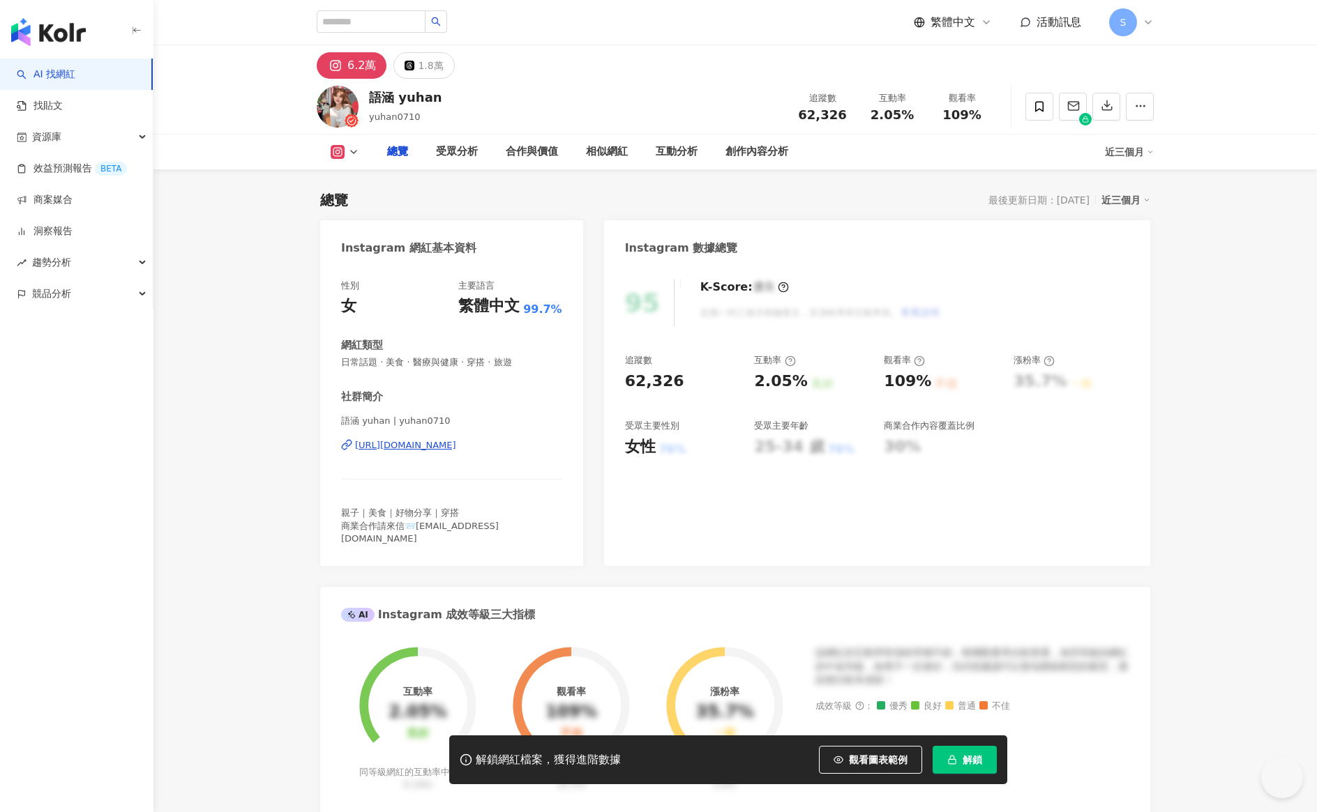
click at [456, 440] on div "[URL][DOMAIN_NAME]" at bounding box center [405, 445] width 101 height 13
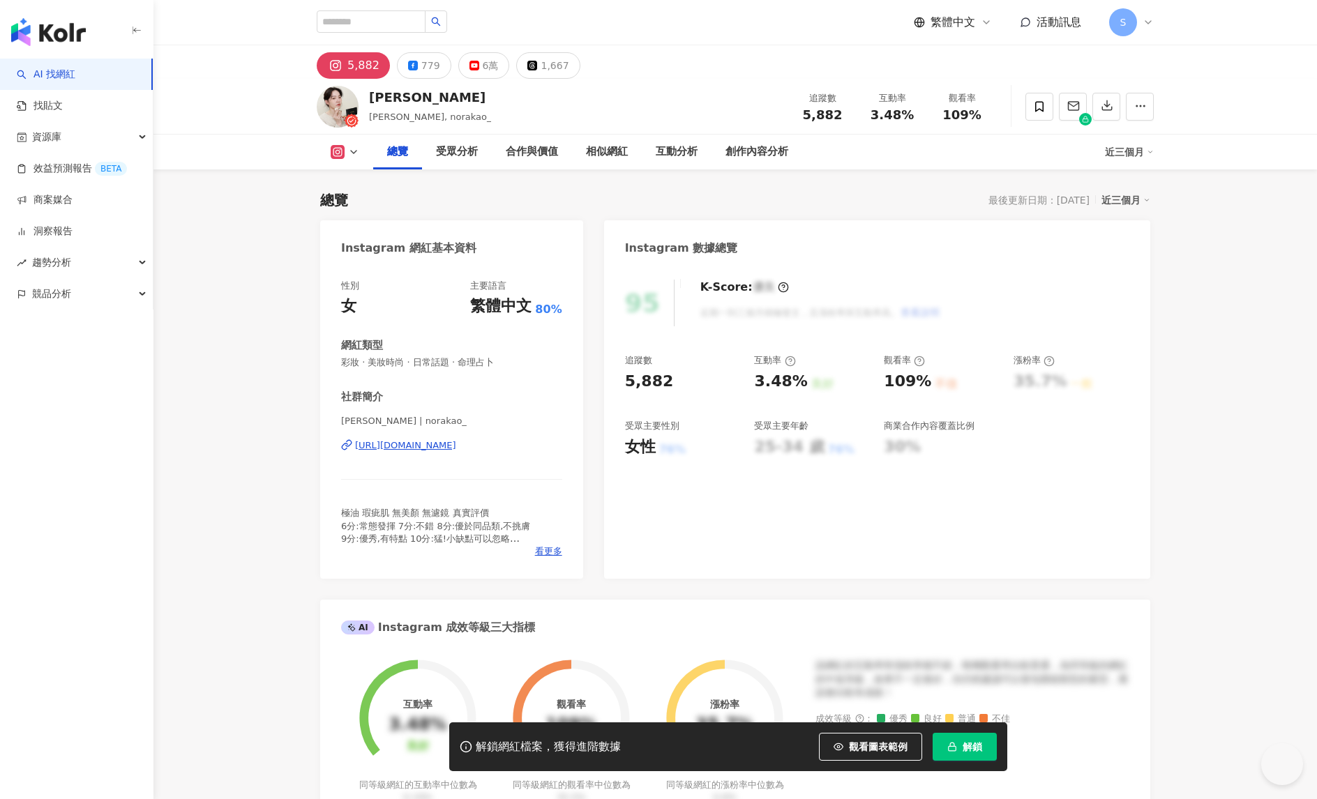
click at [391, 444] on div "https://www.instagram.com/norakao_/" at bounding box center [405, 445] width 101 height 13
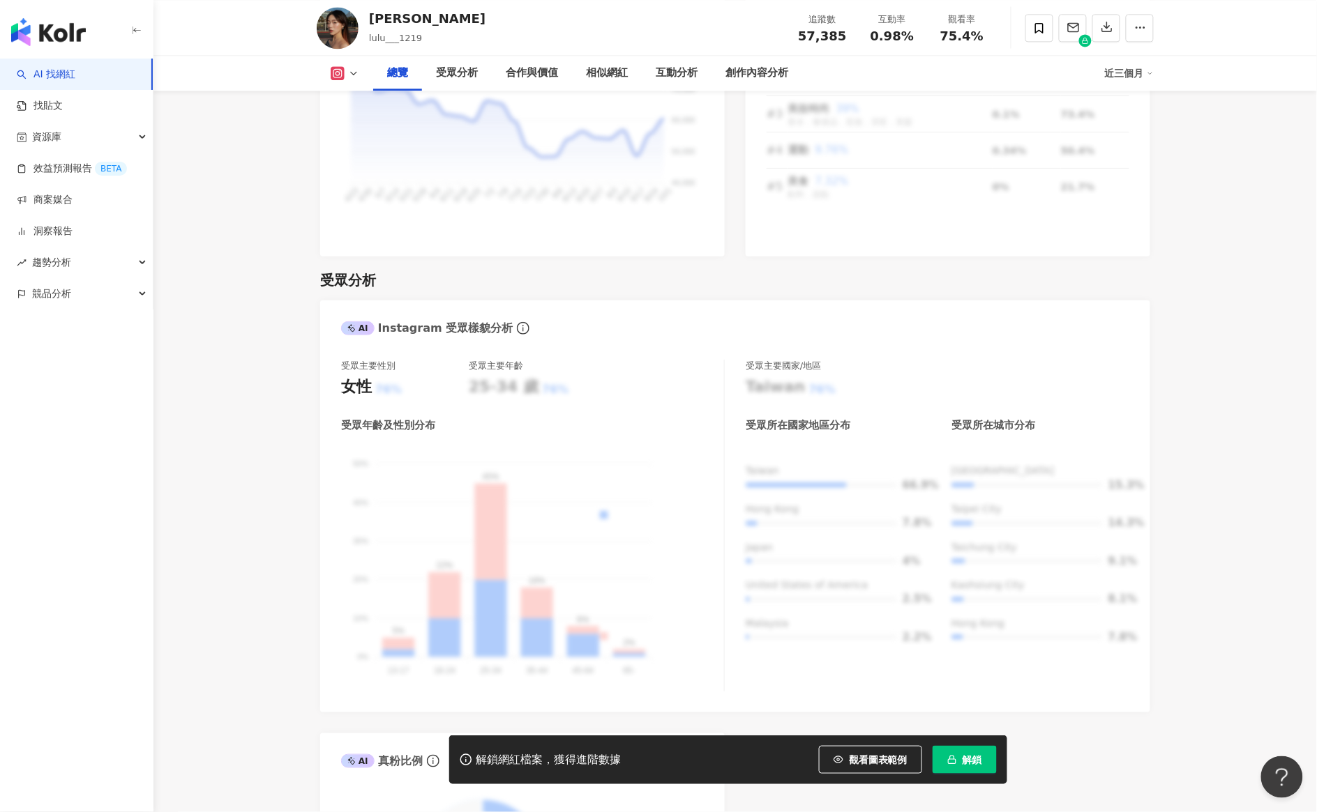
scroll to position [262, 0]
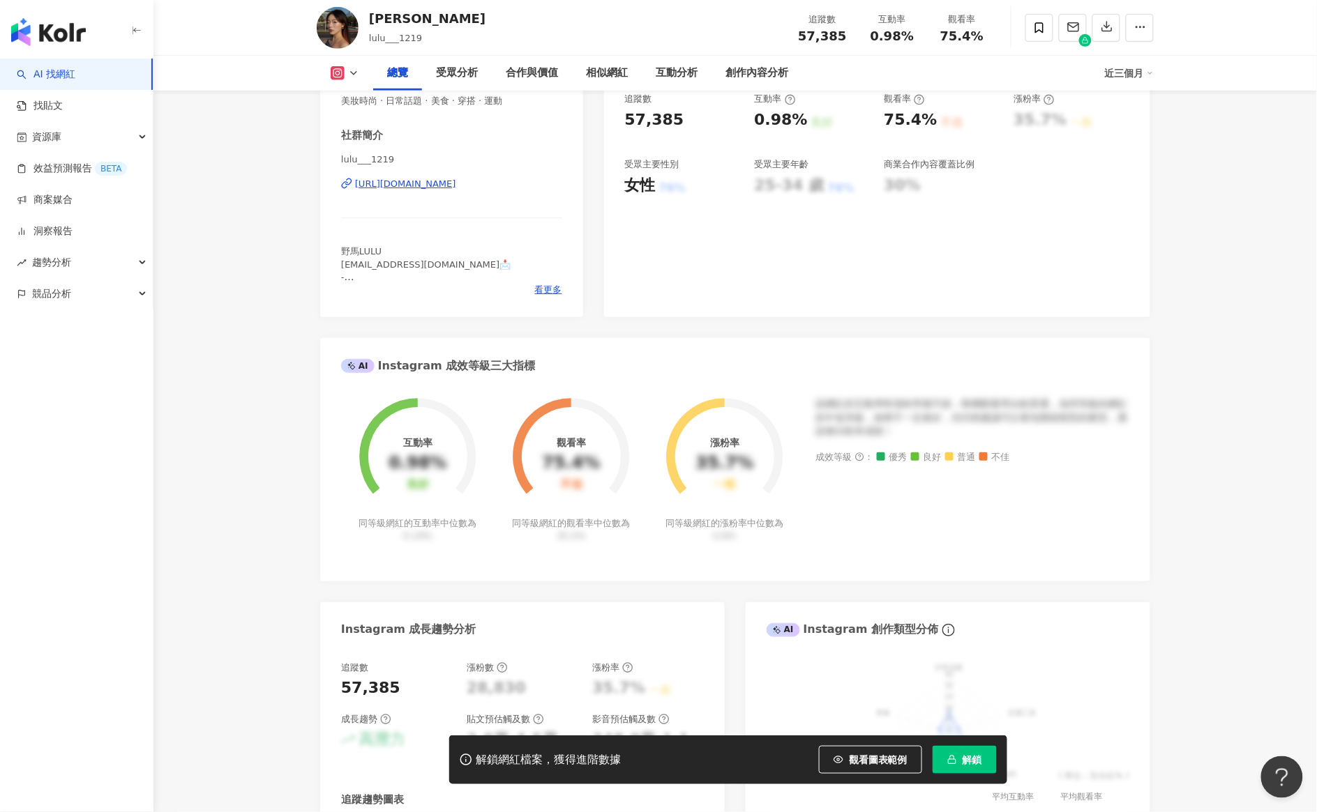
click at [447, 190] on div "https://www.instagram.com/lulu___1219/" at bounding box center [405, 184] width 101 height 13
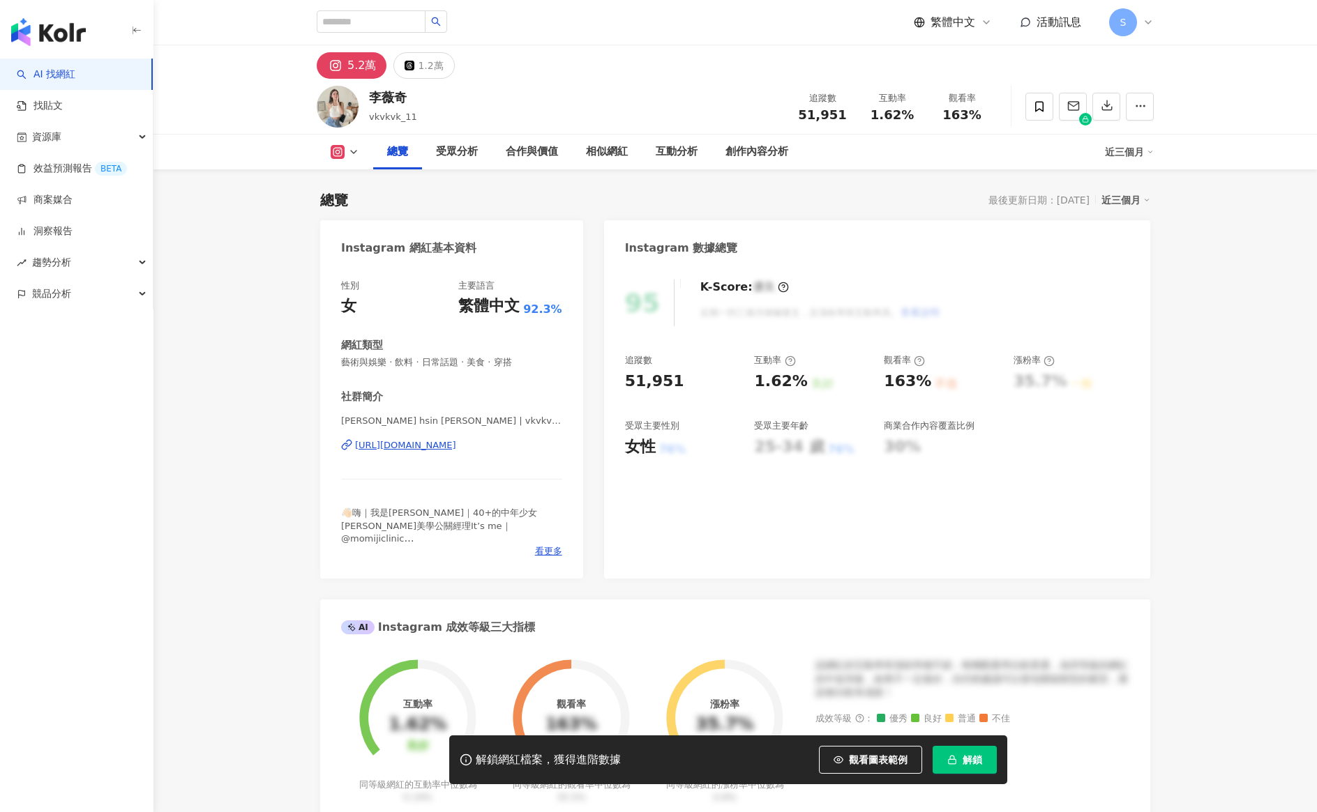
click at [436, 443] on div "[URL][DOMAIN_NAME]" at bounding box center [405, 445] width 101 height 13
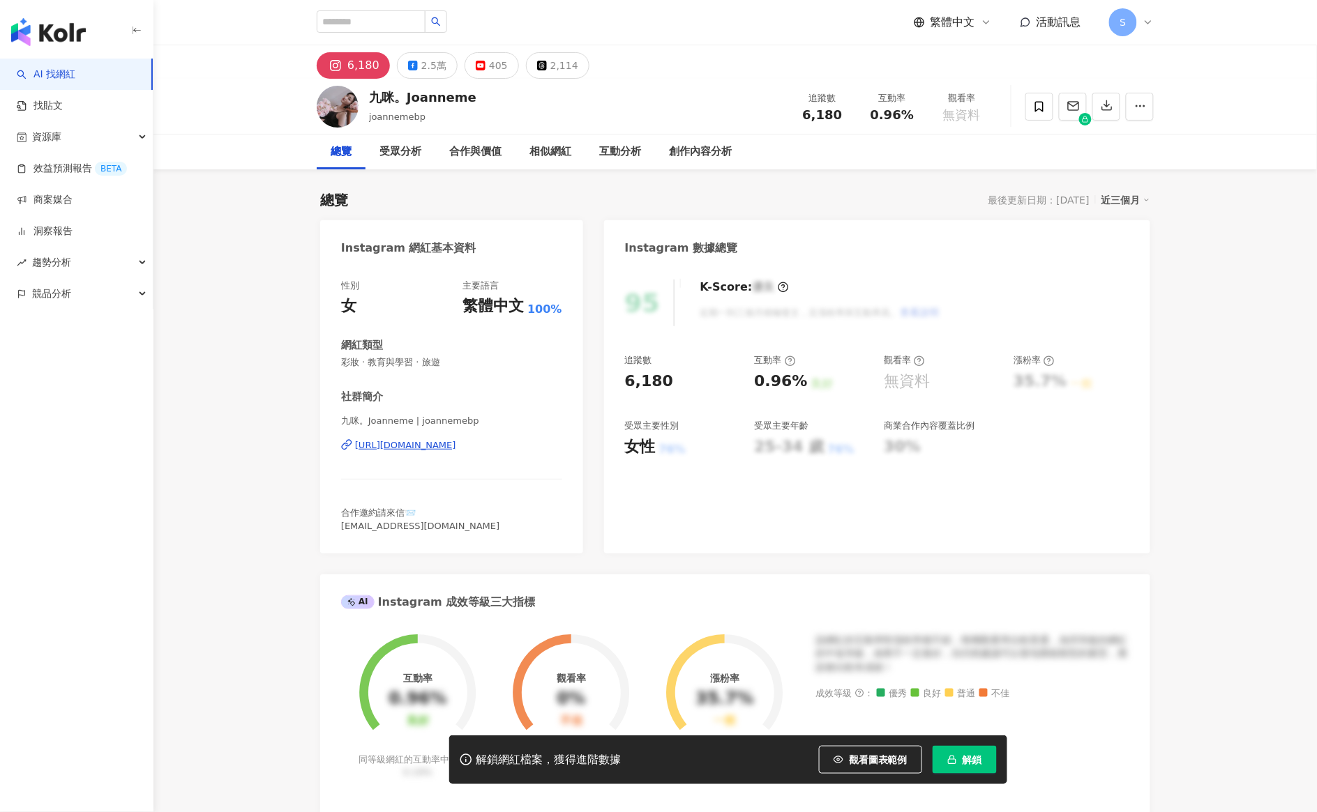
click at [456, 444] on div "https://www.instagram.com/joannemebp/" at bounding box center [405, 445] width 101 height 13
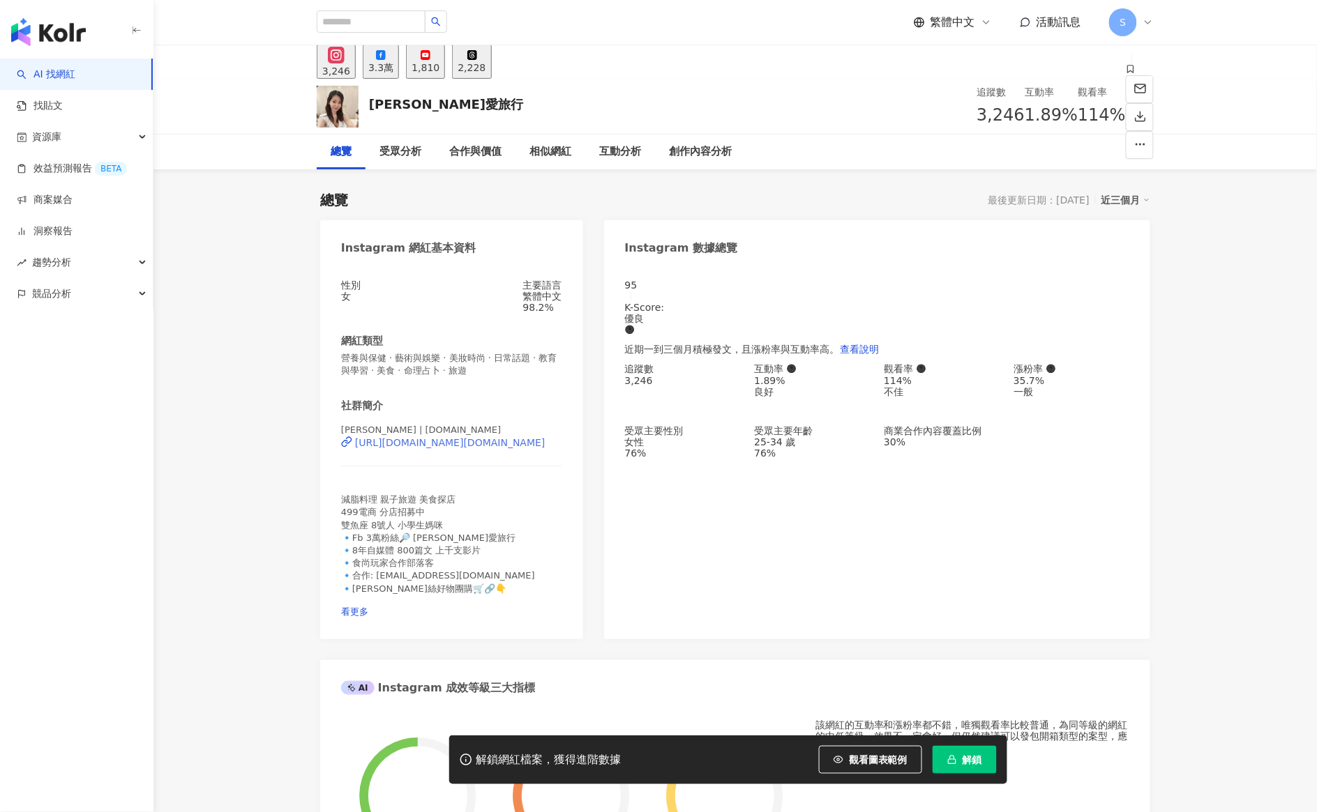
click at [430, 437] on div "https://www.instagram.com/iris77.tw/" at bounding box center [450, 442] width 190 height 11
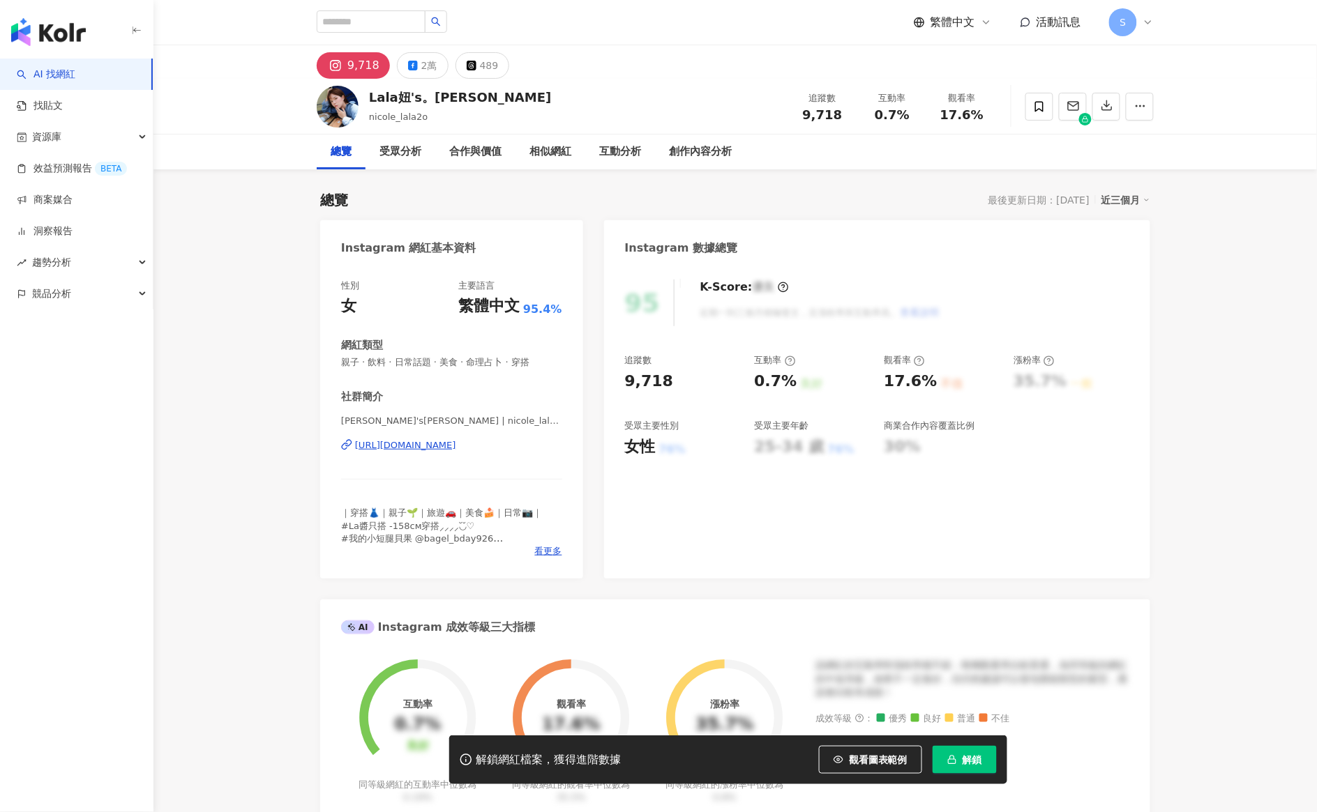
click at [432, 444] on div "[URL][DOMAIN_NAME]" at bounding box center [405, 445] width 101 height 13
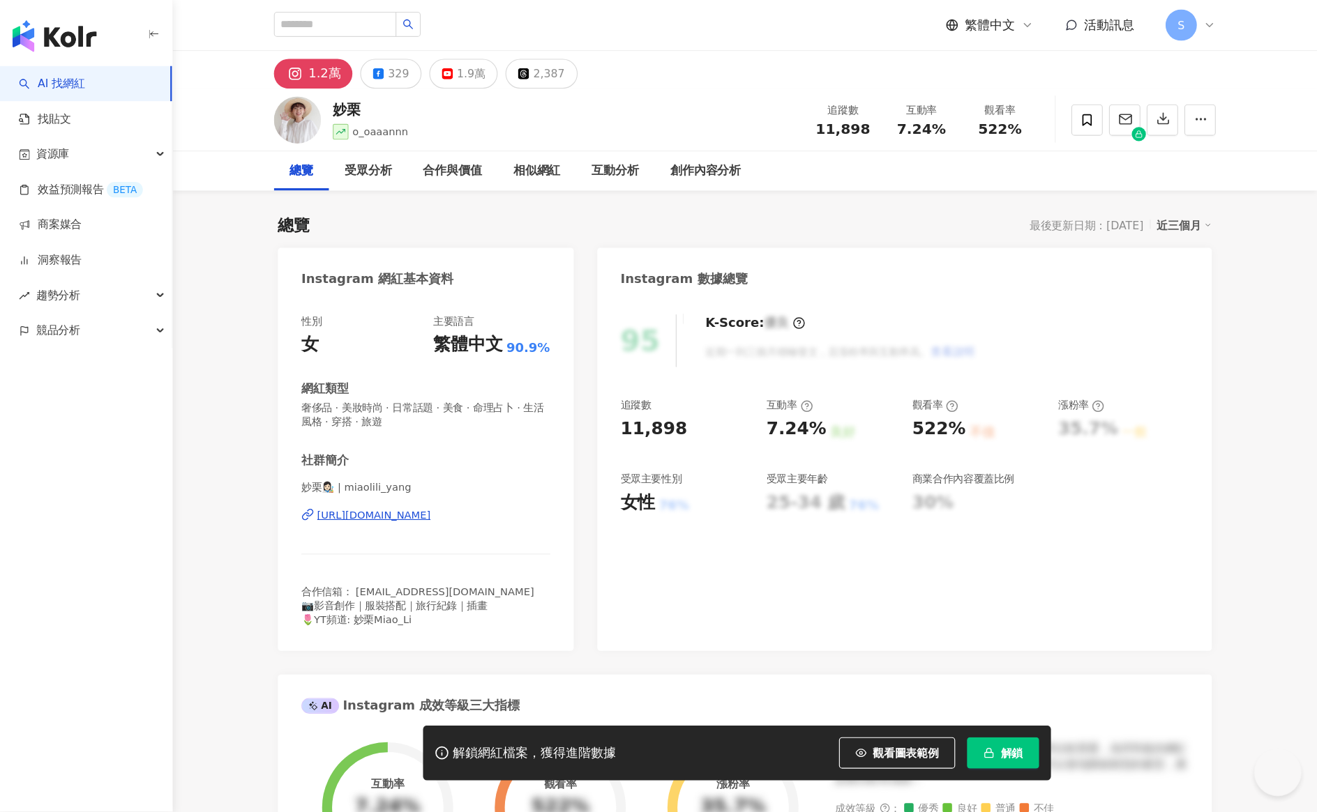
scroll to position [262, 0]
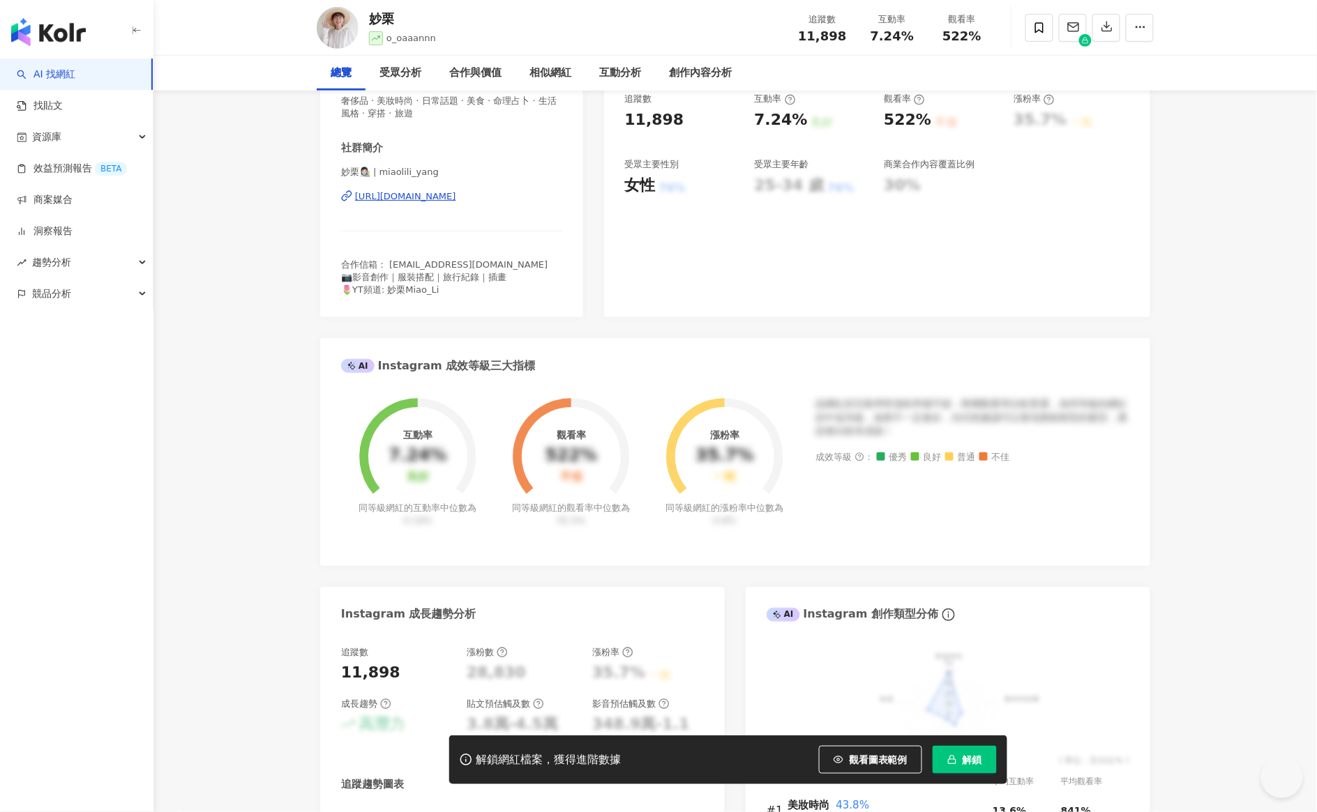
click at [456, 203] on div "https://www.instagram.com/miaolili_yang/" at bounding box center [405, 196] width 101 height 13
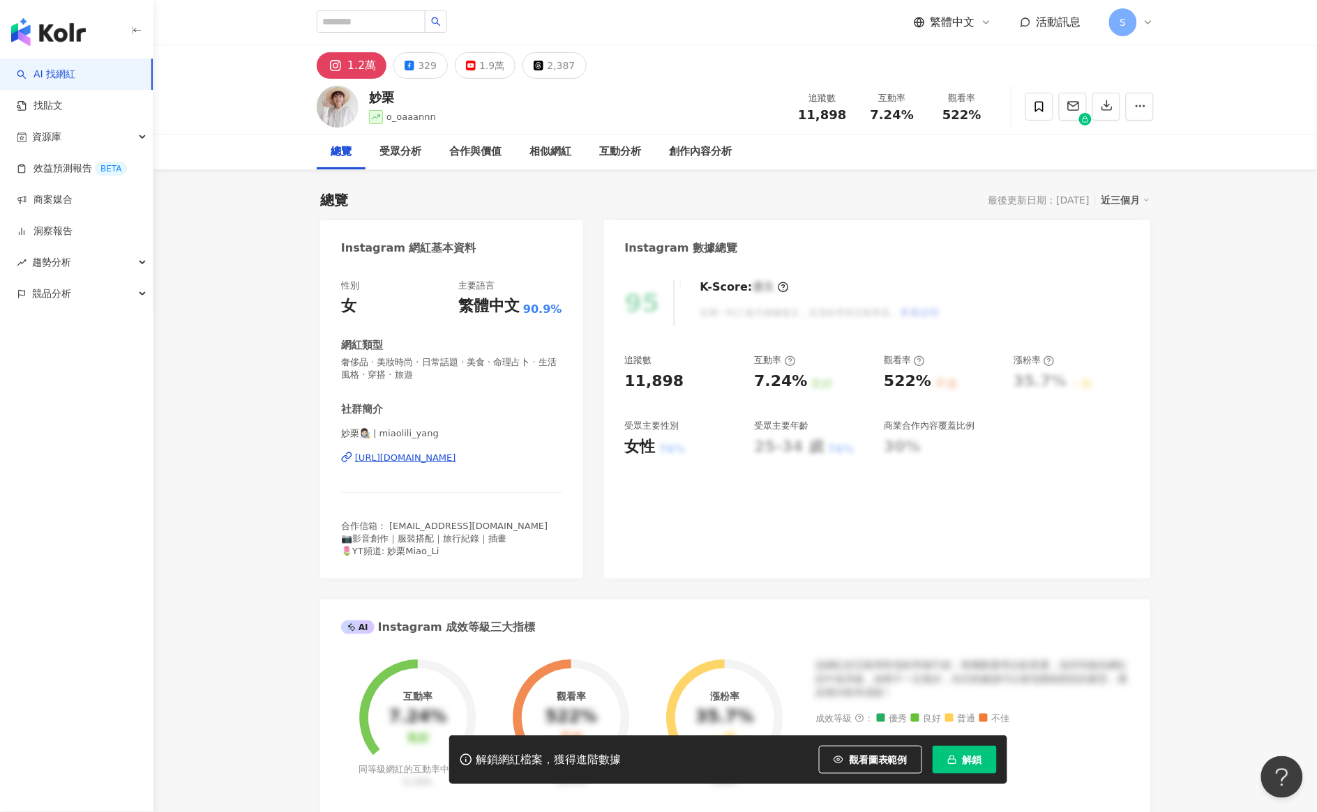
scroll to position [0, 0]
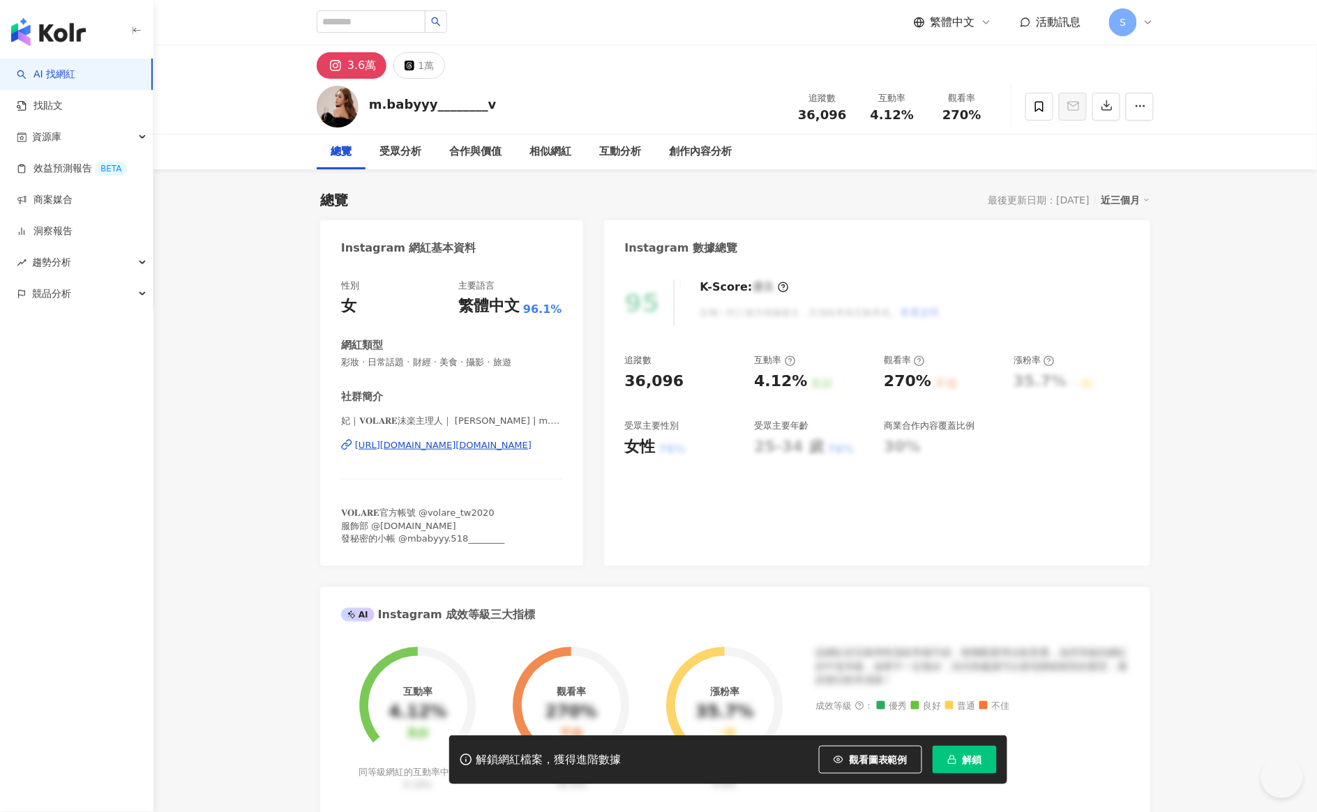
drag, startPoint x: 705, startPoint y: 1, endPoint x: 424, endPoint y: 443, distance: 523.3
click at [424, 443] on div "[URL][DOMAIN_NAME][DOMAIN_NAME]" at bounding box center [443, 445] width 176 height 13
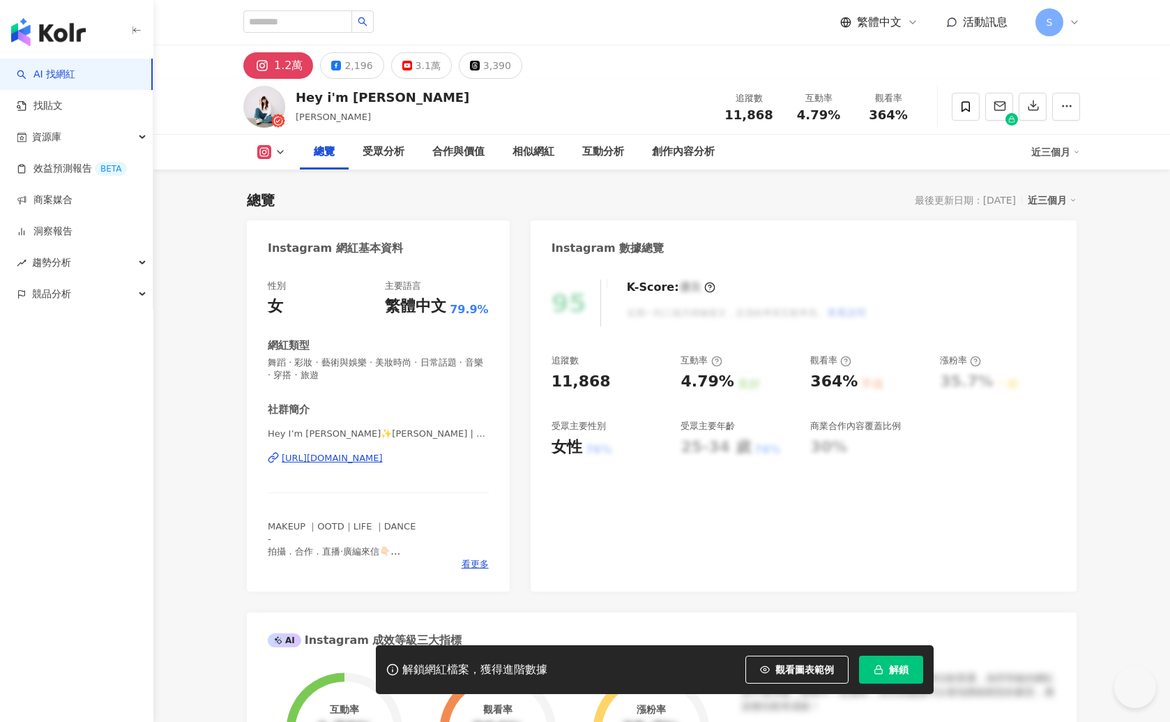
click at [383, 457] on div "https://www.instagram.com/alicehsu_o/" at bounding box center [332, 458] width 101 height 13
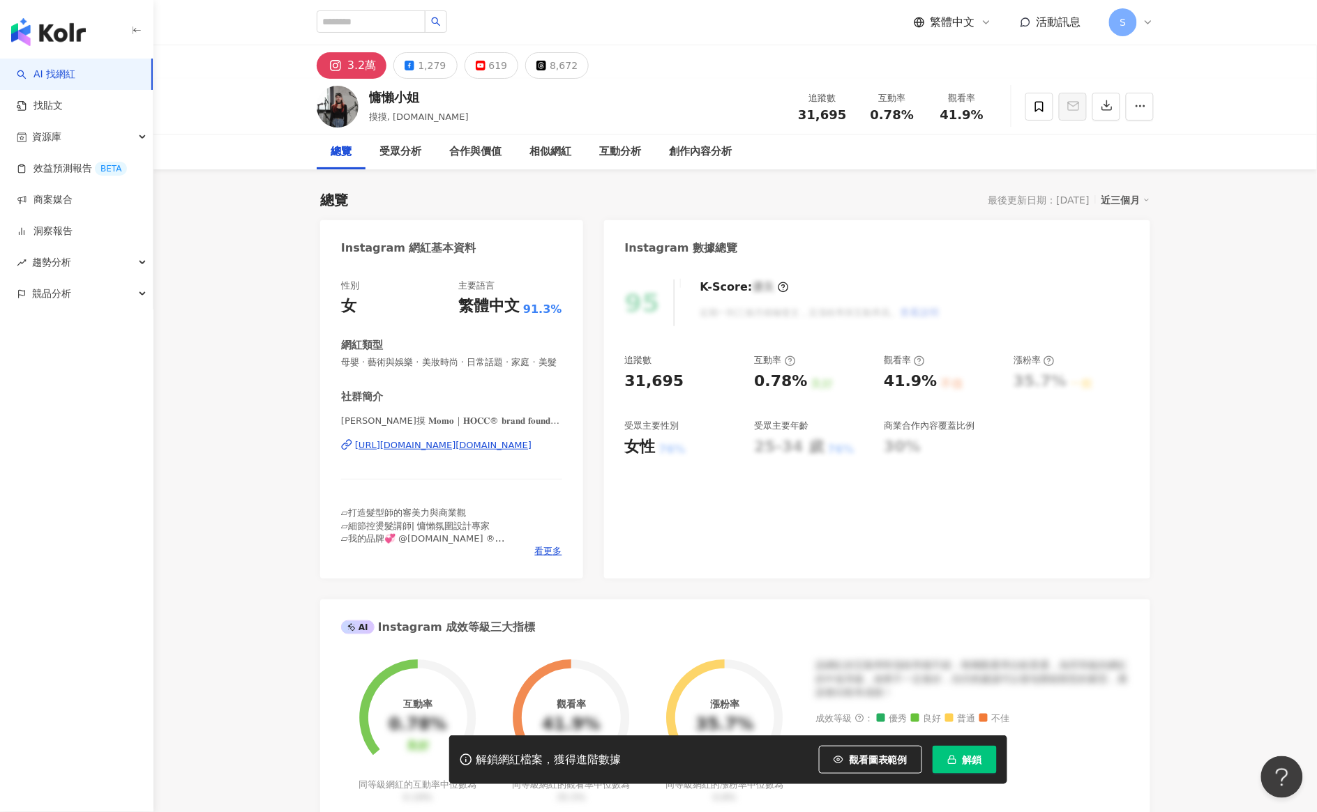
click at [397, 452] on div "https://www.instagram.com/hocc.mo/" at bounding box center [443, 445] width 176 height 13
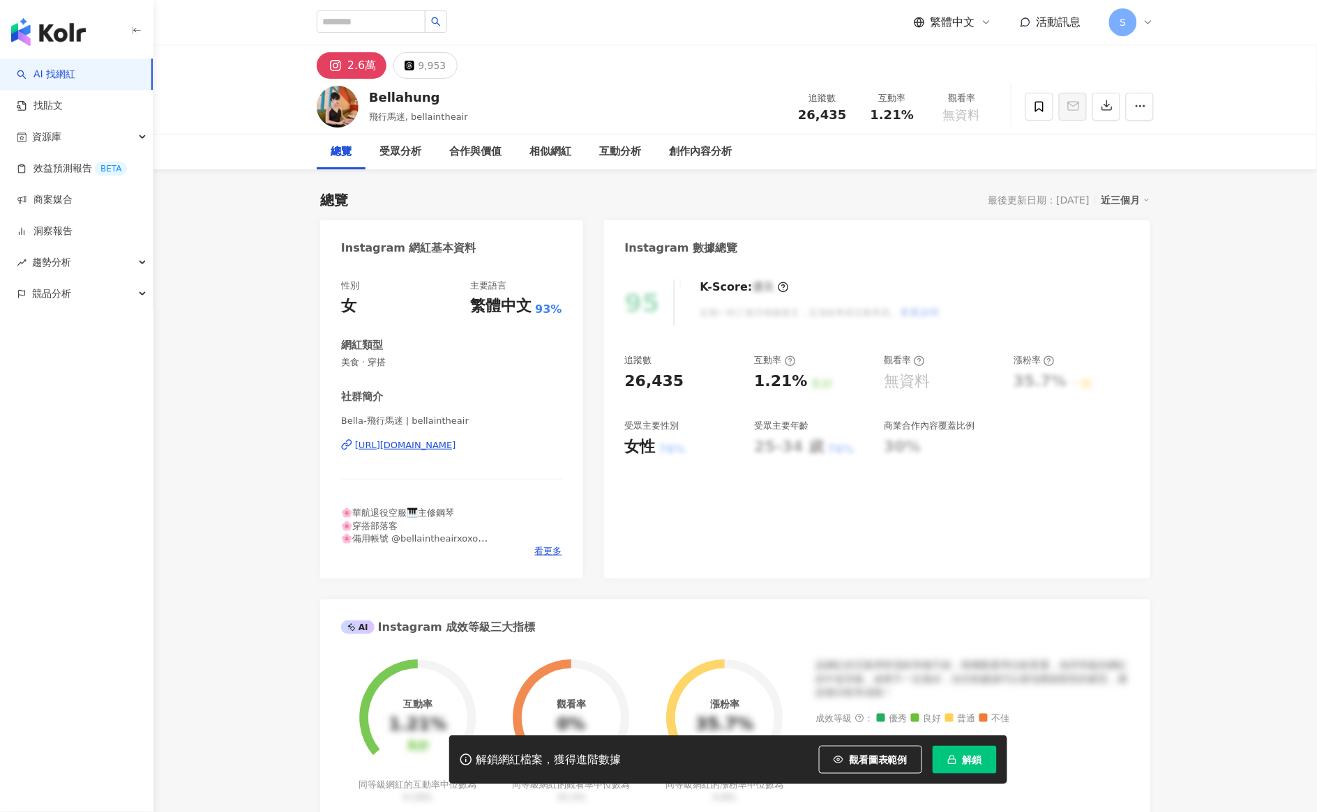
click at [425, 444] on div "https://www.instagram.com/bellaintheair/" at bounding box center [405, 445] width 101 height 13
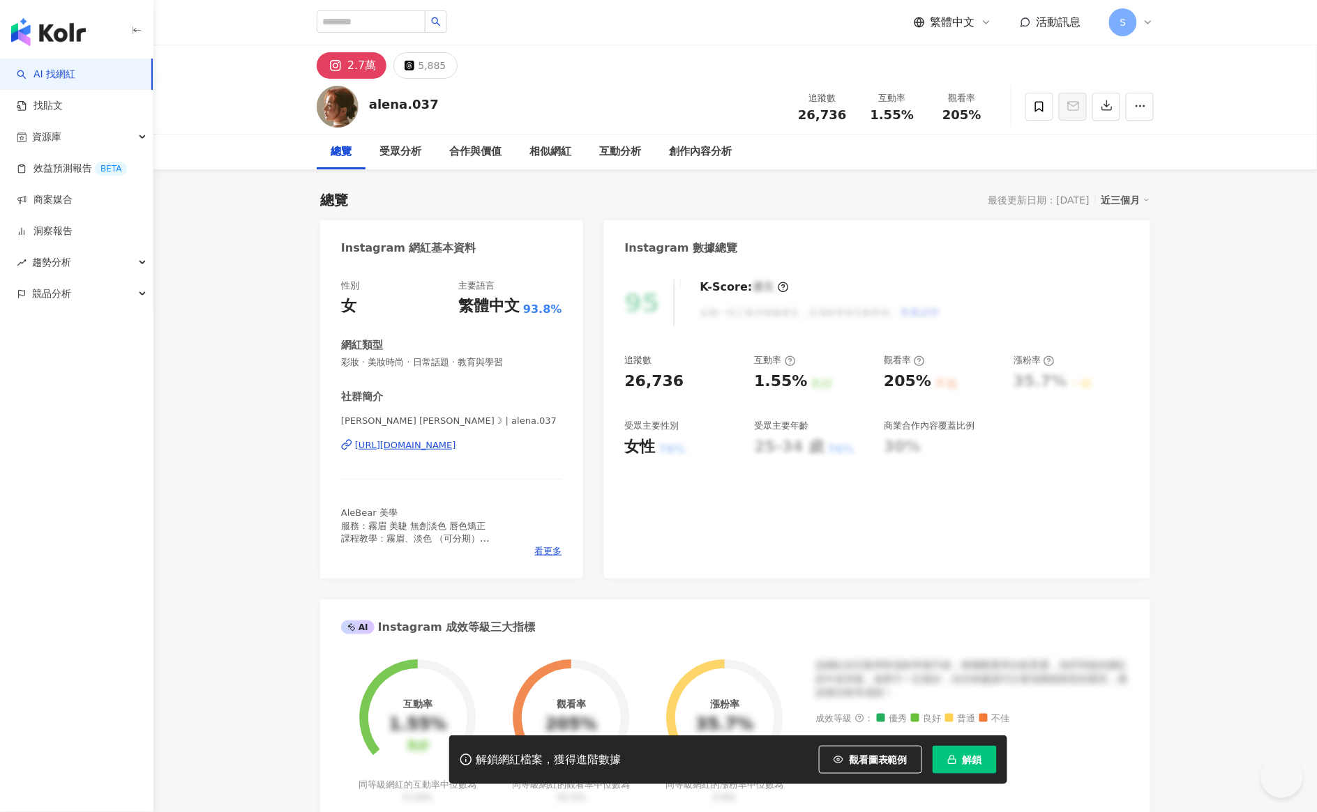
click at [456, 444] on div "https://www.instagram.com/alena.037/" at bounding box center [405, 445] width 101 height 13
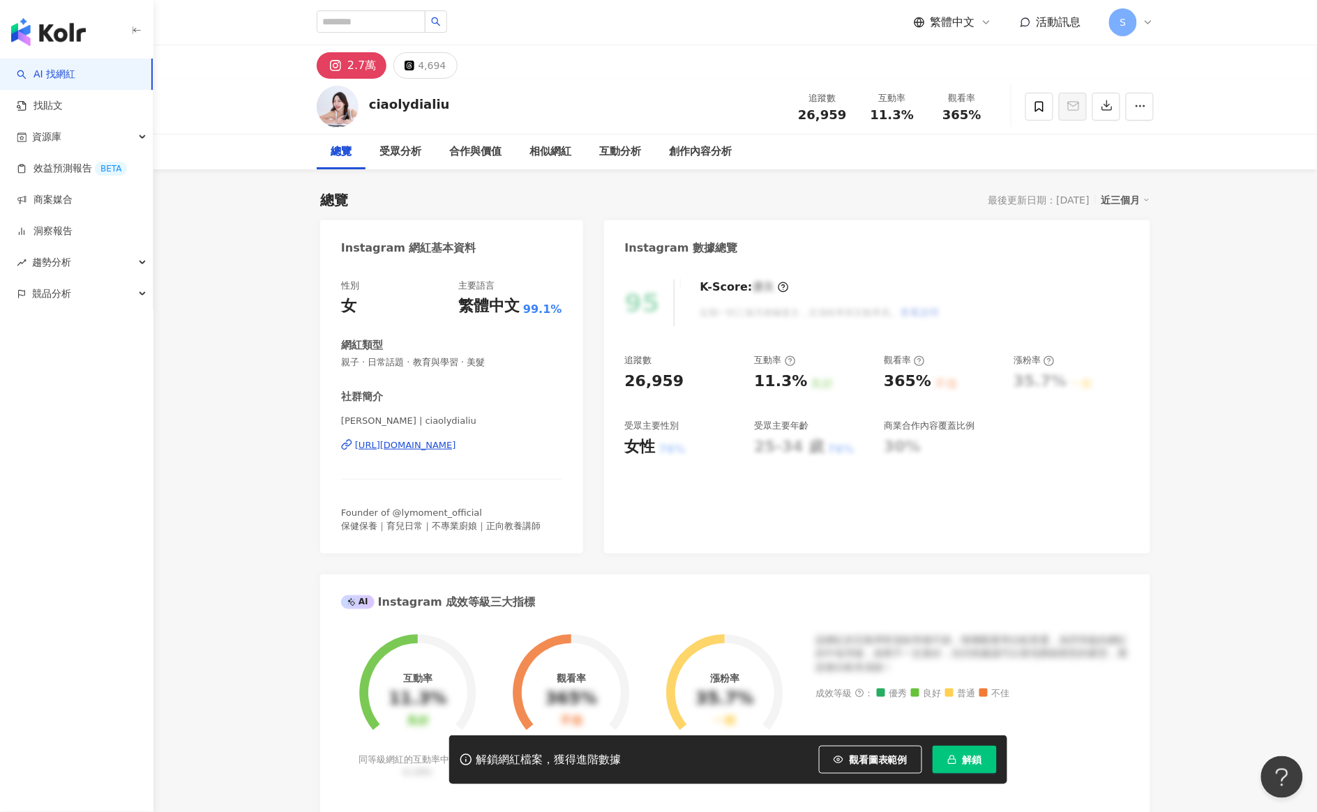
click at [456, 444] on div "https://www.instagram.com/ciaolydialiu/" at bounding box center [405, 445] width 101 height 13
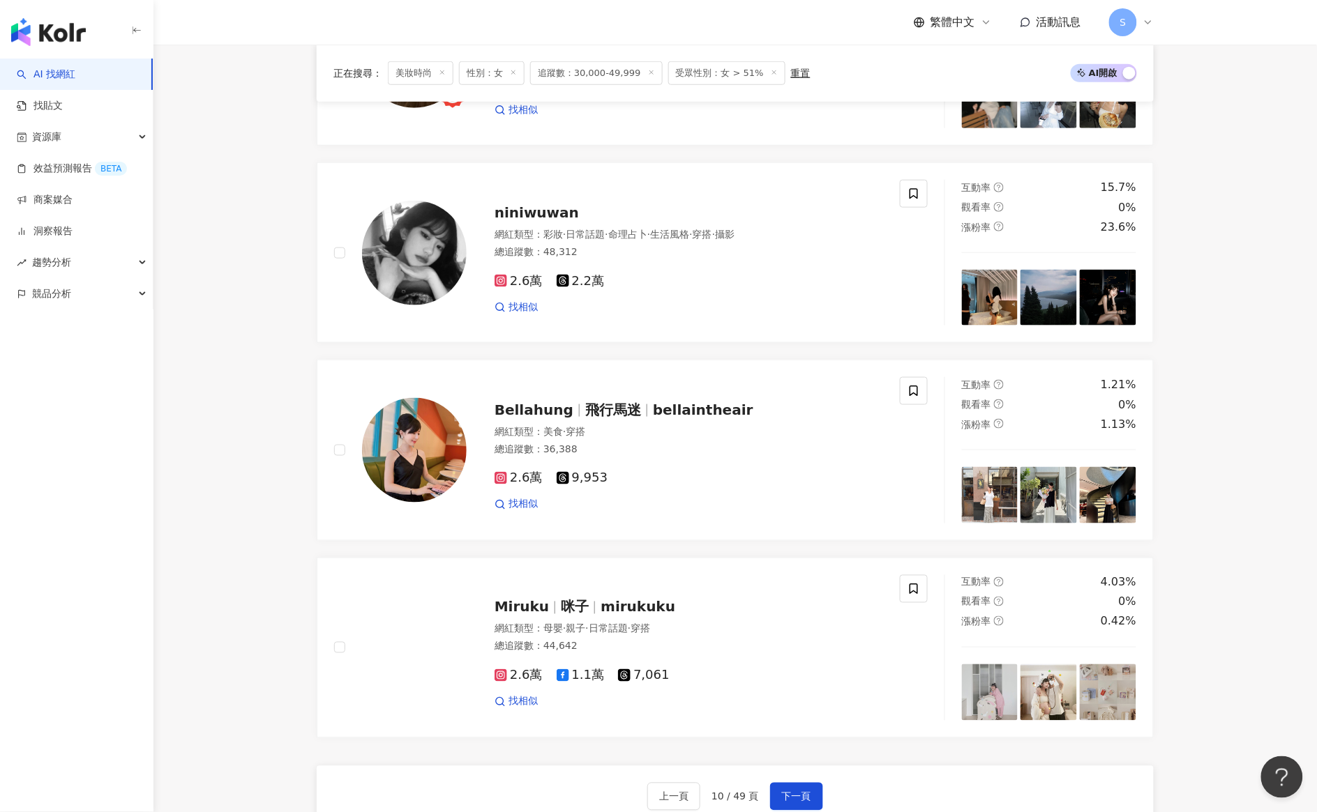
scroll to position [2414, 0]
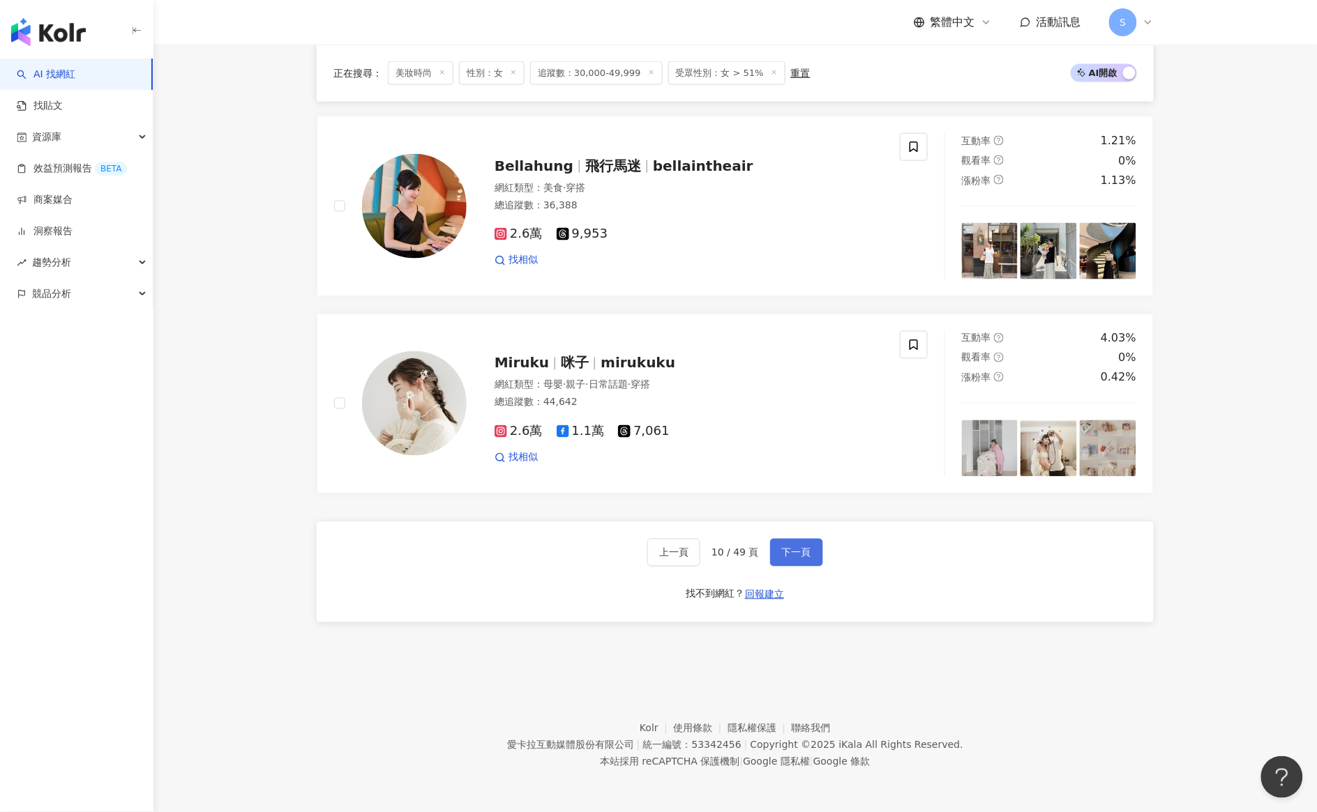
click at [796, 555] on span "下一頁" at bounding box center [796, 552] width 29 height 11
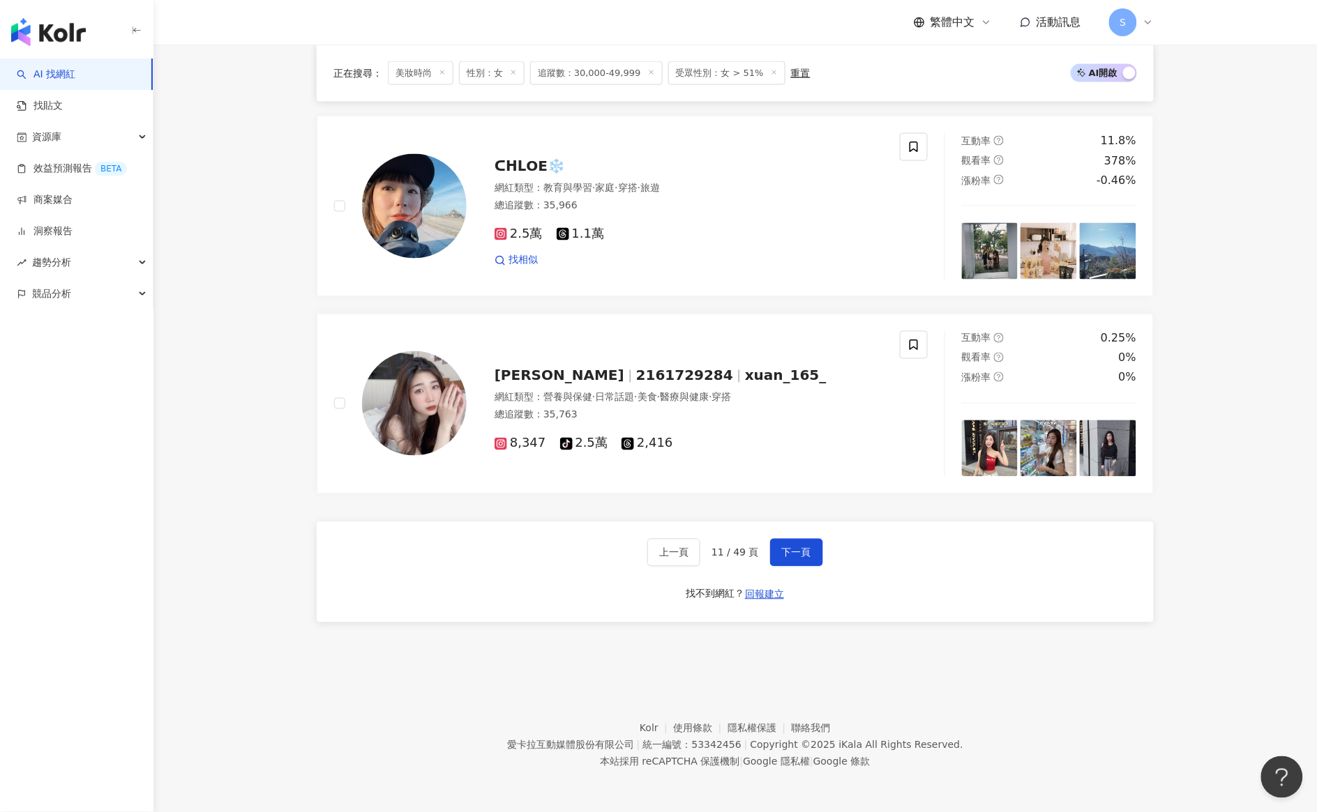
click at [803, 551] on span "下一頁" at bounding box center [796, 552] width 29 height 11
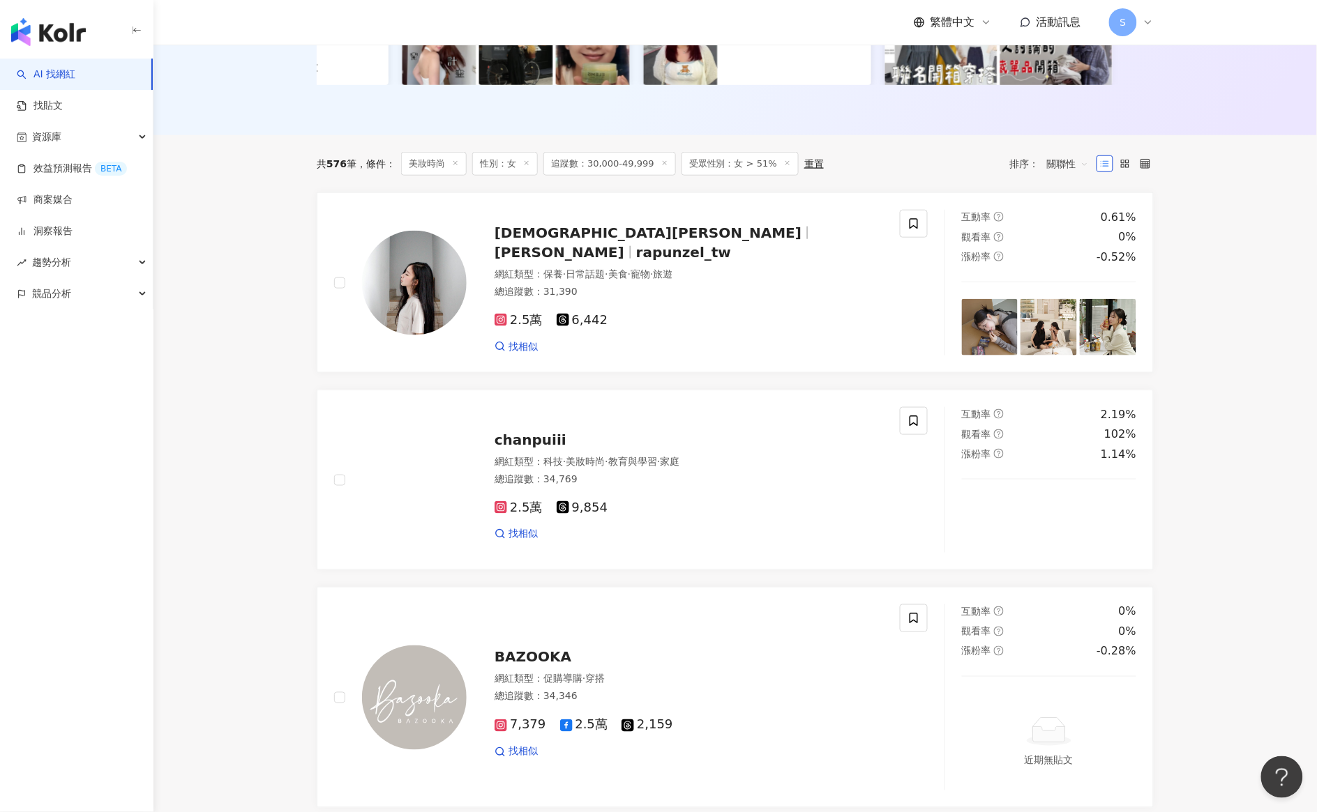
scroll to position [0, 0]
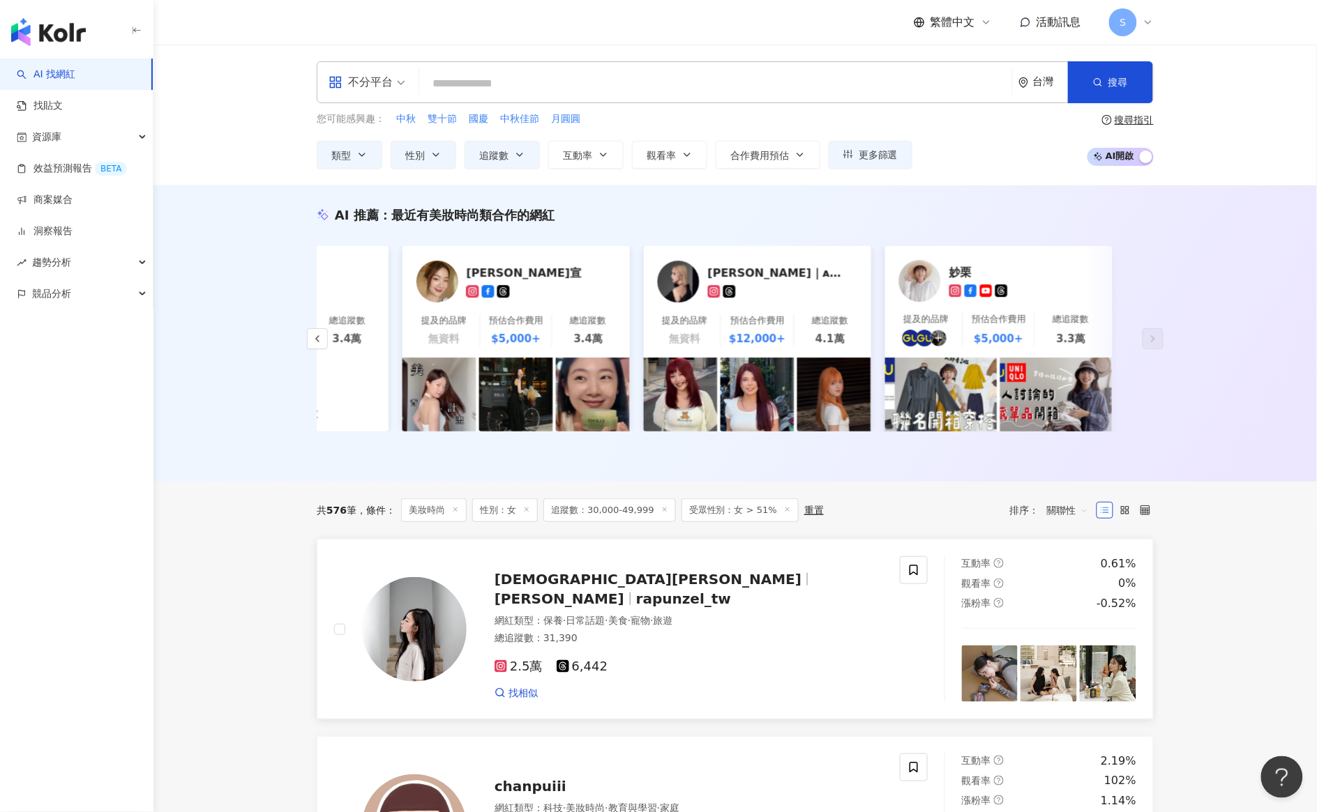
click at [617, 603] on span "陳宣" at bounding box center [559, 599] width 130 height 17
click at [504, 272] on div "Sophia 璟宣" at bounding box center [536, 273] width 139 height 14
click at [310, 343] on button "button" at bounding box center [317, 338] width 21 height 21
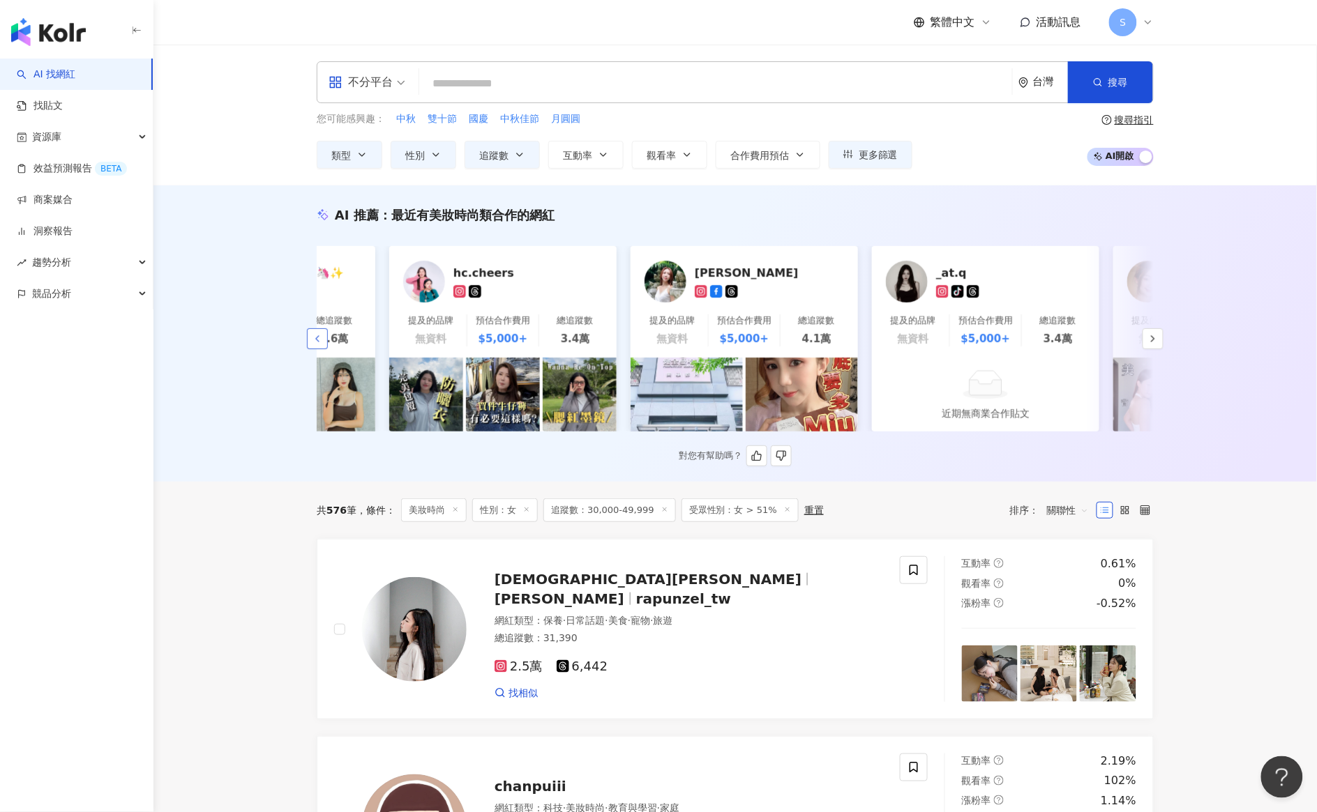
scroll to position [0, 397]
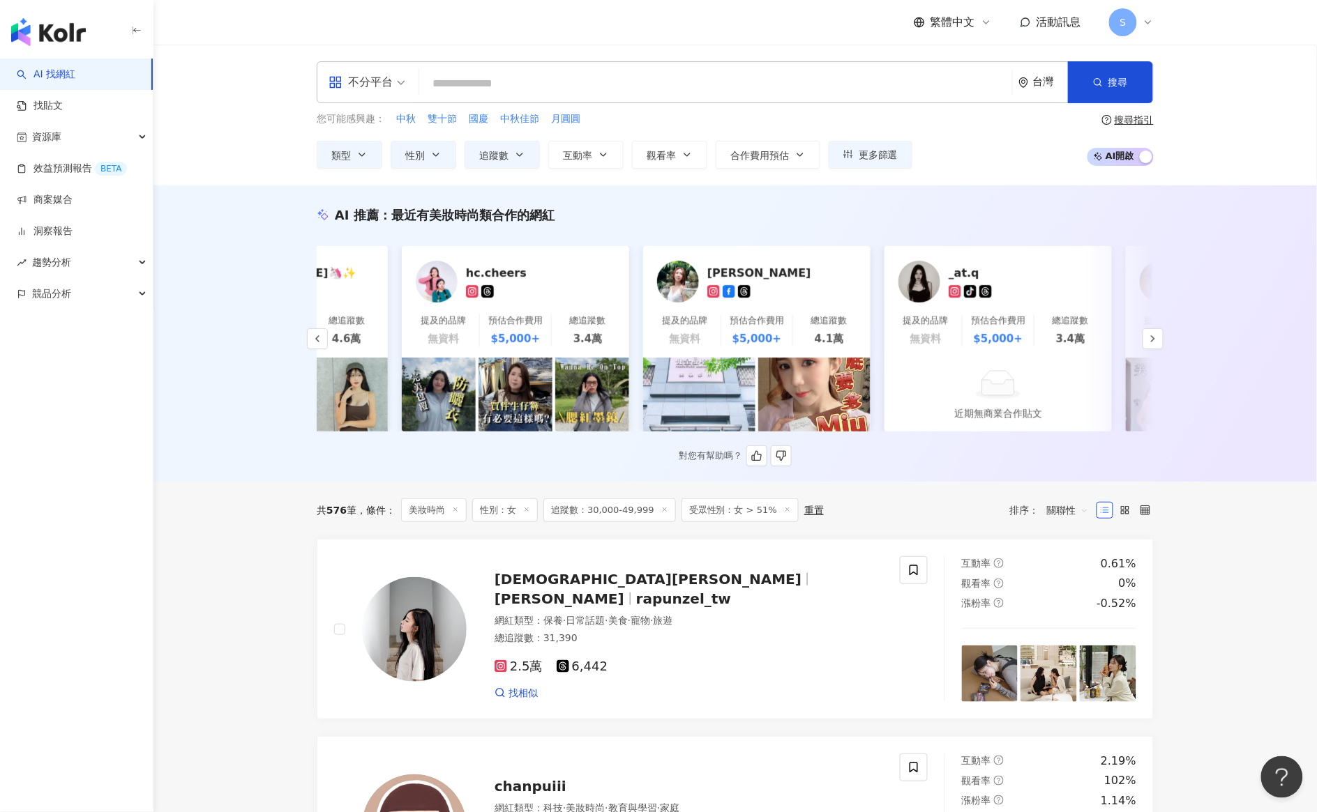
click at [725, 270] on div "[PERSON_NAME]" at bounding box center [776, 273] width 139 height 14
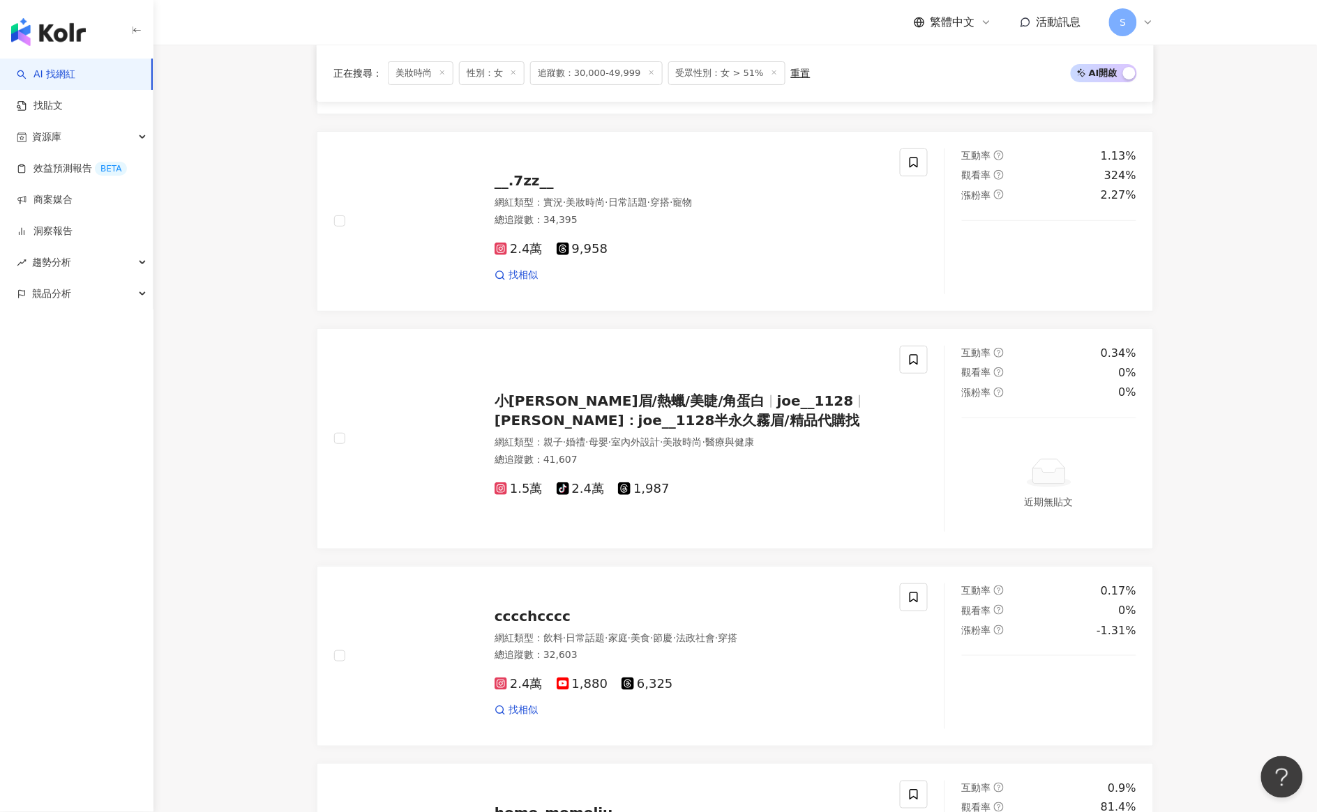
scroll to position [2495, 0]
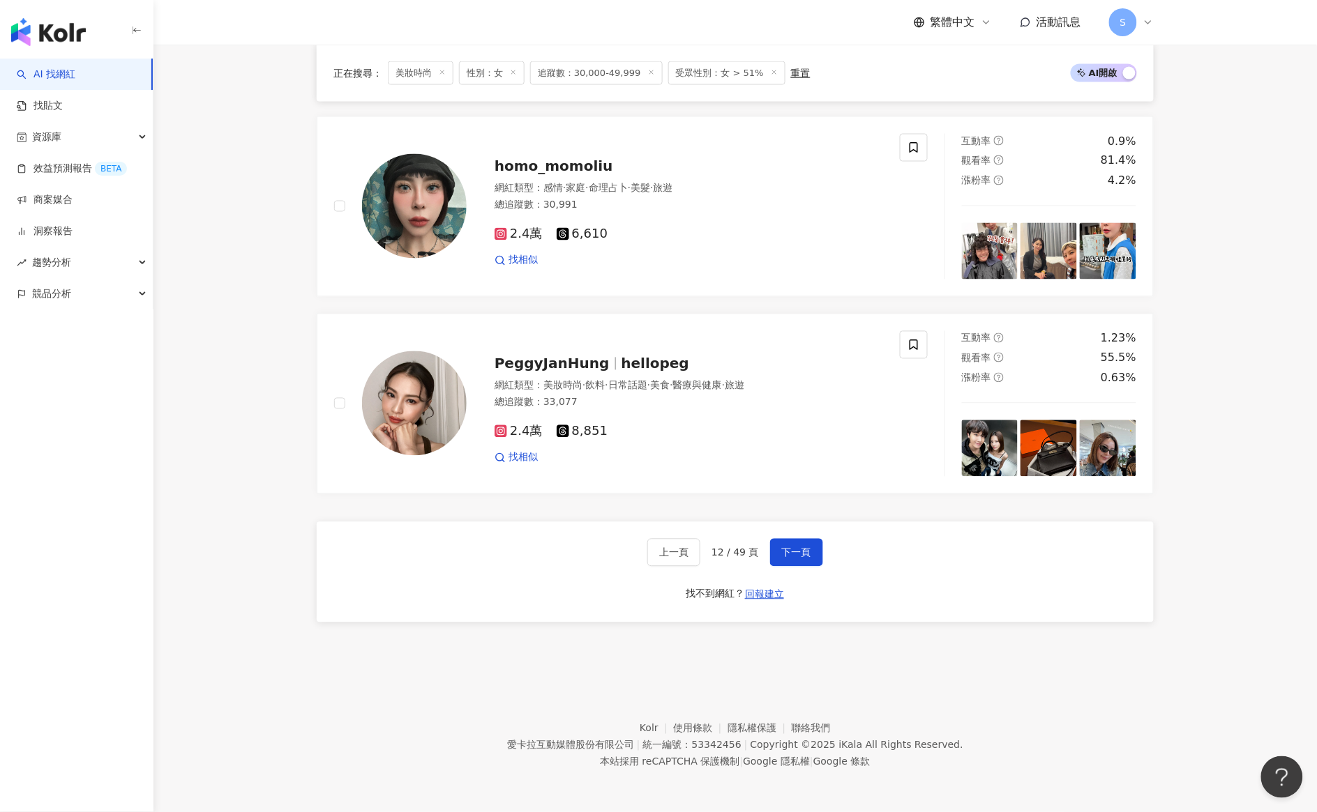
drag, startPoint x: 789, startPoint y: 556, endPoint x: 732, endPoint y: 1, distance: 557.3
click at [789, 556] on span "下一頁" at bounding box center [796, 552] width 29 height 11
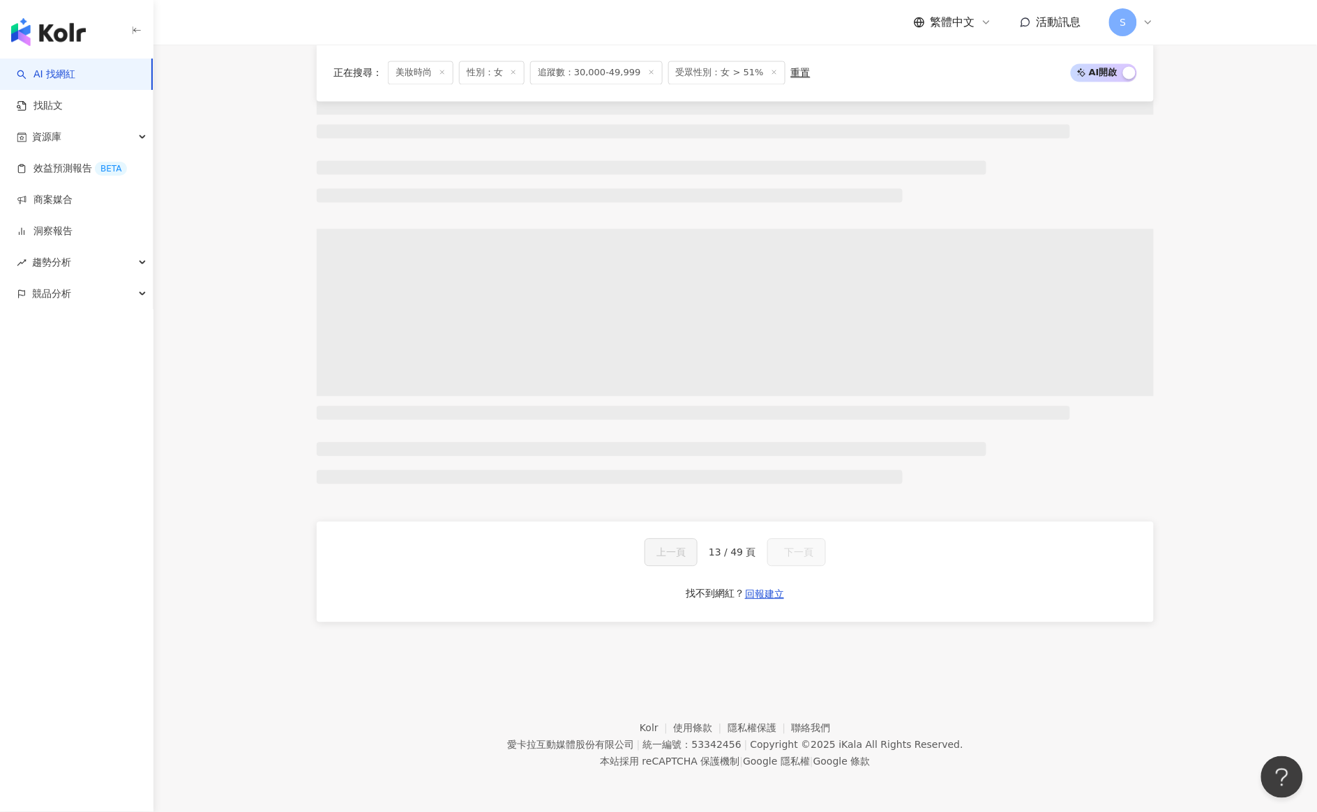
scroll to position [2413, 0]
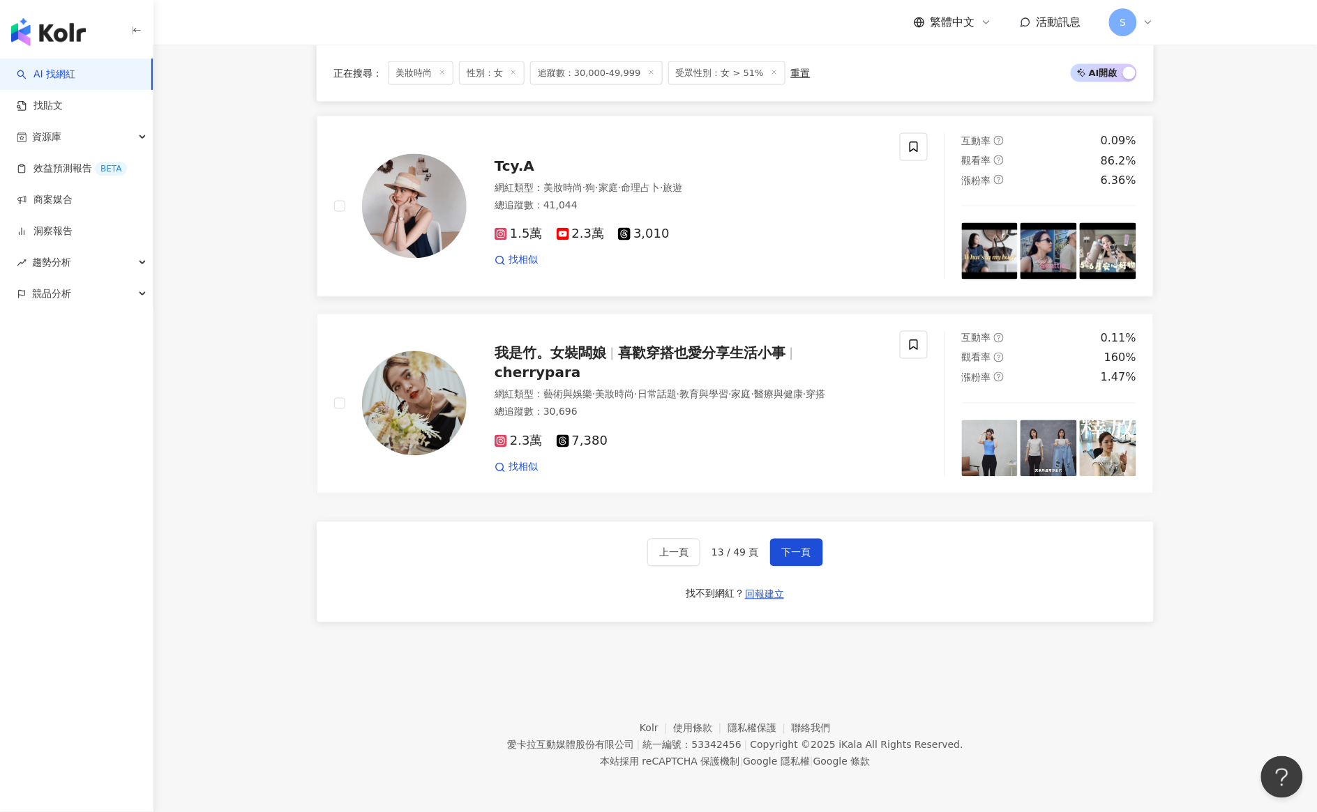
click at [510, 160] on span "Tcy.A" at bounding box center [514, 166] width 40 height 17
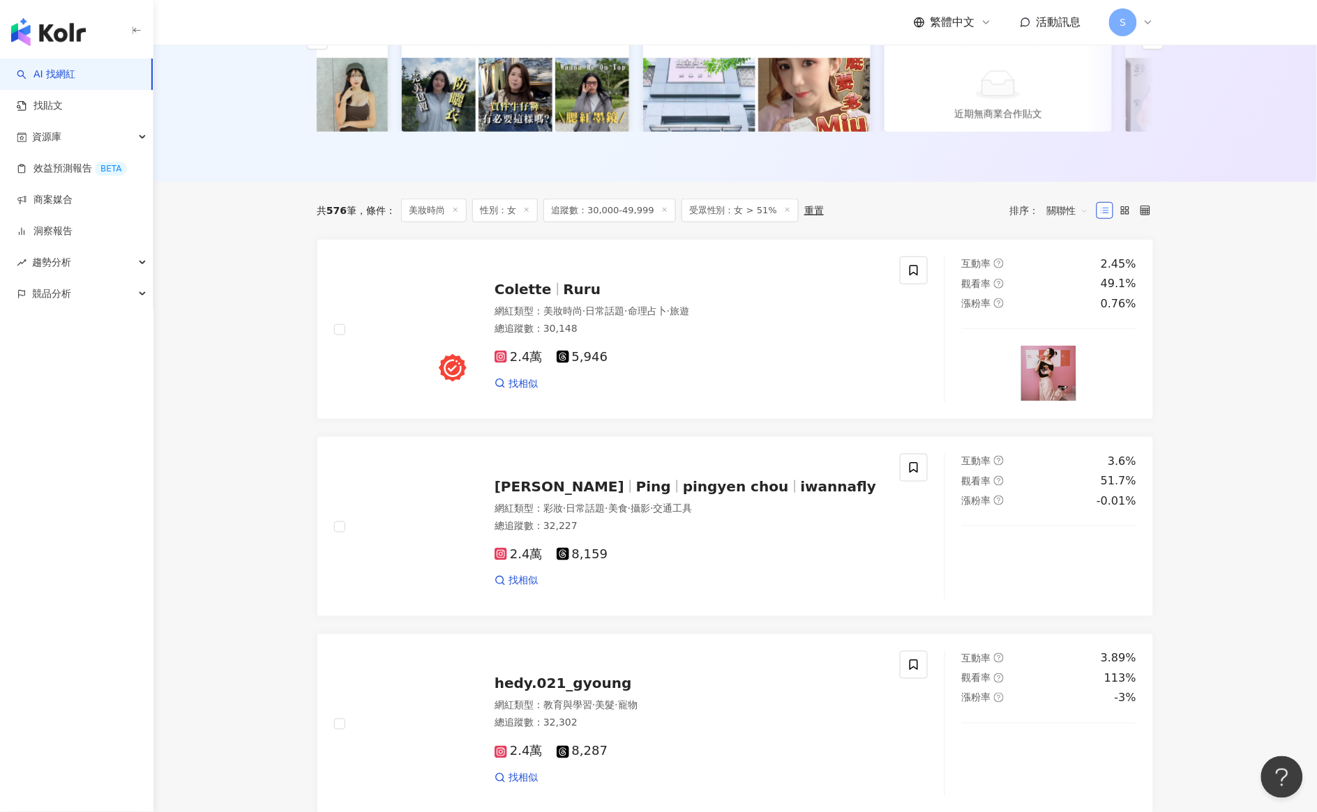
scroll to position [321, 0]
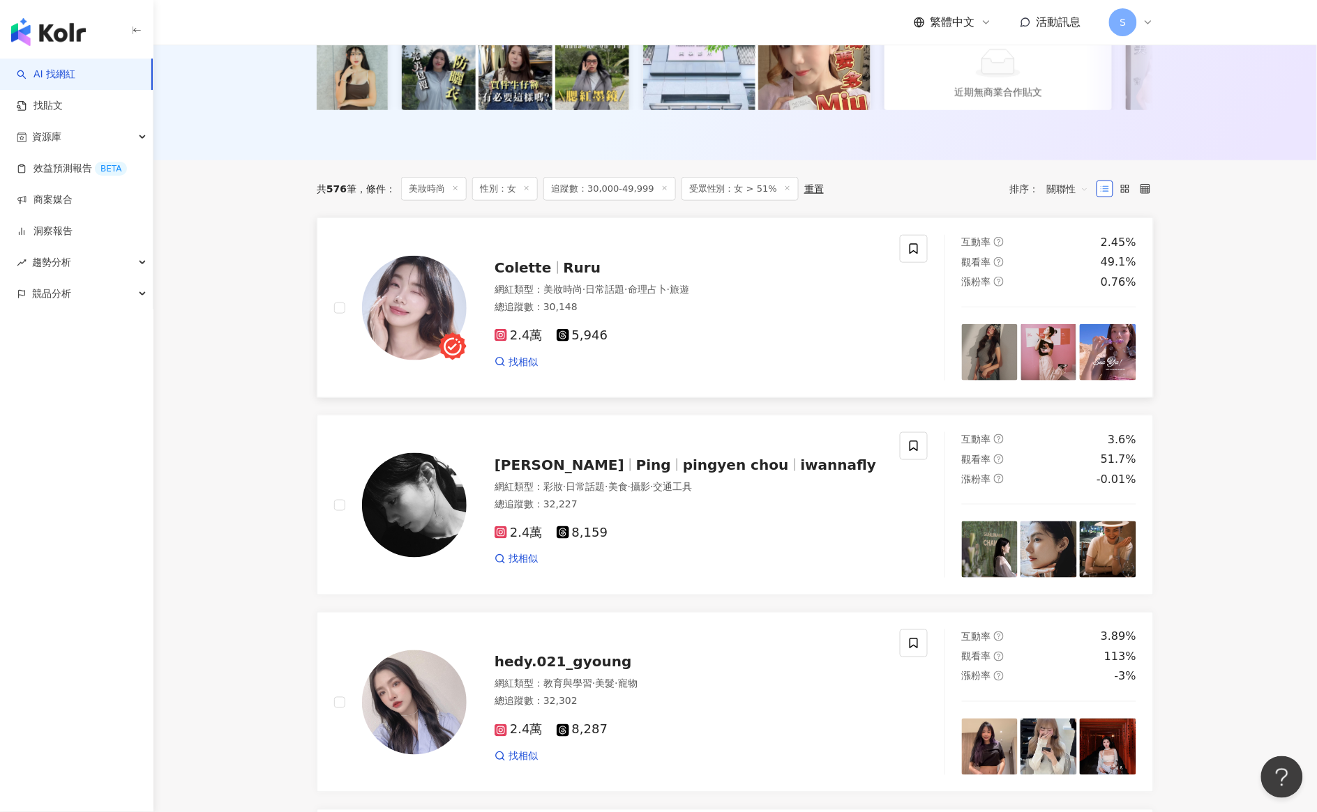
click at [548, 276] on span "Colette" at bounding box center [528, 267] width 69 height 17
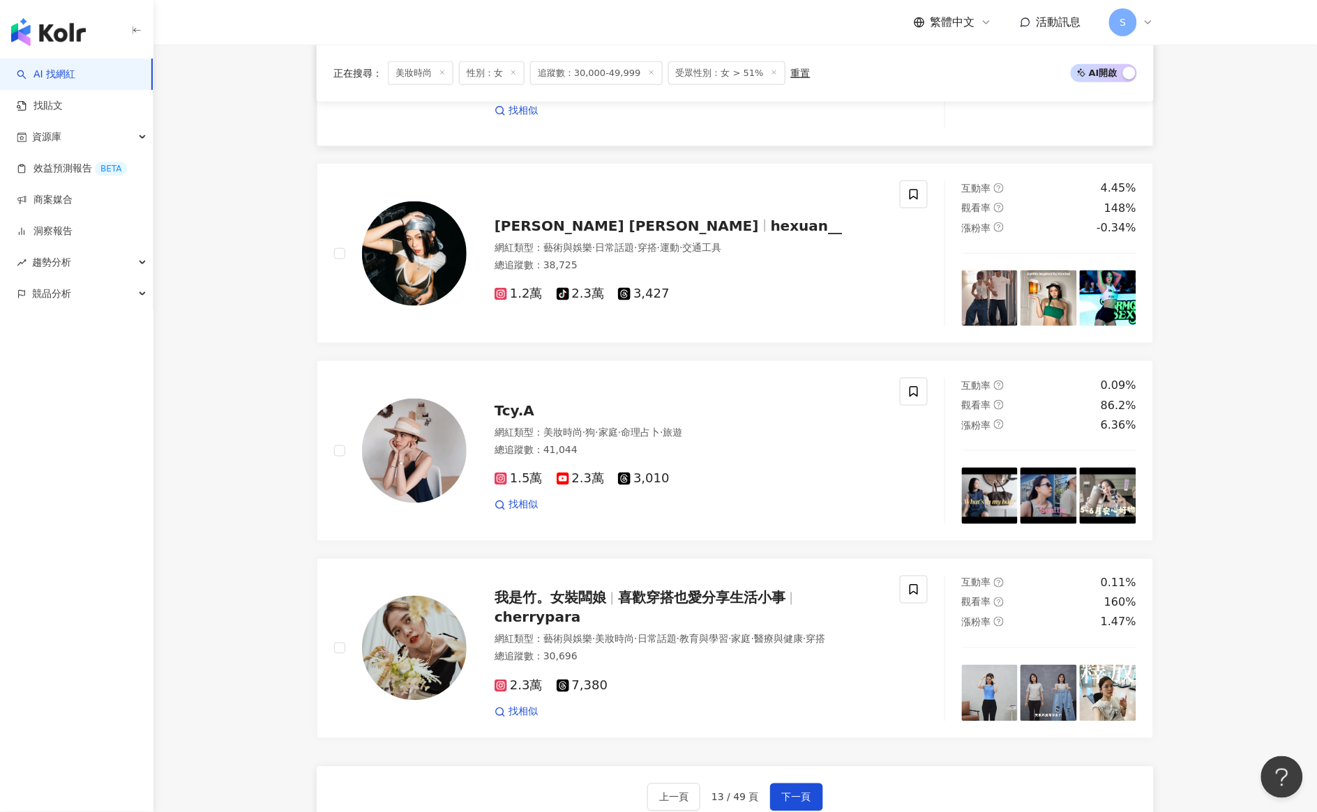
scroll to position [2414, 0]
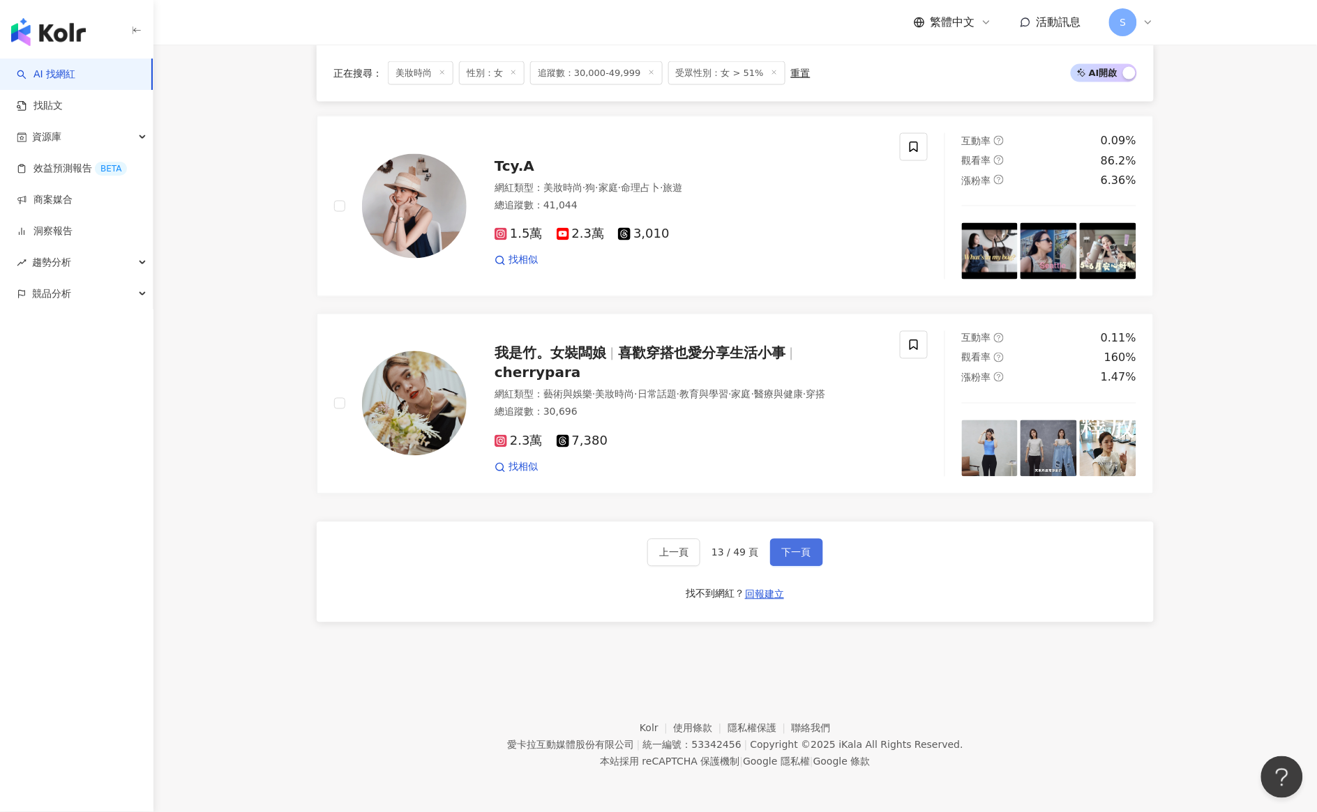
click at [804, 555] on span "下一頁" at bounding box center [796, 552] width 29 height 11
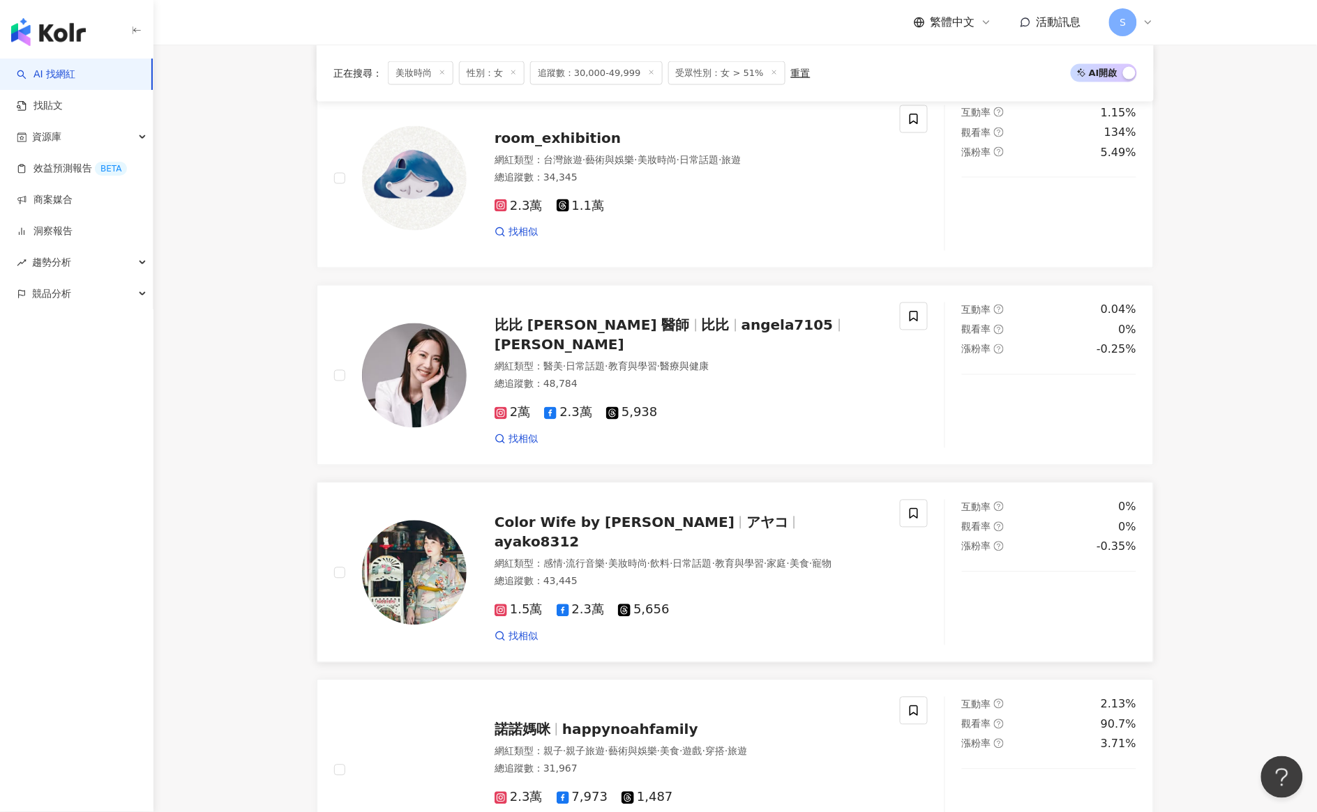
scroll to position [593, 0]
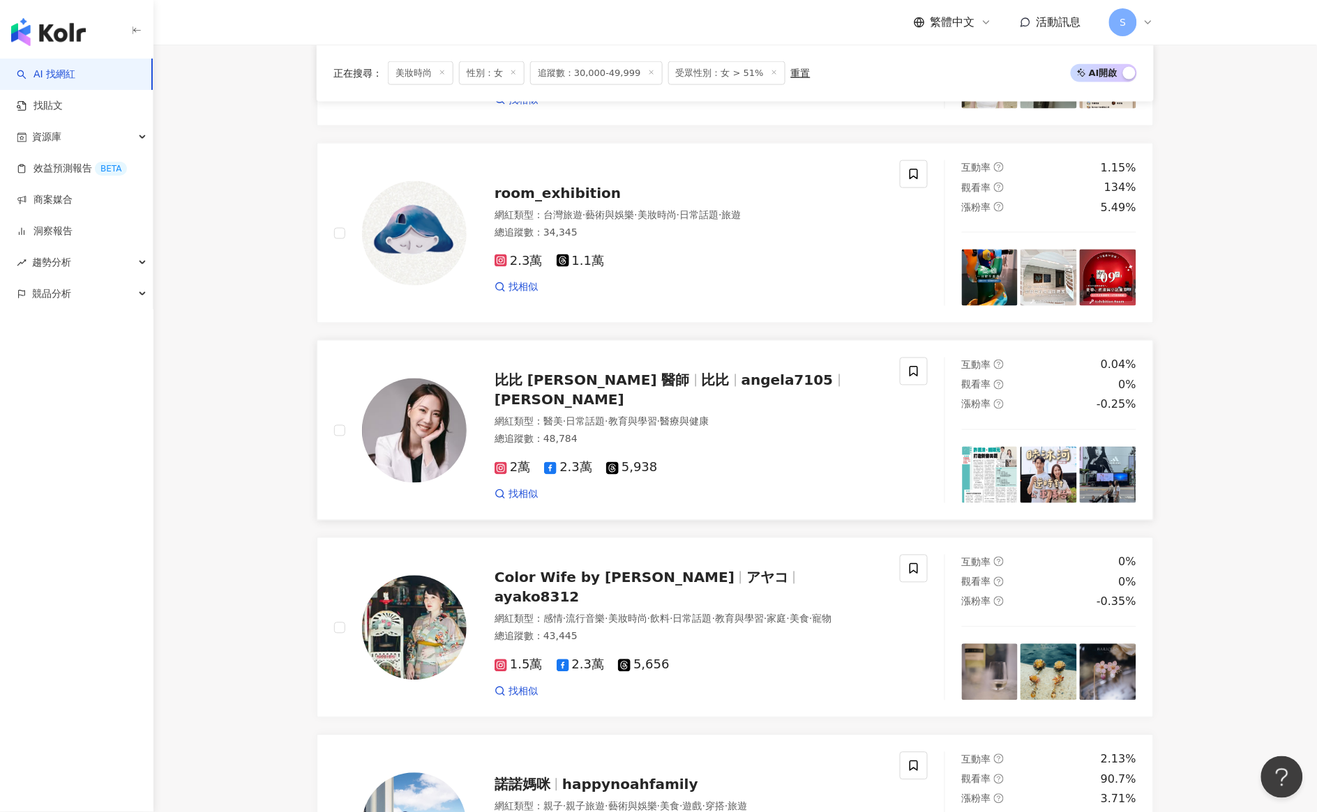
click at [572, 389] on span "比比 許源津 醫師" at bounding box center [591, 380] width 195 height 17
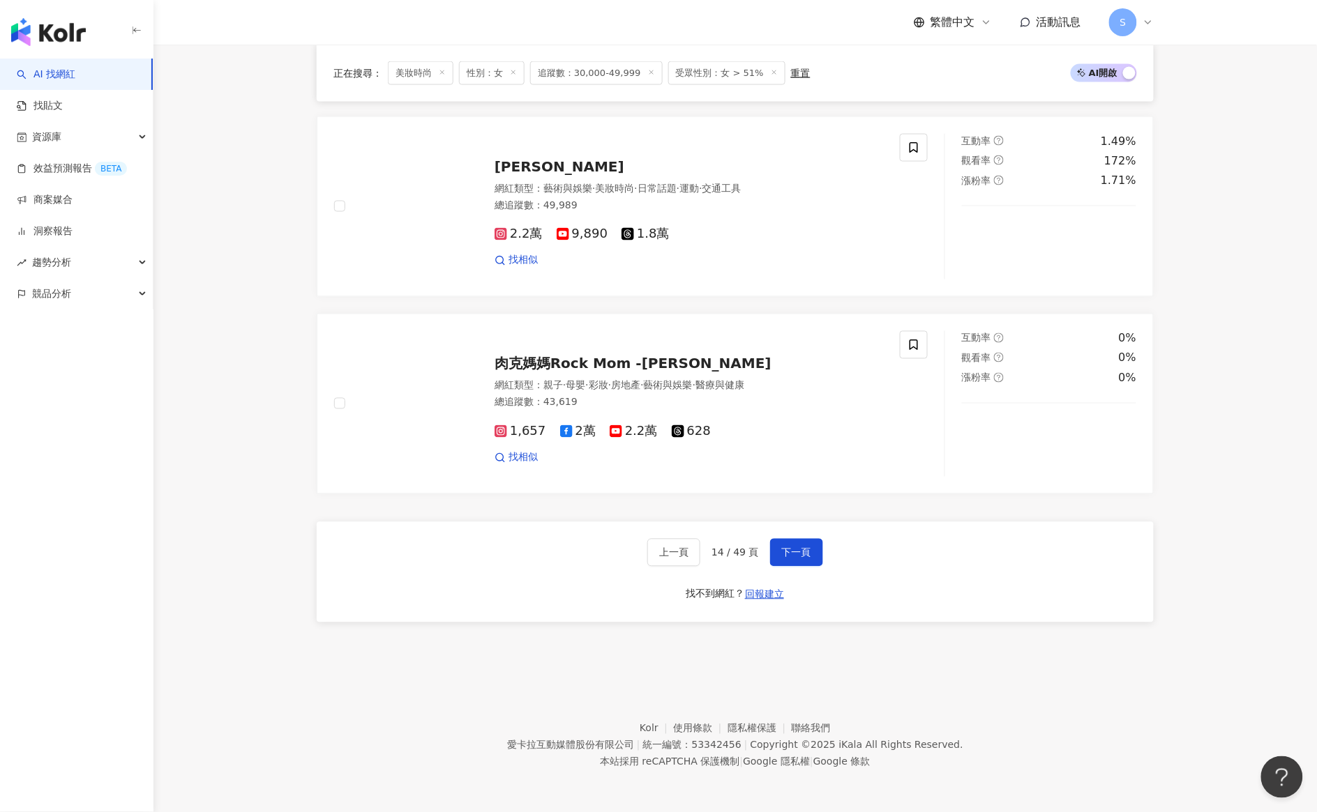
scroll to position [2424, 0]
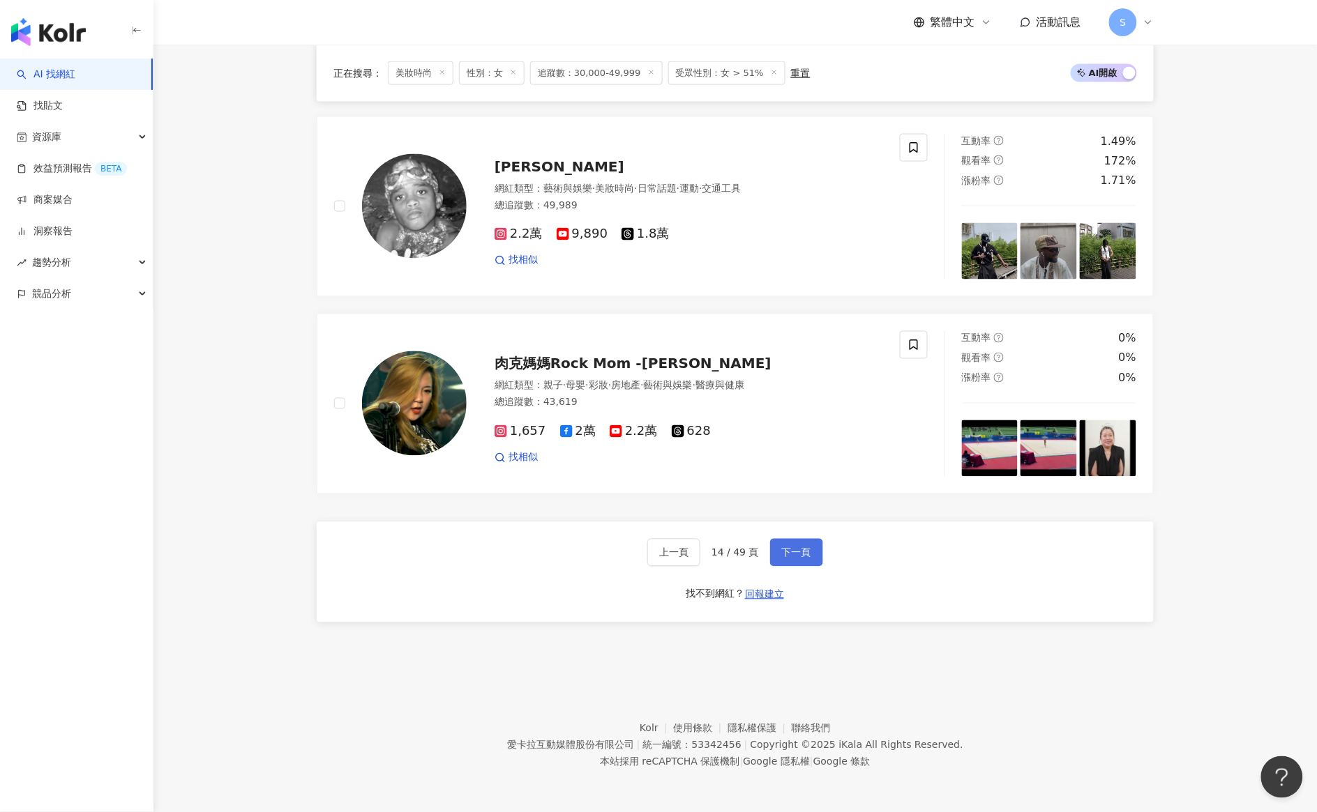
click at [804, 563] on button "下一頁" at bounding box center [796, 553] width 53 height 28
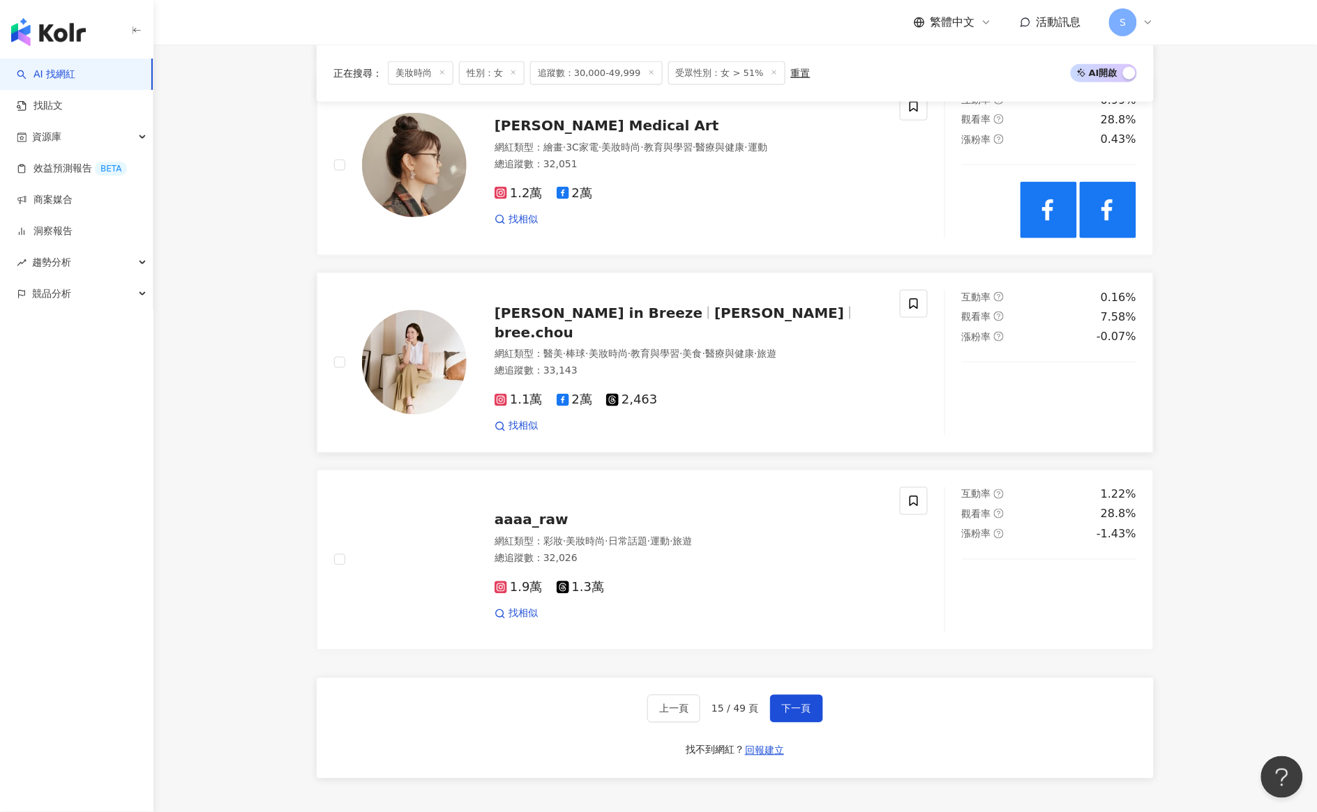
scroll to position [2194, 0]
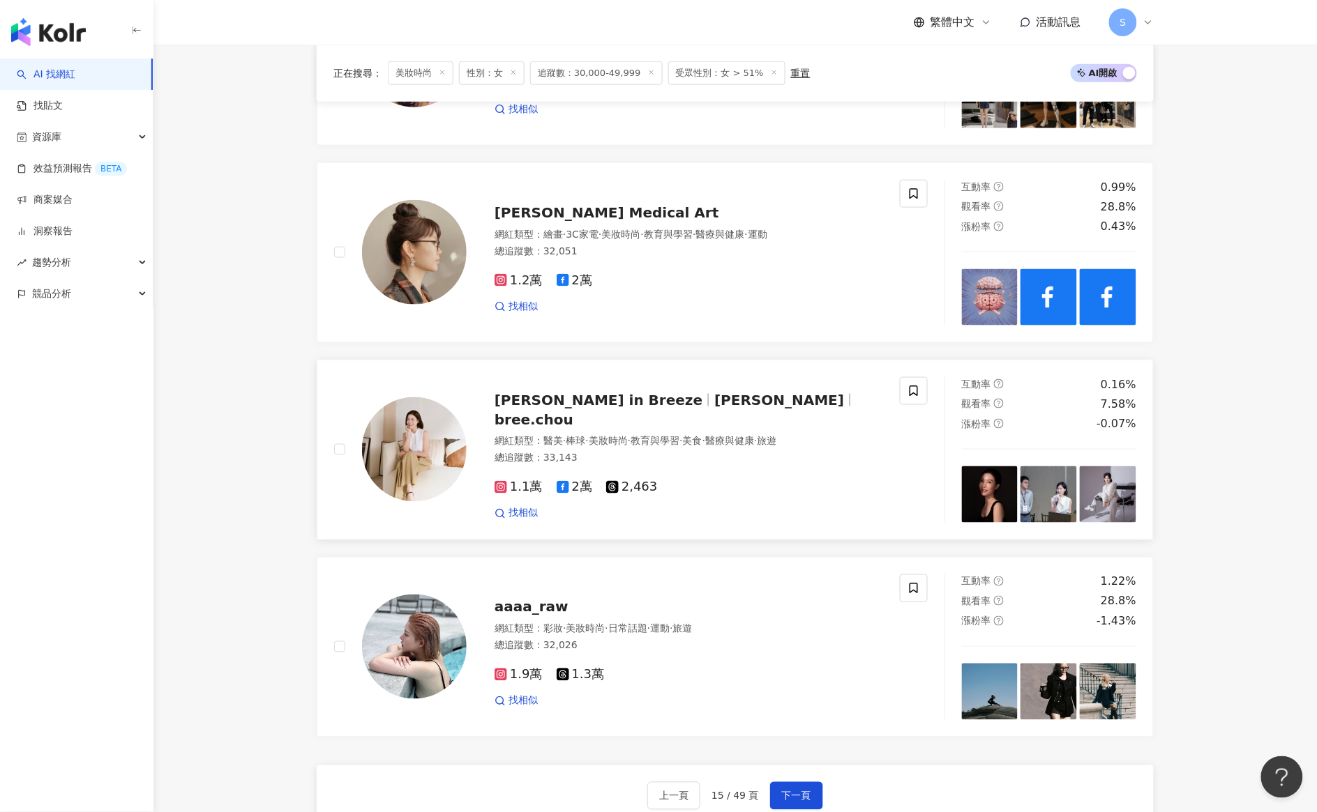
click at [593, 409] on span "邦妮 Glam in Breeze" at bounding box center [598, 400] width 208 height 17
click at [523, 616] on span "aaaa_raw" at bounding box center [531, 607] width 74 height 17
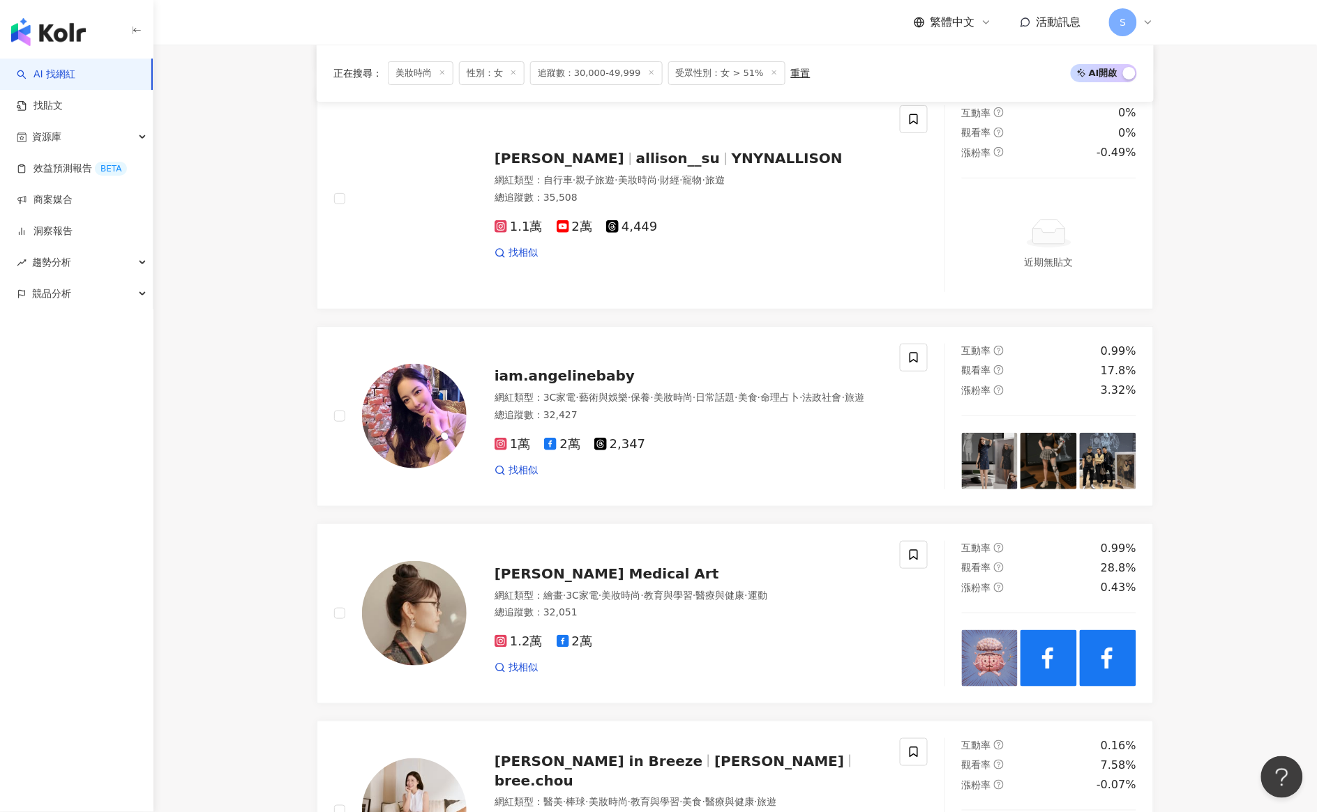
scroll to position [1409, 0]
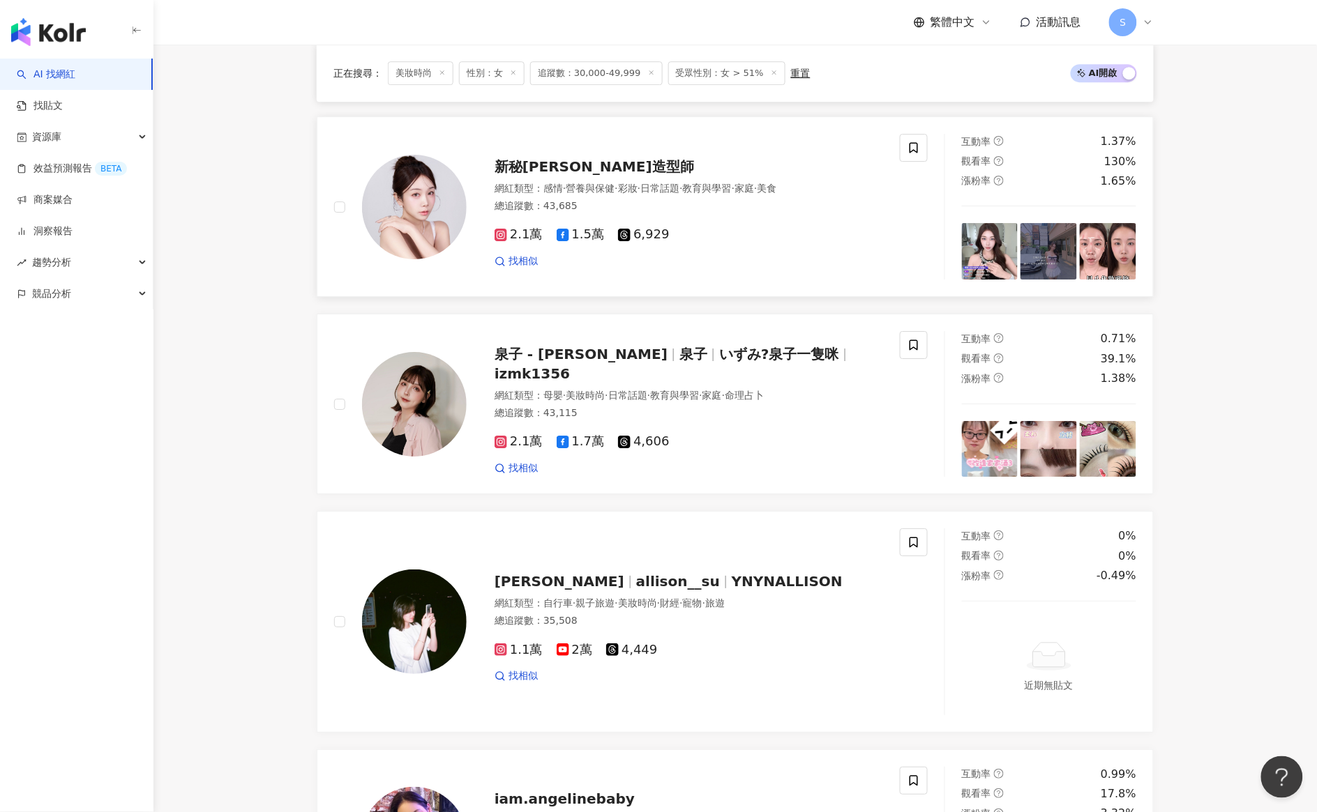
click at [573, 175] on span "新秘鄭芭比造型師" at bounding box center [593, 166] width 199 height 17
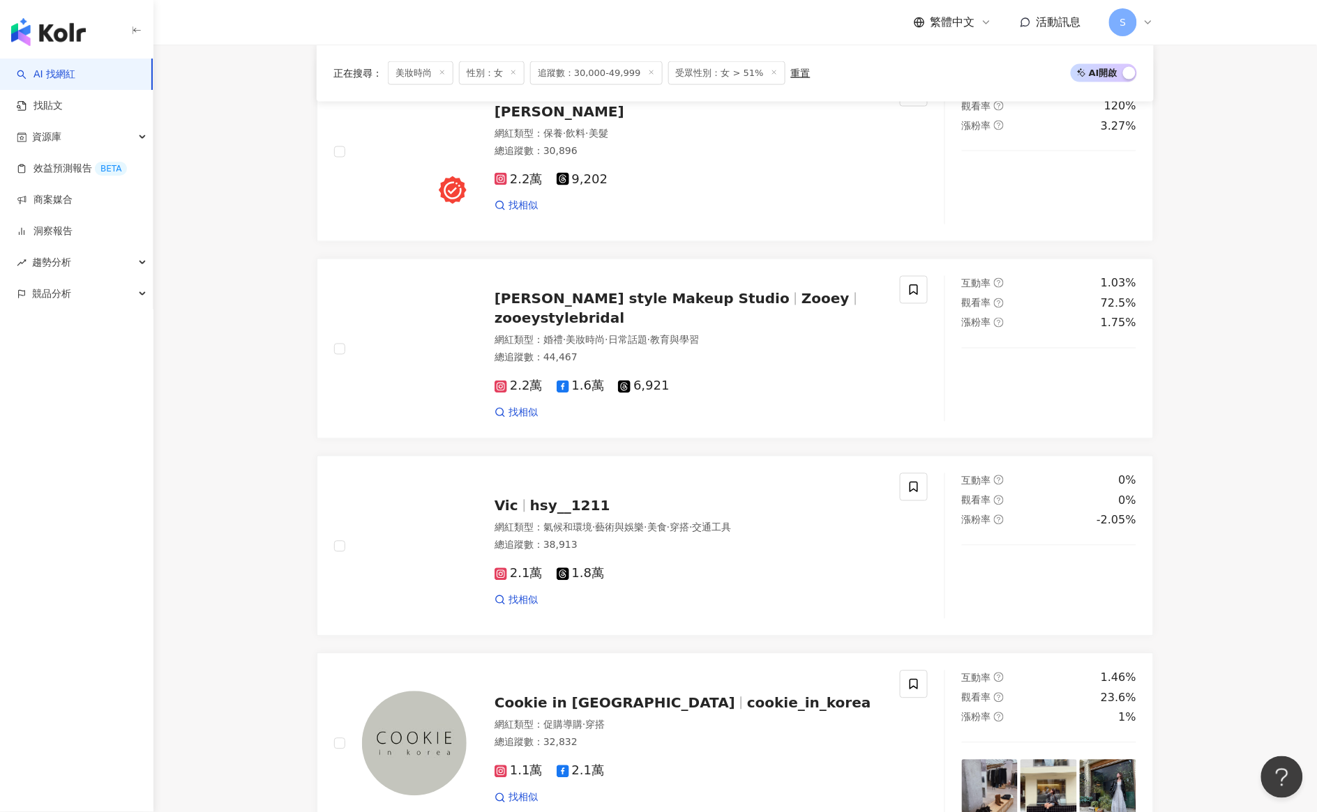
scroll to position [625, 0]
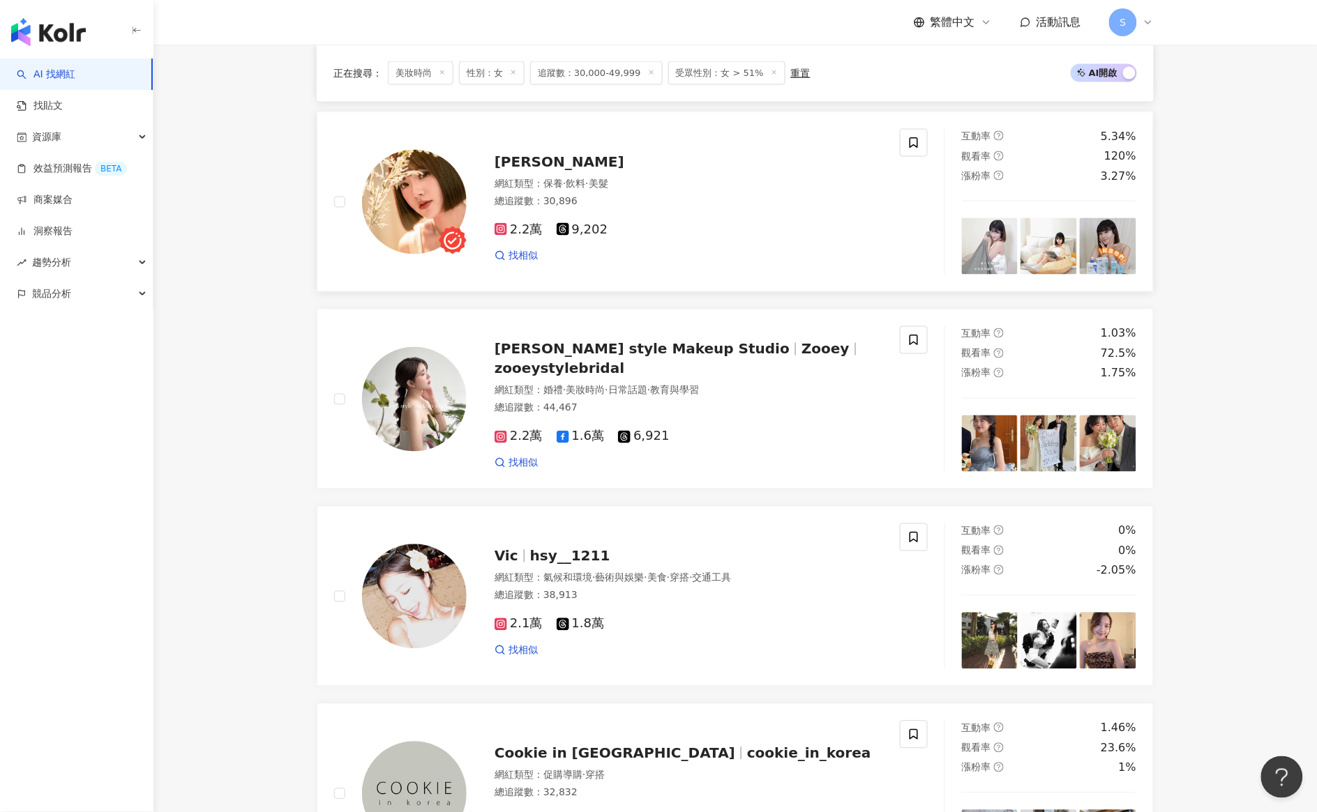
click at [515, 170] on span "米安" at bounding box center [559, 161] width 130 height 17
click at [565, 358] on span "Zooey's style Makeup Studio" at bounding box center [641, 349] width 295 height 17
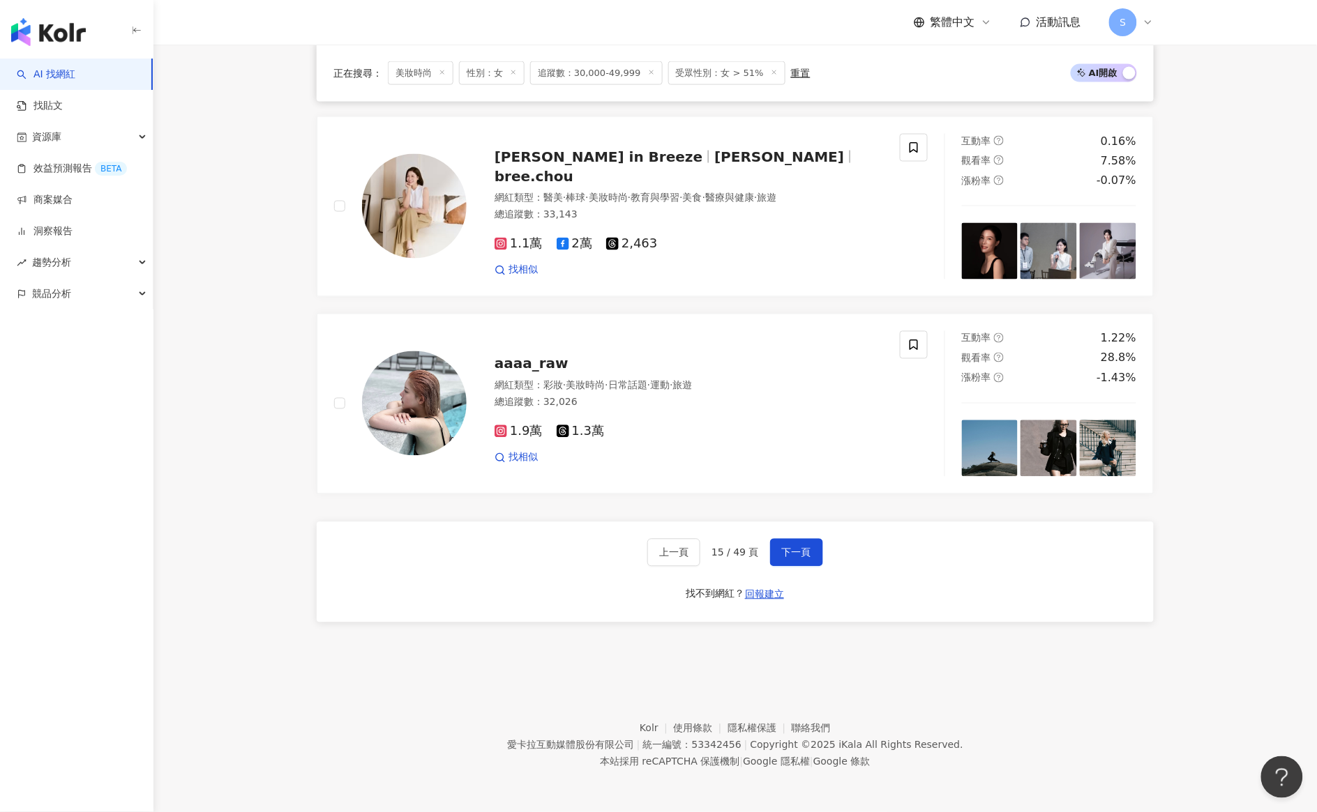
scroll to position [2455, 0]
click at [798, 549] on span "下一頁" at bounding box center [796, 552] width 29 height 11
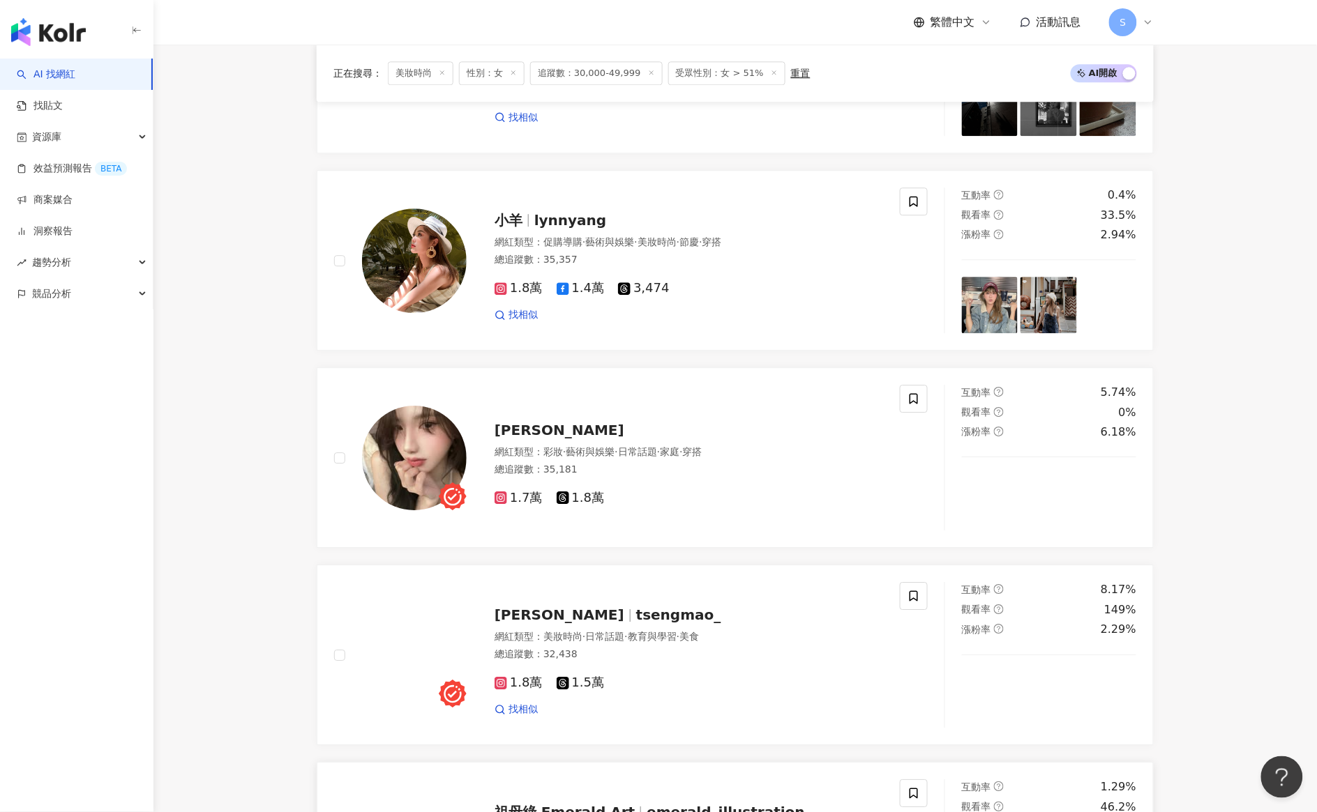
scroll to position [1110, 0]
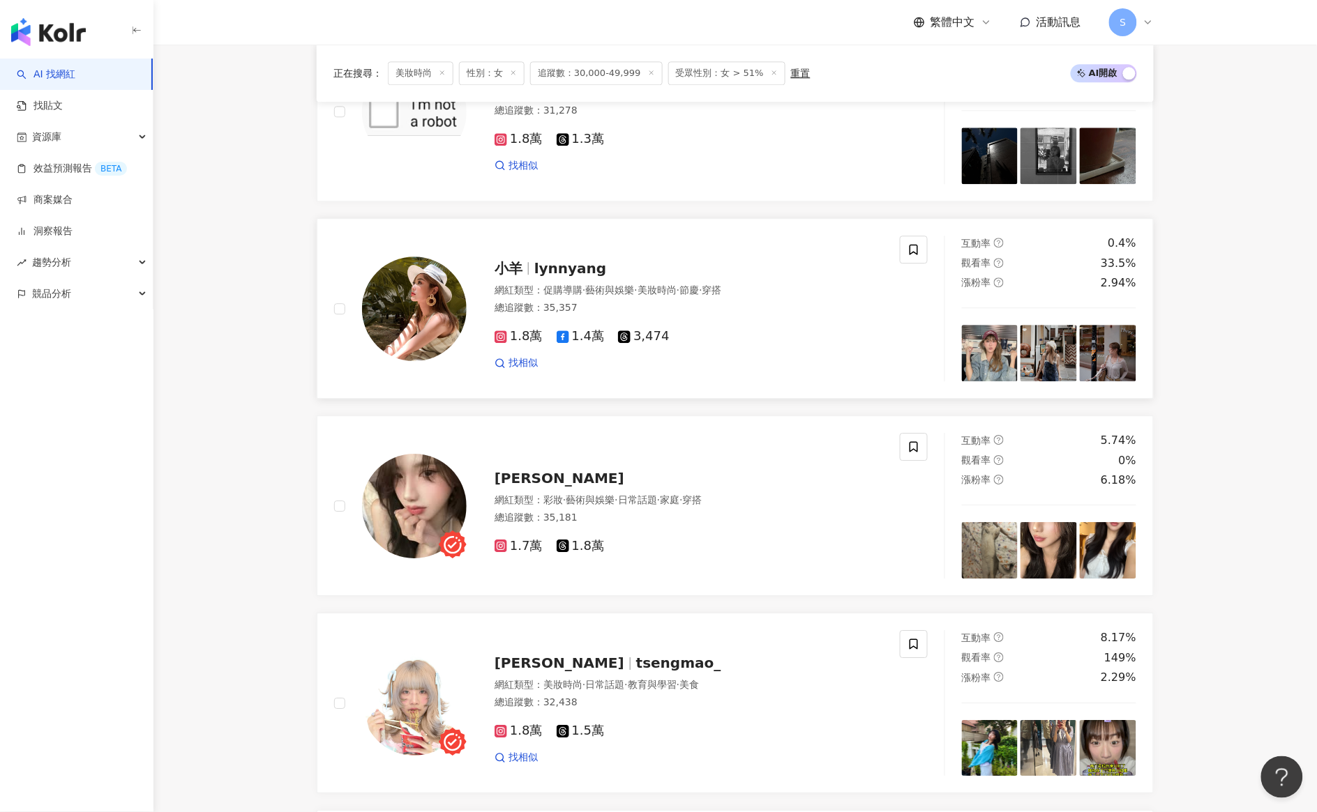
click at [567, 277] on span "lynnyang" at bounding box center [570, 268] width 72 height 17
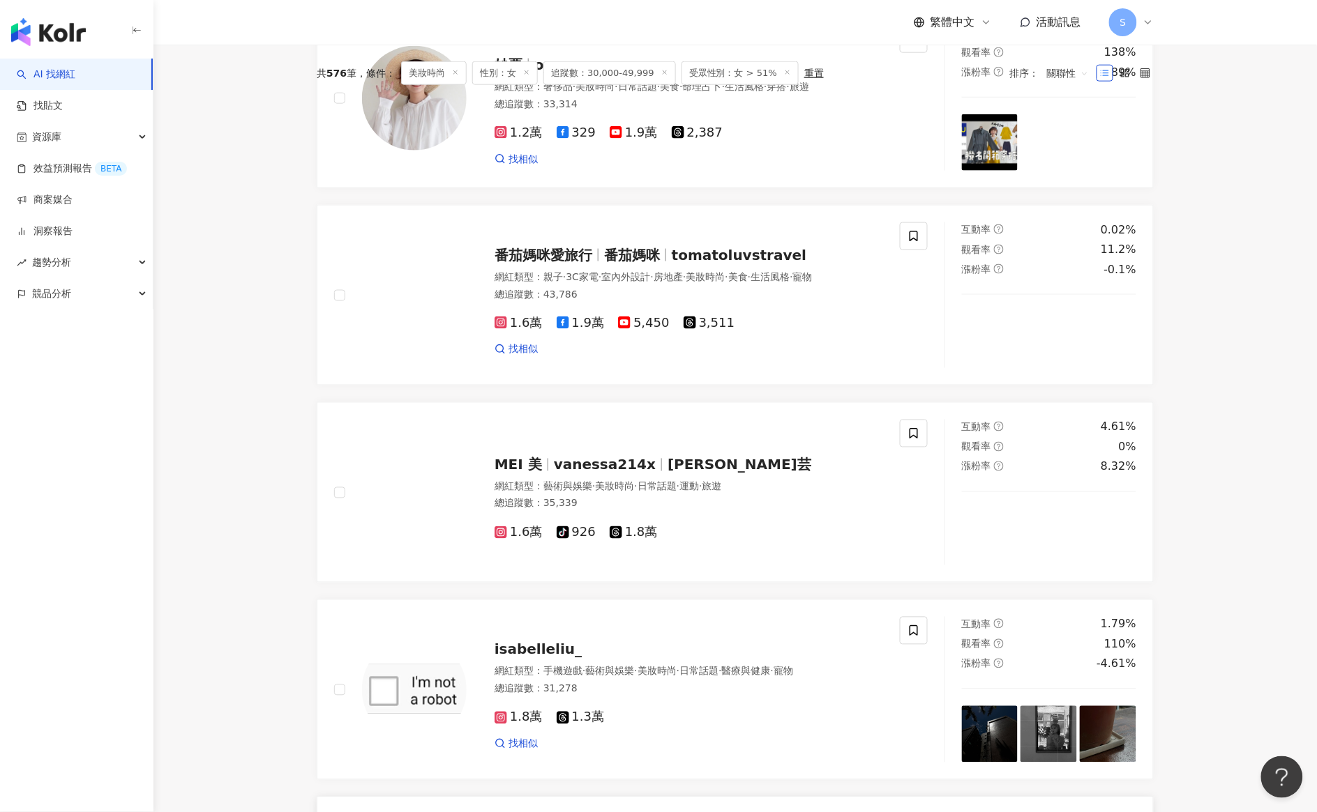
scroll to position [326, 0]
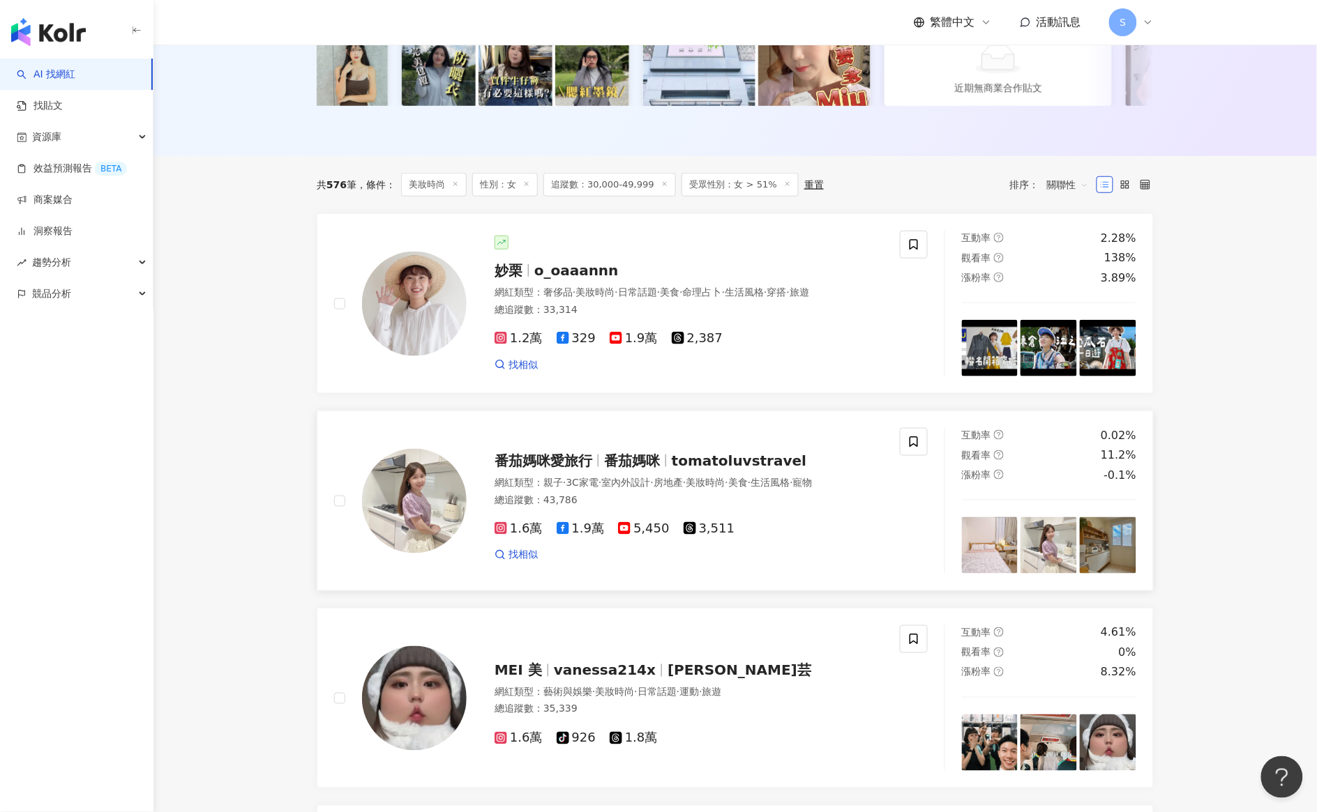
click at [602, 469] on span "番茄媽咪愛旅行" at bounding box center [548, 461] width 109 height 17
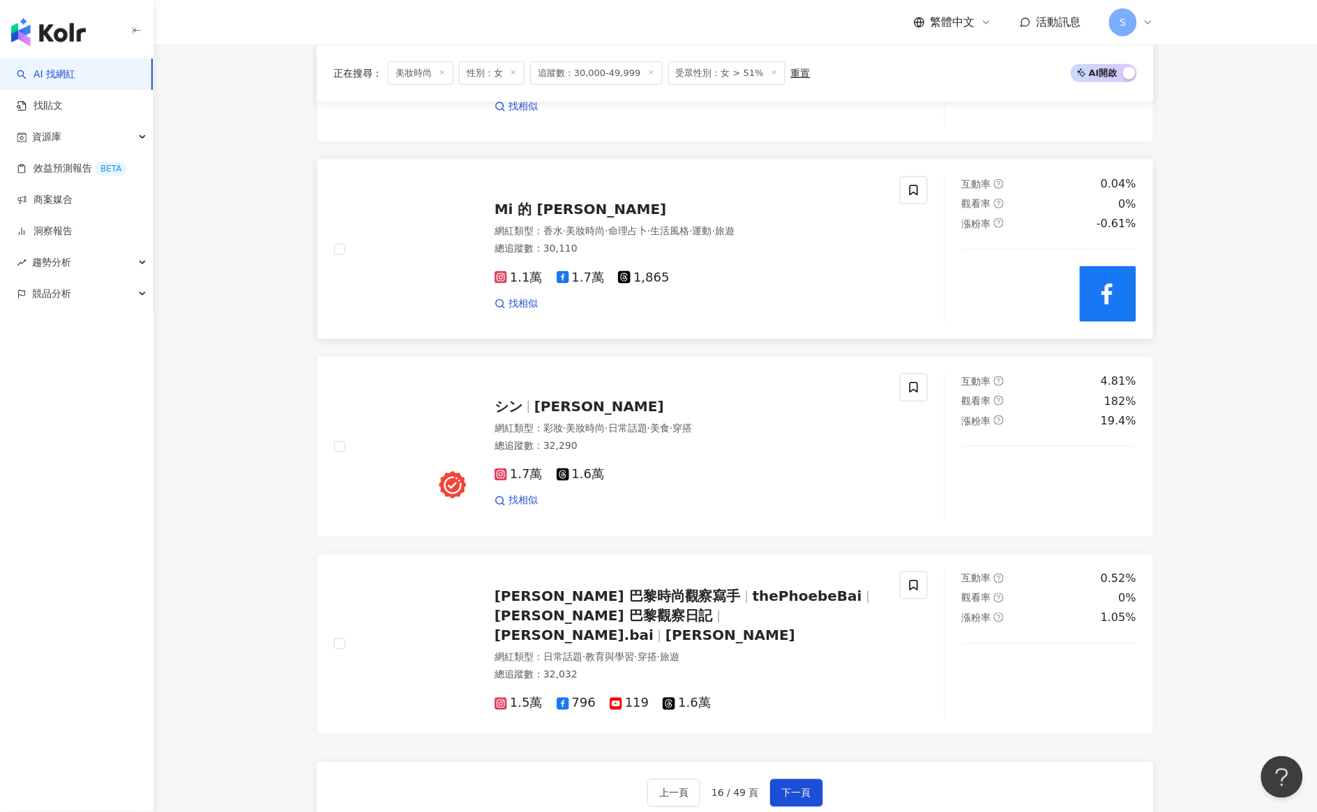
scroll to position [2418, 0]
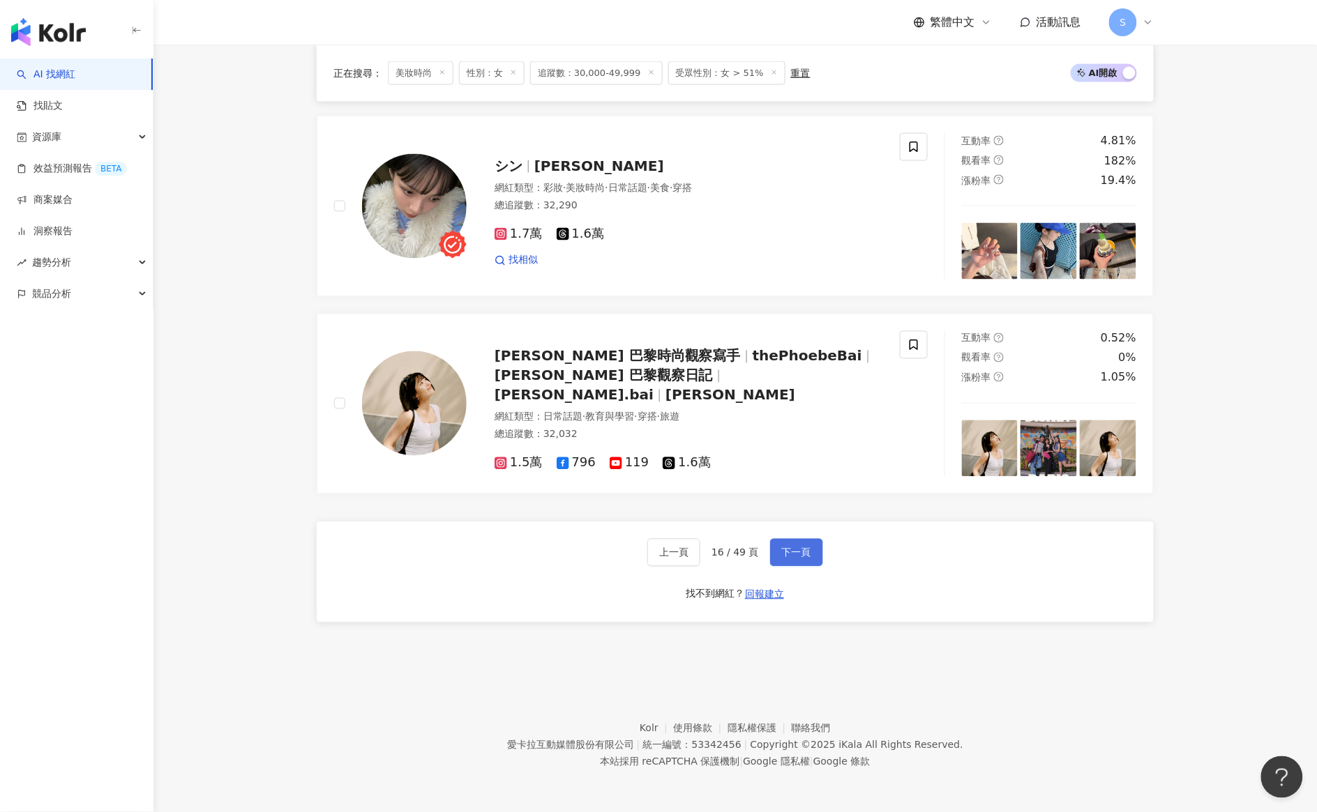
click at [794, 556] on span "下一頁" at bounding box center [796, 552] width 29 height 11
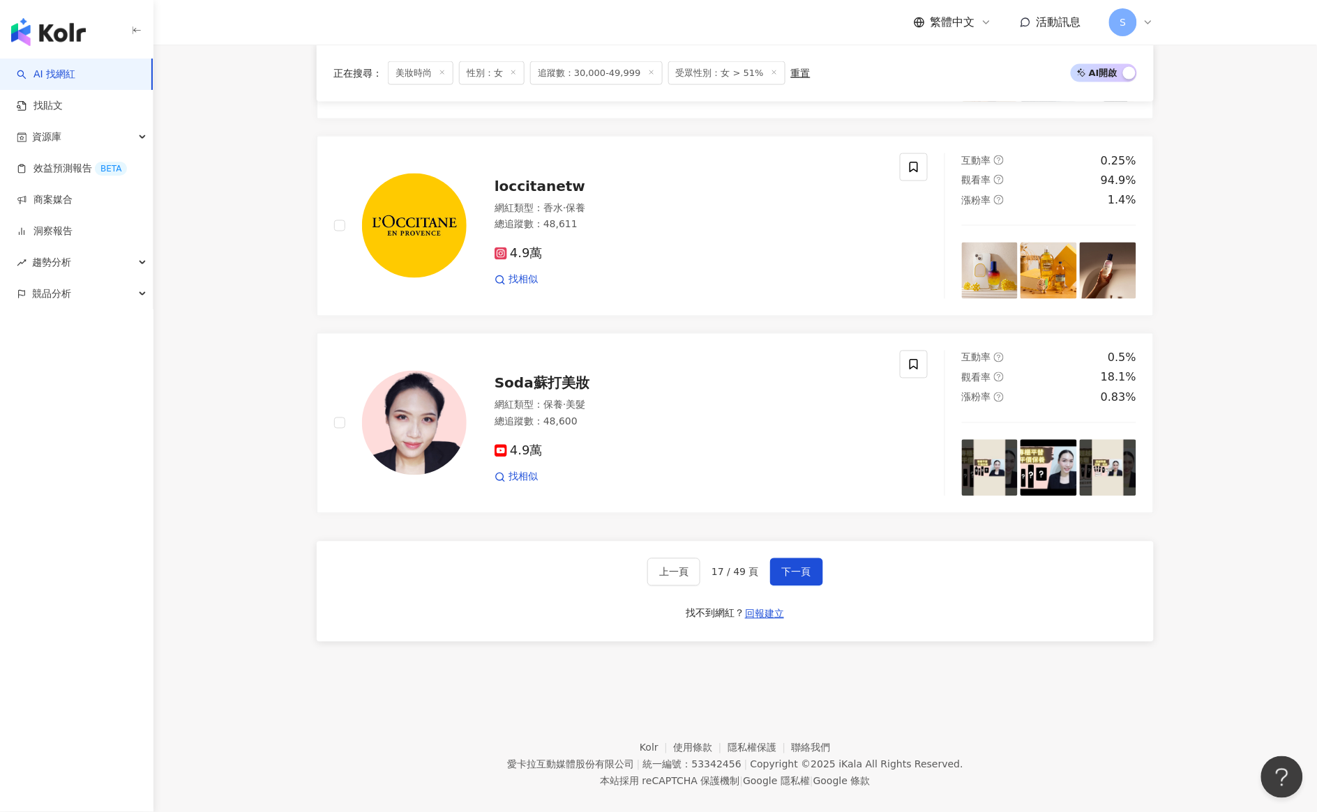
scroll to position [2186, 0]
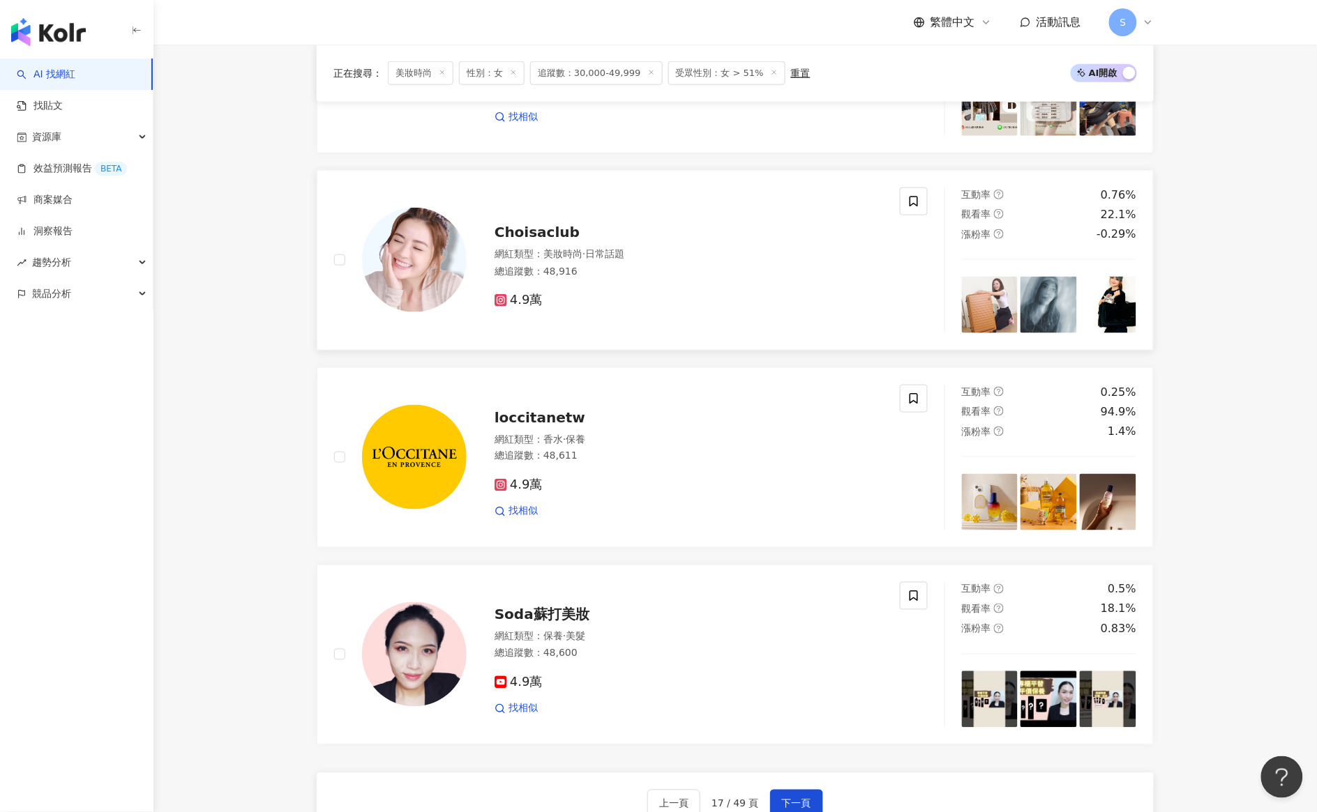
click at [539, 241] on span "Choisaclub" at bounding box center [536, 232] width 85 height 17
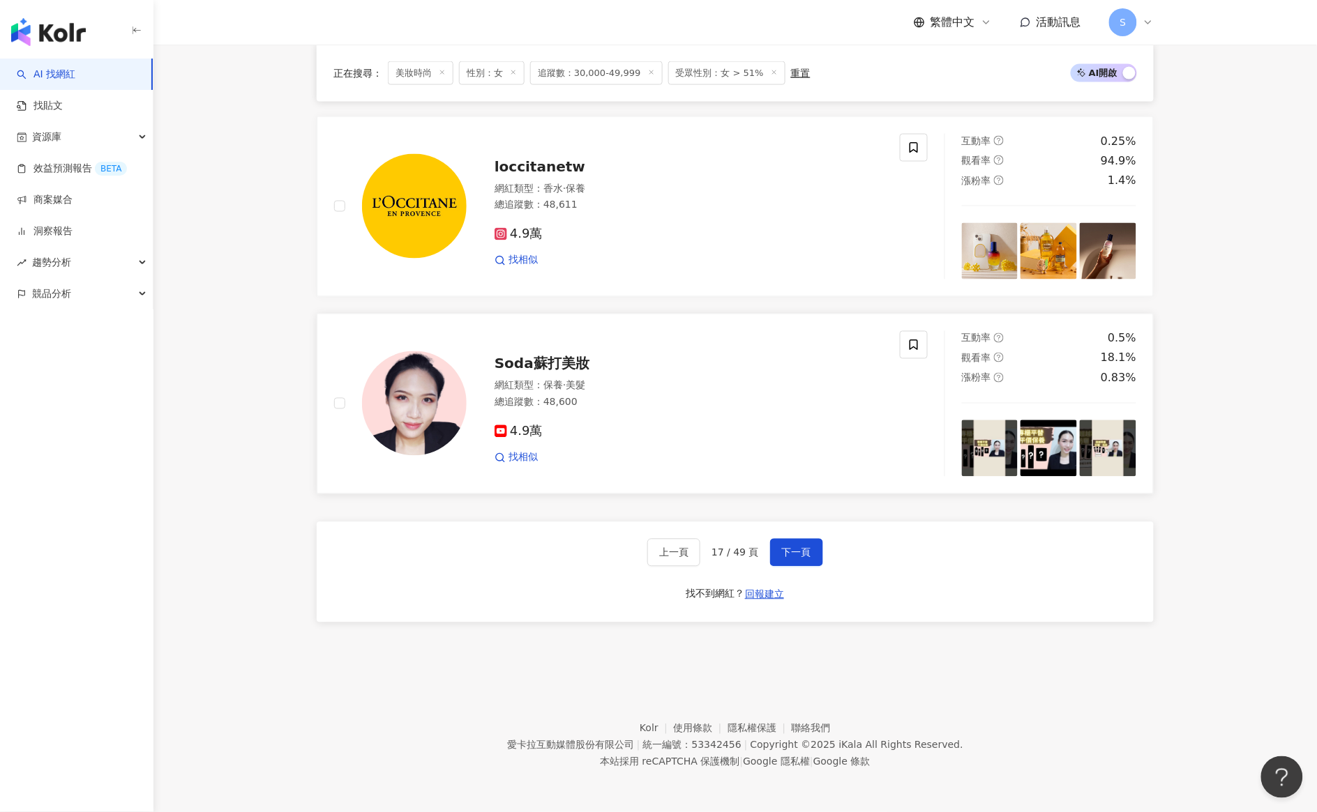
click at [545, 370] on span "Soda蘇打美妝" at bounding box center [541, 364] width 95 height 17
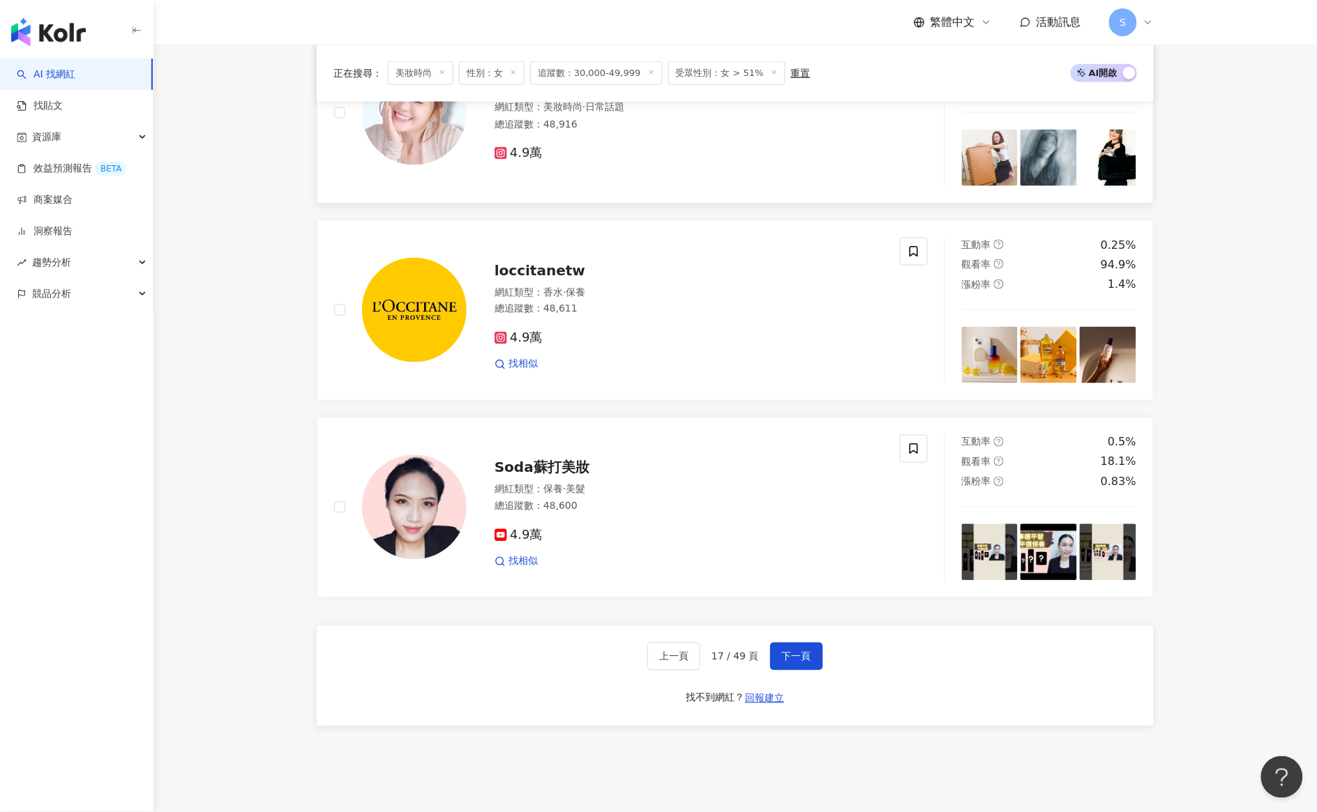
scroll to position [2455, 0]
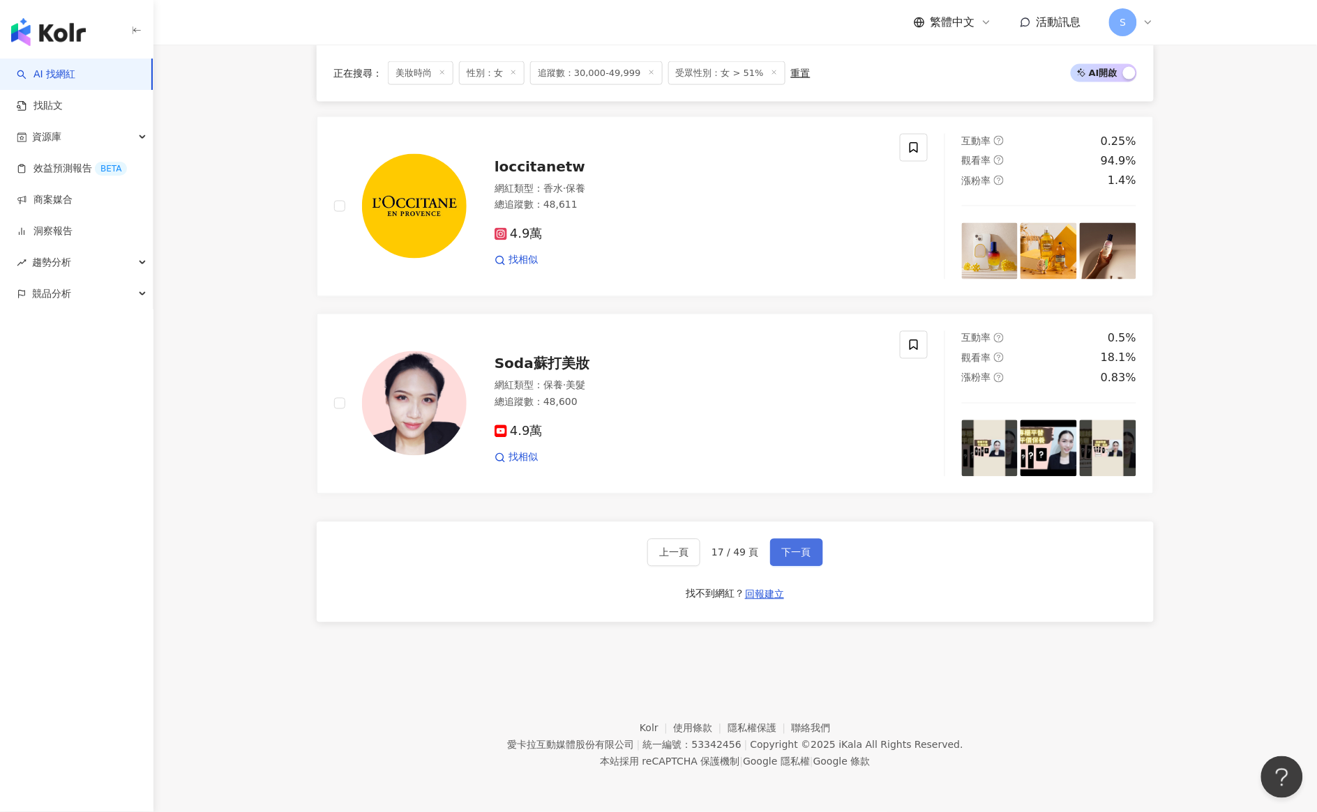
click at [798, 563] on button "下一頁" at bounding box center [796, 553] width 53 height 28
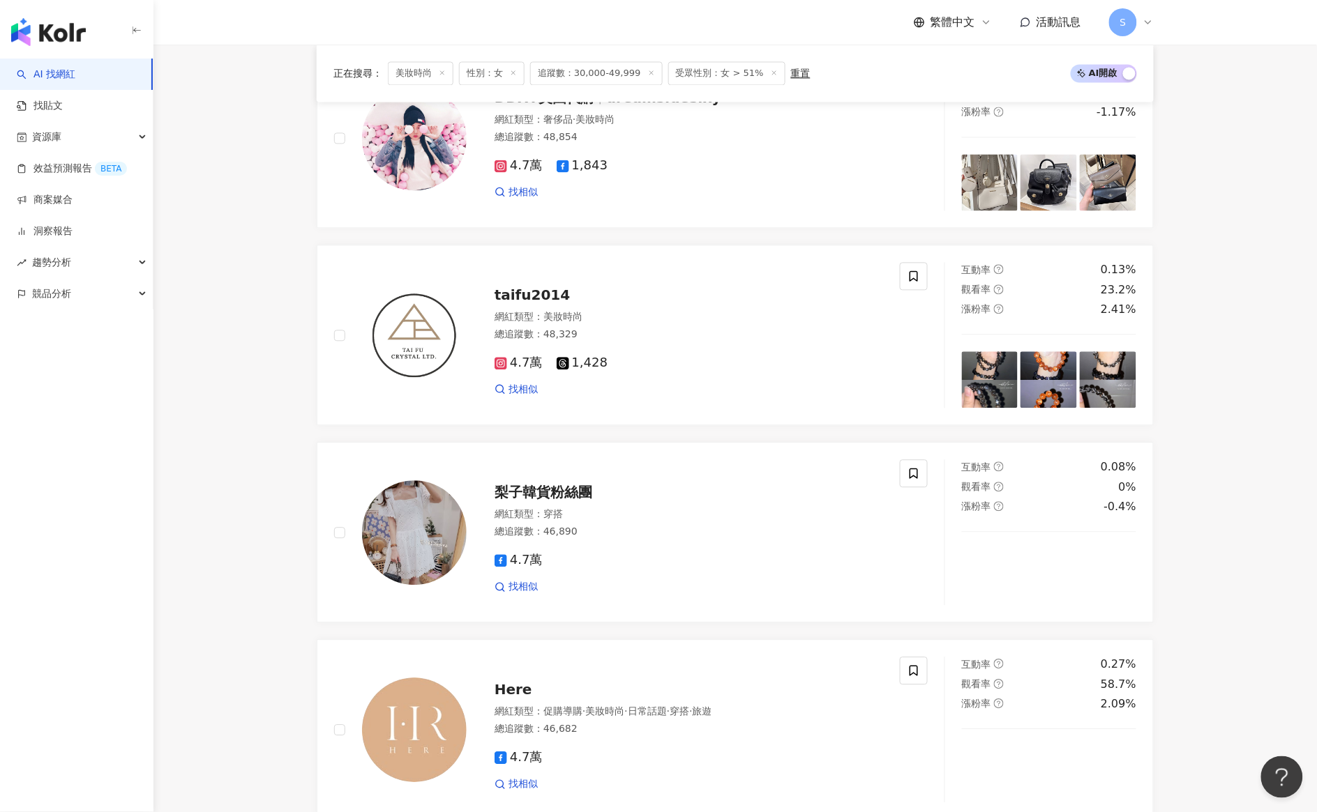
scroll to position [2414, 0]
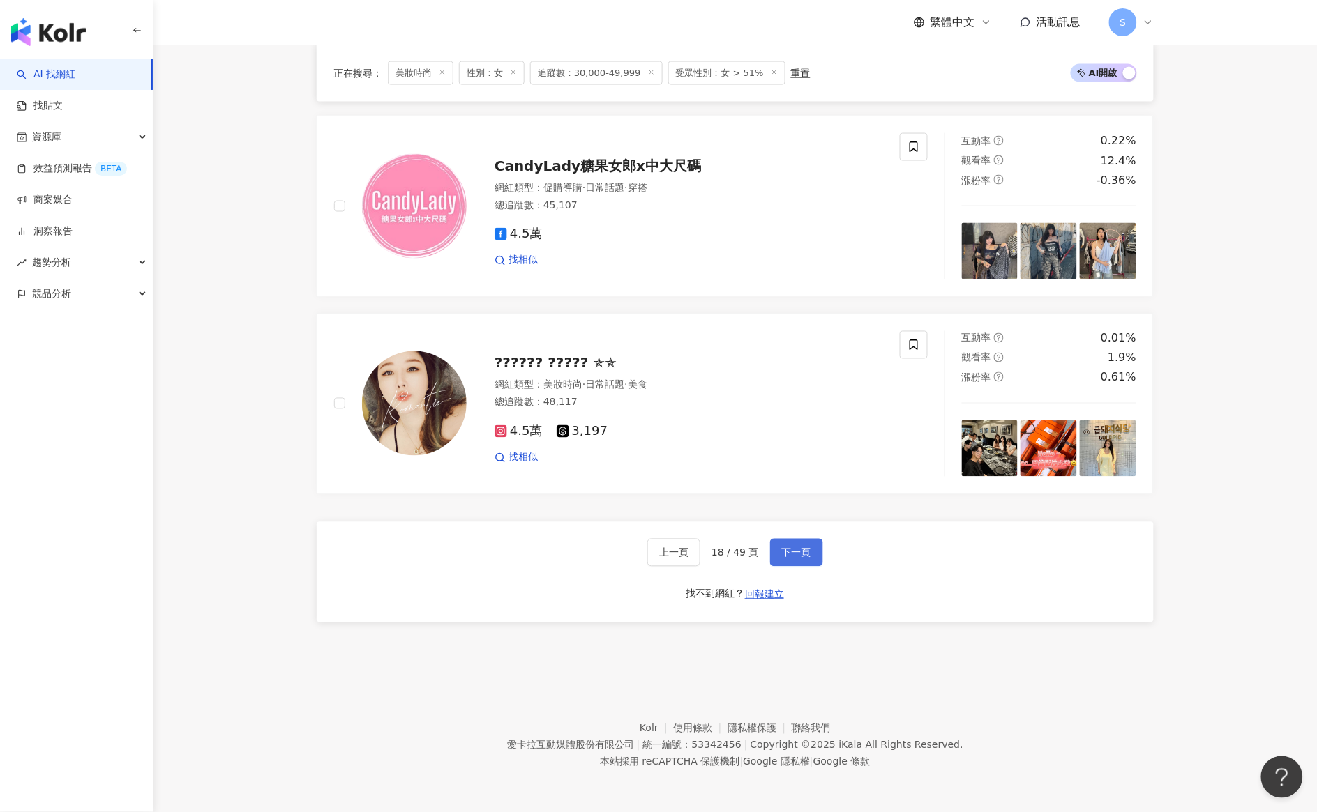
click at [794, 554] on span "下一頁" at bounding box center [796, 552] width 29 height 11
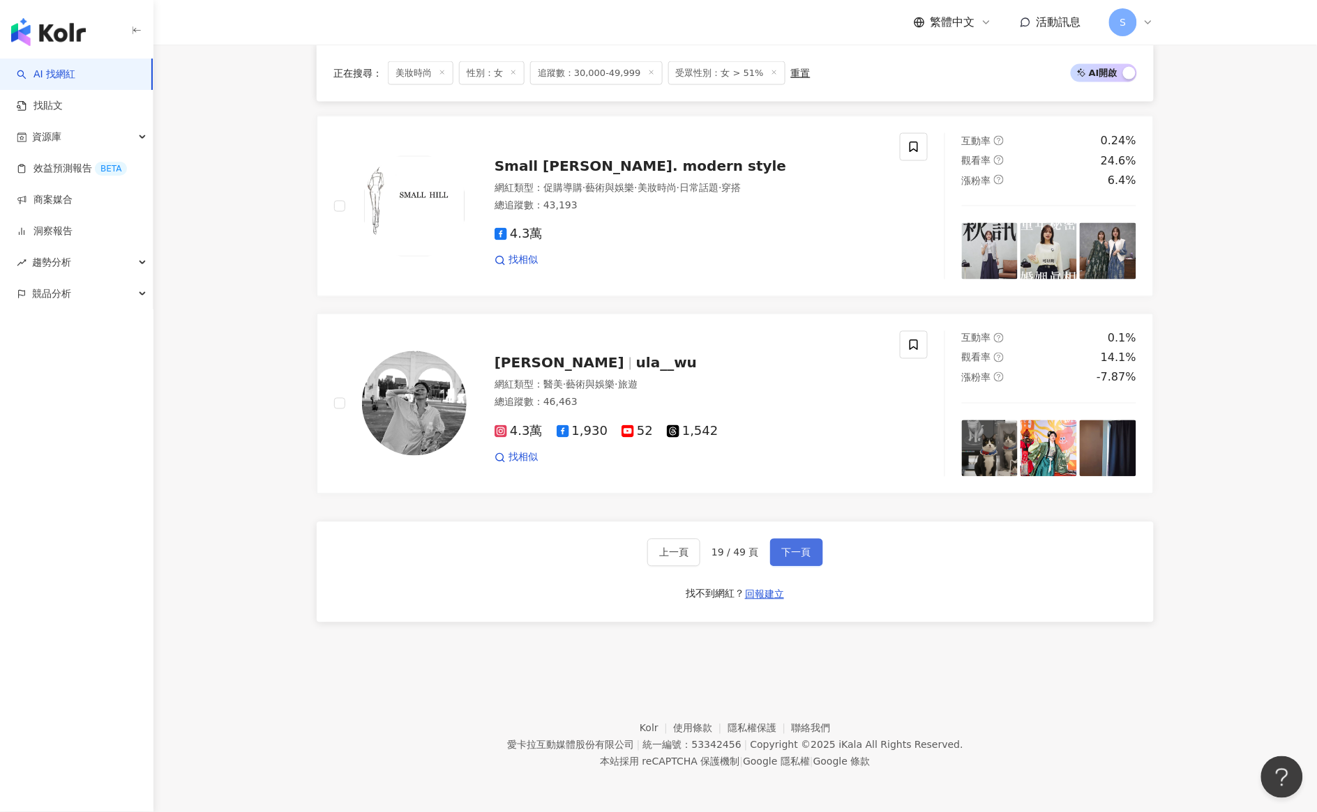
click at [792, 549] on span "下一頁" at bounding box center [796, 552] width 29 height 11
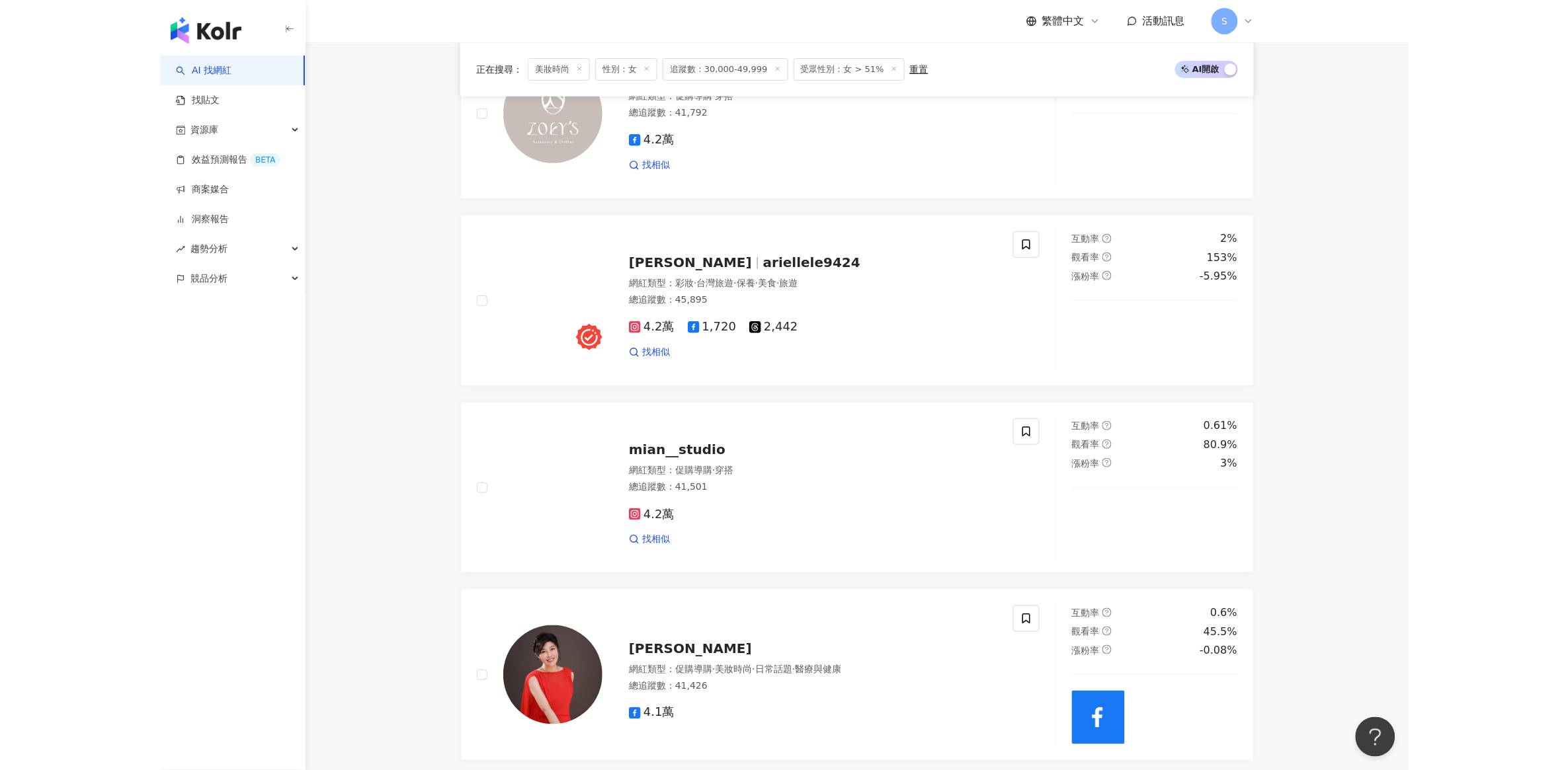
scroll to position [1546, 0]
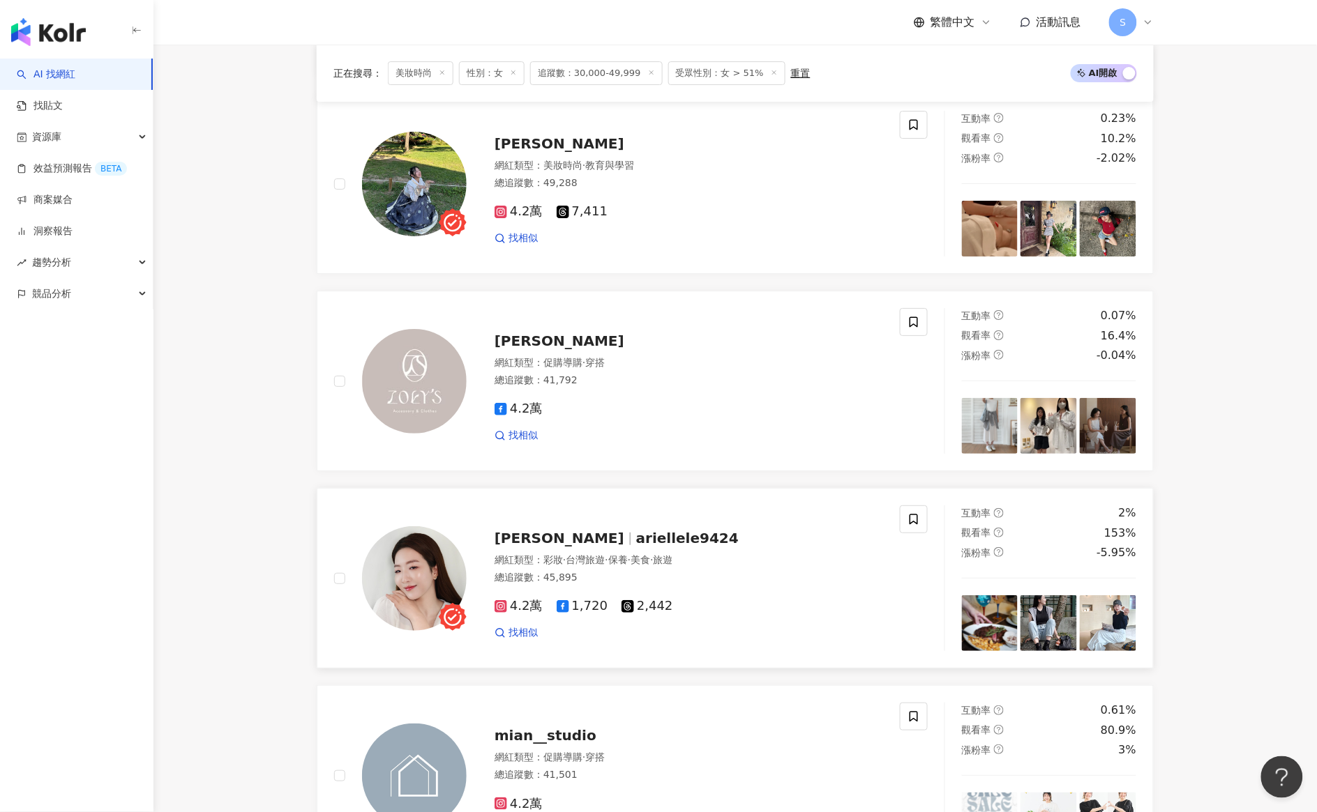
click at [636, 547] on span "ariellele9424" at bounding box center [687, 538] width 103 height 17
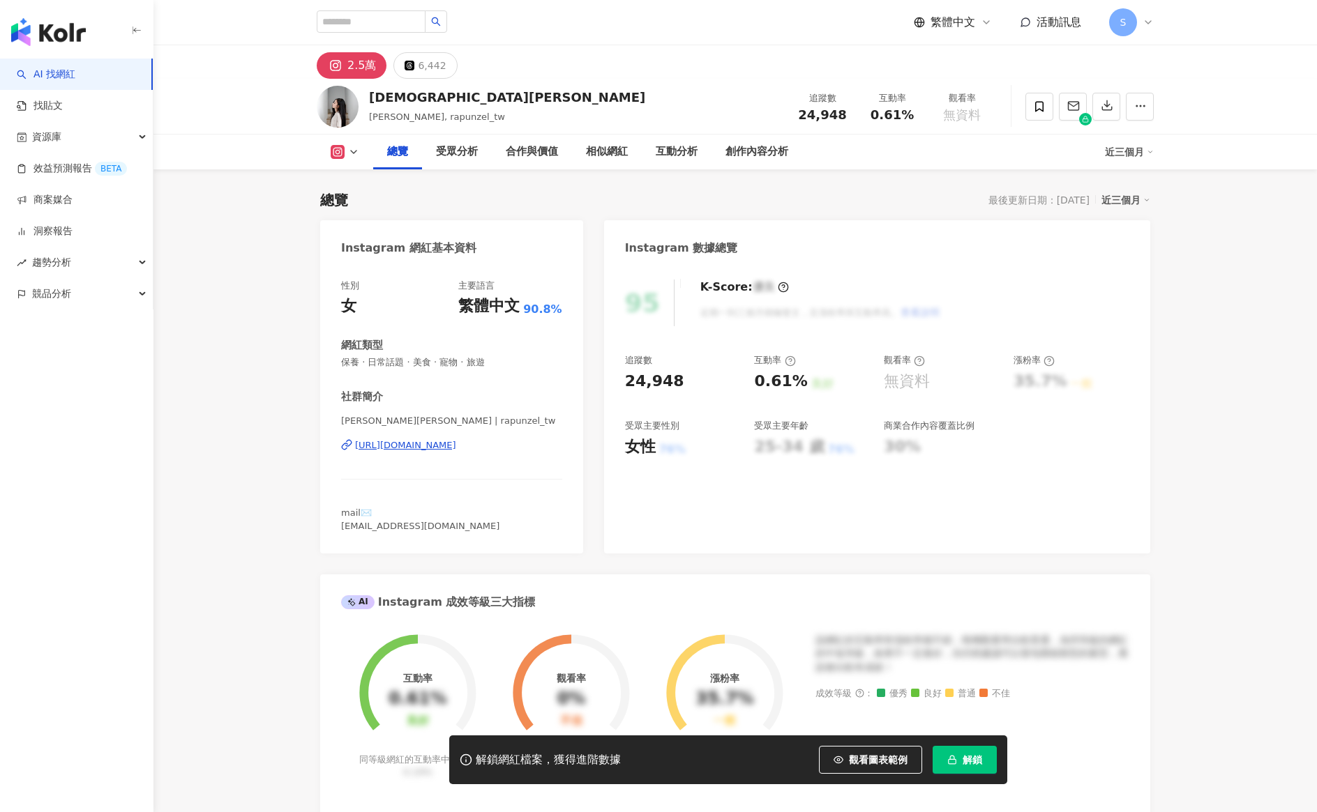
click at [438, 441] on div "[URL][DOMAIN_NAME]" at bounding box center [405, 445] width 101 height 13
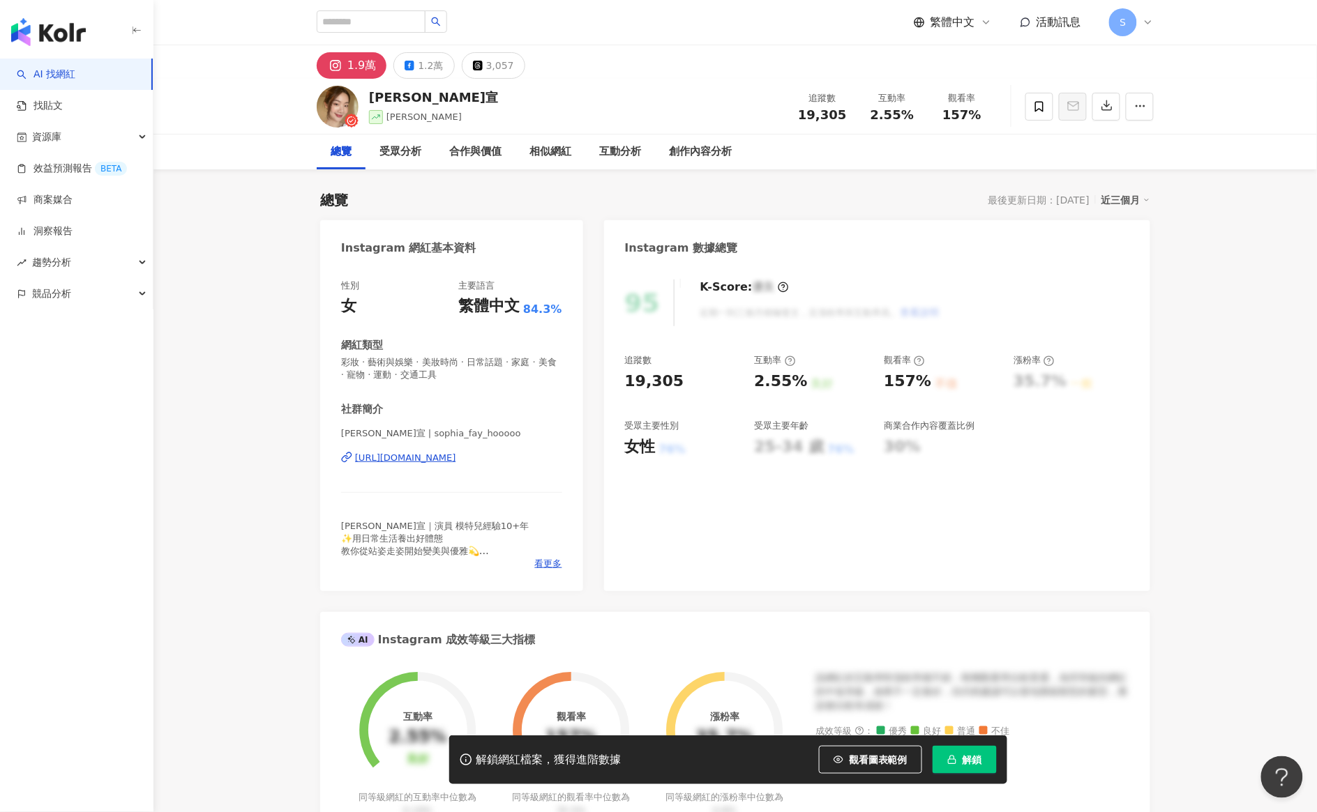
drag, startPoint x: 282, startPoint y: 474, endPoint x: 450, endPoint y: 464, distance: 168.4
click at [448, 454] on div "https://www.instagram.com/sophia_fay_hooooo/" at bounding box center [405, 458] width 101 height 13
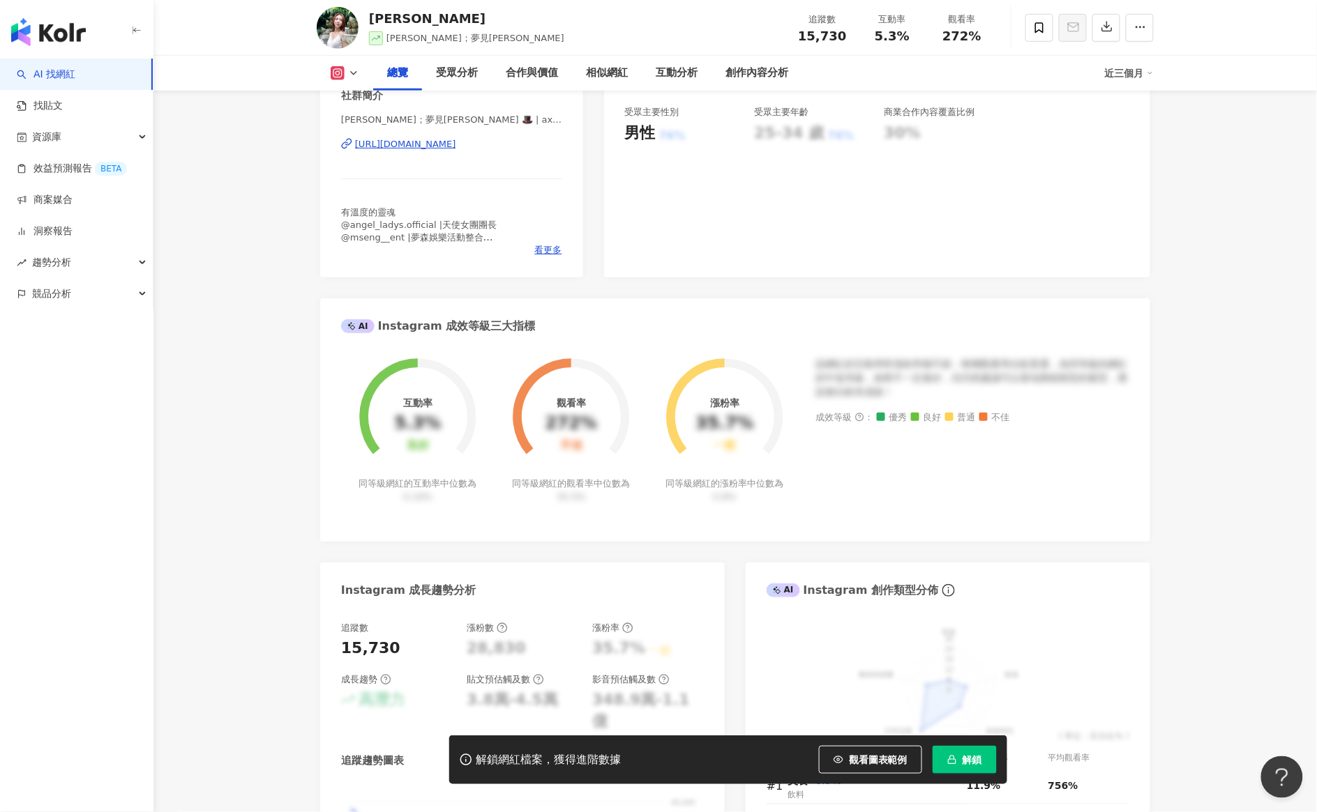
scroll to position [262, 0]
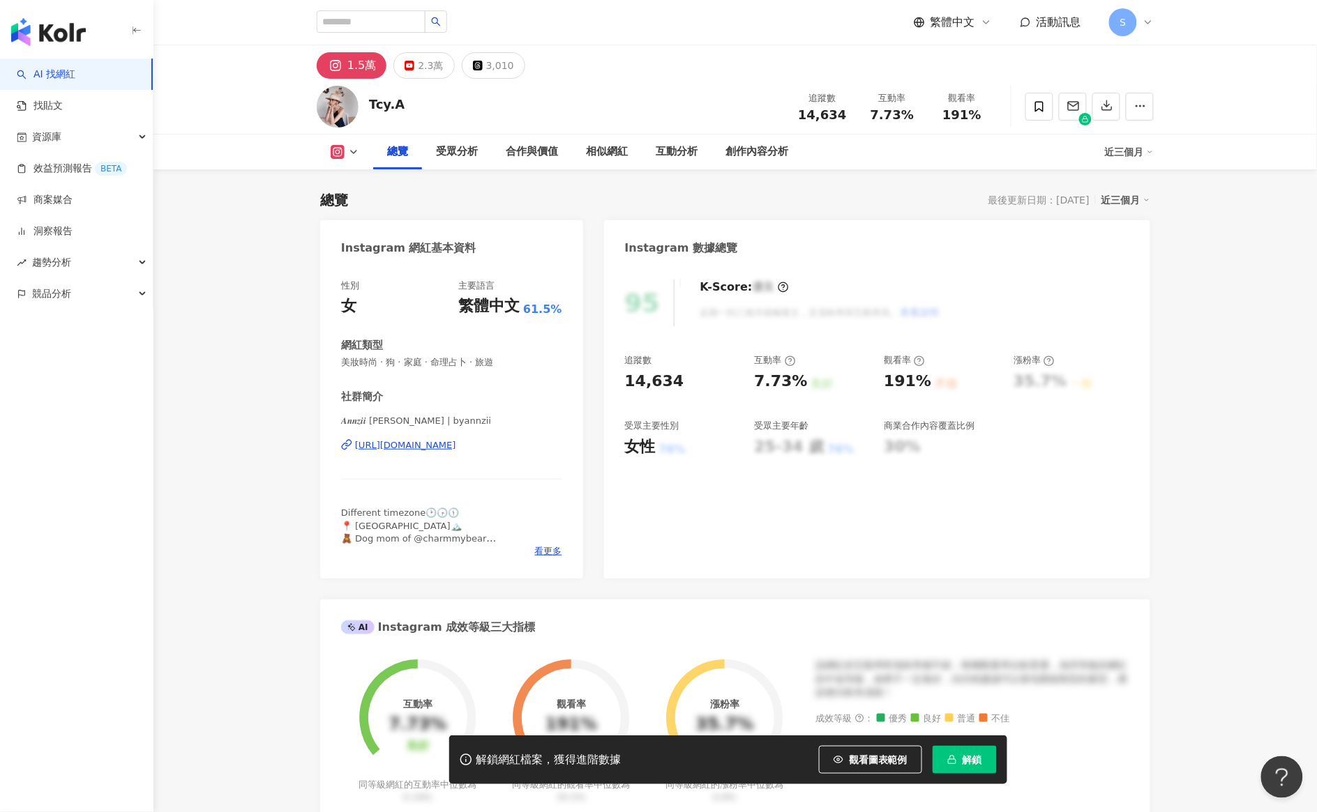
click at [400, 444] on div "[URL][DOMAIN_NAME]" at bounding box center [405, 445] width 101 height 13
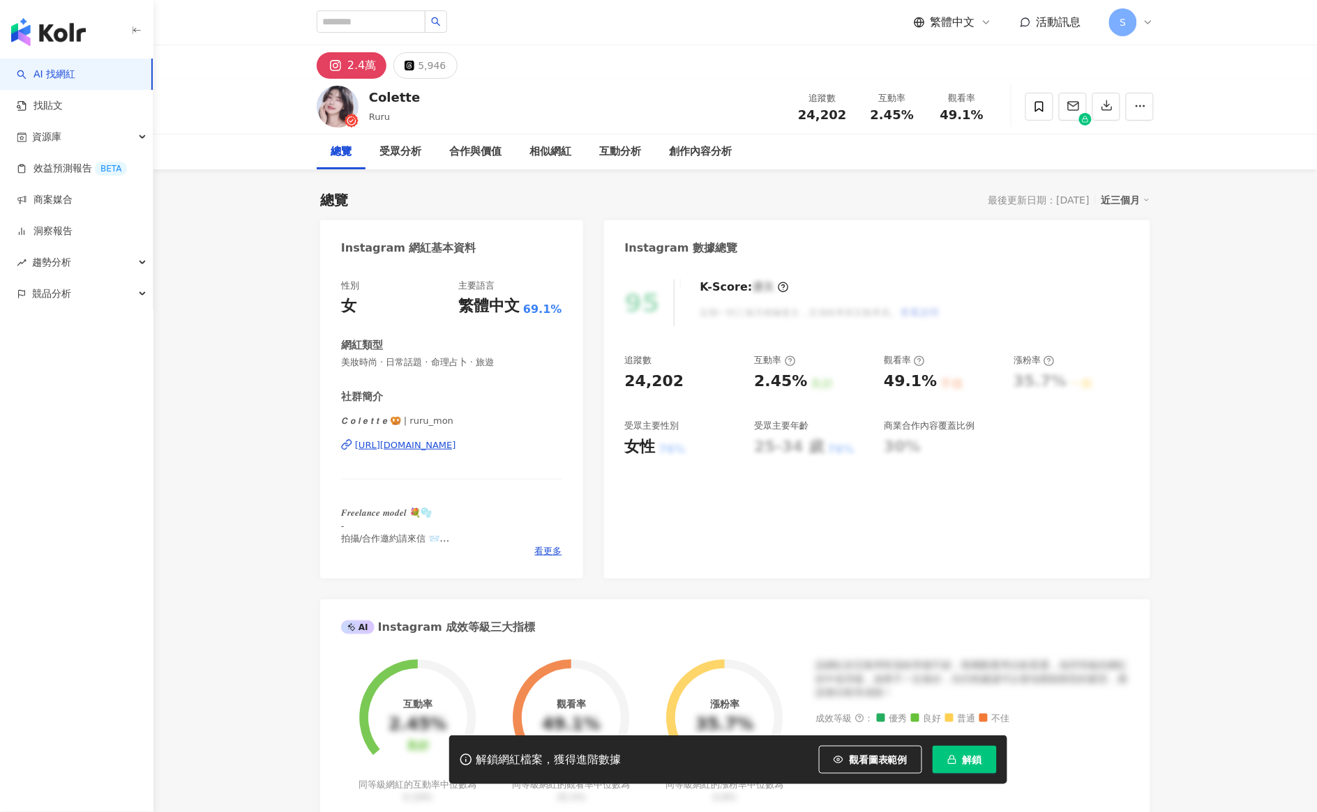
click at [417, 441] on div "[URL][DOMAIN_NAME]" at bounding box center [405, 445] width 101 height 13
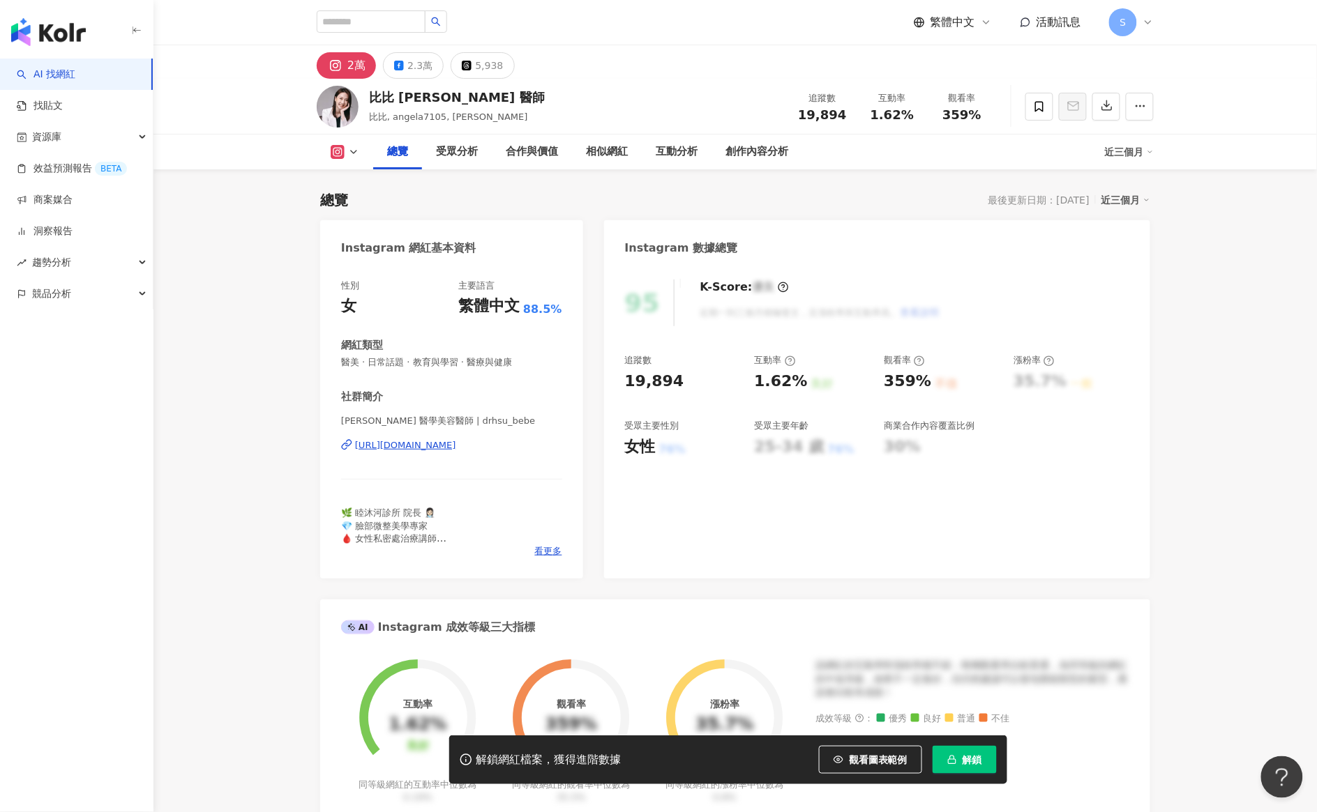
click at [441, 444] on div "[URL][DOMAIN_NAME]" at bounding box center [405, 445] width 101 height 13
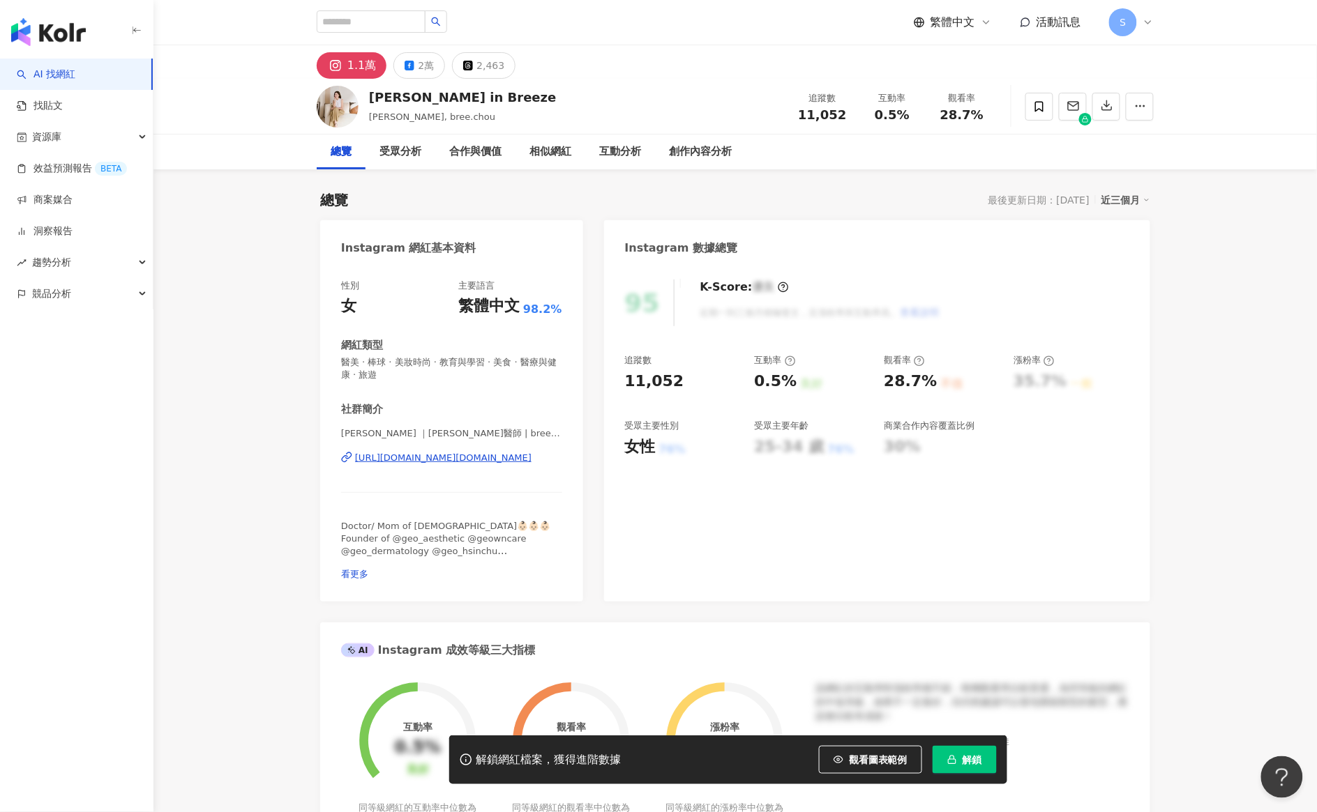
click at [465, 454] on div "[URL][DOMAIN_NAME][DOMAIN_NAME]" at bounding box center [443, 458] width 176 height 13
click at [437, 457] on div "[URL][DOMAIN_NAME][DOMAIN_NAME]" at bounding box center [443, 458] width 176 height 13
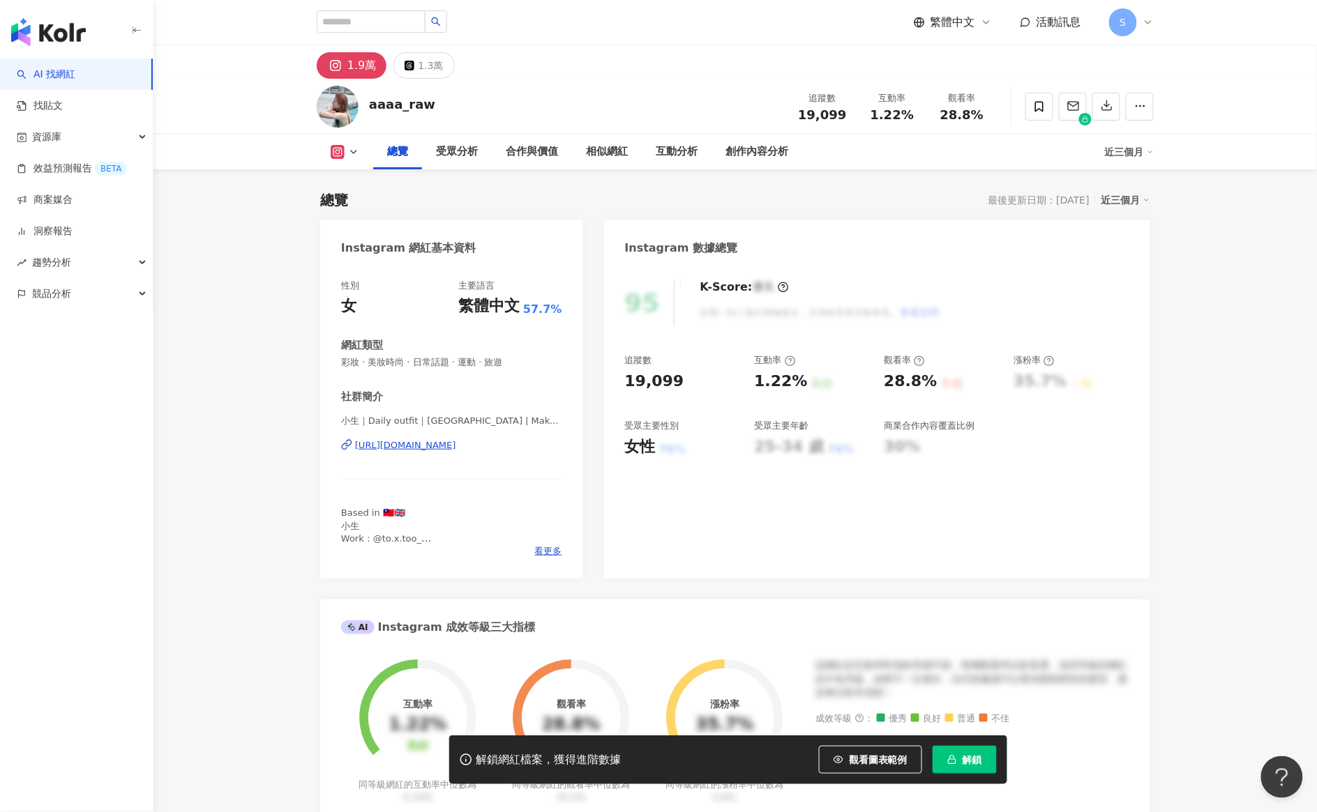
scroll to position [262, 0]
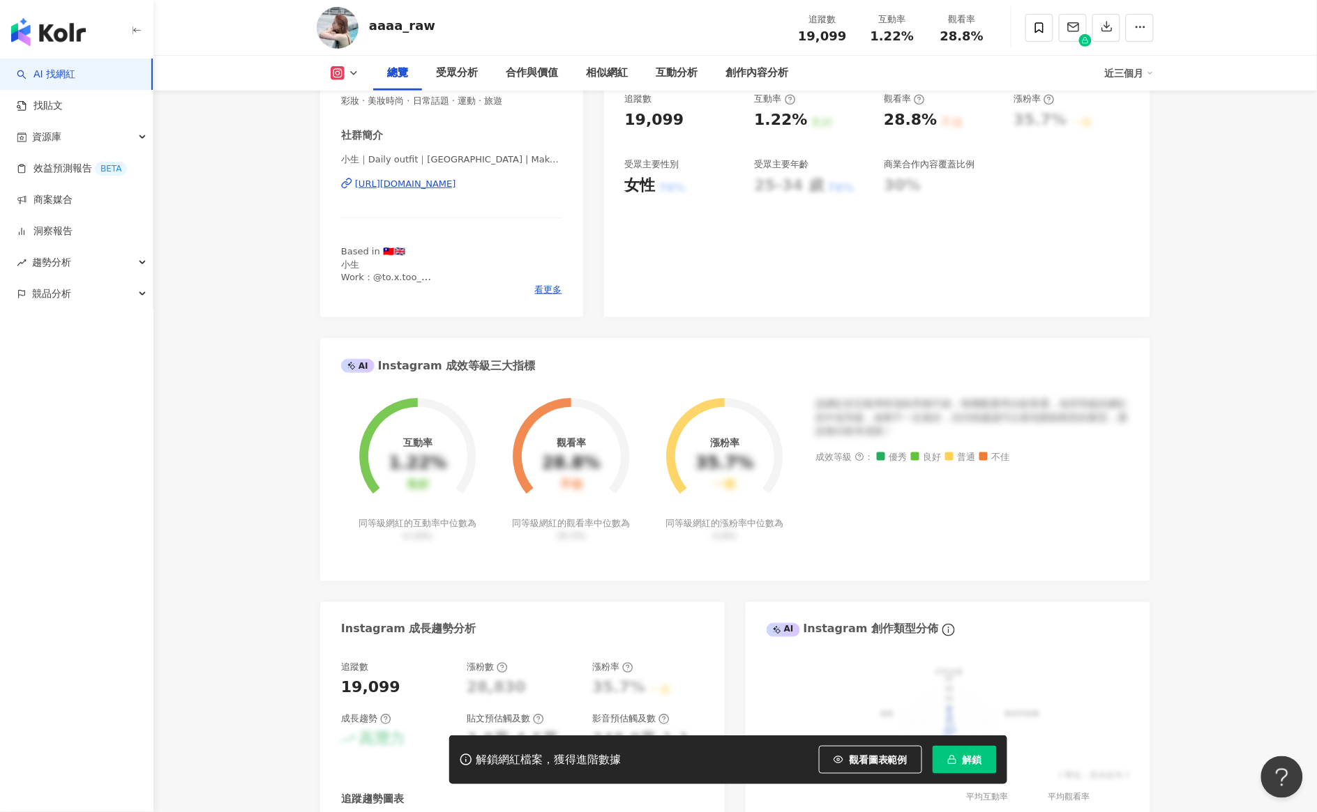
drag, startPoint x: 427, startPoint y: 185, endPoint x: 744, endPoint y: 15, distance: 359.4
click at [427, 185] on div "https://www.instagram.com/aaaa_raw/" at bounding box center [405, 184] width 101 height 13
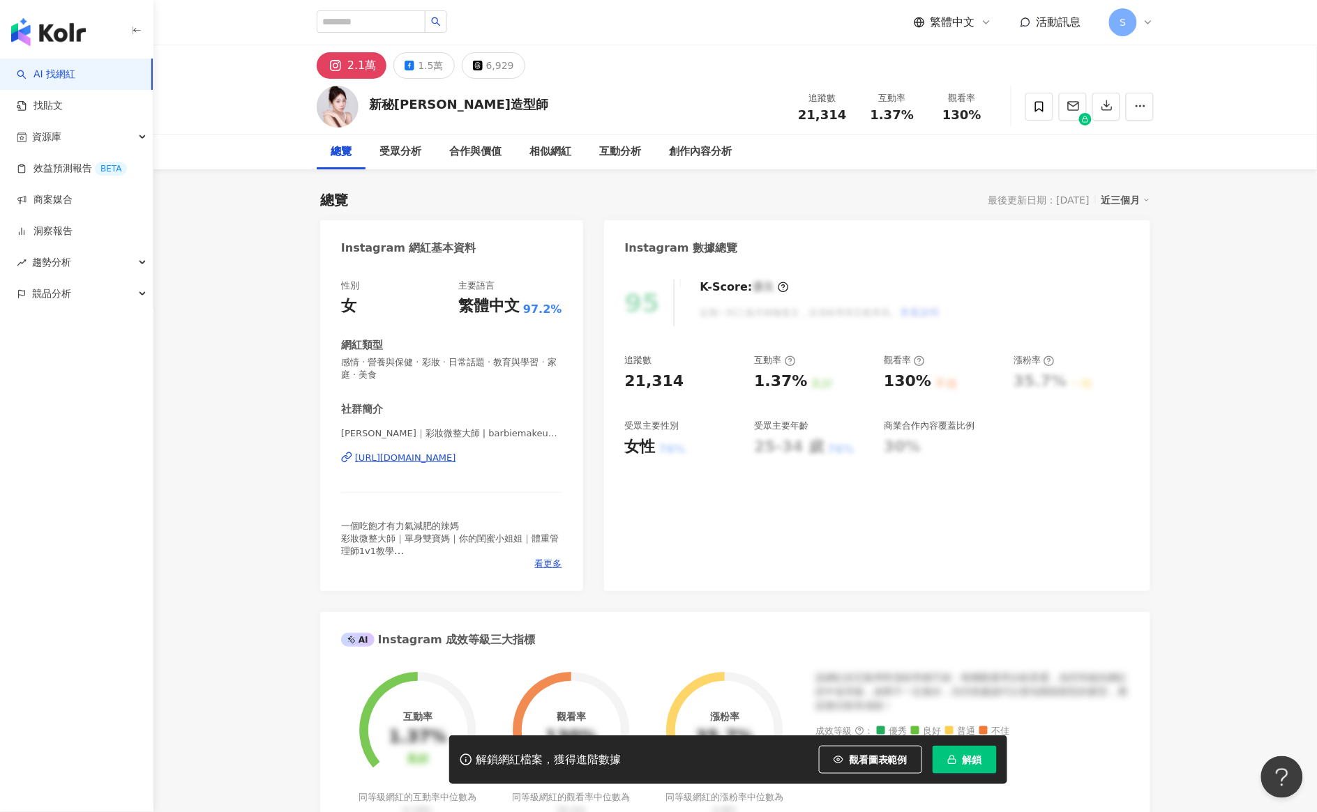
click at [456, 457] on div "[URL][DOMAIN_NAME]" at bounding box center [405, 458] width 101 height 13
click at [405, 460] on div "[URL][DOMAIN_NAME]" at bounding box center [405, 458] width 101 height 13
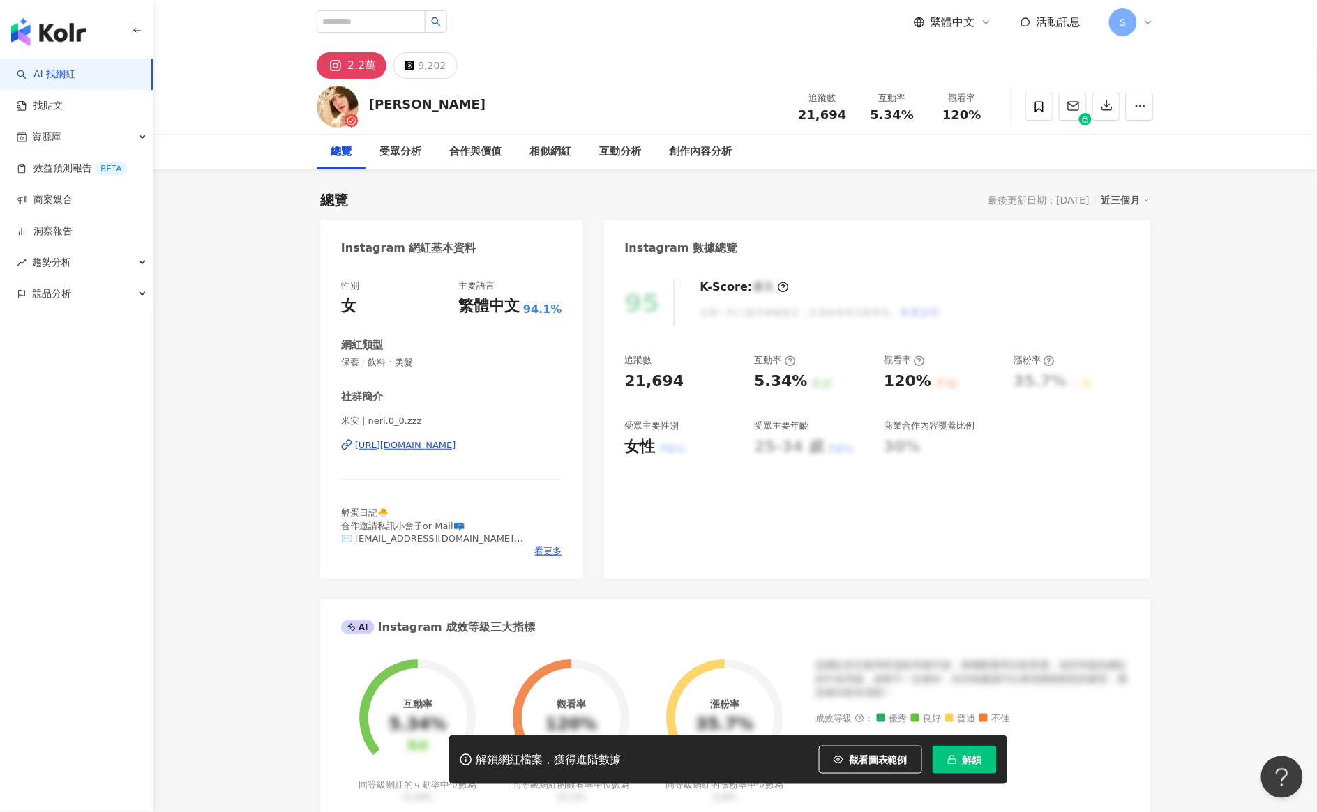
click at [395, 443] on div "https://www.instagram.com/neri.0_0.zzz/" at bounding box center [405, 445] width 101 height 13
click at [395, 16] on input "search" at bounding box center [371, 21] width 109 height 22
click at [382, 29] on input "search" at bounding box center [371, 21] width 109 height 22
type input "*****"
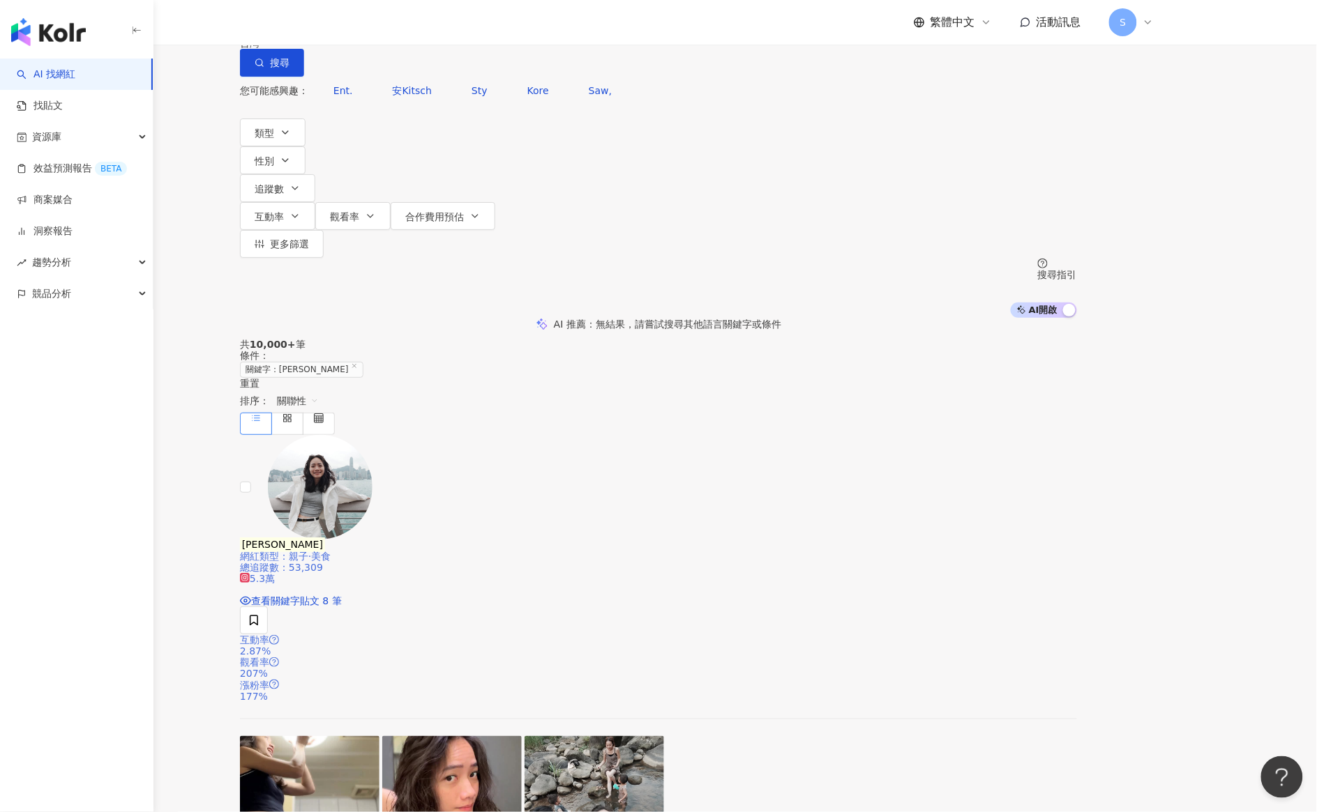
click at [531, 551] on div "網紅類型 ： 親子 · 美食" at bounding box center [658, 556] width 837 height 11
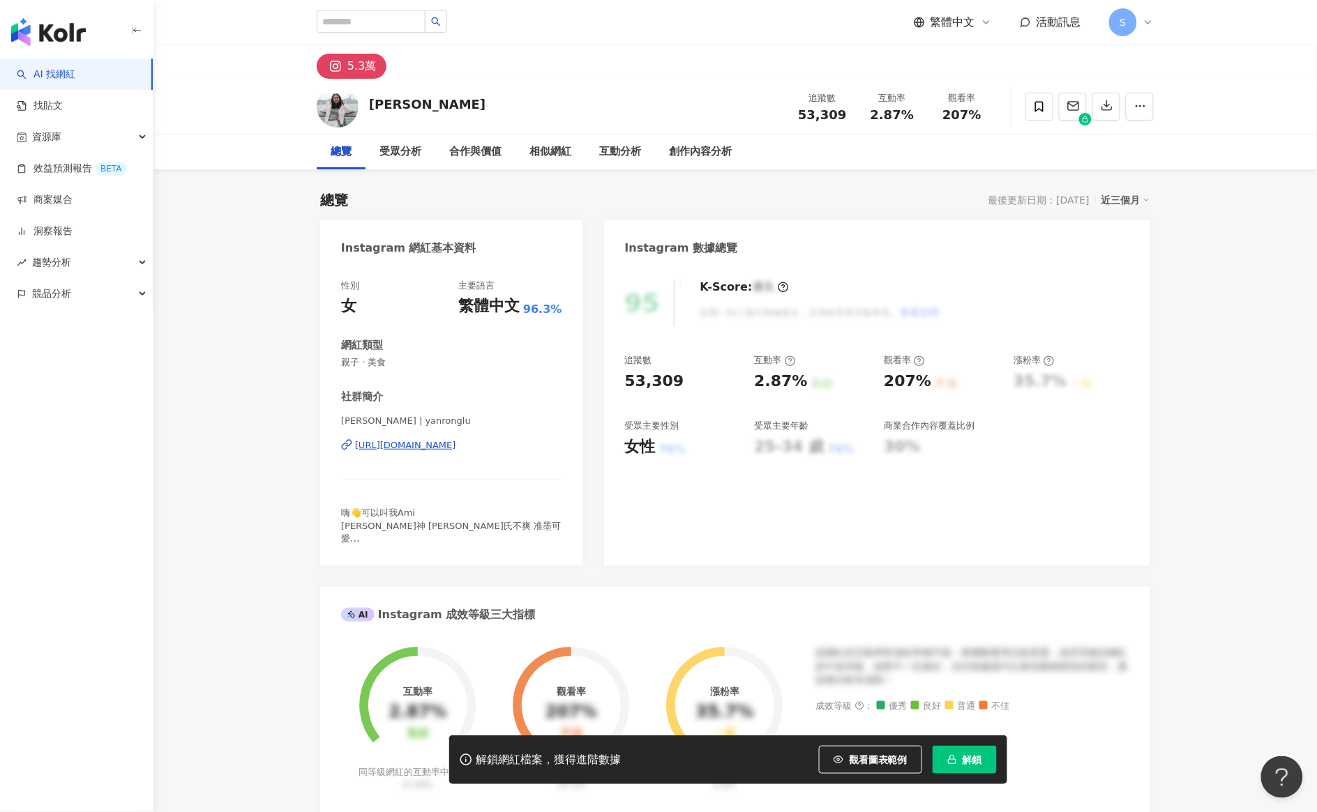
click at [967, 761] on span "解鎖" at bounding box center [972, 760] width 20 height 11
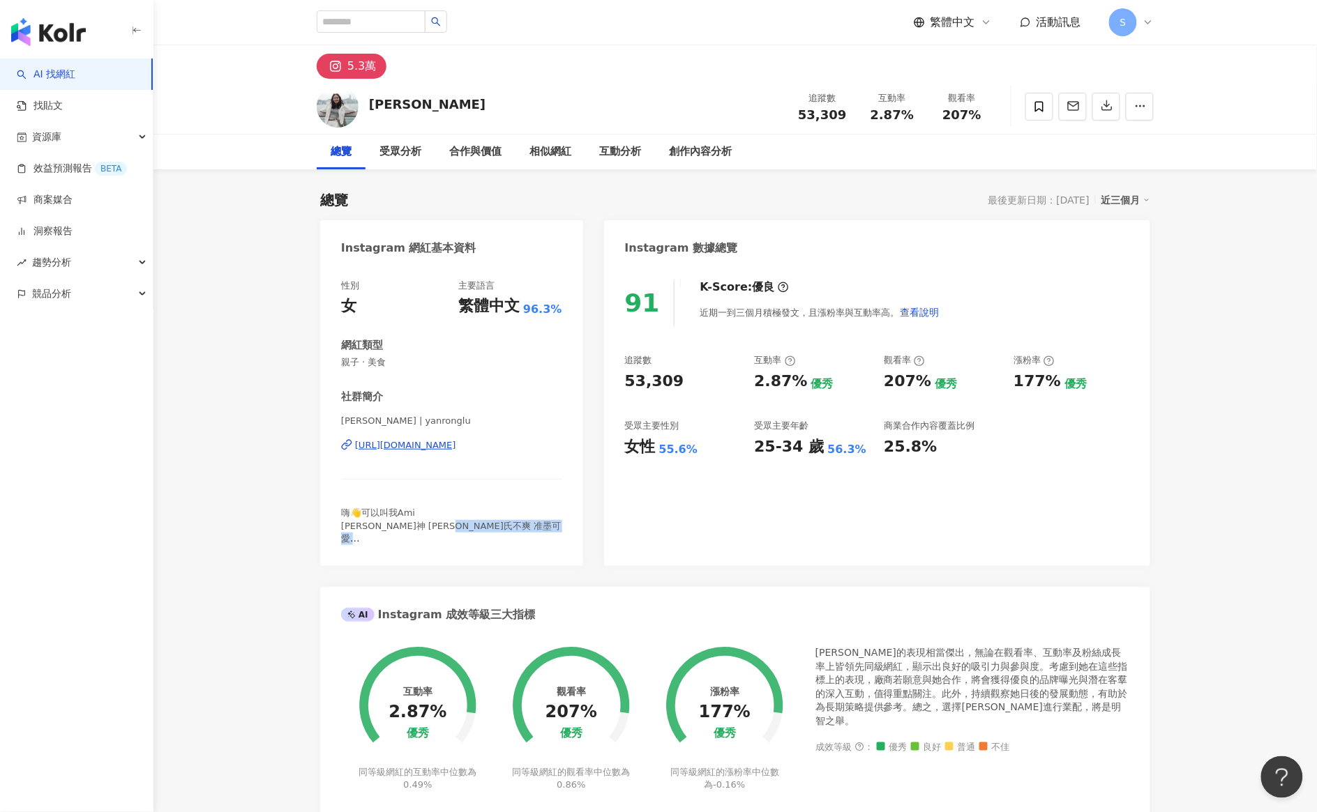
drag, startPoint x: 375, startPoint y: 541, endPoint x: 485, endPoint y: 541, distance: 110.2
click at [485, 541] on div "嗨👋可以叫我Ami 廖氏如神 呂氏不爽 准墨可愛 工作請洽amimom.co@gmail.com" at bounding box center [451, 526] width 221 height 38
copy span "mimom.co@gmail.com"
drag, startPoint x: 370, startPoint y: 103, endPoint x: 416, endPoint y: 103, distance: 46.0
click at [416, 103] on div "呂Ami 追蹤數 53,309 互動率 2.87% 觀看率 207%" at bounding box center [735, 106] width 893 height 55
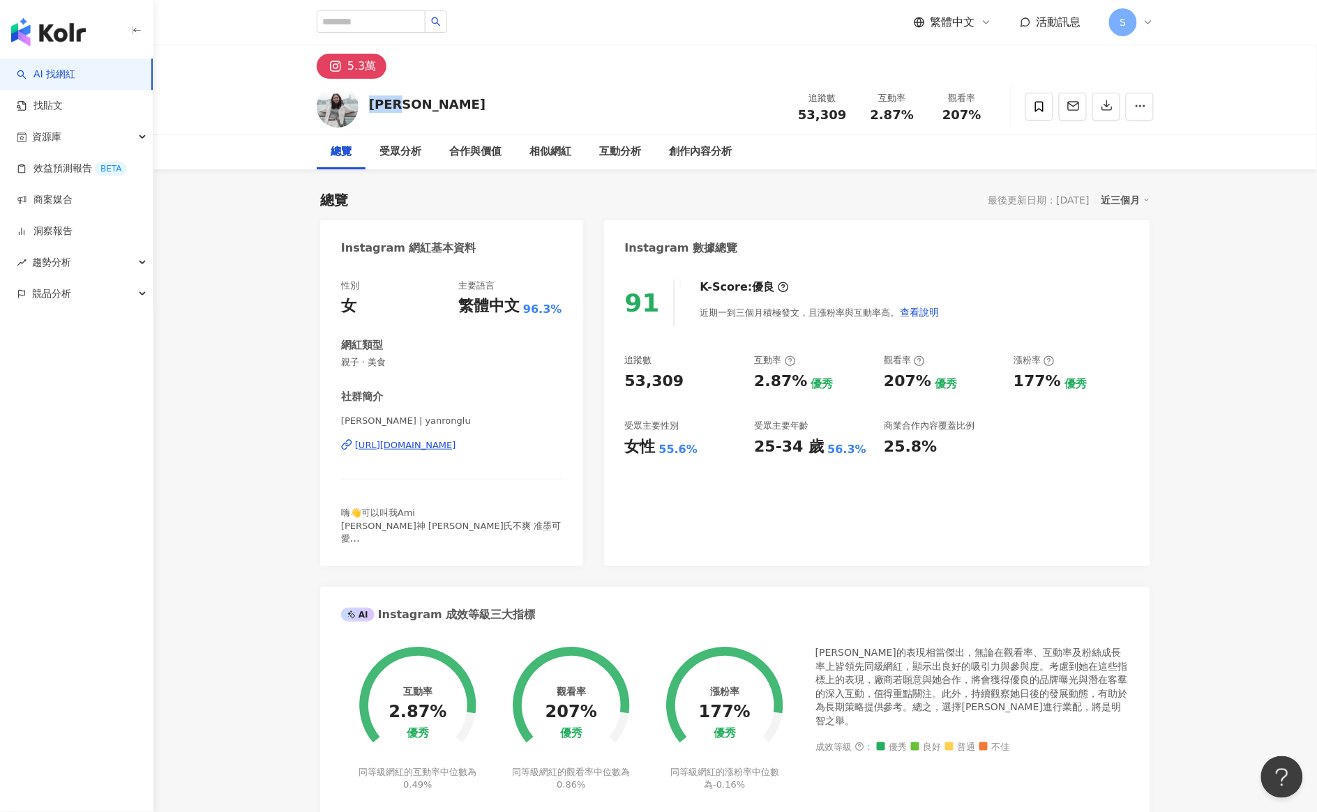
copy div "呂Ami"
click at [385, 19] on input "search" at bounding box center [371, 21] width 109 height 22
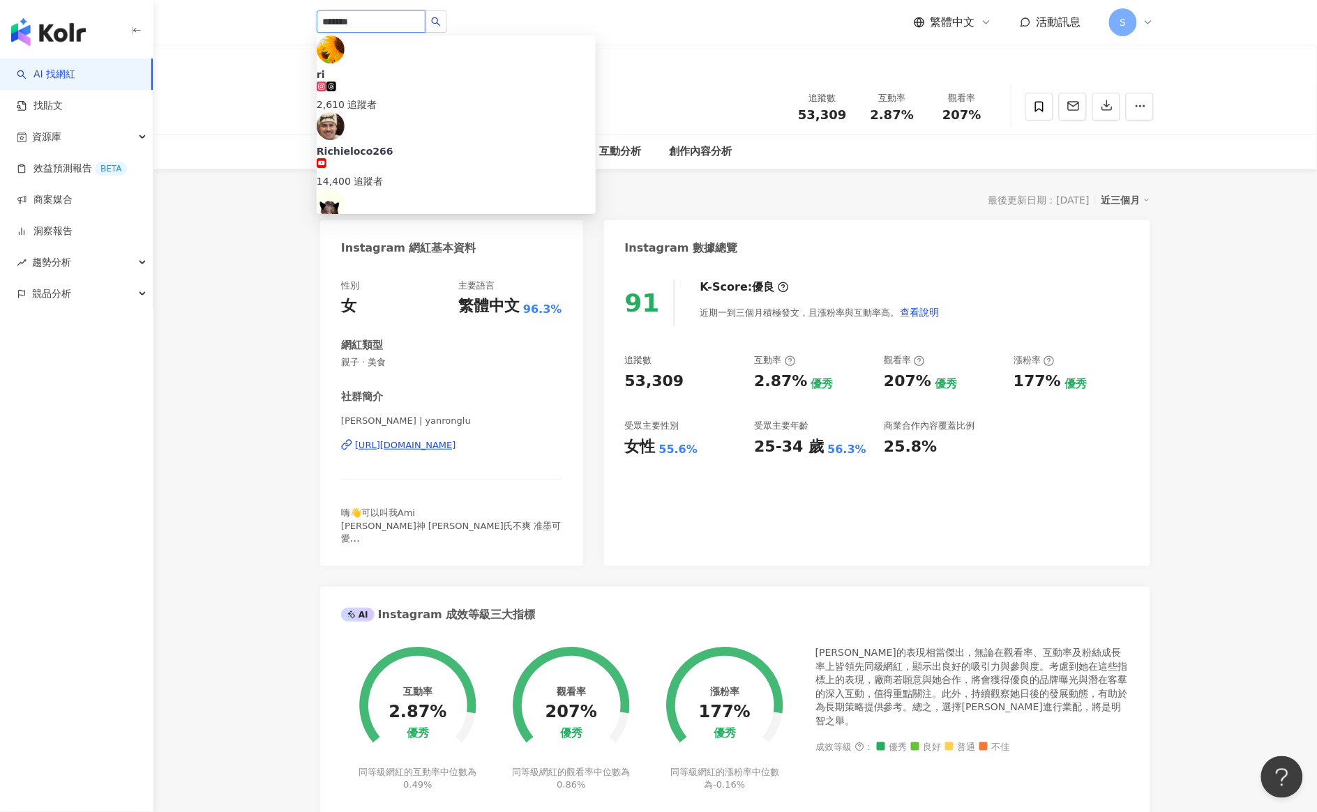
type input "********"
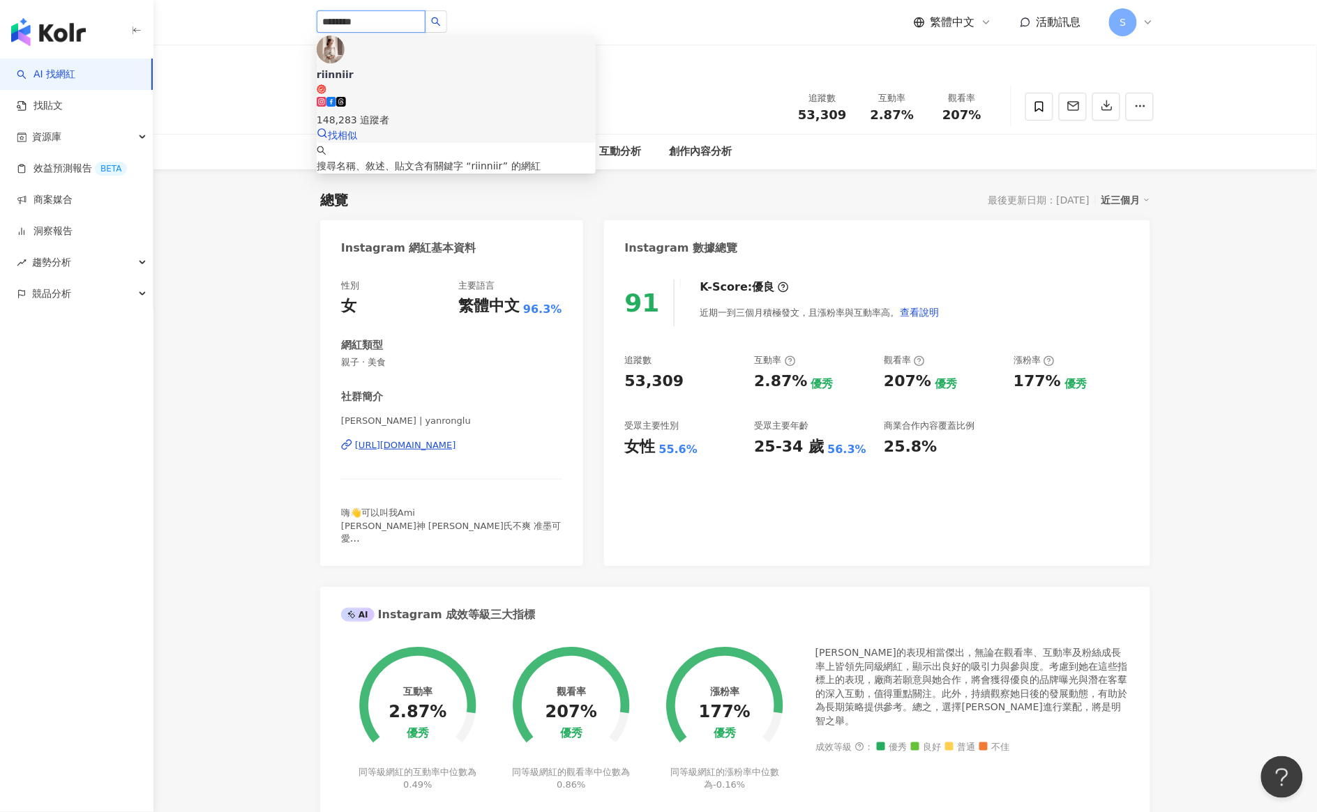
click at [462, 112] on div "148,283 追蹤者" at bounding box center [456, 119] width 279 height 15
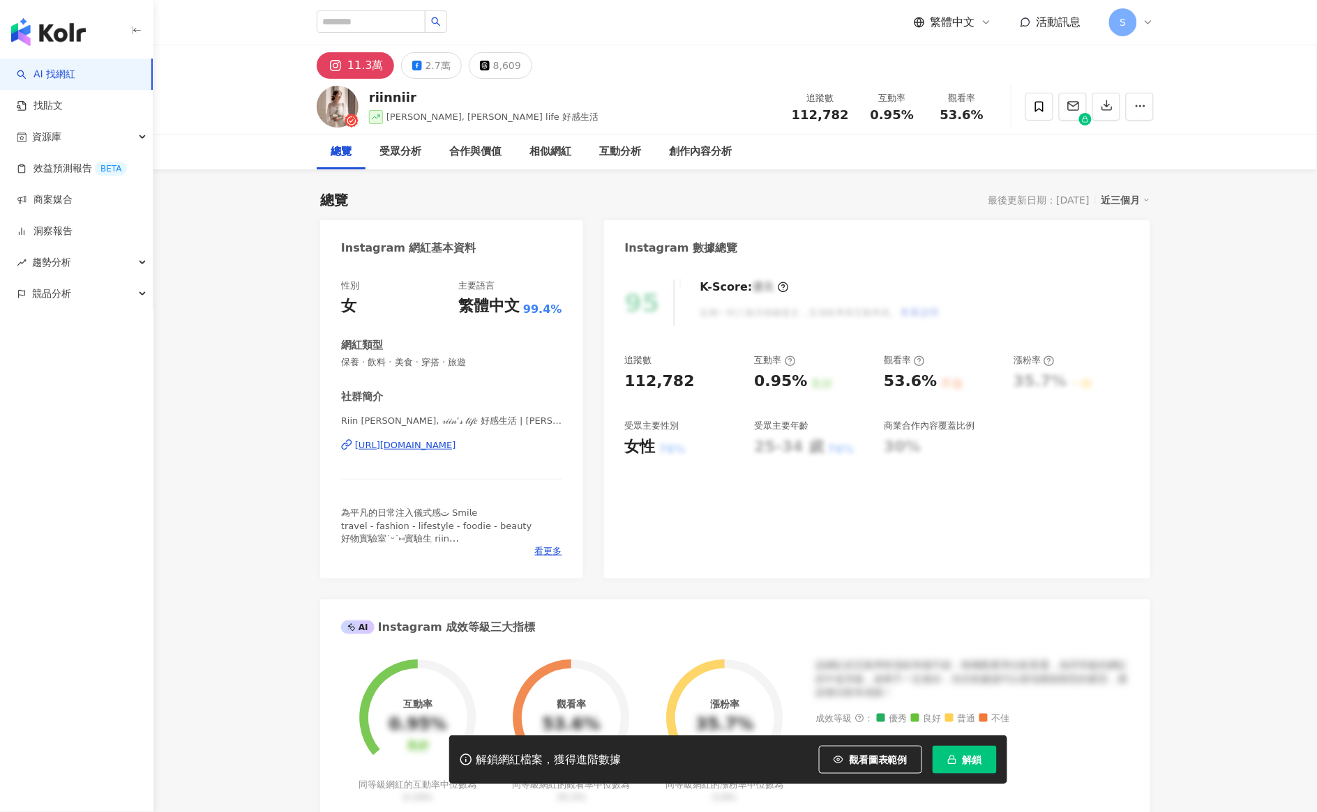
click at [963, 759] on span "解鎖" at bounding box center [972, 760] width 20 height 11
click at [423, 444] on div "[URL][DOMAIN_NAME]" at bounding box center [405, 445] width 101 height 13
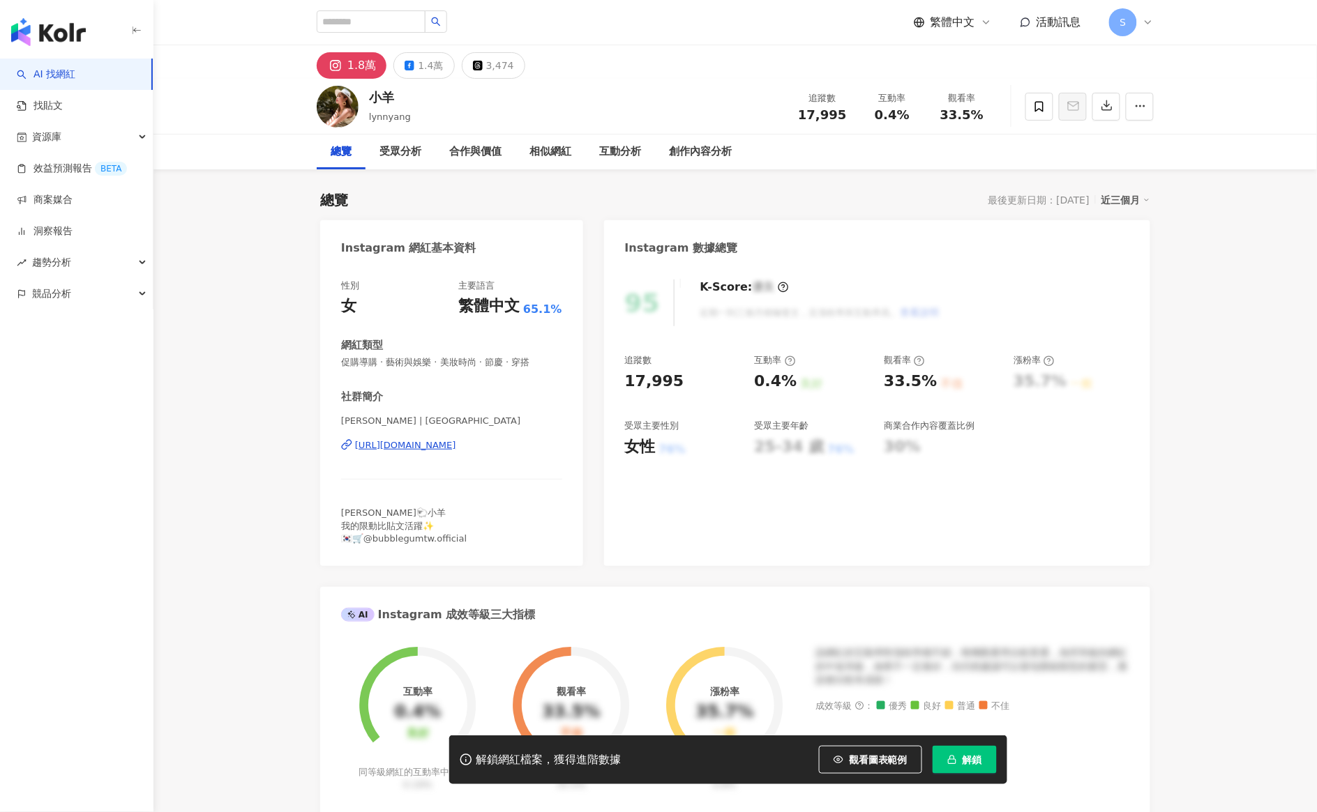
click at [406, 448] on div "[URL][DOMAIN_NAME]" at bounding box center [405, 445] width 101 height 13
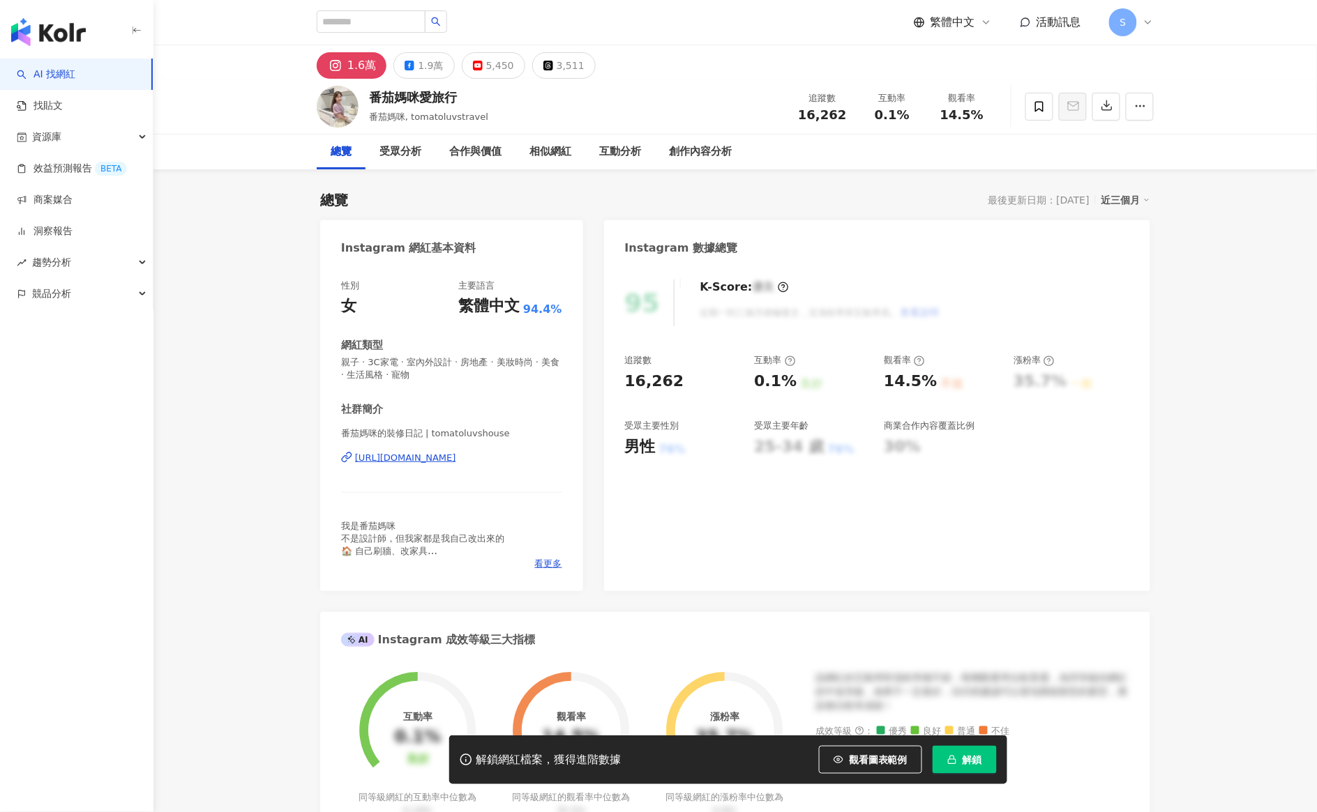
scroll to position [12, 0]
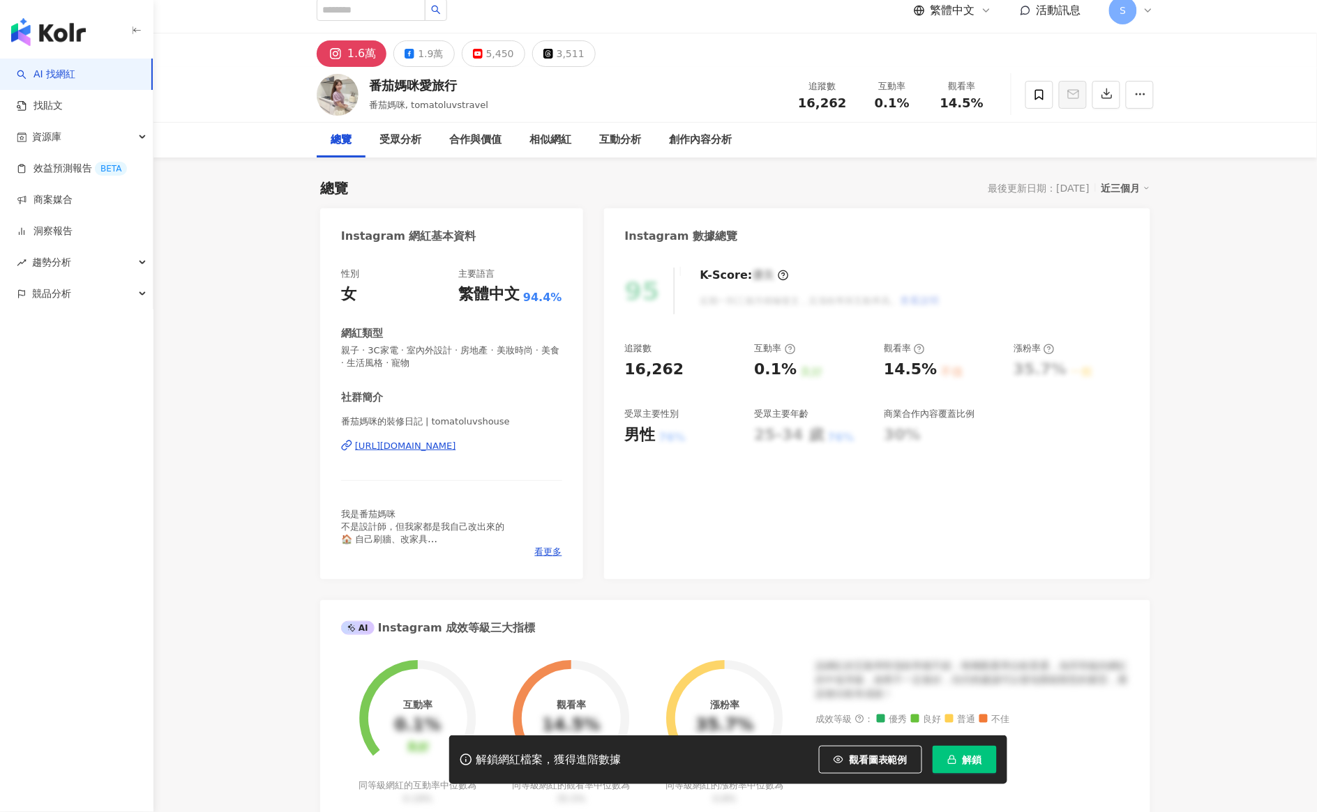
click at [444, 448] on div "[URL][DOMAIN_NAME]" at bounding box center [405, 446] width 101 height 13
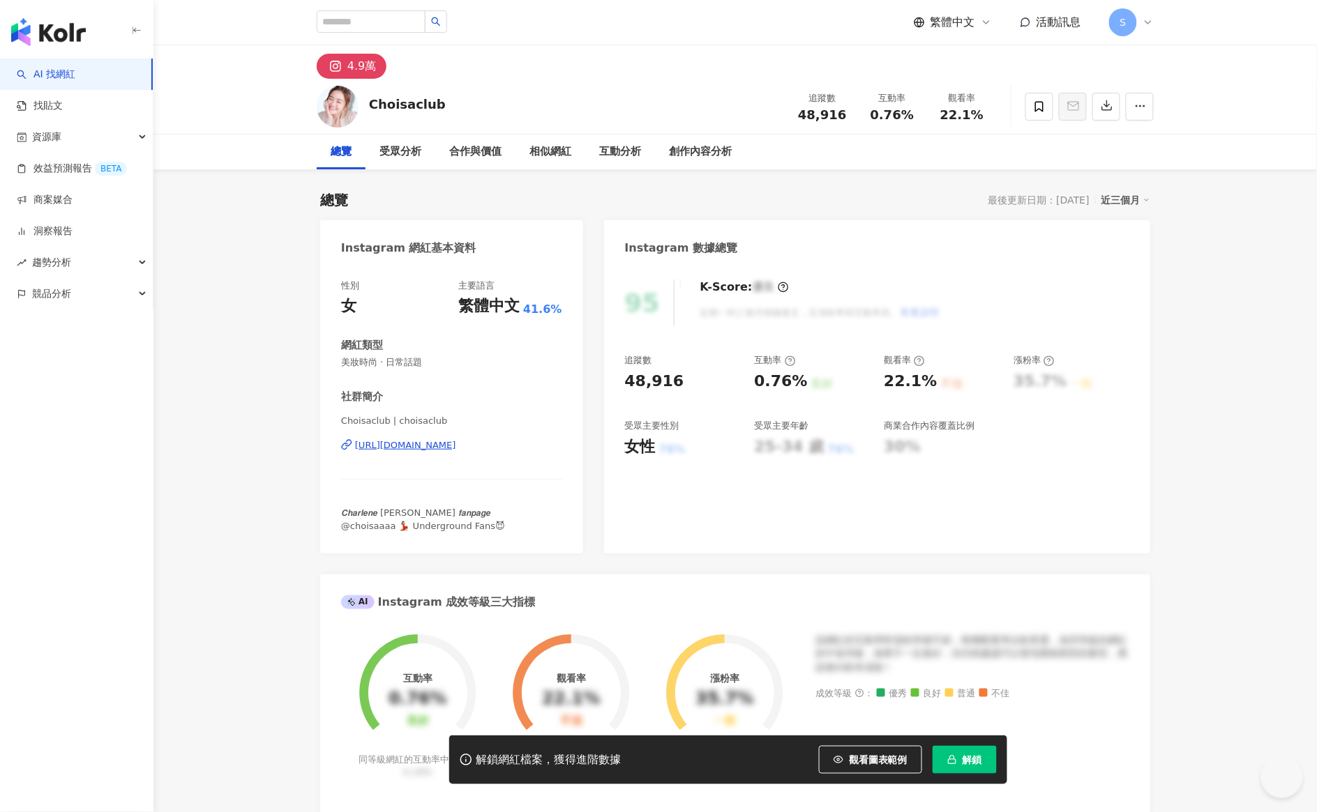
click at [385, 439] on div "https://www.instagram.com/choisaclub/" at bounding box center [405, 445] width 101 height 13
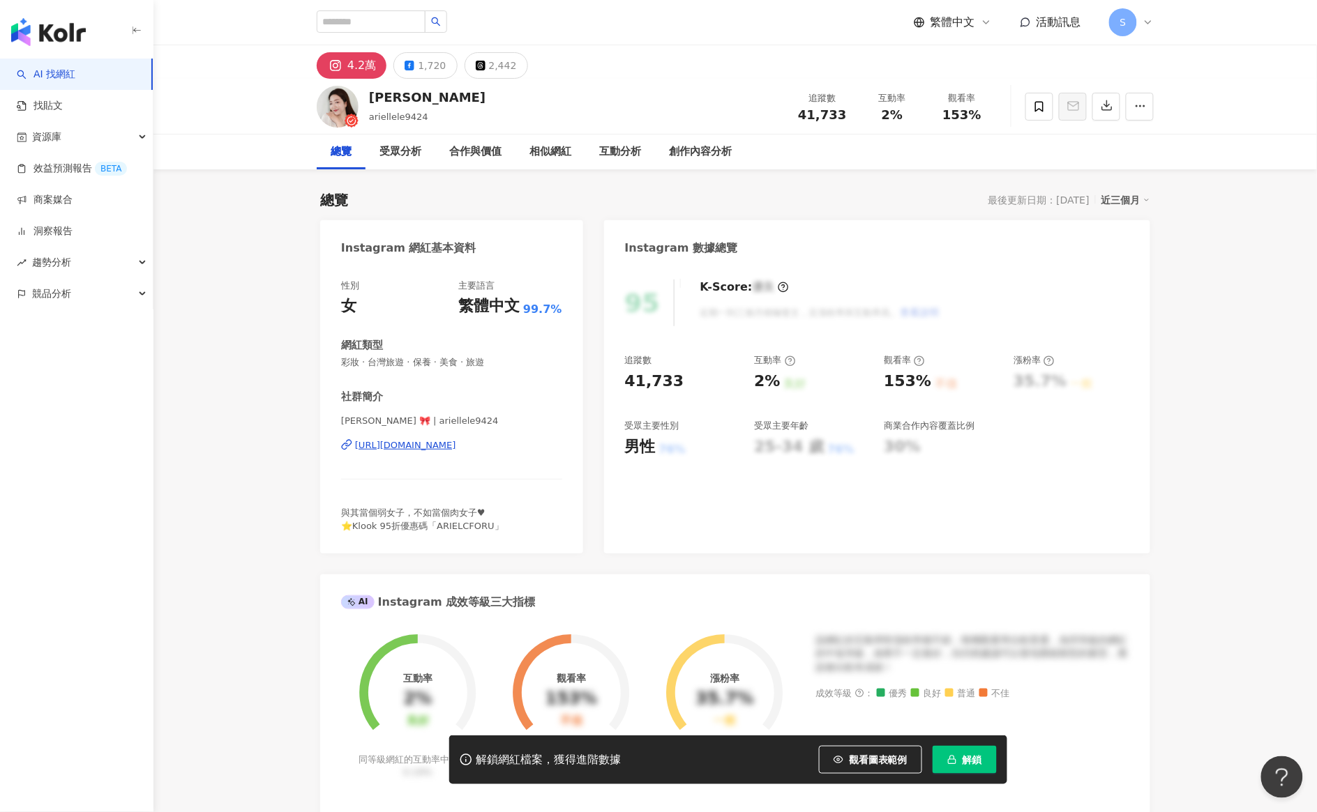
click at [444, 447] on div "[URL][DOMAIN_NAME]" at bounding box center [405, 445] width 101 height 13
